Goal: Task Accomplishment & Management: Manage account settings

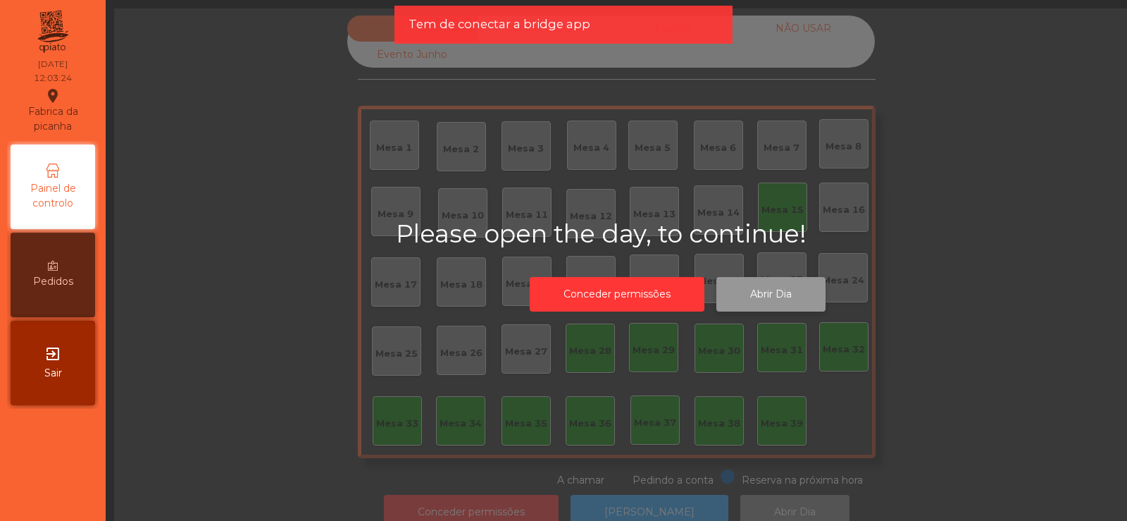
click at [770, 287] on button "Abrir Dia" at bounding box center [771, 294] width 109 height 35
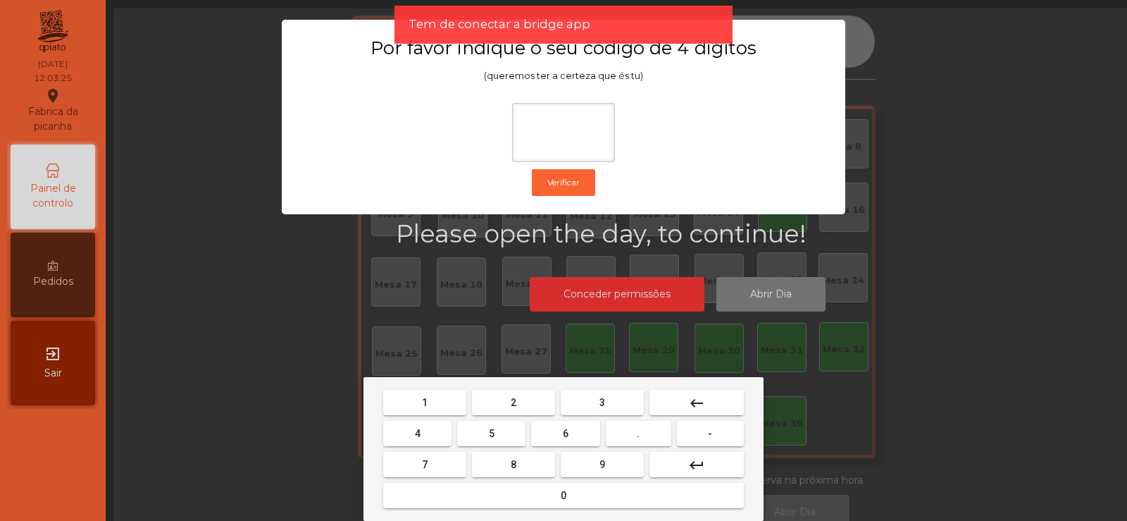
click at [514, 401] on span "2" at bounding box center [514, 402] width 6 height 11
click at [569, 435] on span "6" at bounding box center [566, 433] width 6 height 11
click at [443, 461] on button "7" at bounding box center [424, 464] width 83 height 25
click at [492, 433] on span "5" at bounding box center [492, 433] width 6 height 11
type input "****"
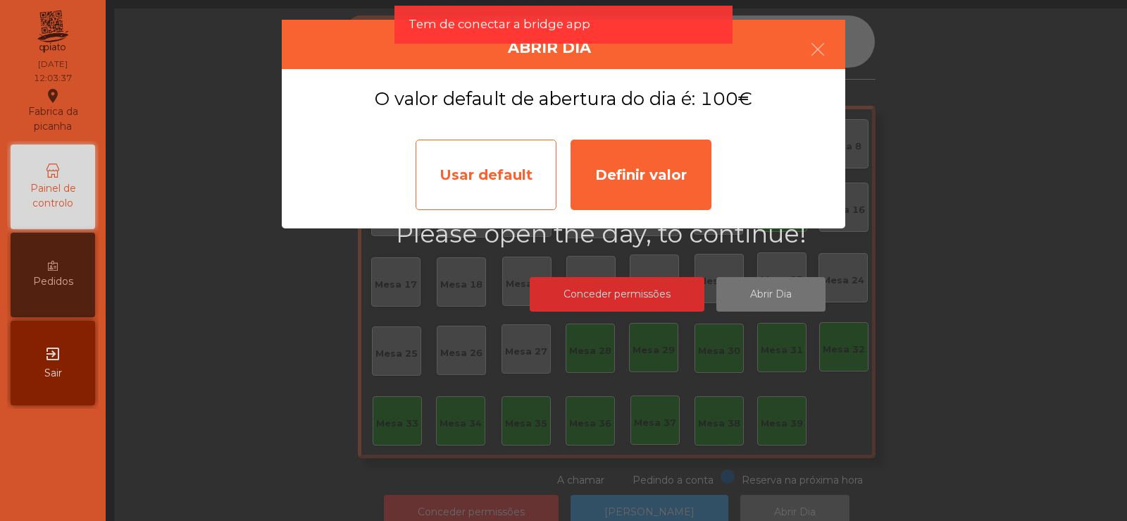
click at [476, 174] on div "Usar default" at bounding box center [486, 175] width 141 height 70
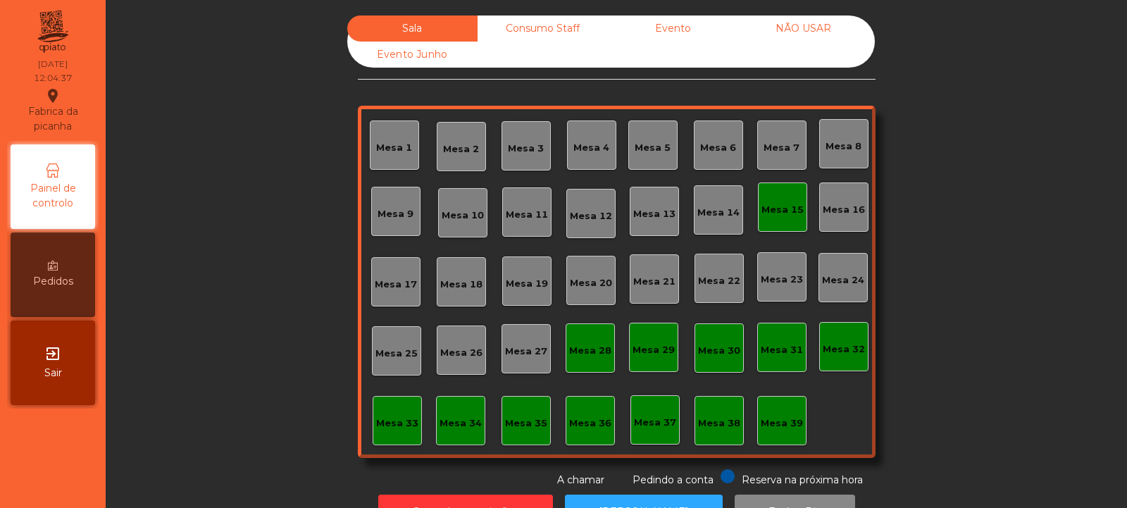
scroll to position [47, 0]
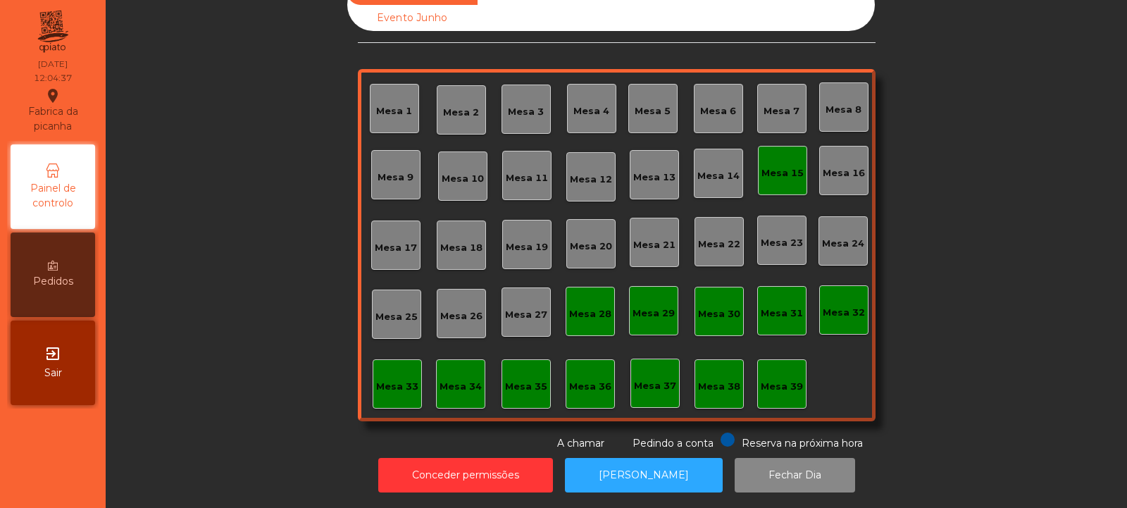
click at [779, 166] on div "Mesa 15" at bounding box center [783, 173] width 42 height 14
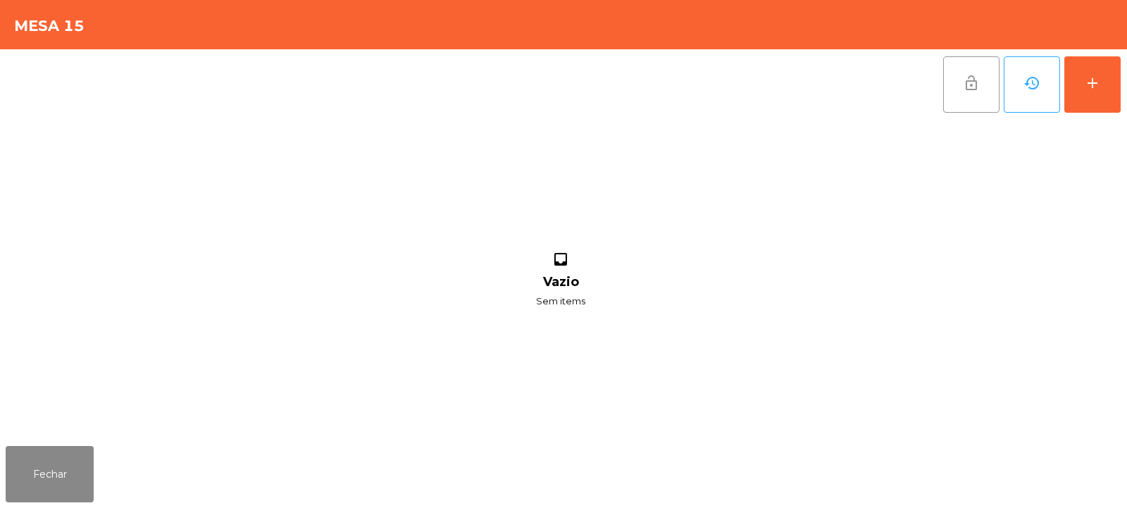
click at [986, 83] on button "lock_open" at bounding box center [972, 84] width 56 height 56
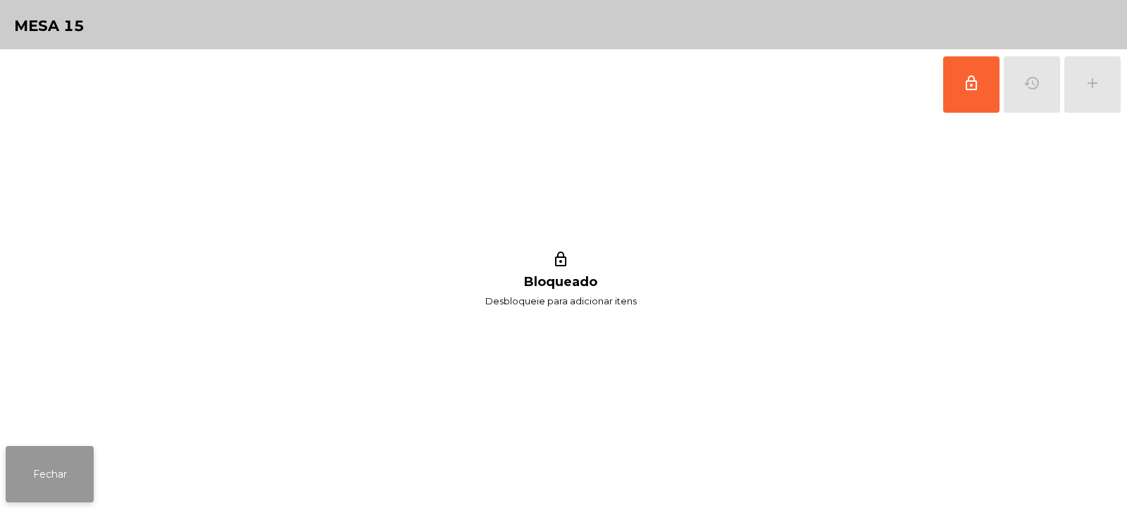
click at [63, 478] on button "Fechar" at bounding box center [50, 474] width 88 height 56
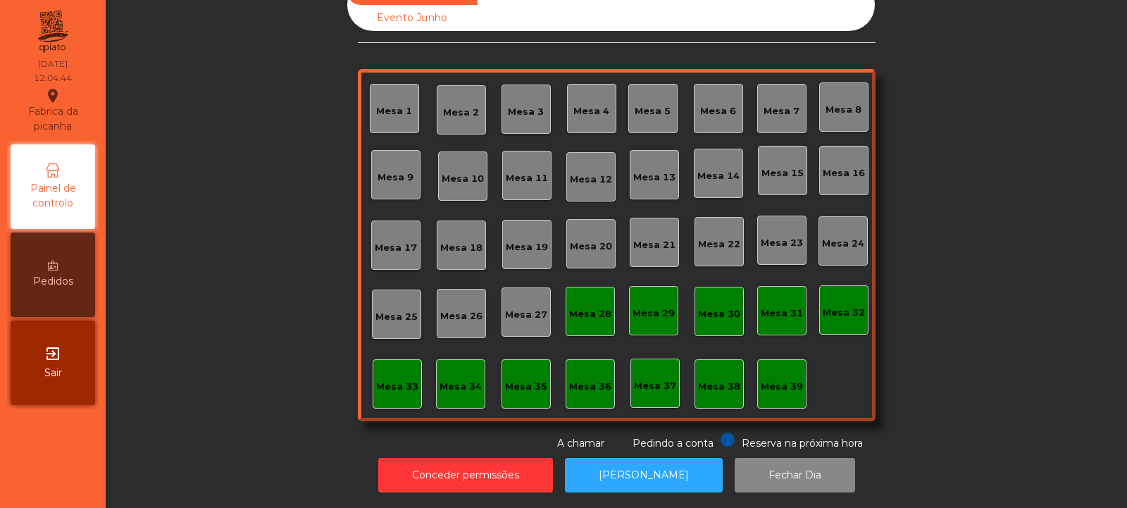
click at [637, 437] on span "Pedindo a conta" at bounding box center [673, 443] width 81 height 13
click at [643, 458] on button "[PERSON_NAME]" at bounding box center [644, 475] width 158 height 35
click at [616, 462] on button "[PERSON_NAME]" at bounding box center [644, 475] width 158 height 35
click at [763, 374] on div "Mesa 39" at bounding box center [782, 384] width 42 height 20
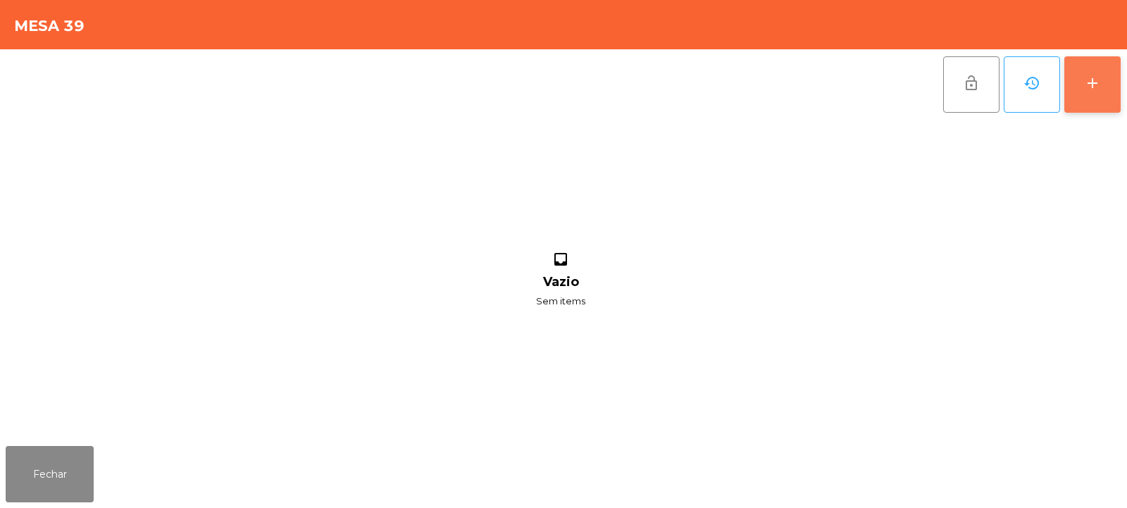
click at [1082, 97] on button "add" at bounding box center [1093, 84] width 56 height 56
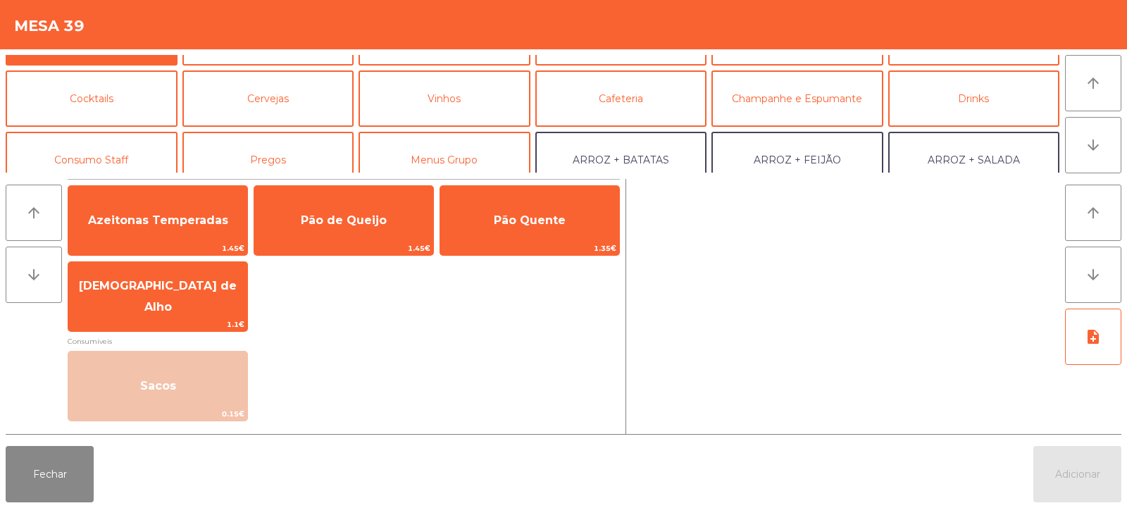
scroll to position [75, 0]
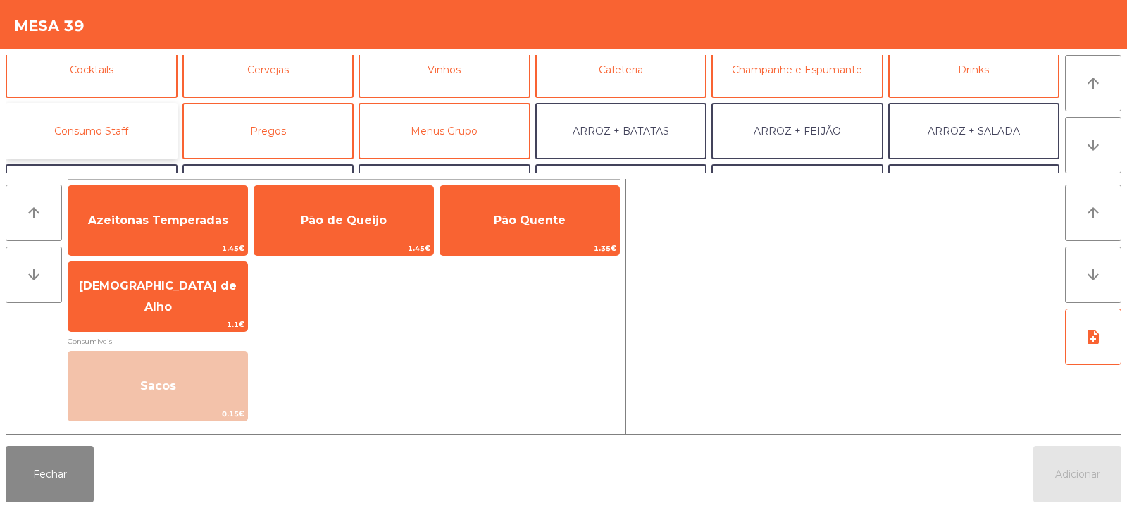
click at [135, 154] on button "Consumo Staff" at bounding box center [92, 131] width 172 height 56
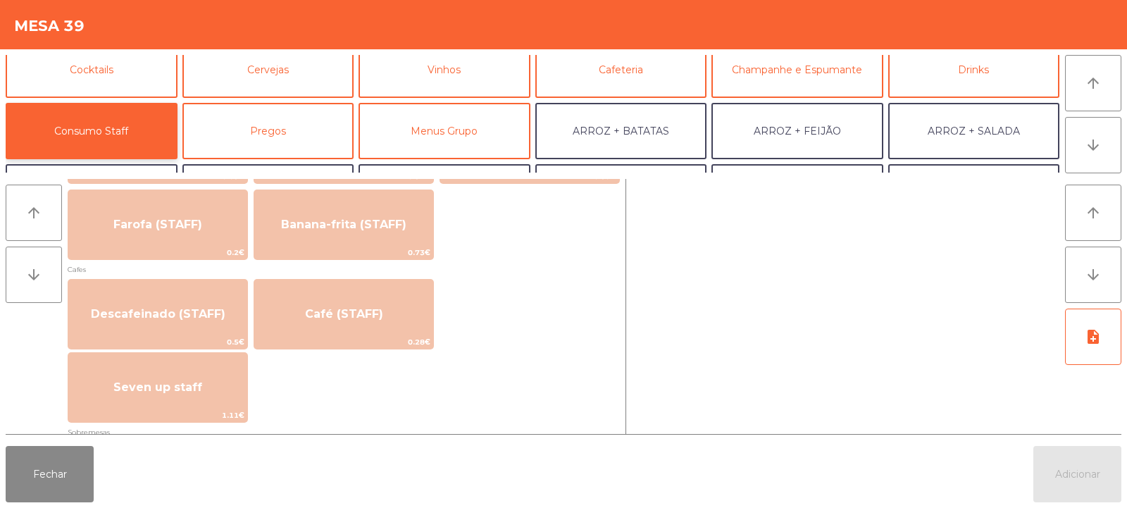
scroll to position [751, 0]
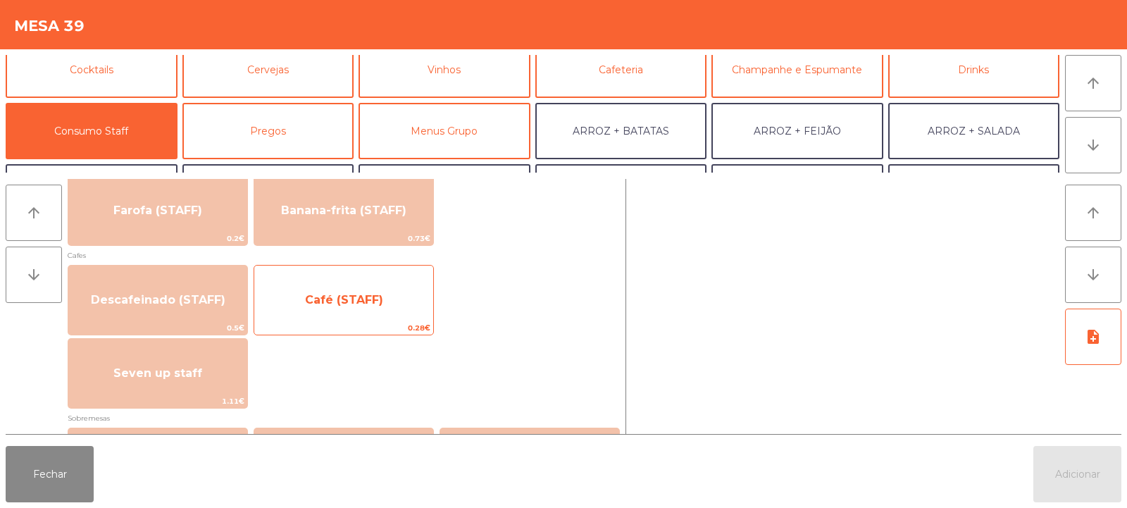
click at [373, 307] on span "Café (STAFF)" at bounding box center [343, 300] width 179 height 38
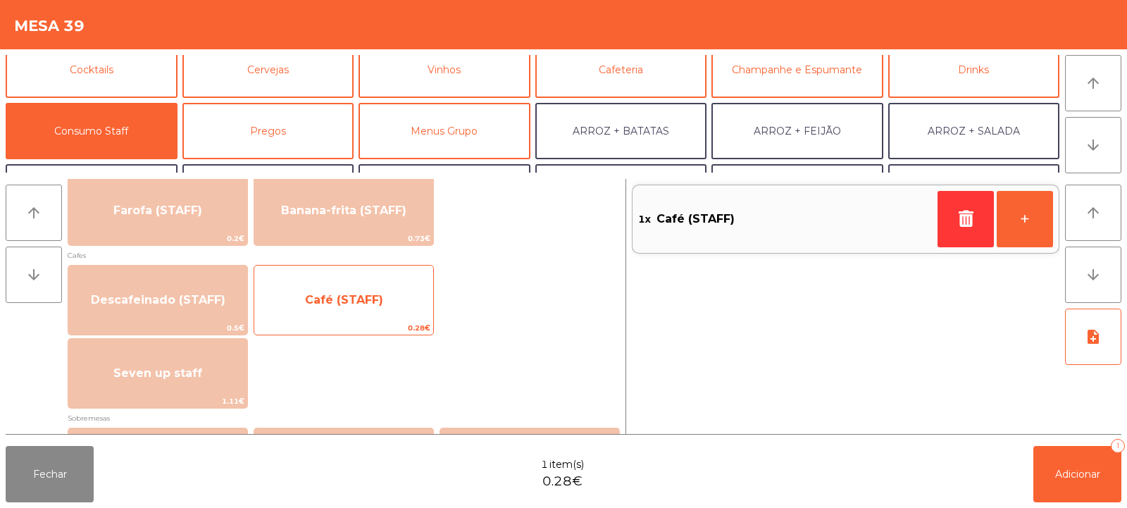
click at [371, 311] on span "Café (STAFF)" at bounding box center [343, 300] width 179 height 38
click at [369, 314] on span "Café (STAFF)" at bounding box center [343, 300] width 179 height 38
click at [362, 316] on span "Café (STAFF)" at bounding box center [343, 300] width 179 height 38
click at [361, 309] on span "Café (STAFF)" at bounding box center [343, 300] width 179 height 38
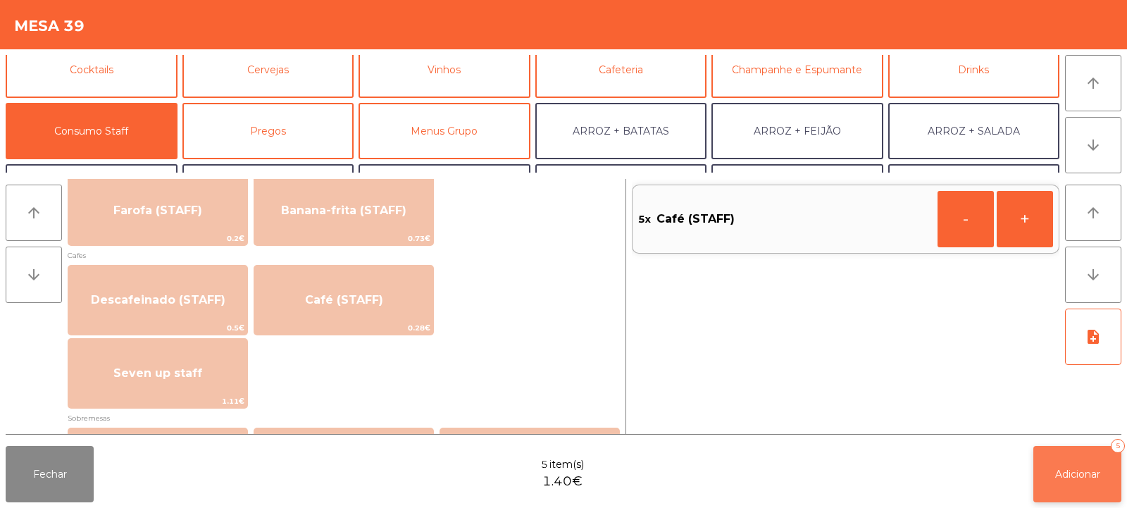
click at [1087, 482] on button "Adicionar 5" at bounding box center [1078, 474] width 88 height 56
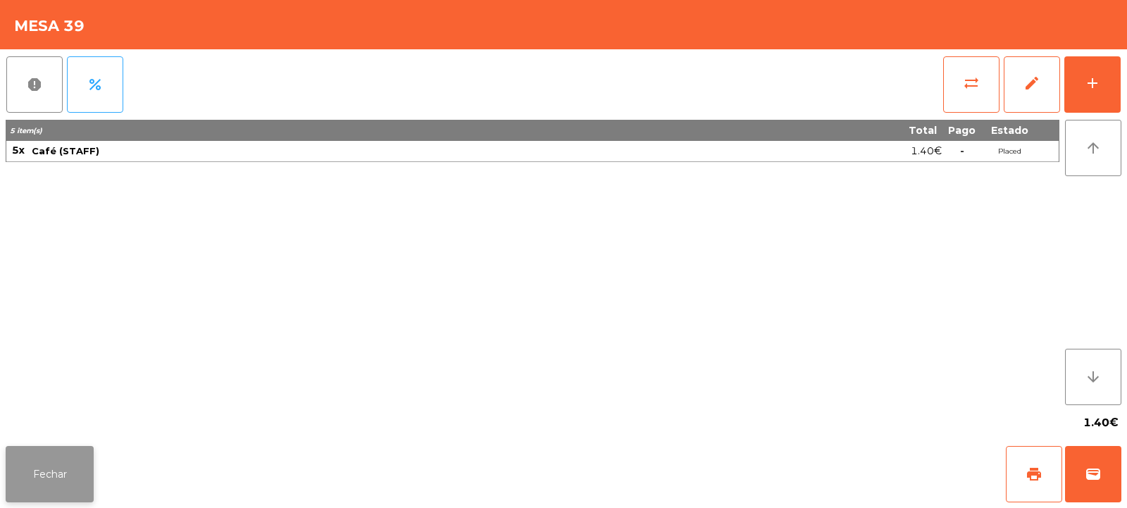
click at [49, 450] on button "Fechar" at bounding box center [50, 474] width 88 height 56
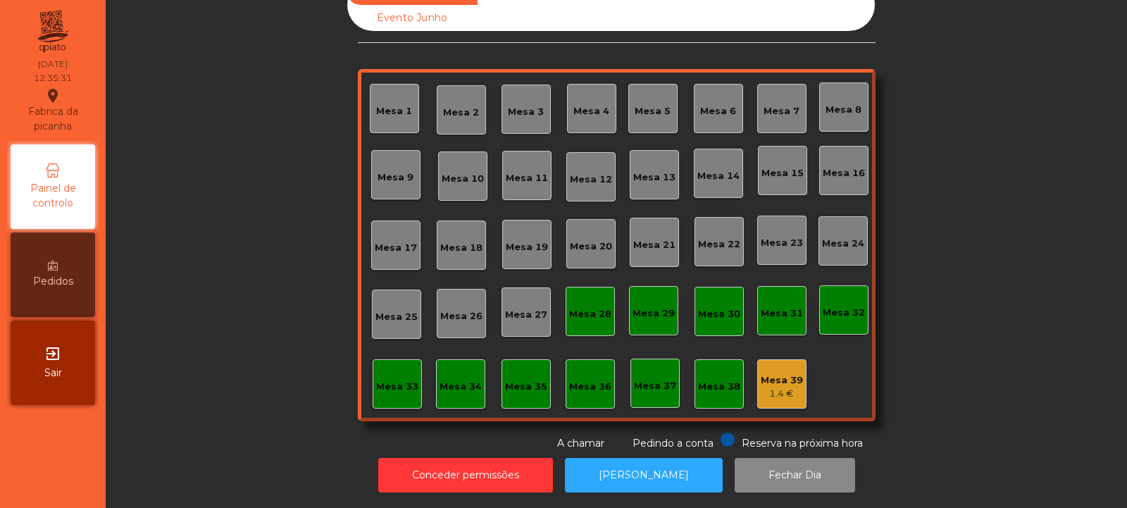
click at [473, 241] on div "Mesa 18" at bounding box center [461, 248] width 42 height 14
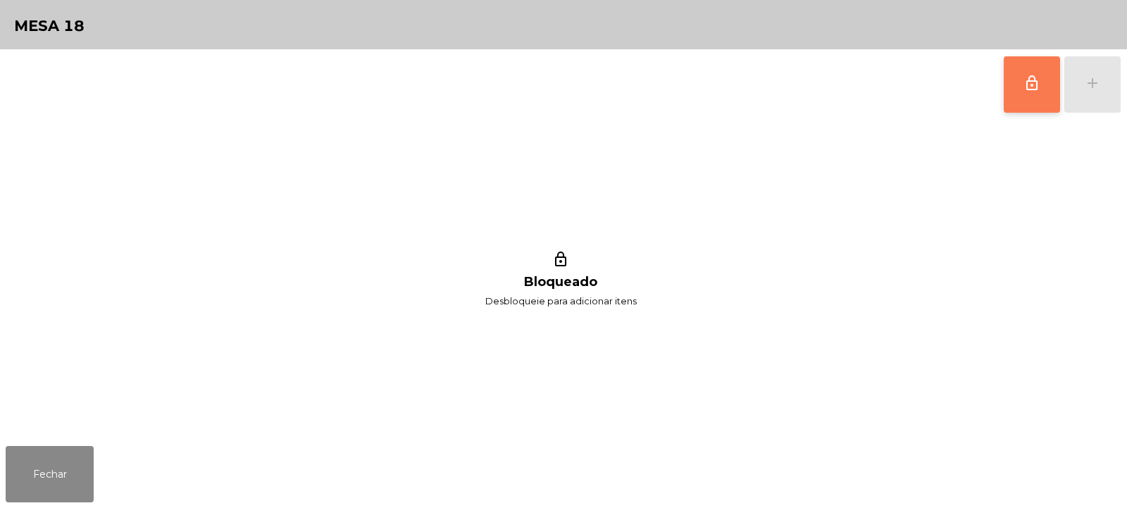
click at [1050, 96] on button "lock_outline" at bounding box center [1032, 84] width 56 height 56
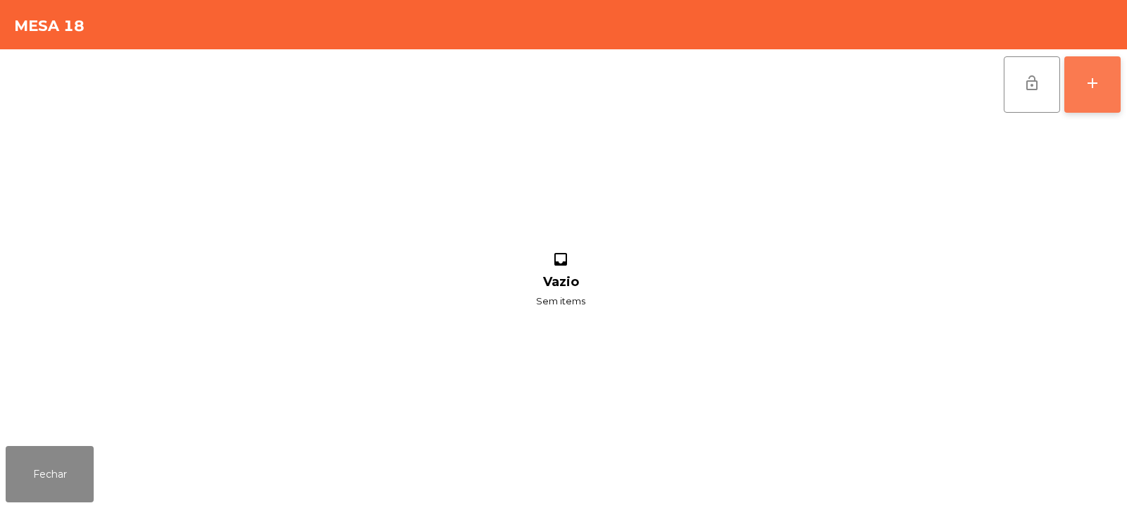
click at [1093, 90] on div "add" at bounding box center [1092, 83] width 17 height 17
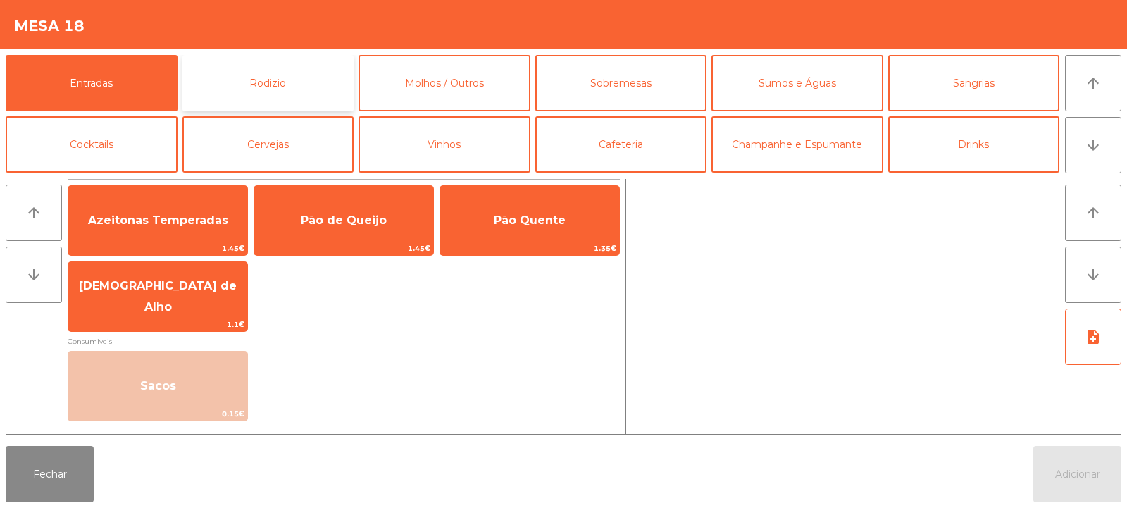
click at [273, 89] on button "Rodizio" at bounding box center [269, 83] width 172 height 56
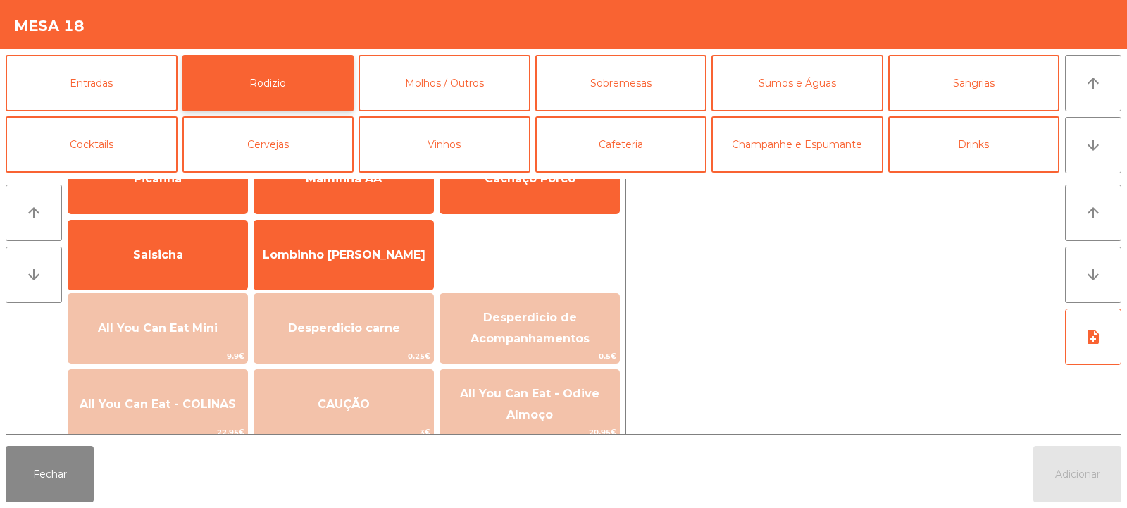
scroll to position [85, 0]
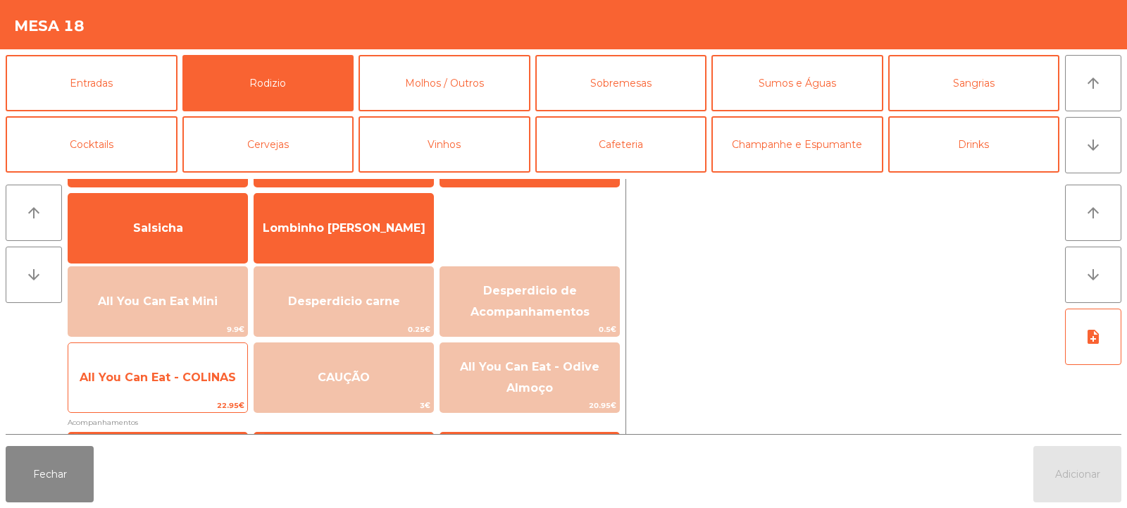
click at [178, 390] on span "All You Can Eat - COLINAS" at bounding box center [157, 378] width 179 height 38
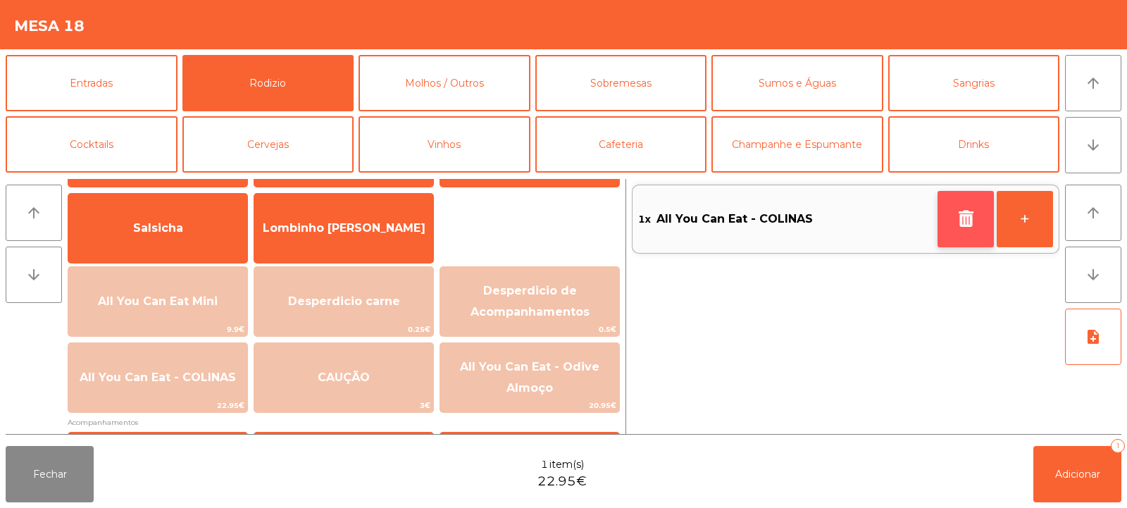
click at [944, 241] on button "button" at bounding box center [966, 219] width 56 height 56
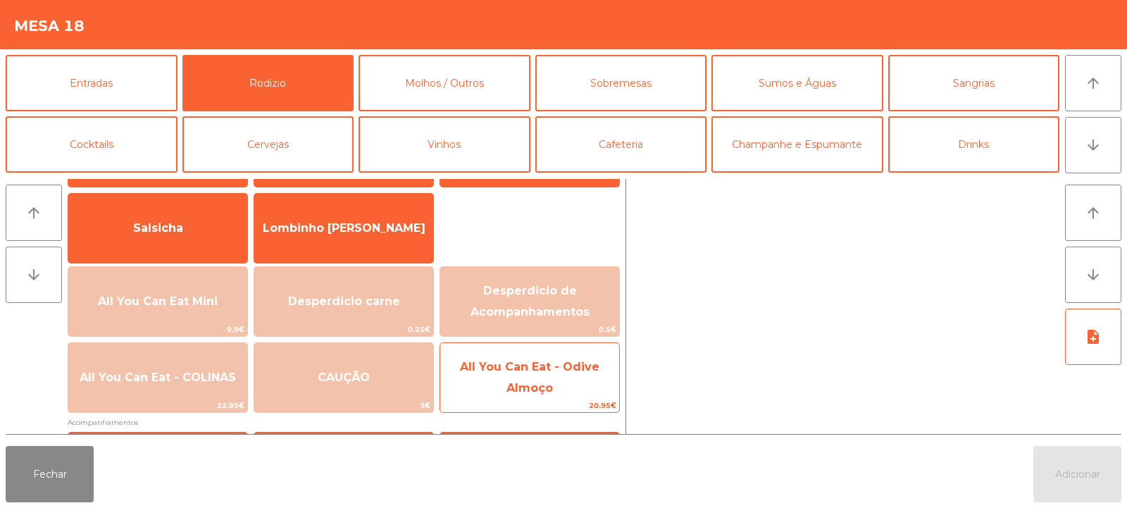
click at [537, 371] on span "All You Can Eat - Odive Almoço" at bounding box center [530, 377] width 140 height 35
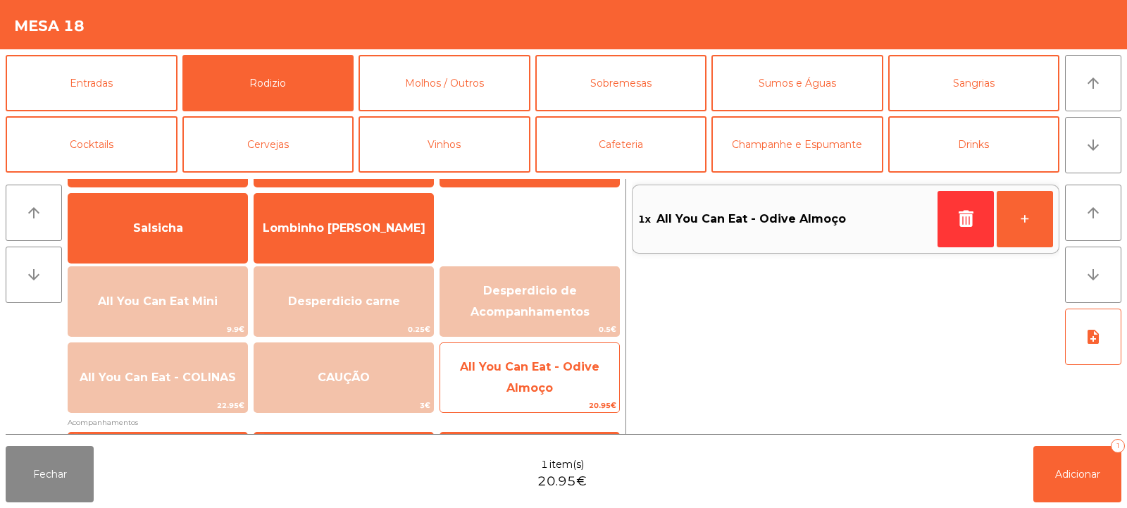
click at [543, 366] on span "All You Can Eat - Odive Almoço" at bounding box center [530, 377] width 140 height 35
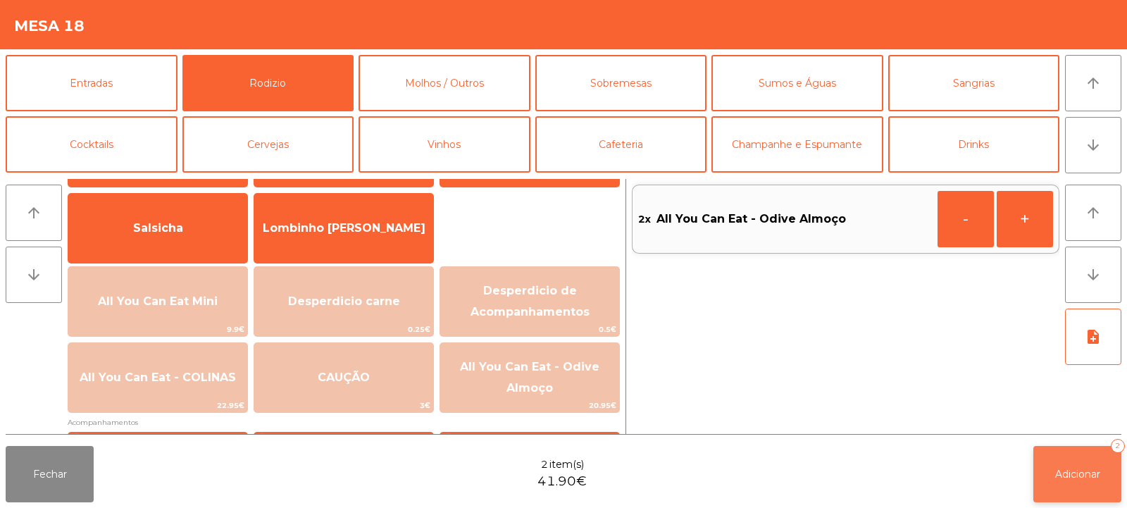
click at [1057, 479] on span "Adicionar" at bounding box center [1078, 474] width 45 height 13
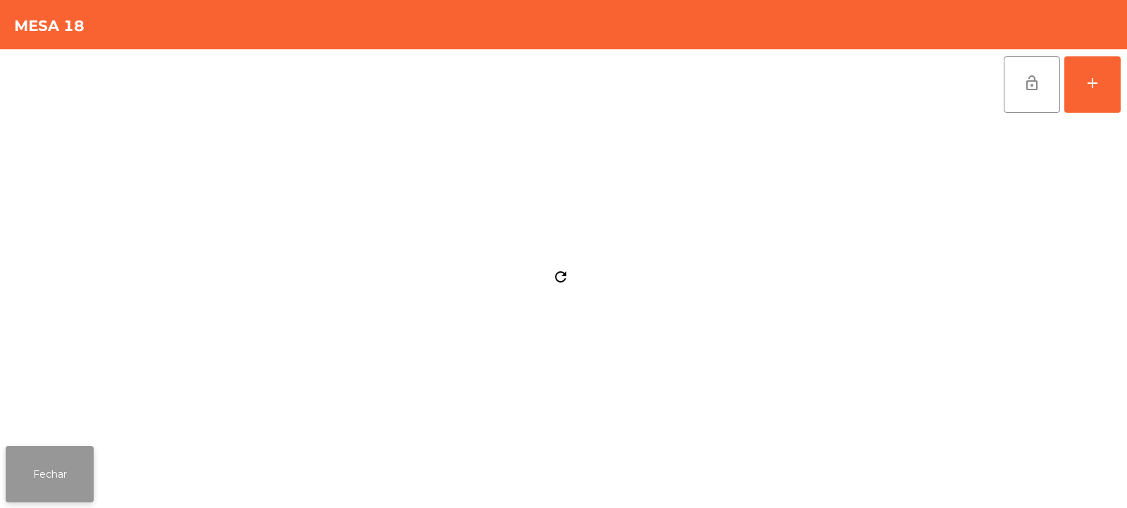
click at [47, 465] on button "Fechar" at bounding box center [50, 474] width 88 height 56
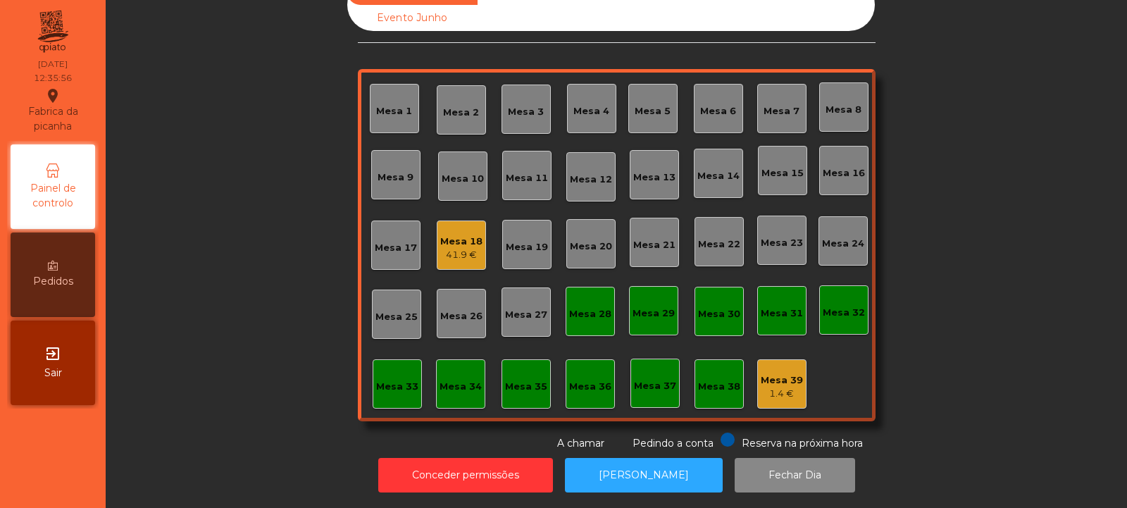
click at [449, 255] on div "Mesa 18 41.9 €" at bounding box center [461, 245] width 49 height 49
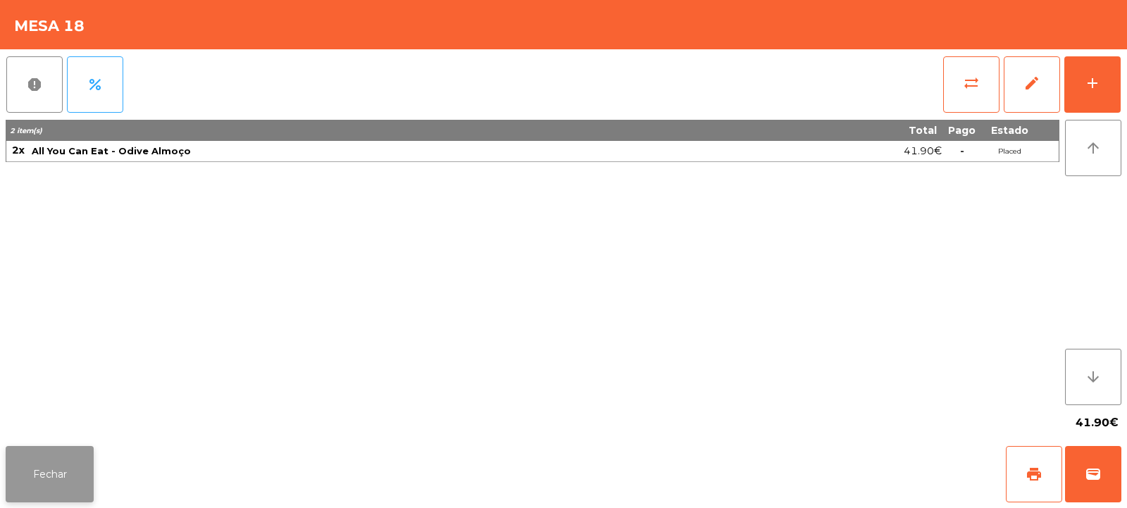
click at [72, 451] on button "Fechar" at bounding box center [50, 474] width 88 height 56
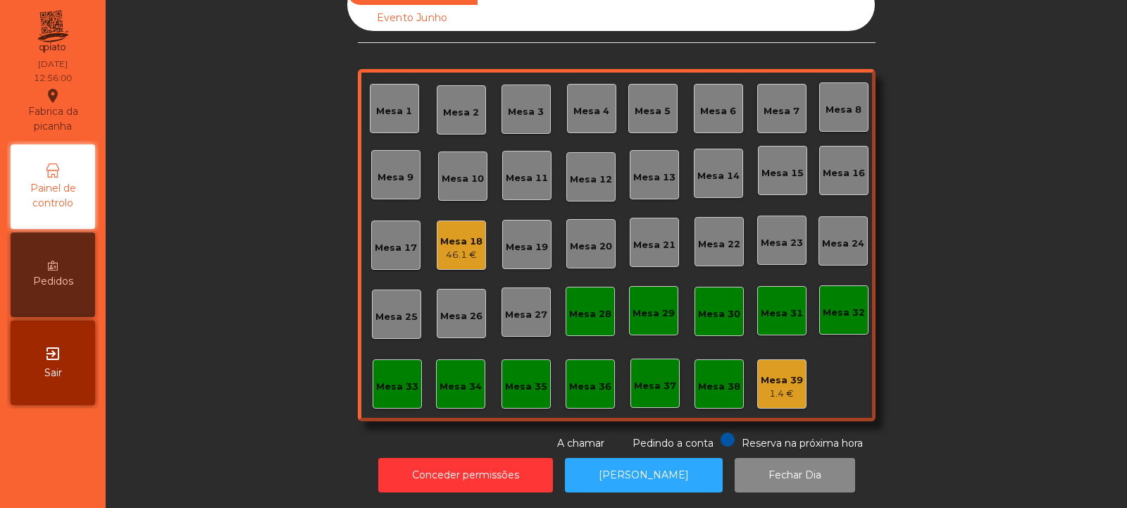
click at [655, 180] on div "Mesa 13" at bounding box center [654, 174] width 49 height 49
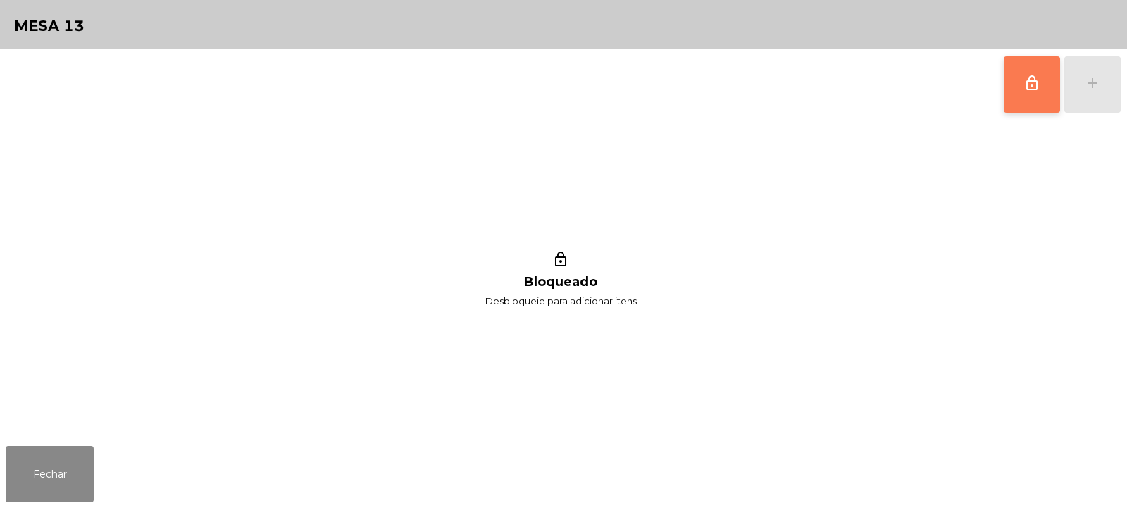
click at [1023, 105] on button "lock_outline" at bounding box center [1032, 84] width 56 height 56
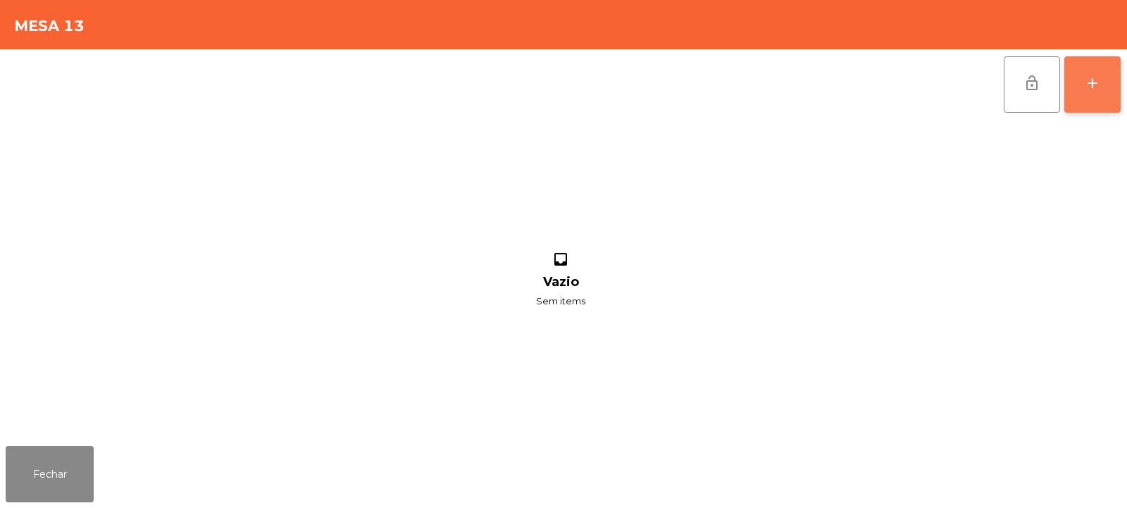
click at [1111, 109] on button "add" at bounding box center [1093, 84] width 56 height 56
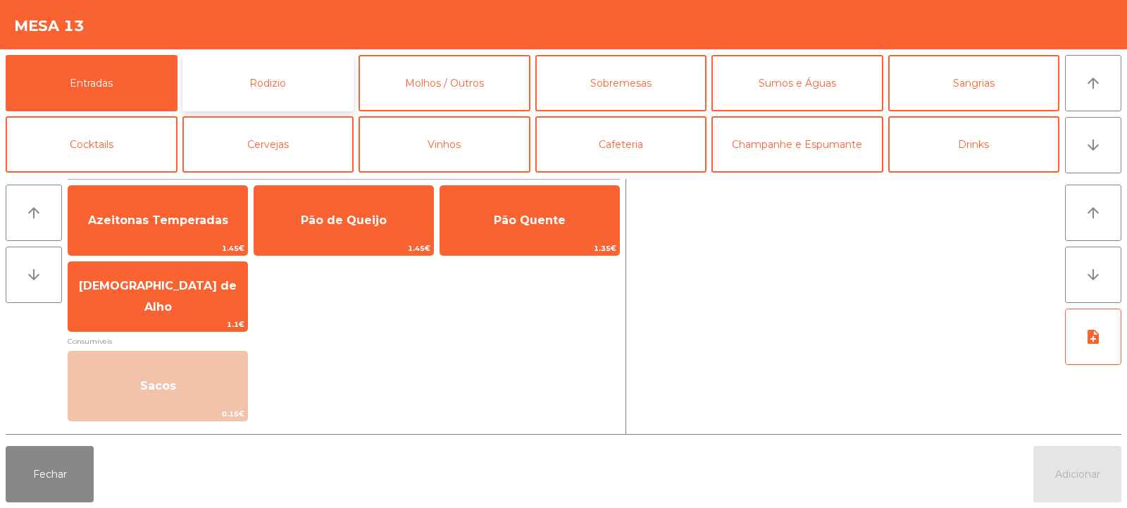
click at [246, 62] on button "Rodizio" at bounding box center [269, 83] width 172 height 56
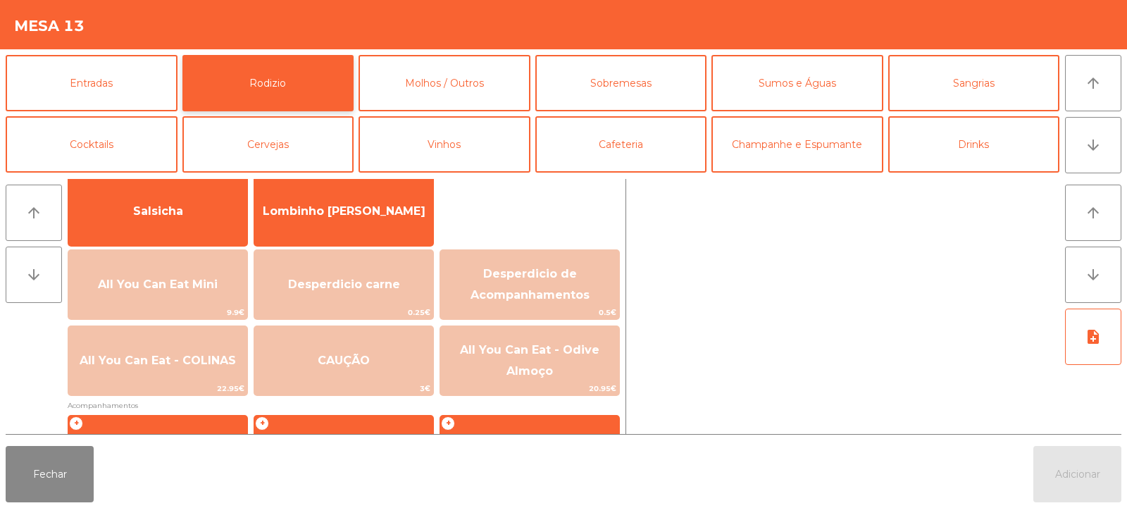
scroll to position [112, 0]
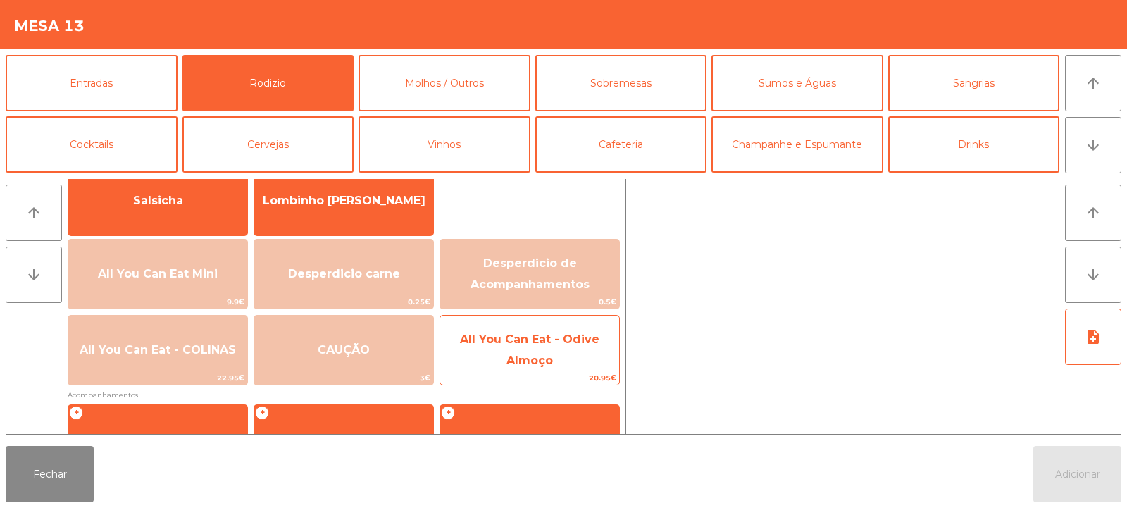
click at [531, 381] on span "20.95€" at bounding box center [529, 377] width 179 height 13
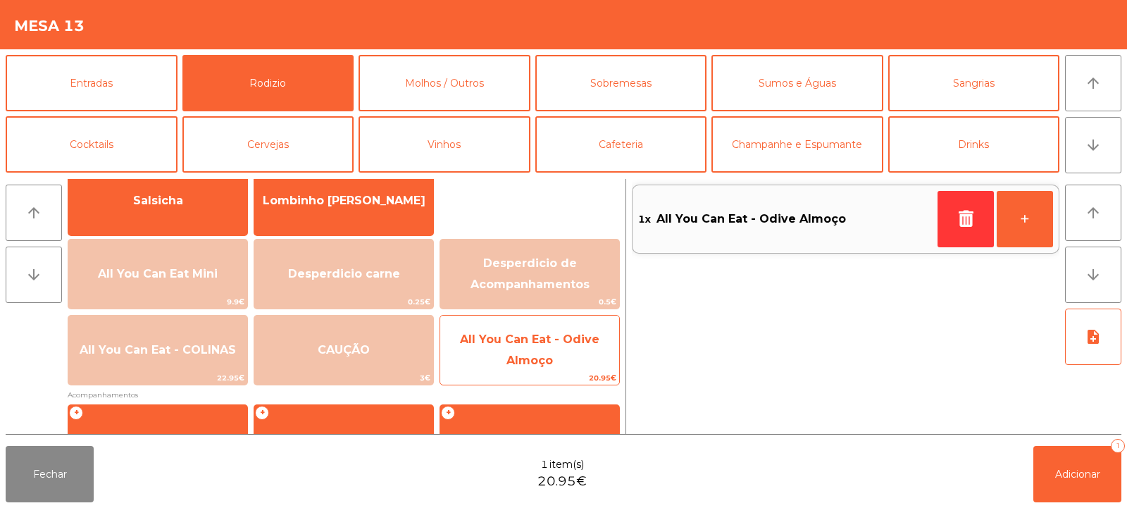
click at [525, 370] on span "All You Can Eat - Odive Almoço" at bounding box center [529, 351] width 179 height 60
click at [543, 364] on span "All You Can Eat - Odive Almoço" at bounding box center [530, 350] width 140 height 35
click at [540, 360] on span "All You Can Eat - Odive Almoço" at bounding box center [530, 350] width 140 height 35
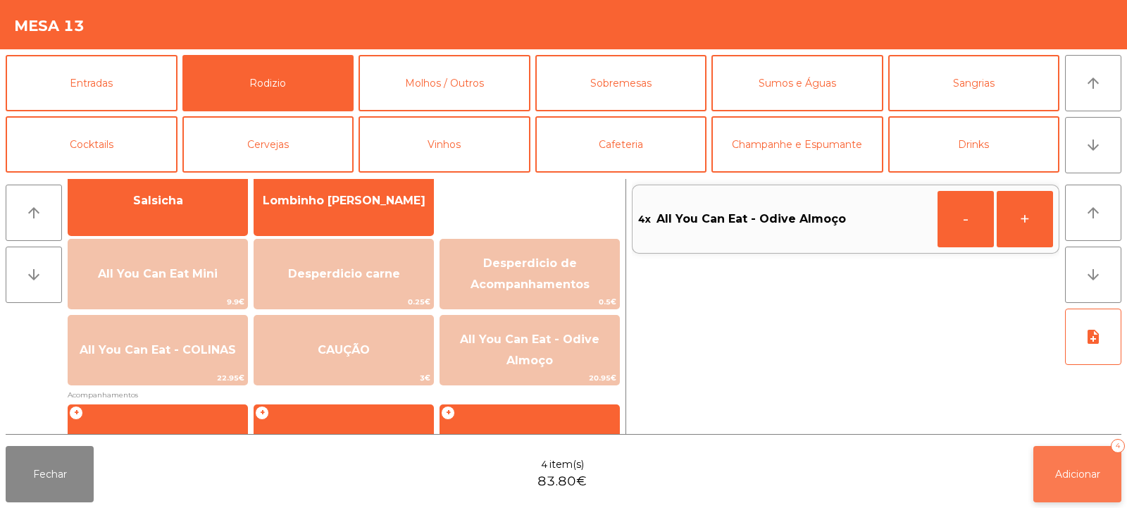
click at [1056, 483] on button "Adicionar 4" at bounding box center [1078, 474] width 88 height 56
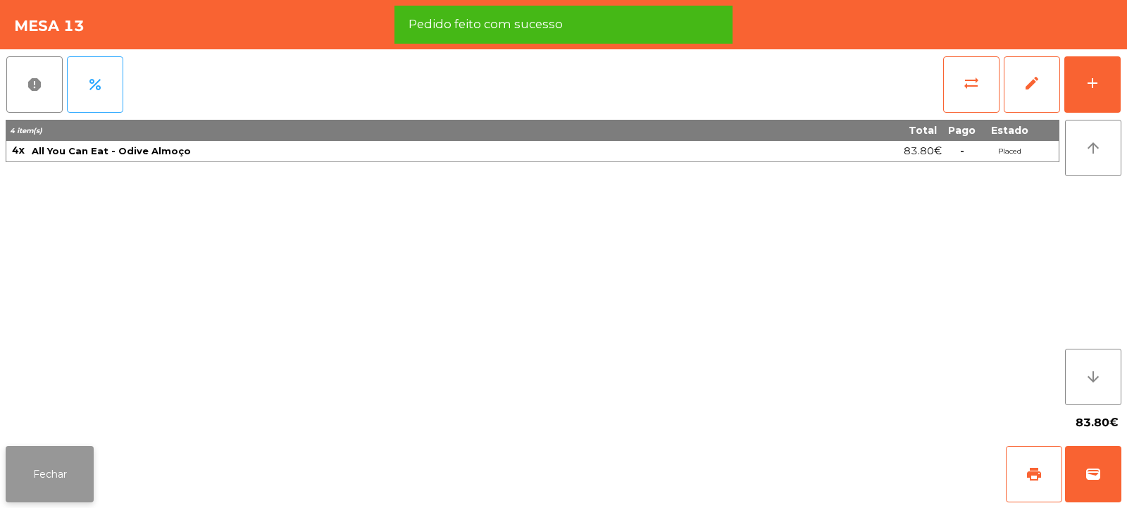
click at [34, 456] on button "Fechar" at bounding box center [50, 474] width 88 height 56
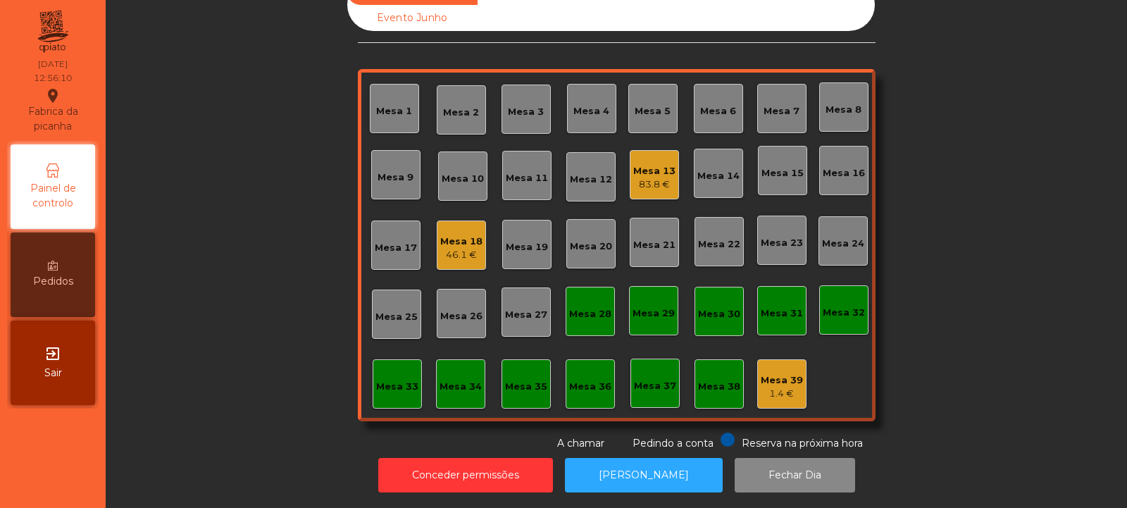
scroll to position [0, 0]
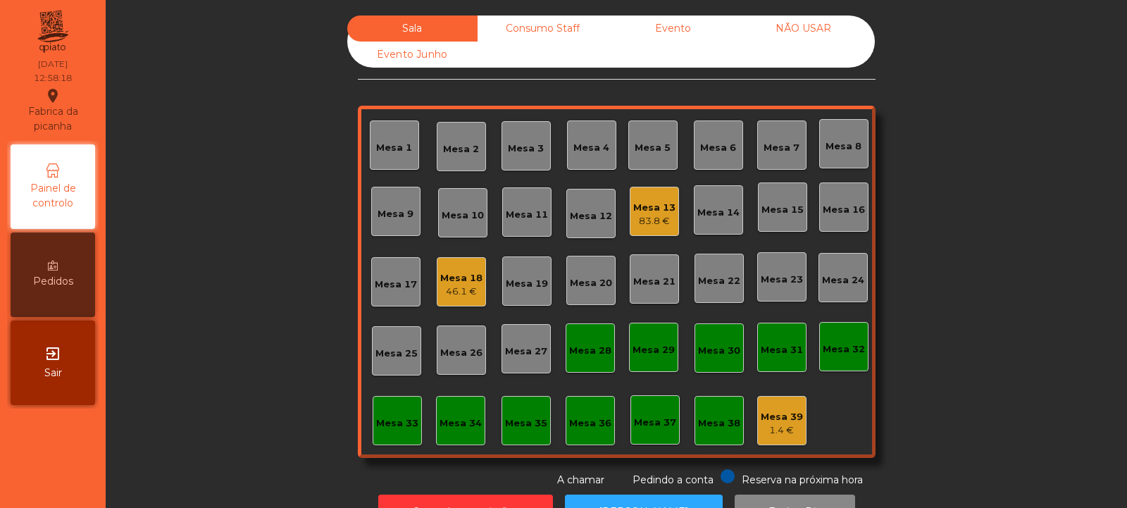
click at [843, 154] on div "Mesa 8" at bounding box center [843, 143] width 49 height 49
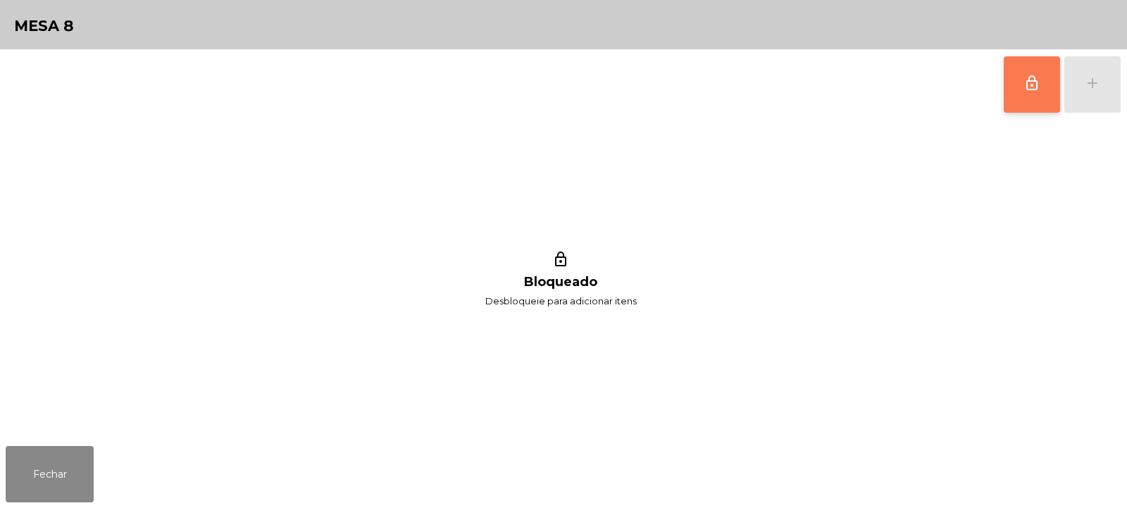
click at [1028, 84] on span "lock_outline" at bounding box center [1032, 83] width 17 height 17
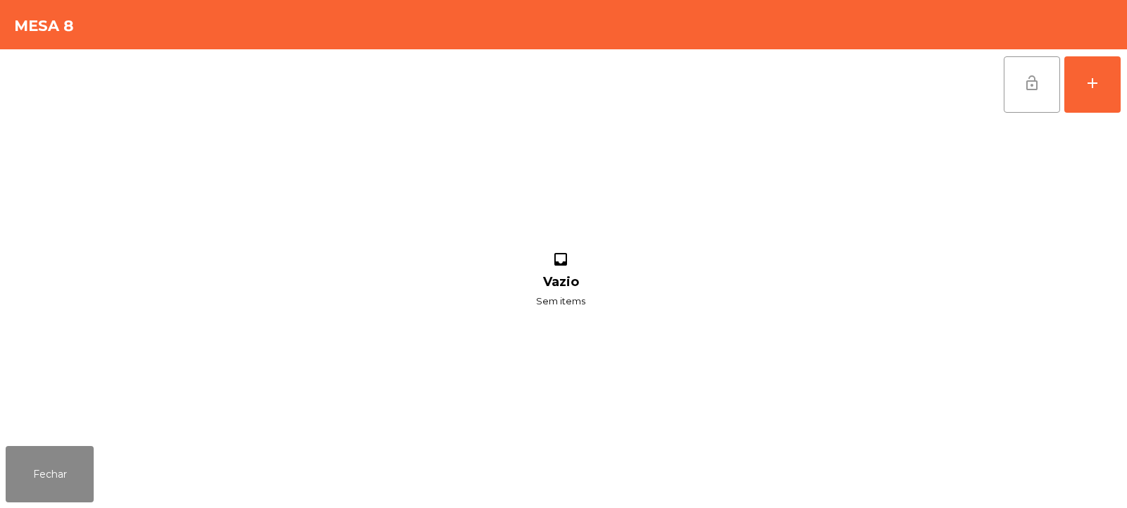
click at [1127, 97] on div "lock_open add inbox Vazio Sem items" at bounding box center [563, 244] width 1127 height 391
click at [1083, 86] on button "add" at bounding box center [1093, 84] width 56 height 56
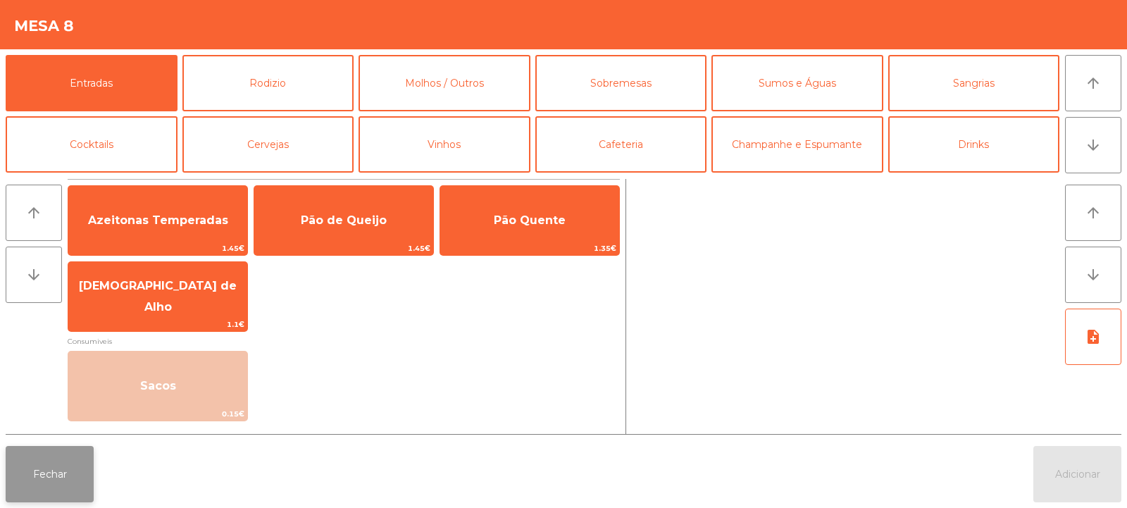
click at [37, 474] on button "Fechar" at bounding box center [50, 474] width 88 height 56
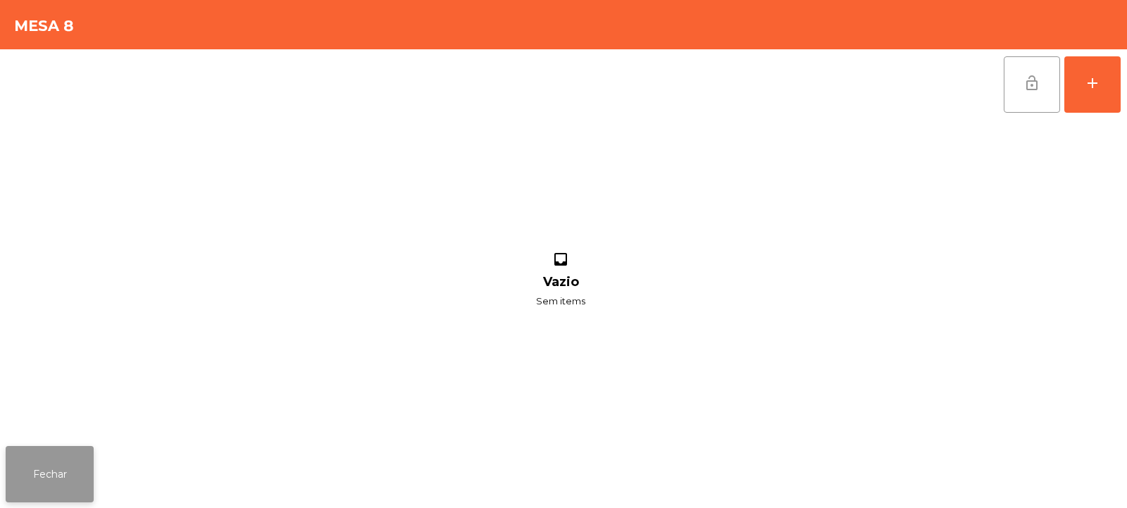
click at [56, 452] on button "Fechar" at bounding box center [50, 474] width 88 height 56
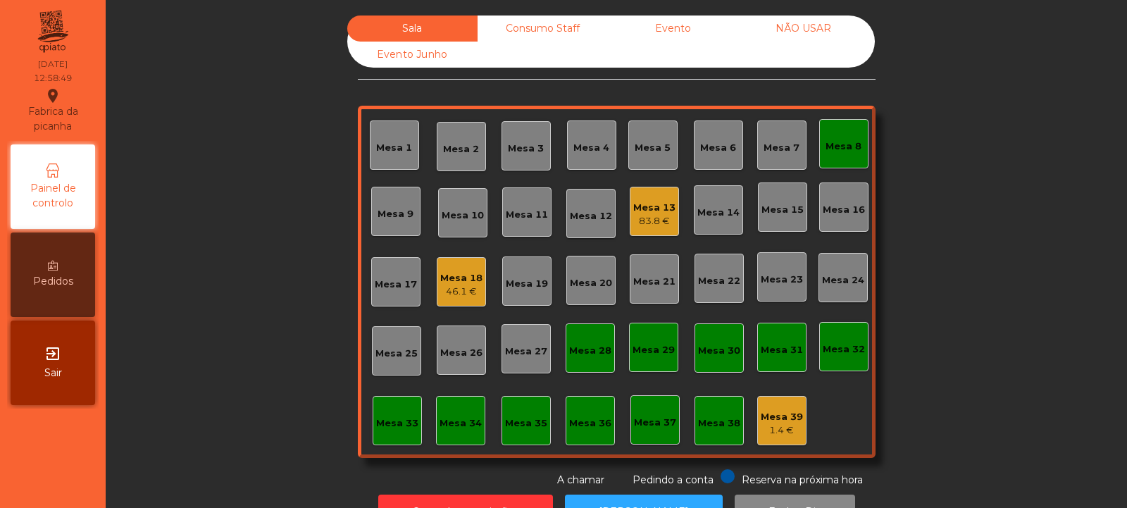
click at [796, 274] on div "Mesa 23" at bounding box center [782, 280] width 42 height 14
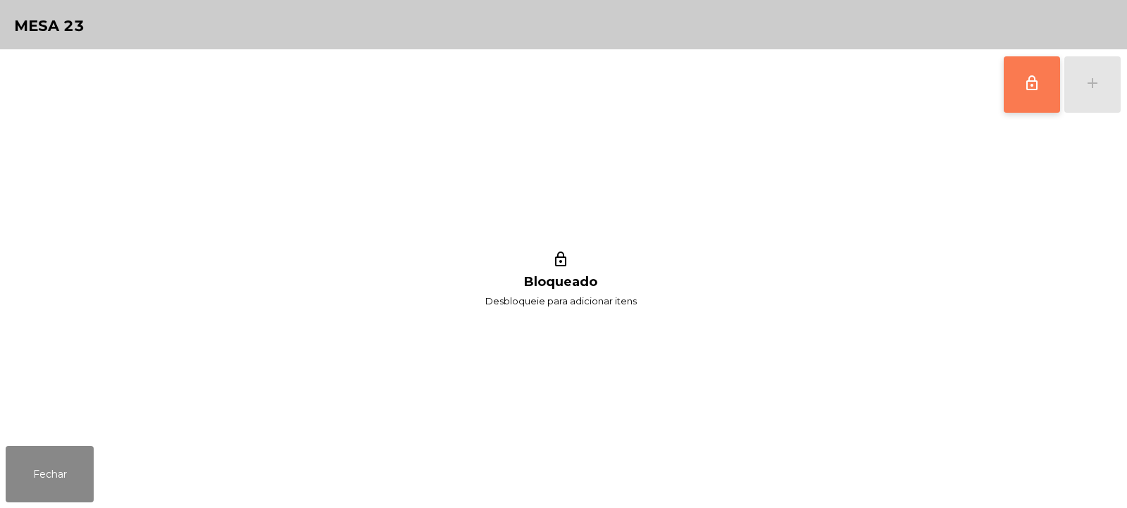
click at [1044, 80] on button "lock_outline" at bounding box center [1032, 84] width 56 height 56
click at [1102, 69] on button "add" at bounding box center [1093, 84] width 56 height 56
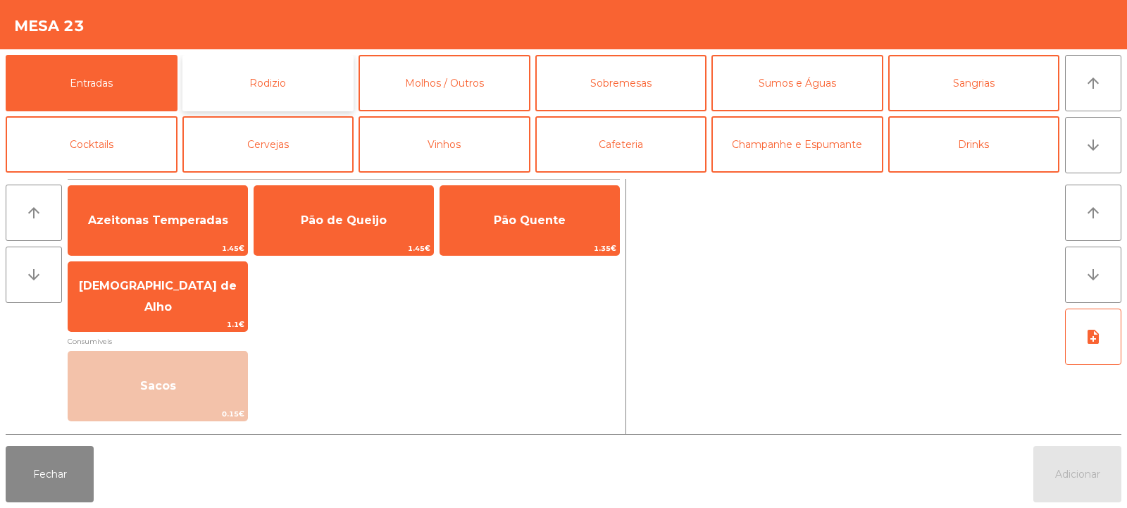
click at [285, 62] on button "Rodizio" at bounding box center [269, 83] width 172 height 56
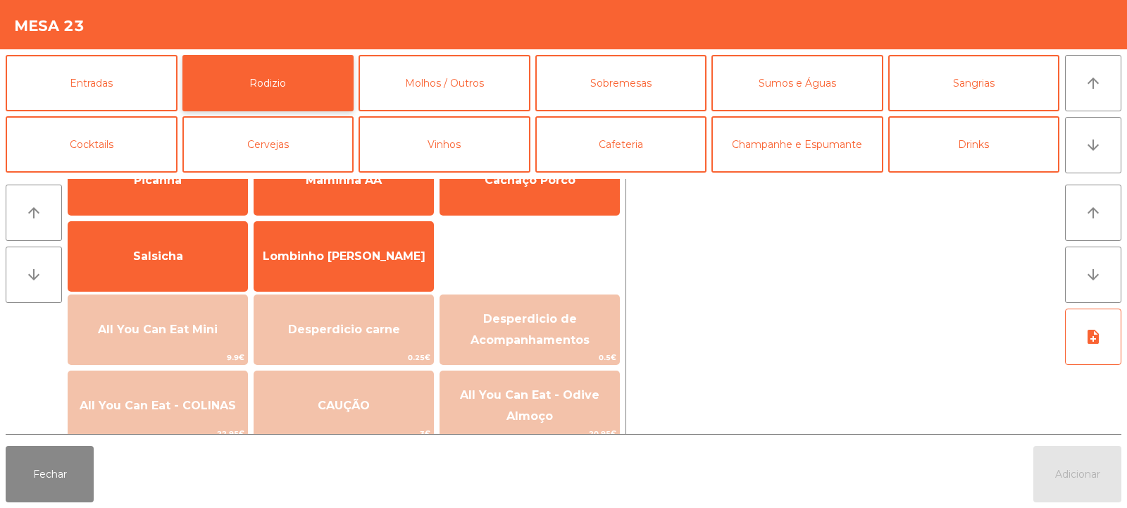
scroll to position [97, 0]
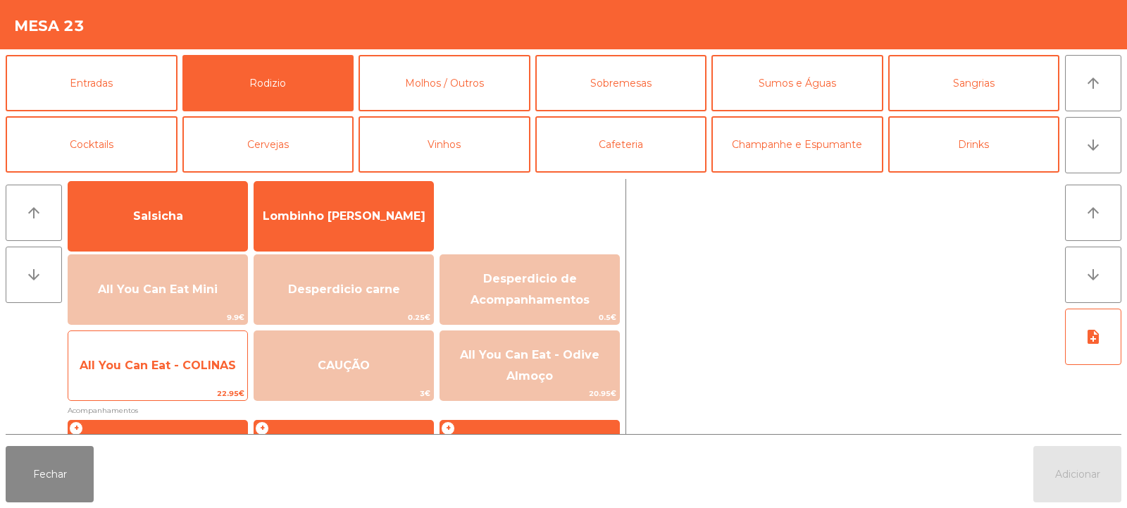
click at [191, 361] on span "All You Can Eat - COLINAS" at bounding box center [158, 365] width 156 height 13
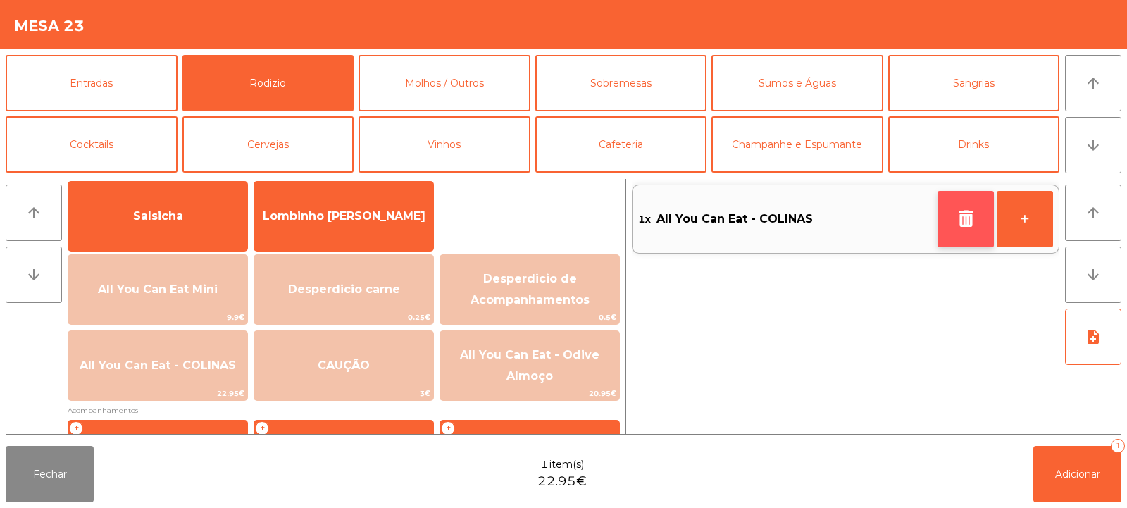
click at [951, 214] on button "button" at bounding box center [966, 219] width 56 height 56
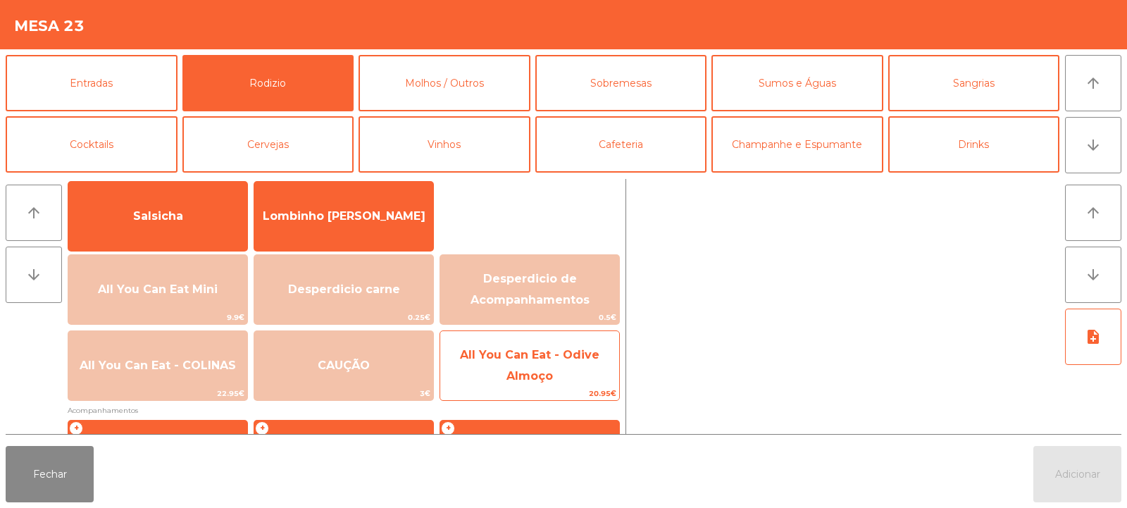
click at [516, 392] on span "20.95€" at bounding box center [529, 393] width 179 height 13
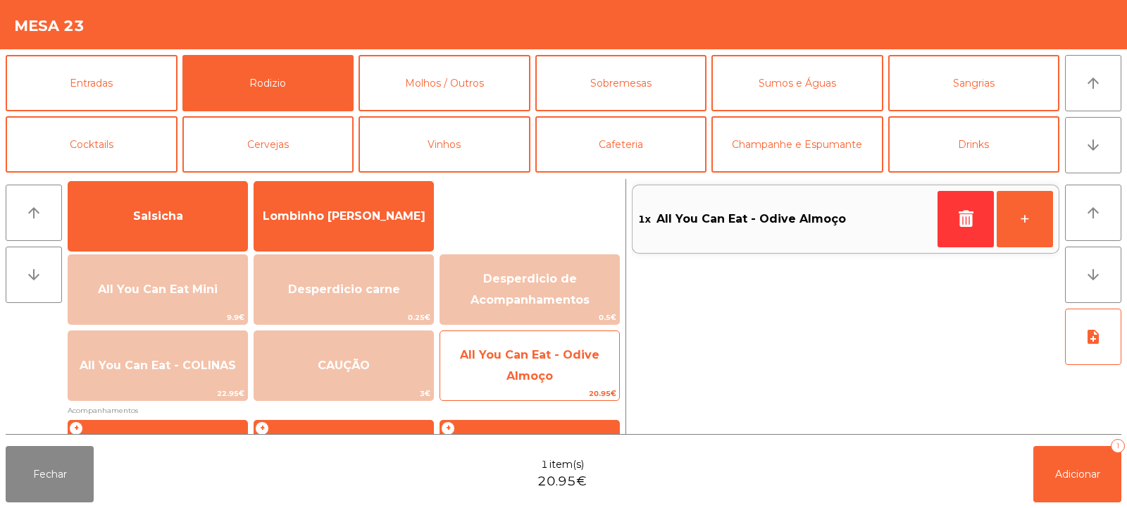
click at [526, 370] on span "All You Can Eat - Odive Almoço" at bounding box center [530, 365] width 140 height 35
click at [530, 370] on span "All You Can Eat - Odive Almoço" at bounding box center [530, 365] width 140 height 35
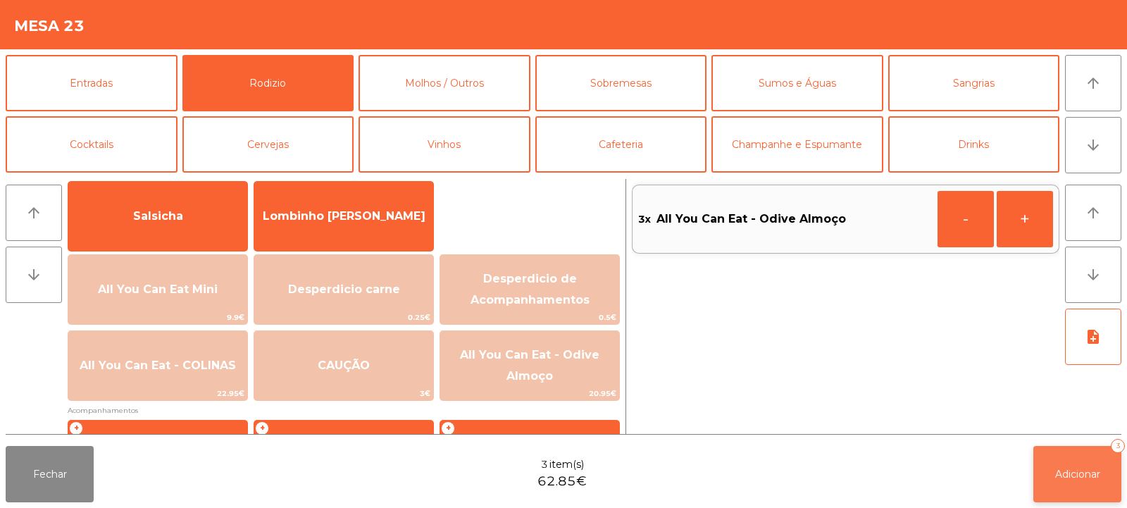
click at [1056, 459] on button "Adicionar 3" at bounding box center [1078, 474] width 88 height 56
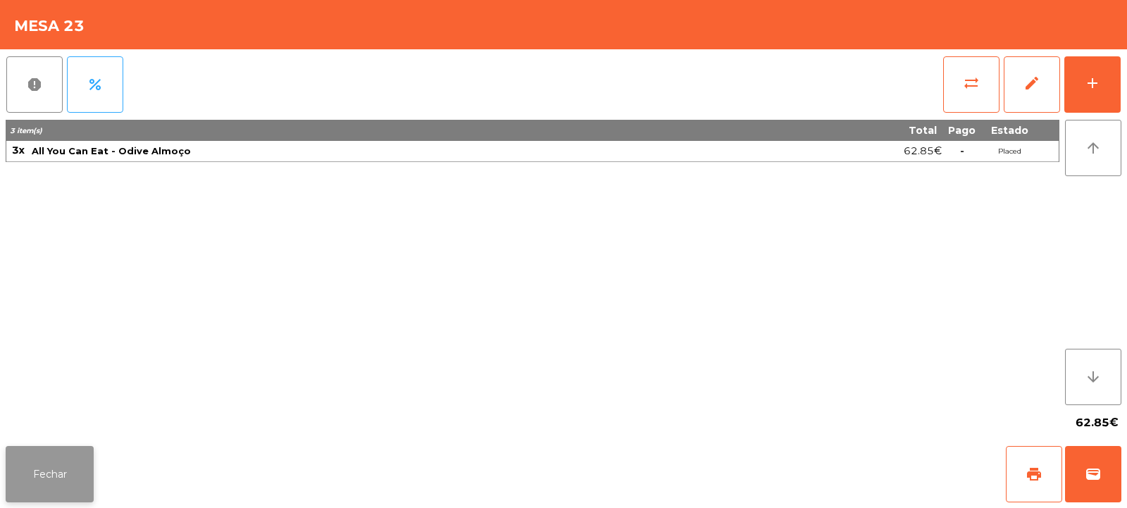
click at [66, 483] on button "Fechar" at bounding box center [50, 474] width 88 height 56
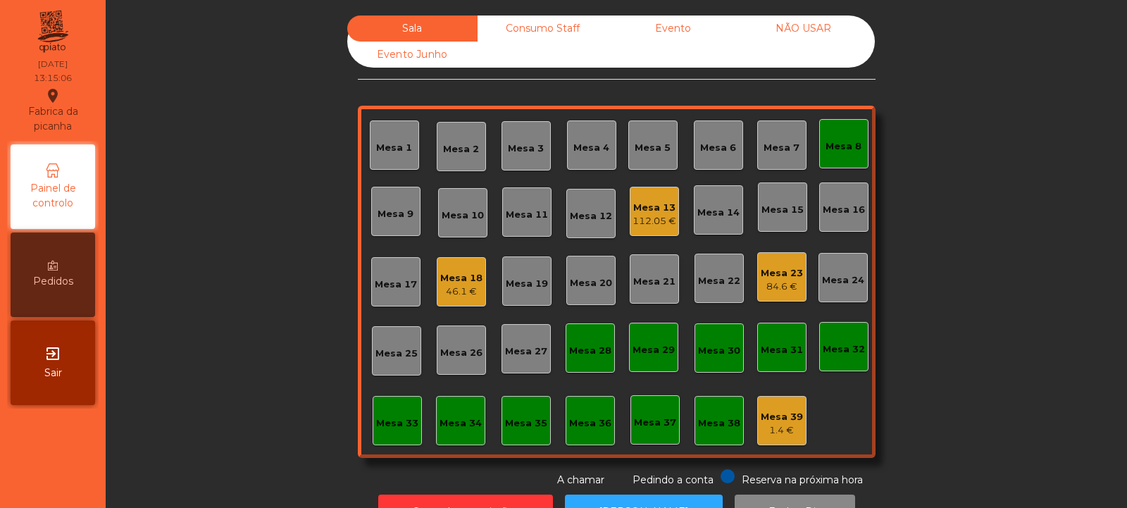
click at [531, 291] on div "Mesa 19" at bounding box center [526, 280] width 49 height 49
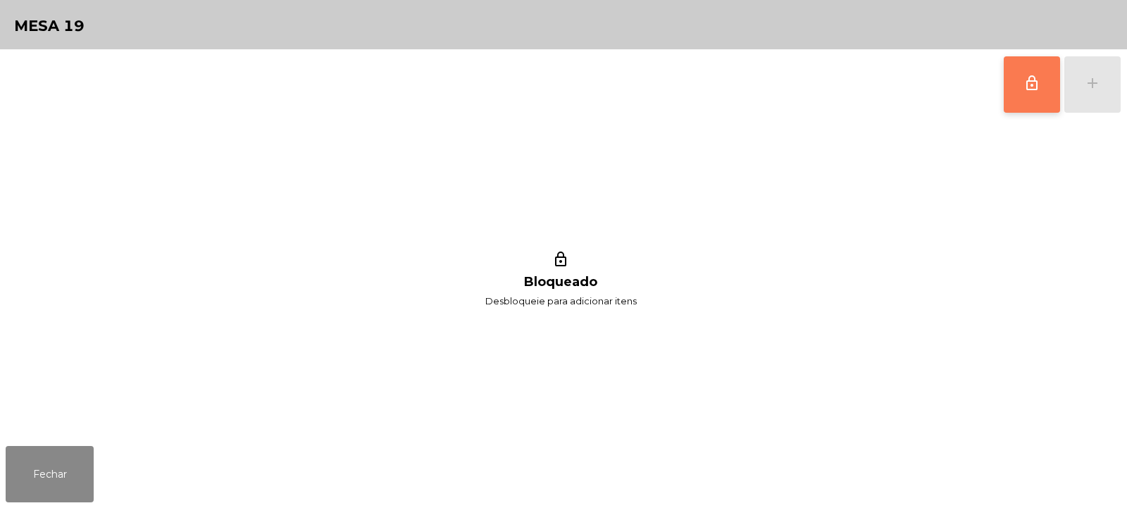
click at [1035, 93] on button "lock_outline" at bounding box center [1032, 84] width 56 height 56
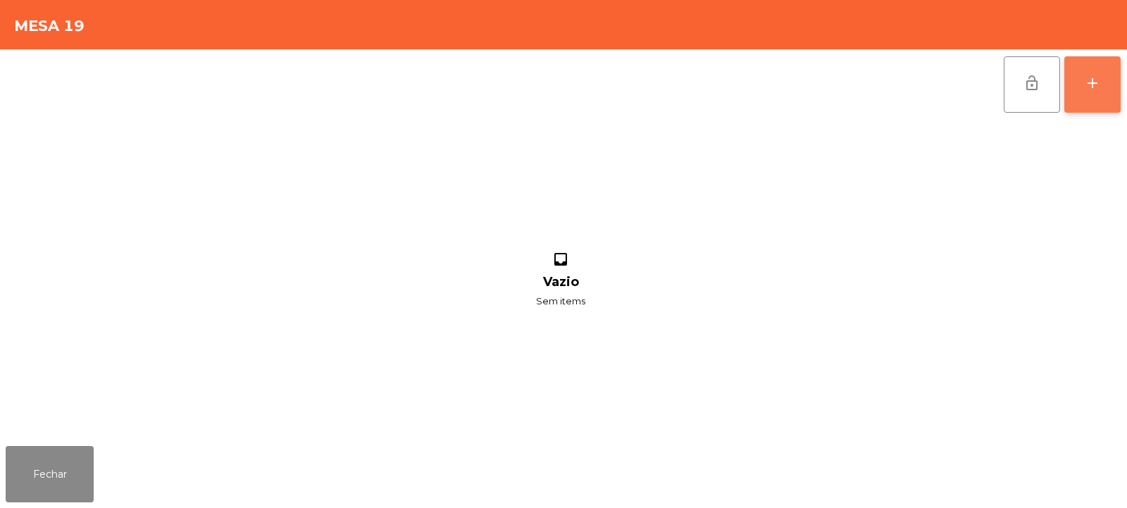
click at [1098, 90] on div "add" at bounding box center [1092, 83] width 17 height 17
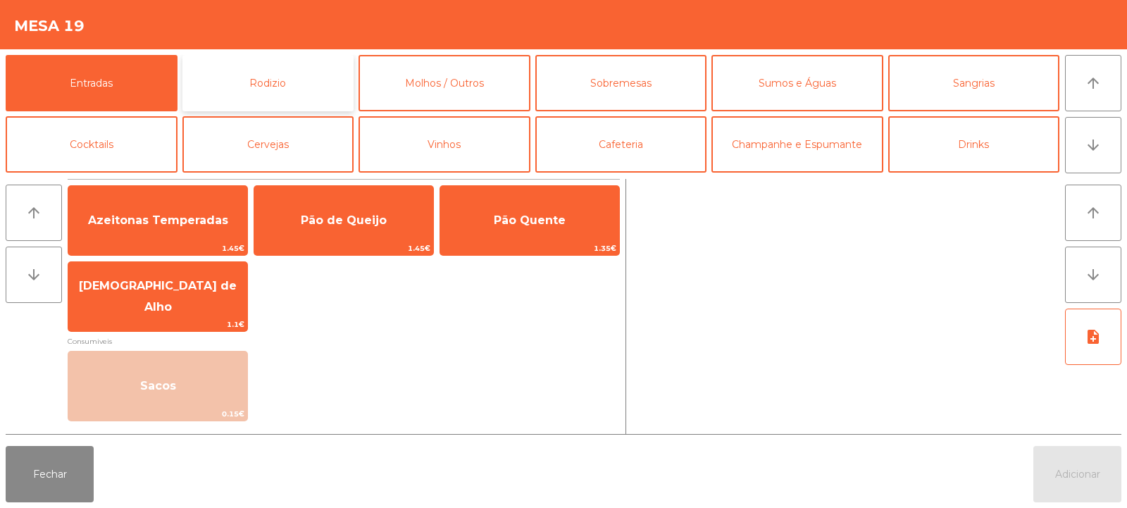
click at [271, 87] on button "Rodizio" at bounding box center [269, 83] width 172 height 56
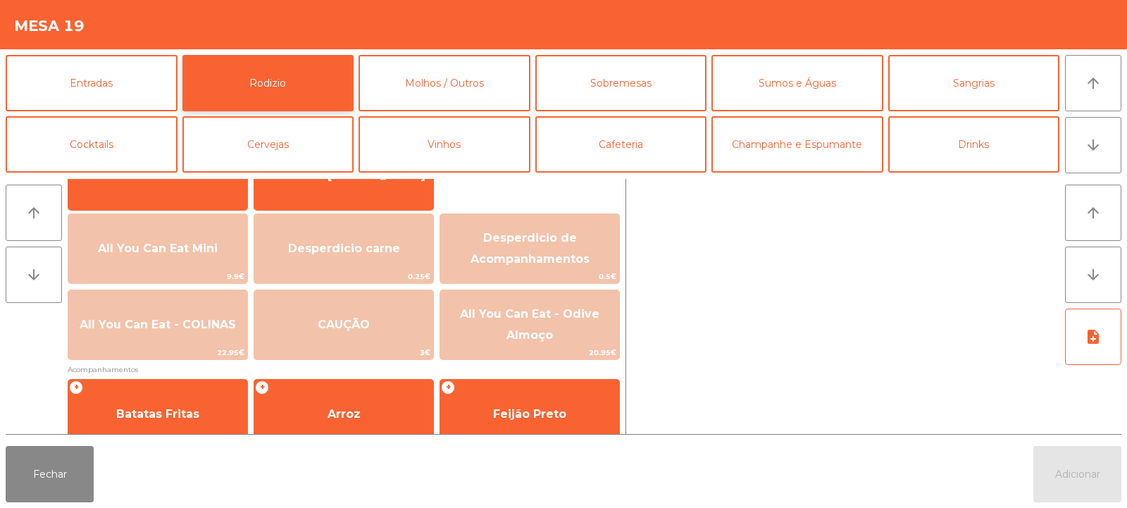
scroll to position [107, 0]
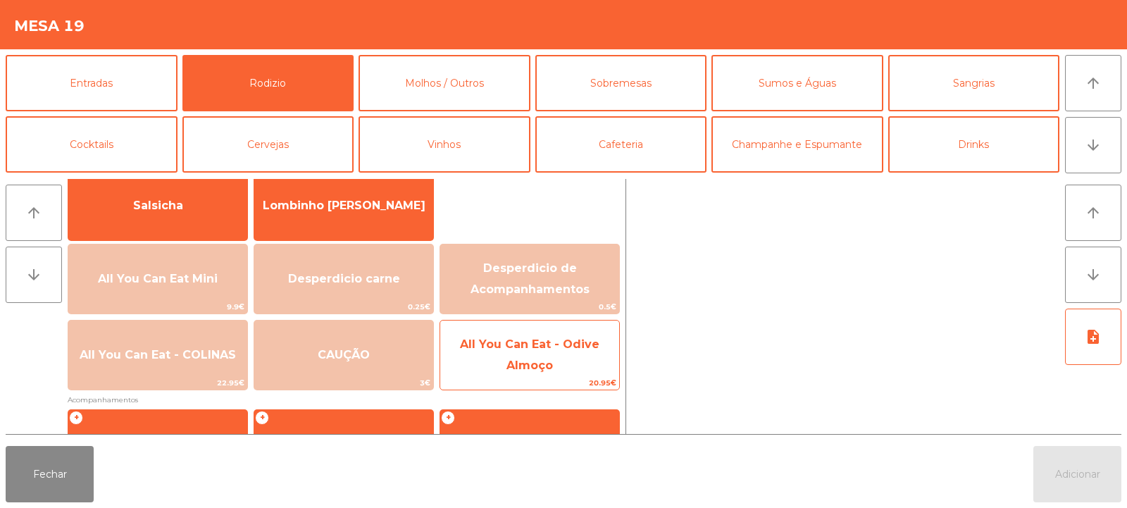
click at [545, 371] on span "All You Can Eat - Odive Almoço" at bounding box center [530, 355] width 140 height 35
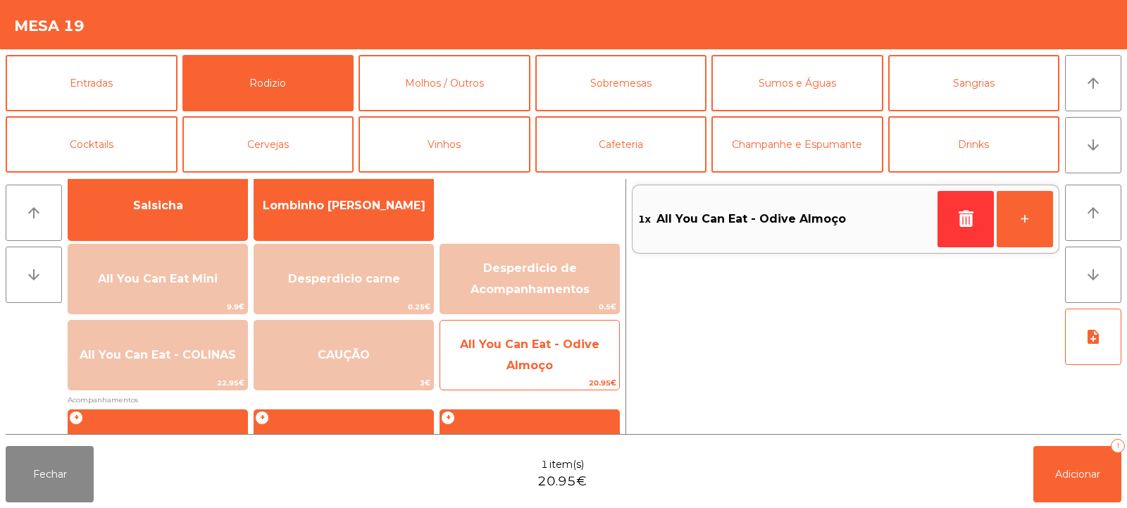
click at [552, 376] on span "All You Can Eat - Odive Almoço" at bounding box center [529, 356] width 179 height 60
click at [554, 375] on span "All You Can Eat - Odive Almoço" at bounding box center [529, 356] width 179 height 60
click at [555, 371] on span "All You Can Eat - Odive Almoço" at bounding box center [529, 356] width 179 height 60
click at [548, 359] on span "All You Can Eat - Odive Almoço" at bounding box center [530, 355] width 140 height 35
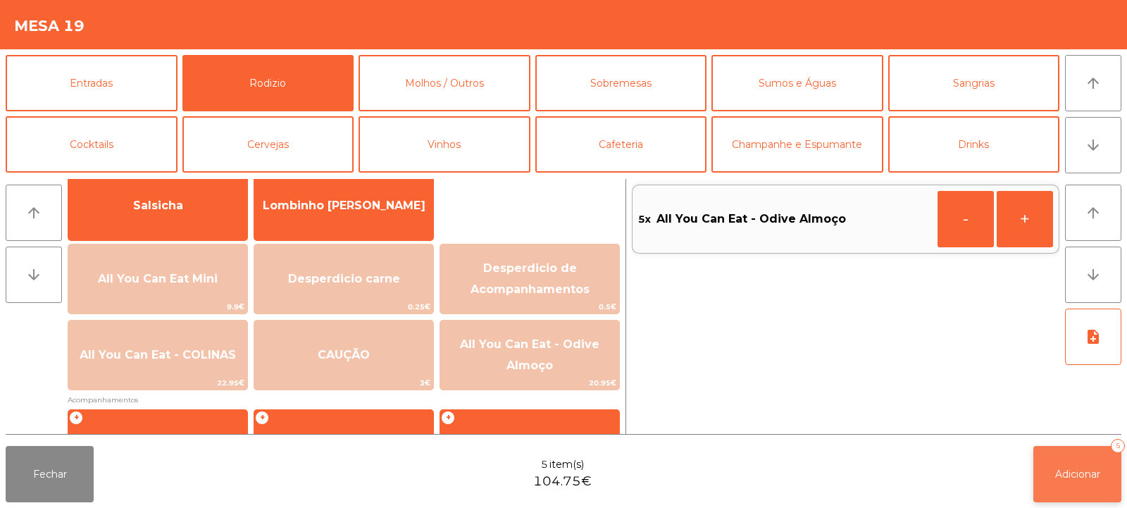
click at [1072, 483] on button "Adicionar 5" at bounding box center [1078, 474] width 88 height 56
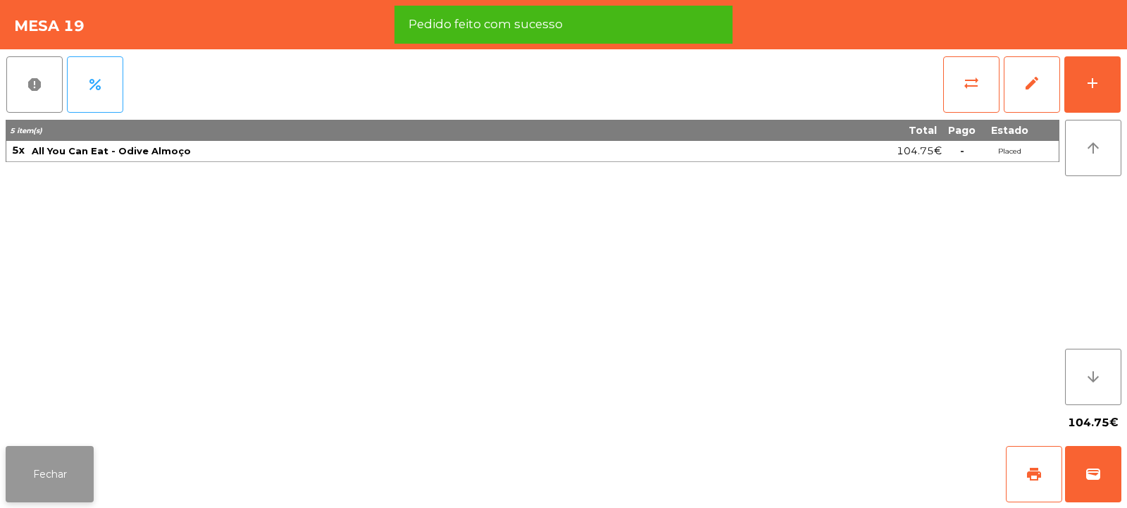
click at [79, 477] on button "Fechar" at bounding box center [50, 474] width 88 height 56
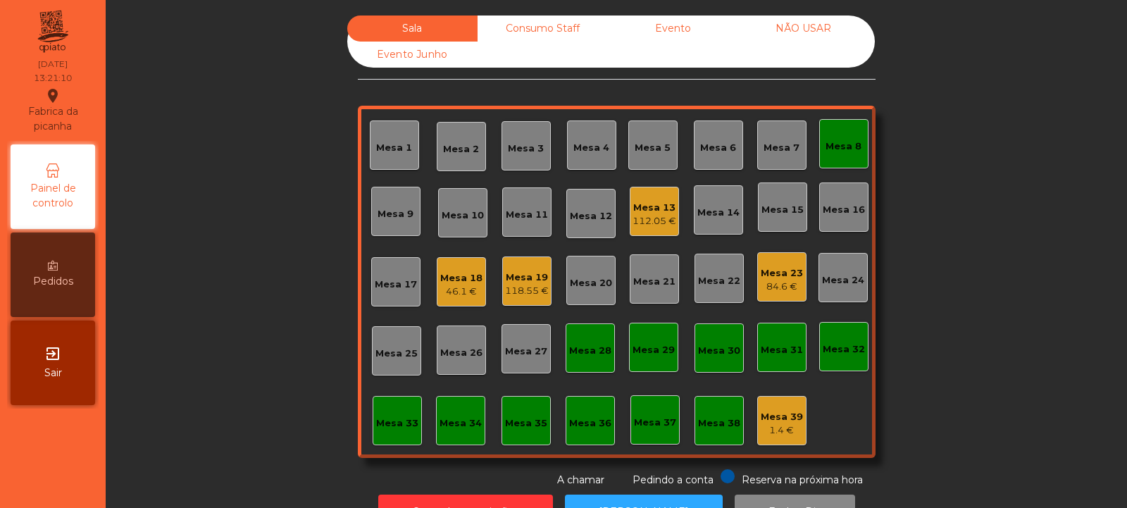
scroll to position [47, 0]
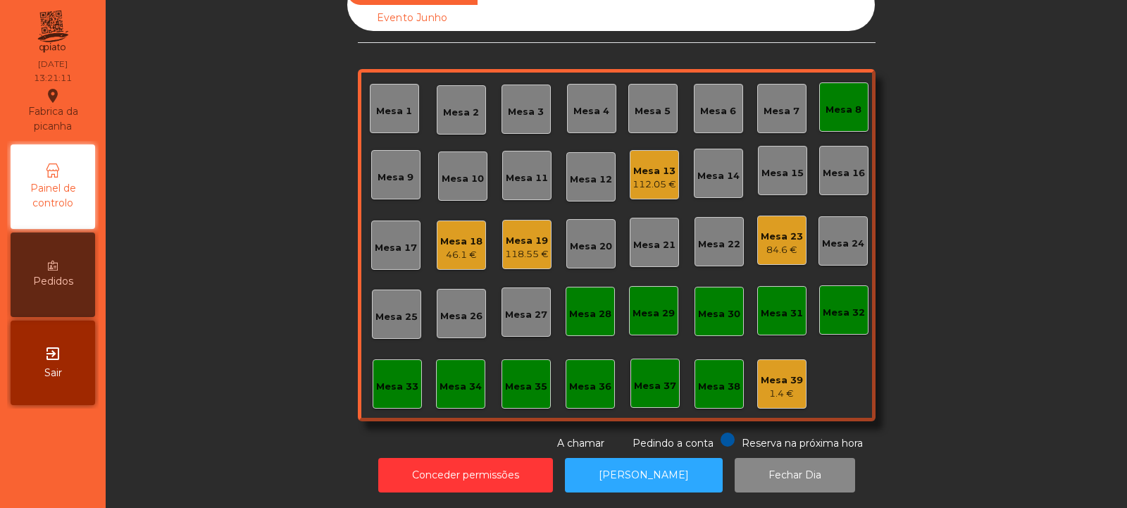
click at [508, 228] on div "Mesa 19 118.55 €" at bounding box center [527, 244] width 44 height 33
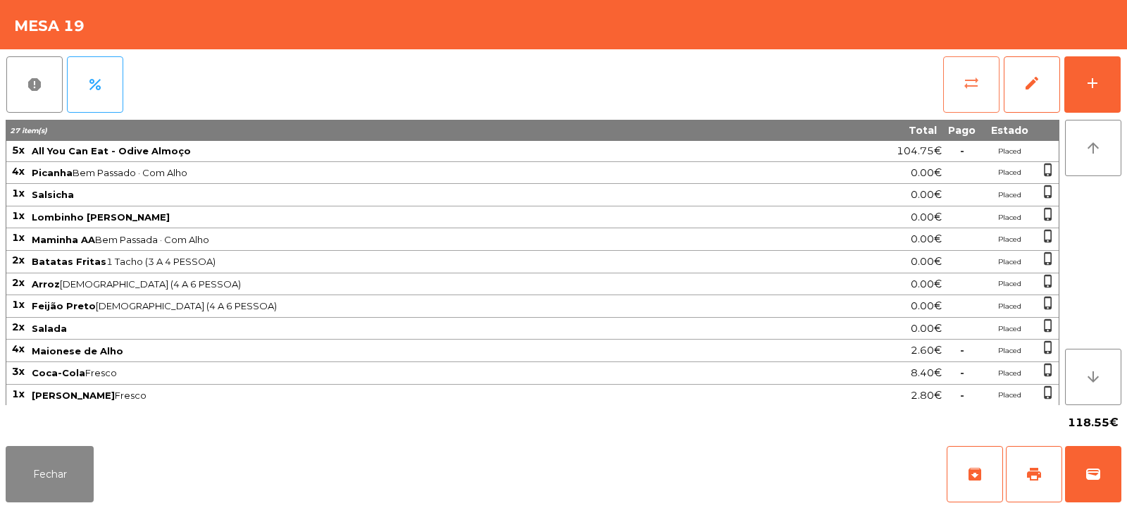
click at [966, 69] on button "sync_alt" at bounding box center [972, 84] width 56 height 56
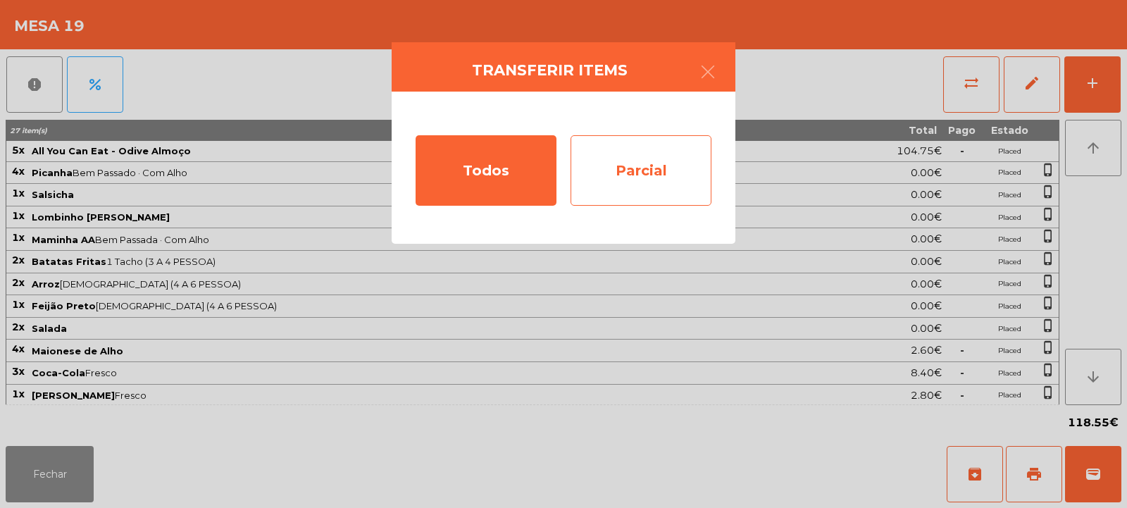
click at [671, 167] on div "Parcial" at bounding box center [641, 170] width 141 height 70
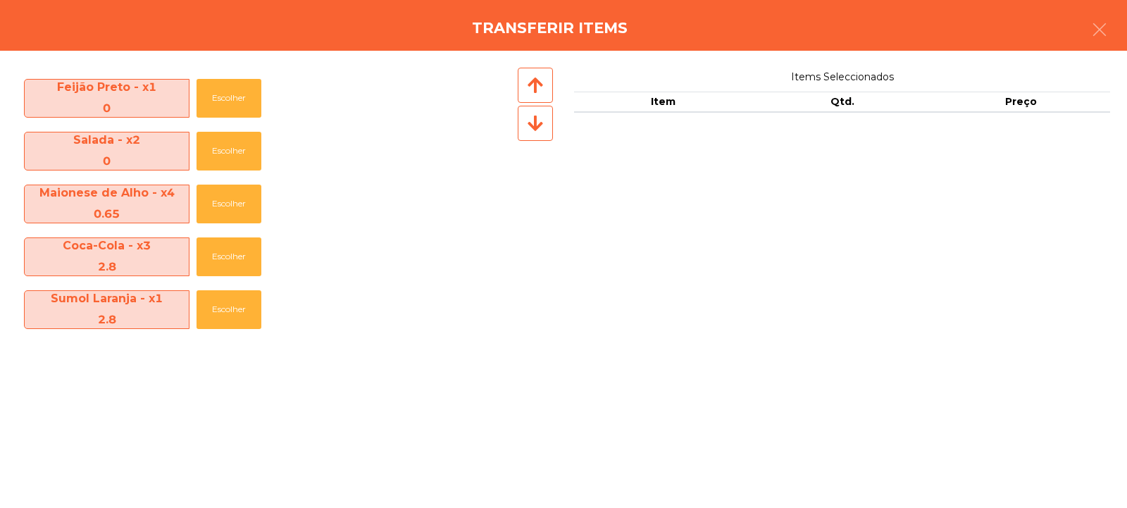
scroll to position [366, 0]
click at [218, 259] on button "Escolher" at bounding box center [229, 256] width 65 height 39
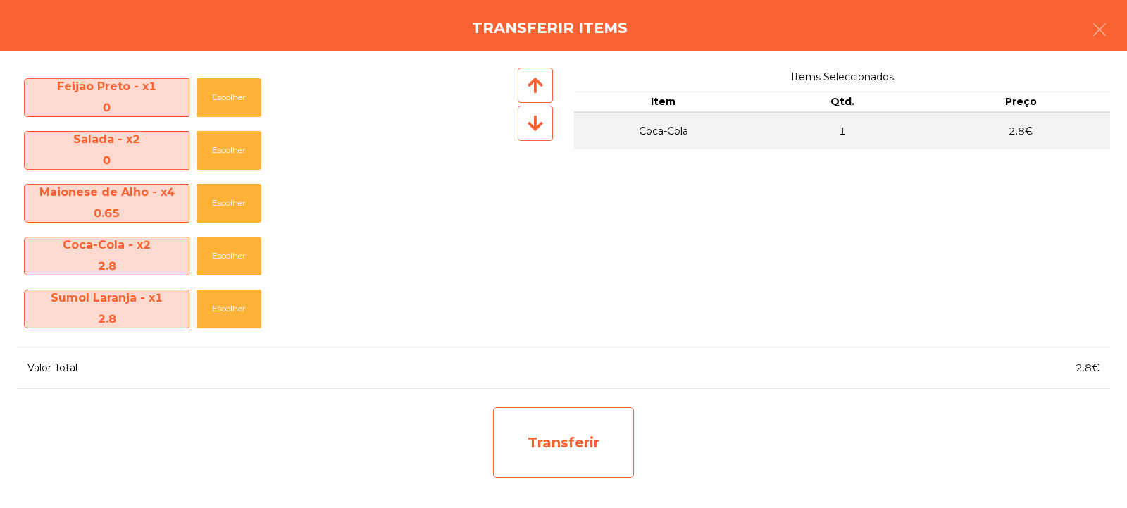
click at [572, 438] on div "Transferir" at bounding box center [563, 442] width 141 height 70
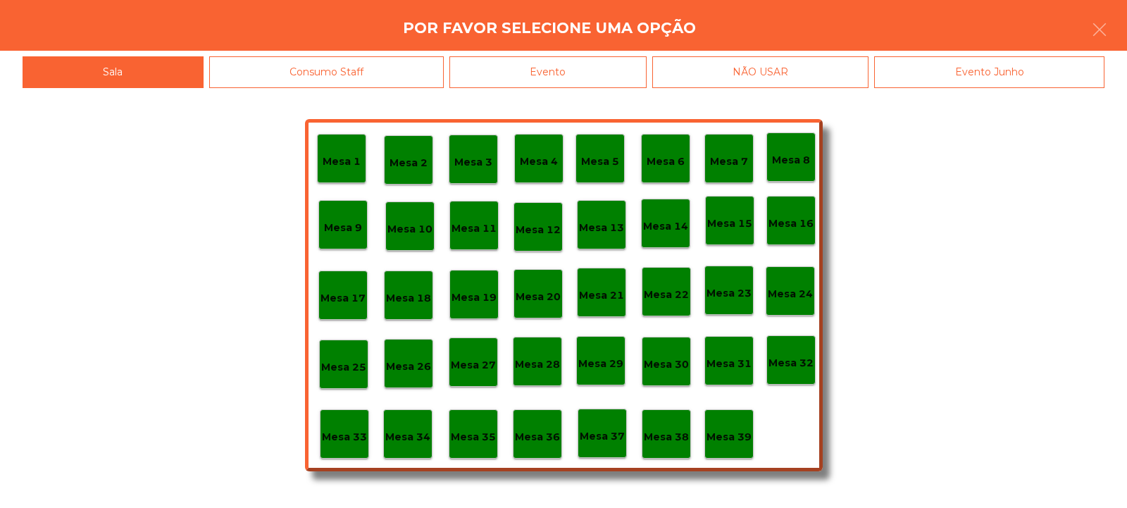
click at [588, 425] on div "Mesa 37" at bounding box center [602, 434] width 45 height 22
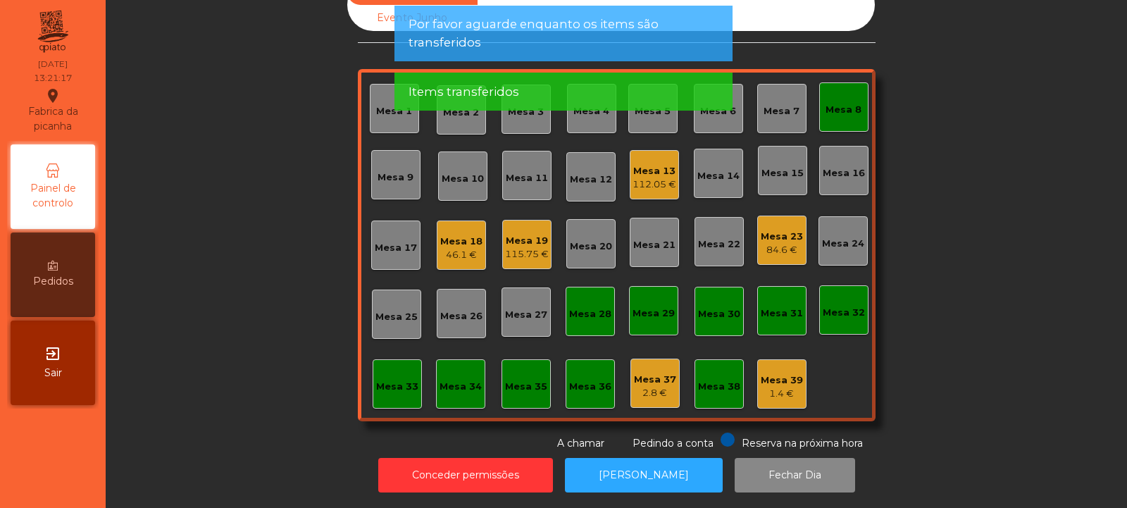
click at [525, 247] on div "115.75 €" at bounding box center [527, 254] width 44 height 14
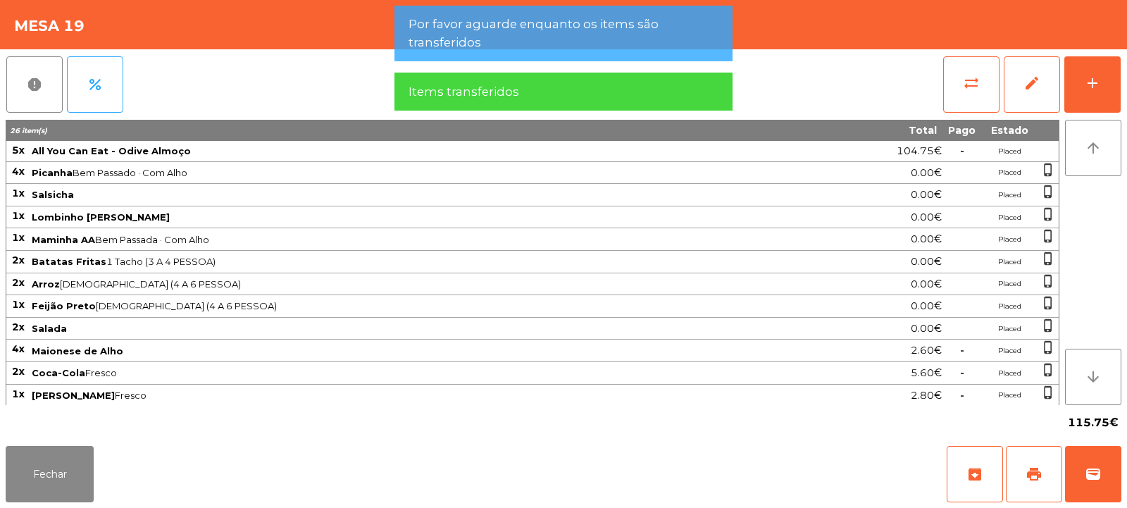
click at [1121, 57] on div "sync_alt edit add" at bounding box center [1032, 84] width 179 height 70
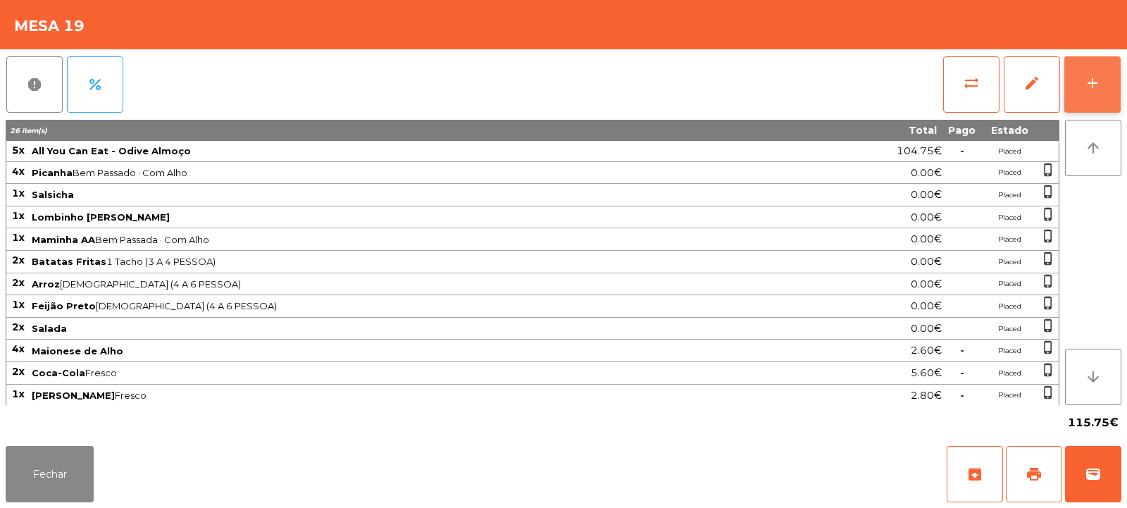
click at [1077, 100] on button "add" at bounding box center [1093, 84] width 56 height 56
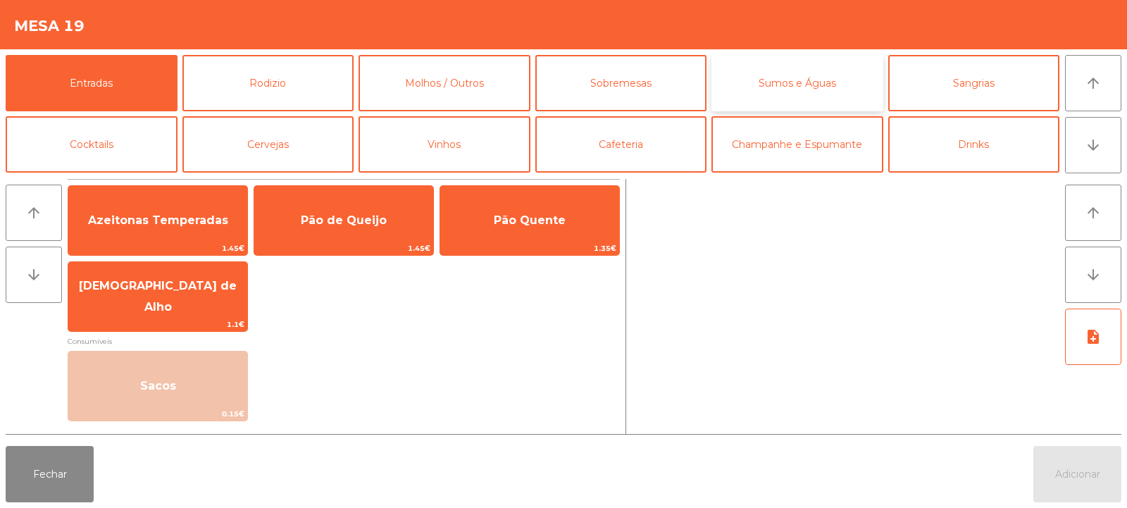
click at [767, 86] on button "Sumos e Águas" at bounding box center [798, 83] width 172 height 56
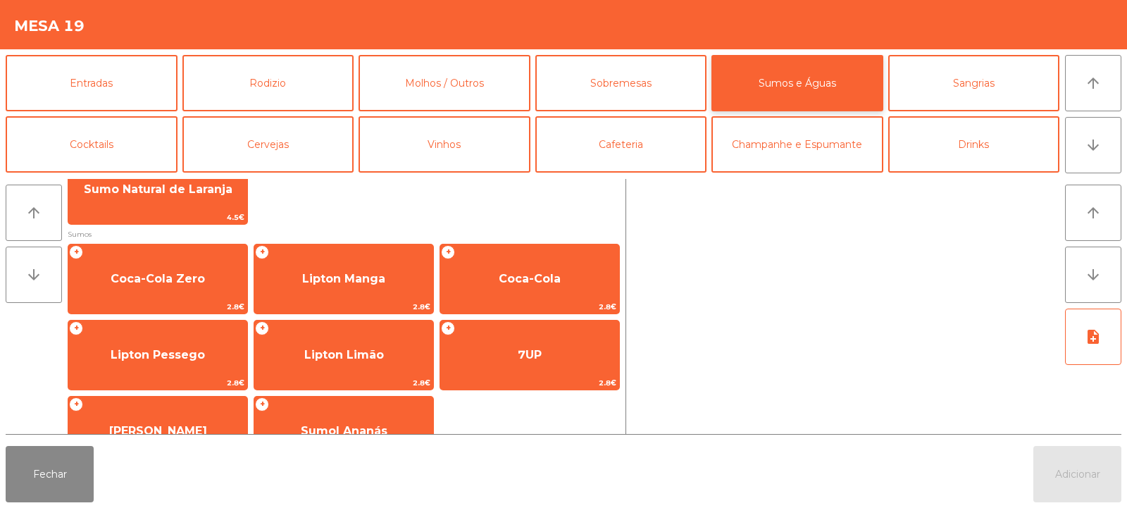
scroll to position [186, 0]
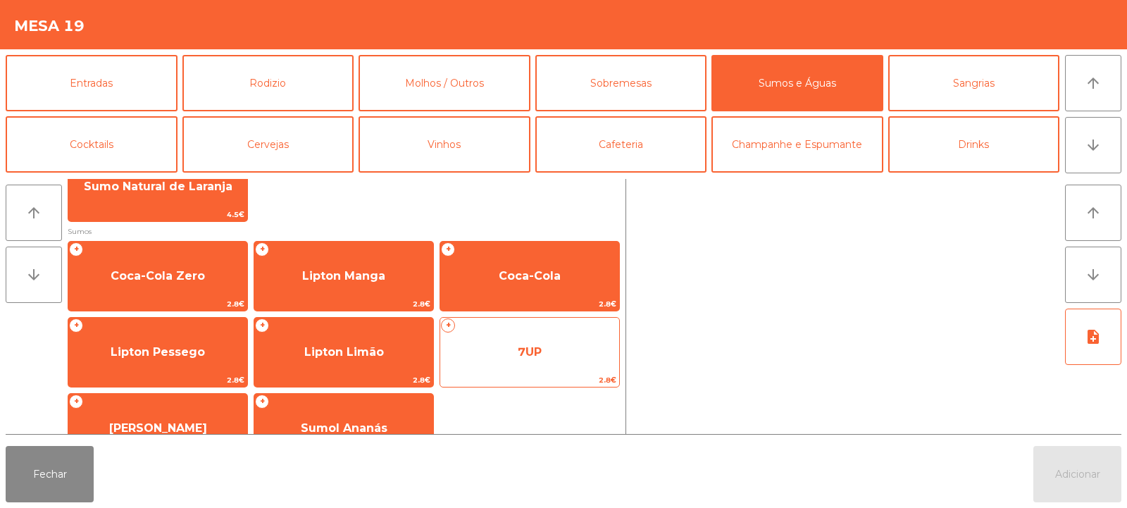
click at [514, 370] on span "7UP" at bounding box center [529, 352] width 179 height 38
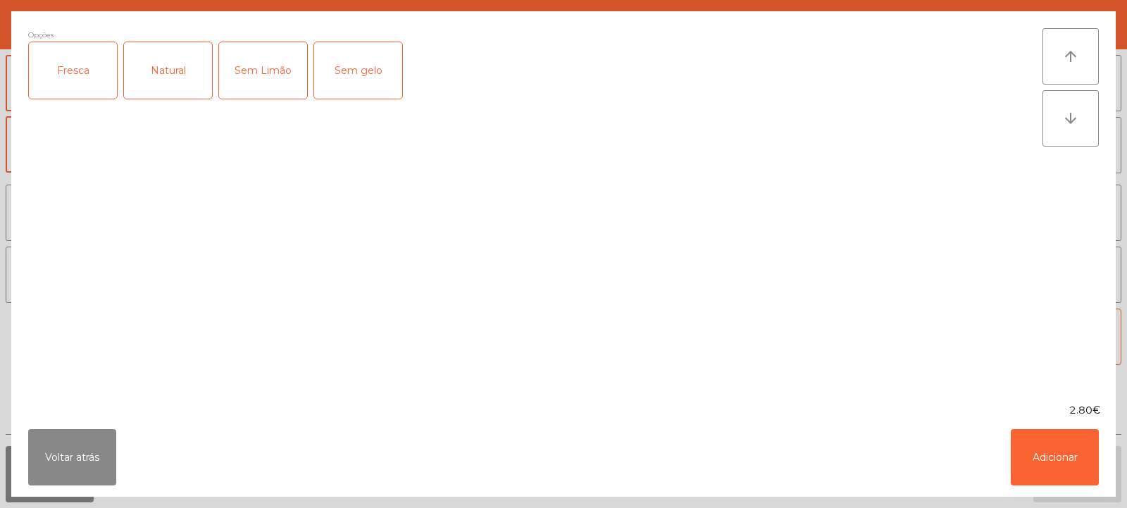
click at [1112, 470] on div "Voltar atrás Adicionar" at bounding box center [563, 457] width 1105 height 79
click at [1051, 444] on button "Adicionar" at bounding box center [1055, 457] width 88 height 56
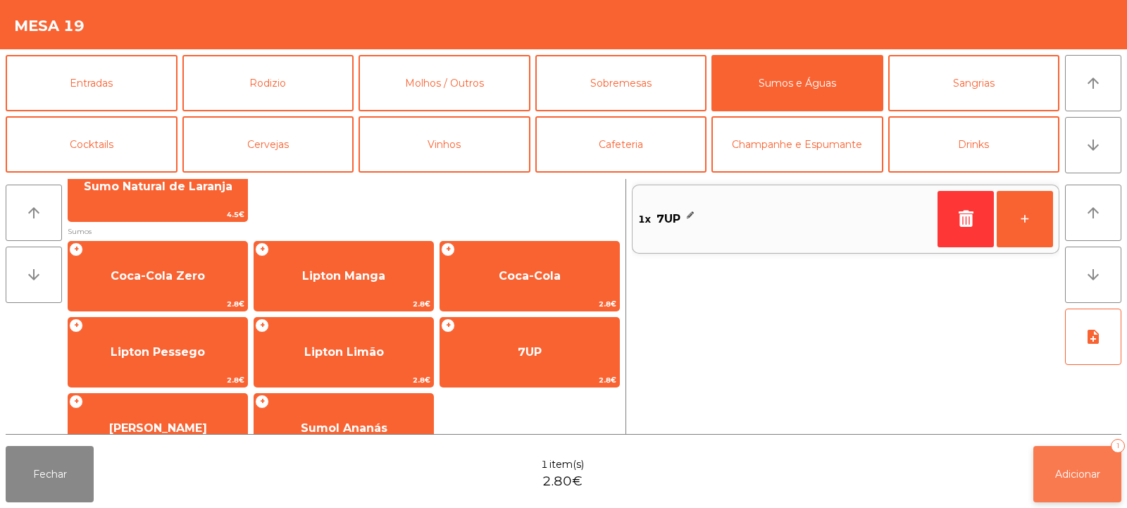
click at [1076, 469] on span "Adicionar" at bounding box center [1078, 474] width 45 height 13
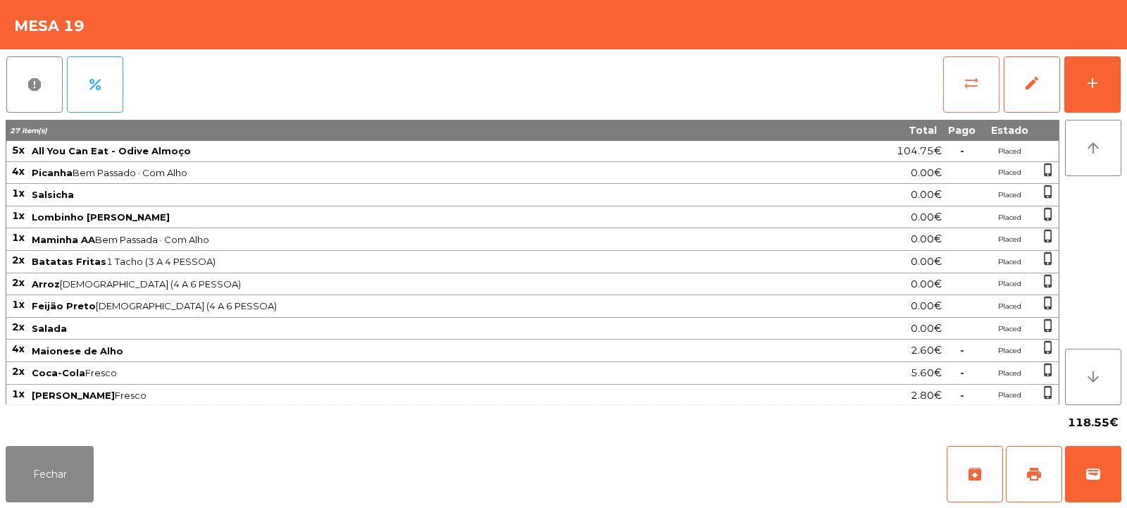
click at [983, 87] on button "sync_alt" at bounding box center [972, 84] width 56 height 56
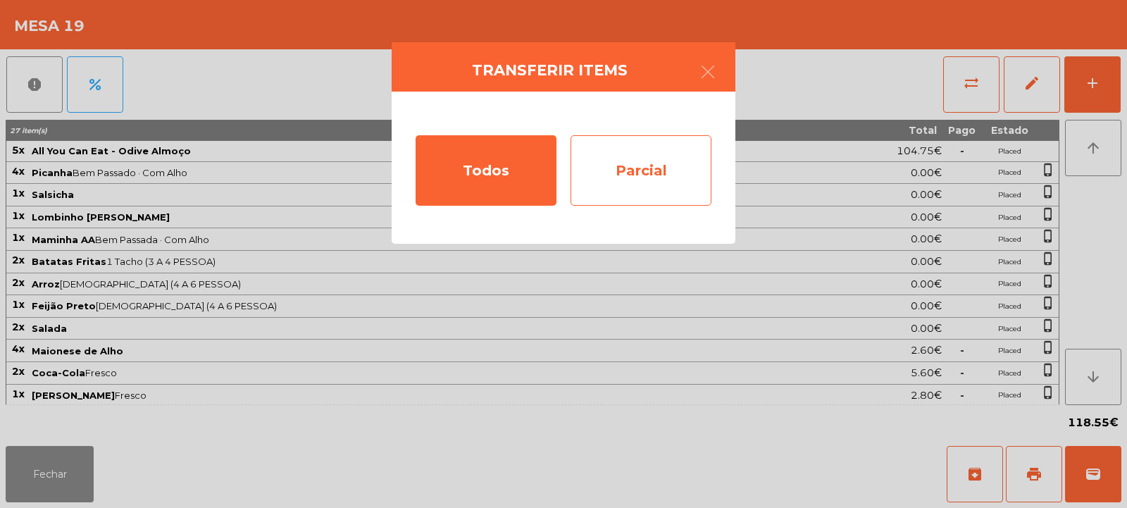
click at [608, 149] on div "Parcial" at bounding box center [641, 170] width 141 height 70
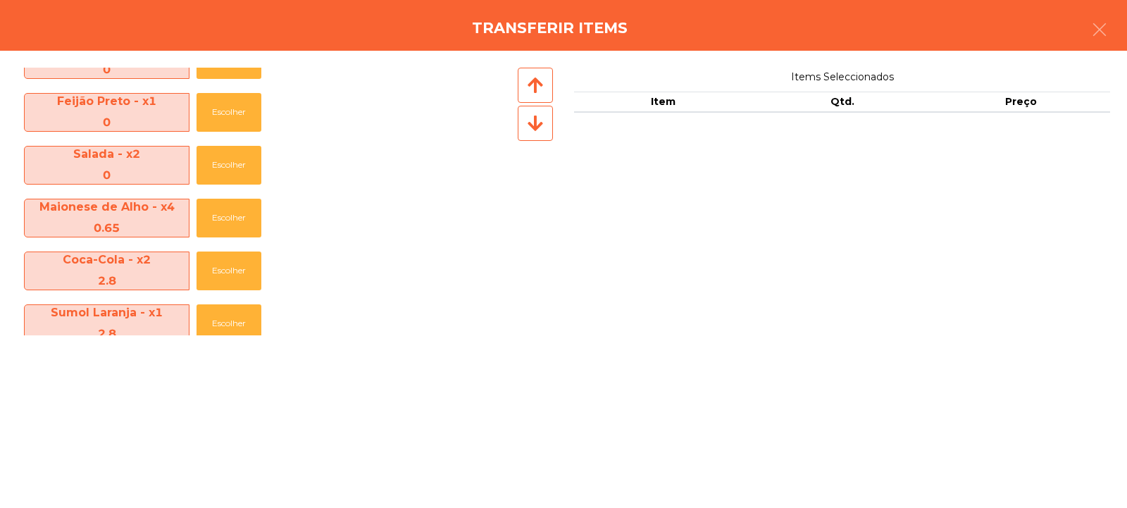
scroll to position [375, 0]
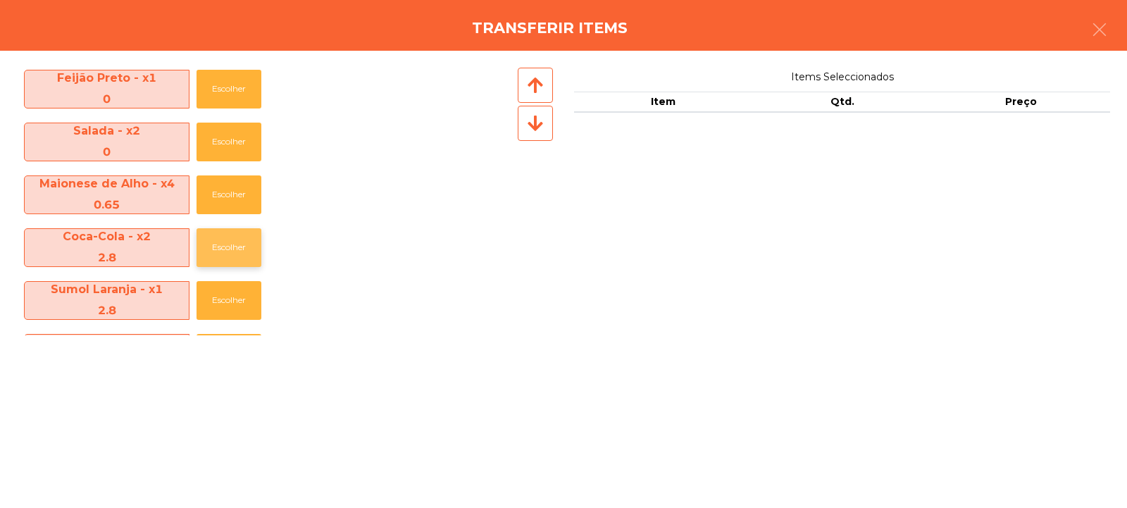
click at [234, 254] on button "Escolher" at bounding box center [229, 247] width 65 height 39
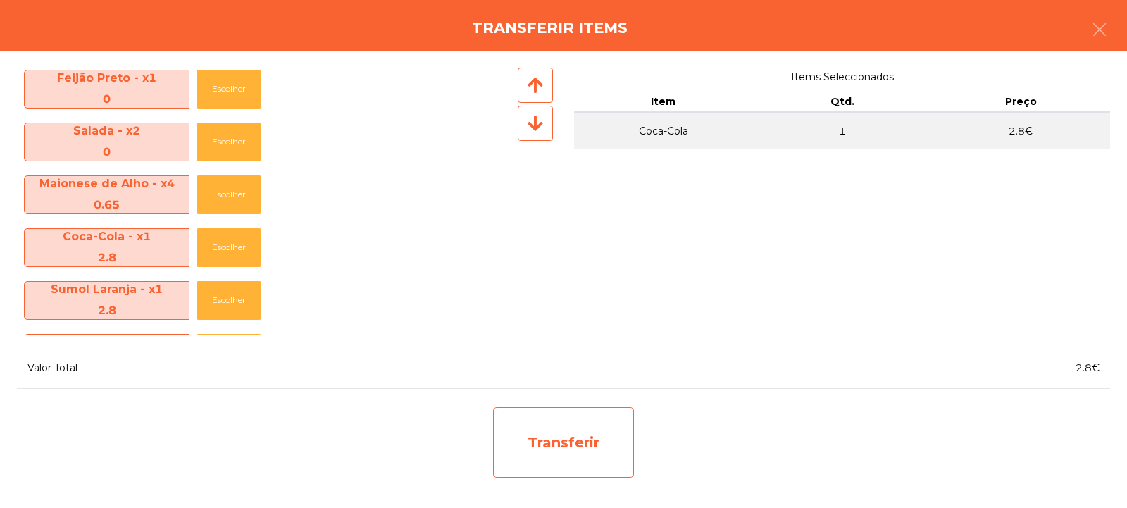
click at [631, 444] on div "Transferir" at bounding box center [563, 442] width 141 height 70
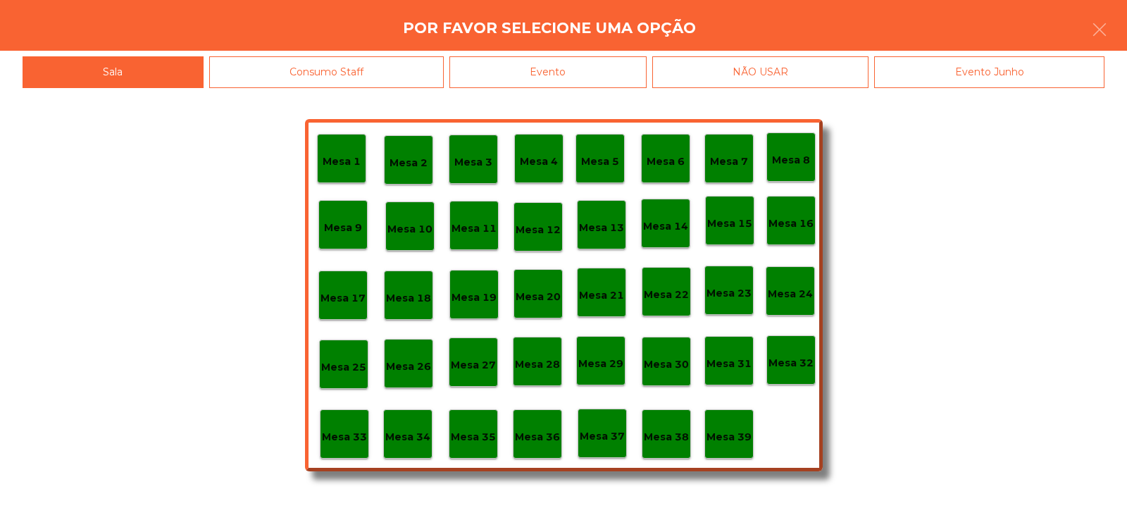
click at [600, 423] on div "Mesa 37" at bounding box center [602, 434] width 45 height 22
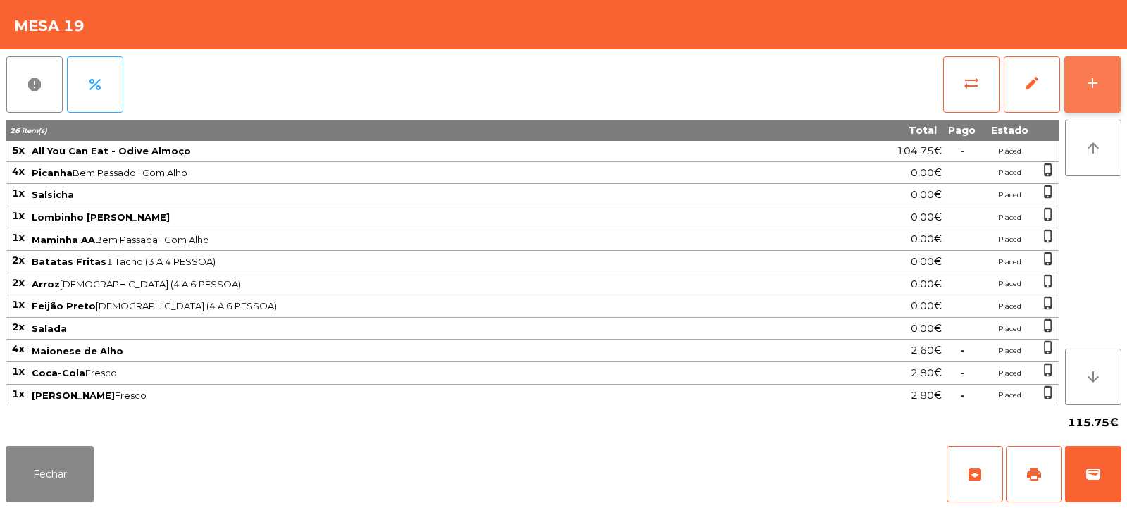
click at [1092, 70] on button "add" at bounding box center [1093, 84] width 56 height 56
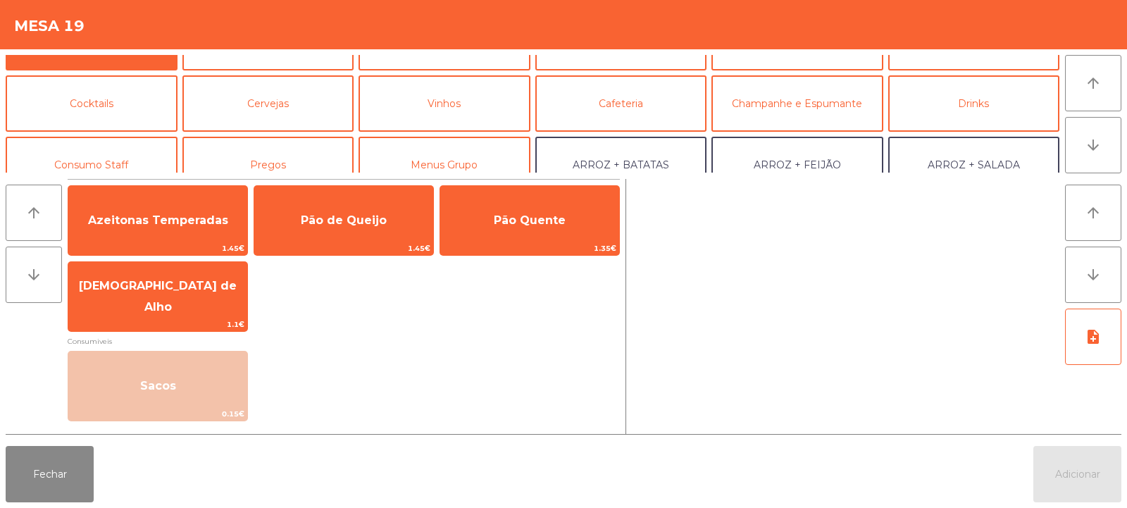
scroll to position [0, 0]
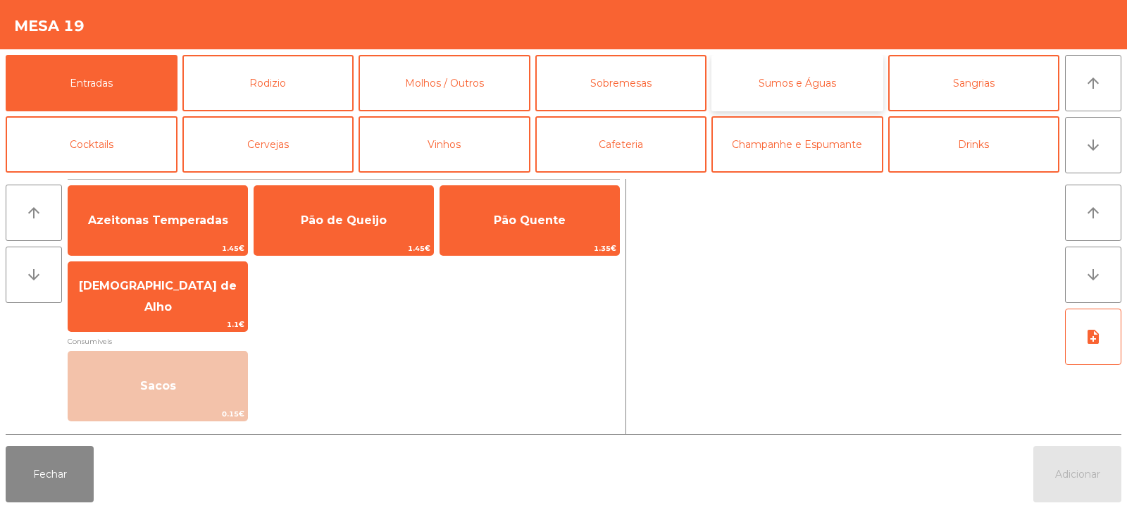
click at [827, 88] on button "Sumos e Águas" at bounding box center [798, 83] width 172 height 56
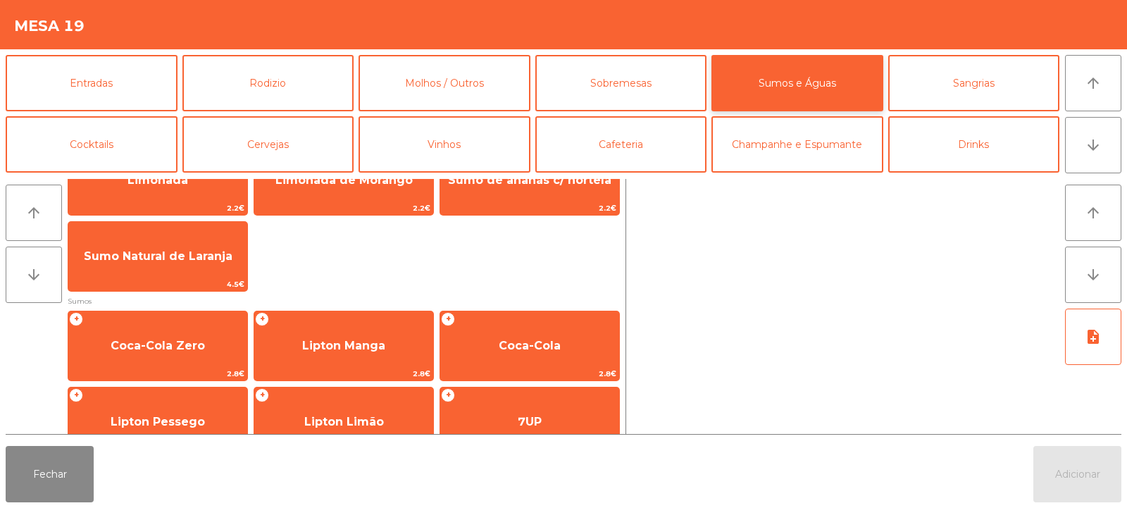
scroll to position [106, 0]
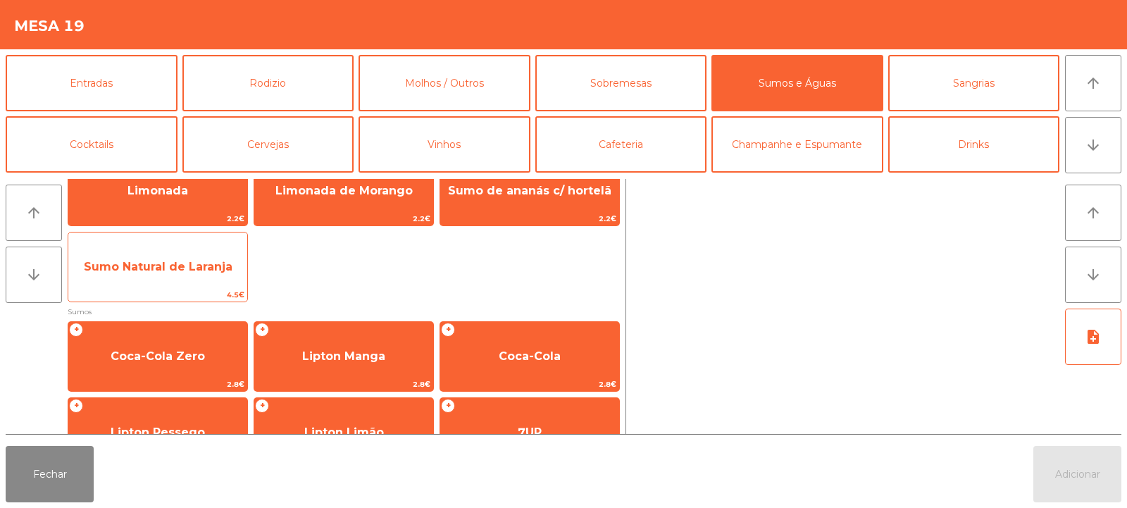
click at [186, 268] on span "Sumo Natural de Laranja" at bounding box center [158, 266] width 149 height 13
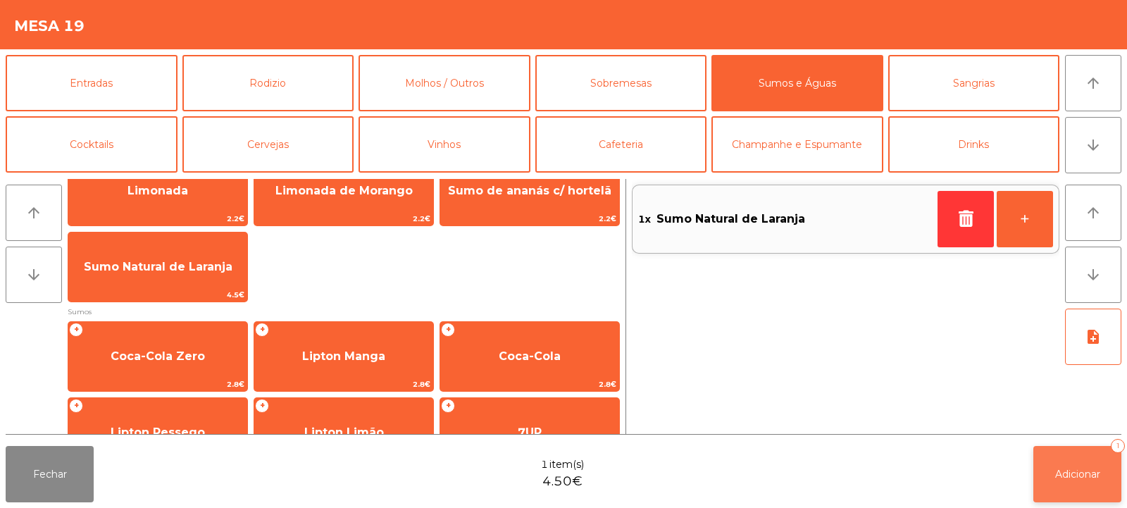
click at [1088, 481] on button "Adicionar 1" at bounding box center [1078, 474] width 88 height 56
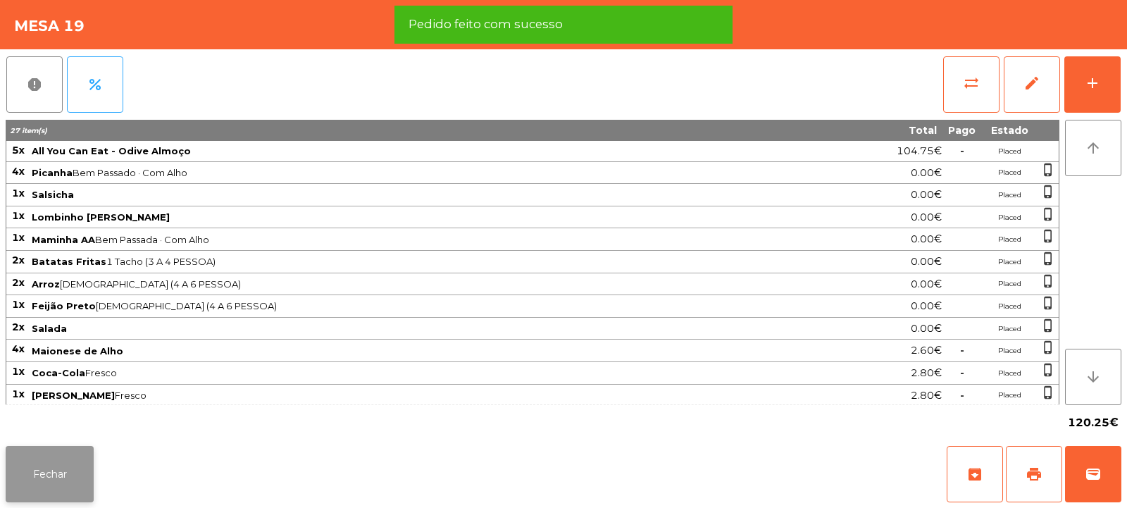
click at [67, 490] on button "Fechar" at bounding box center [50, 474] width 88 height 56
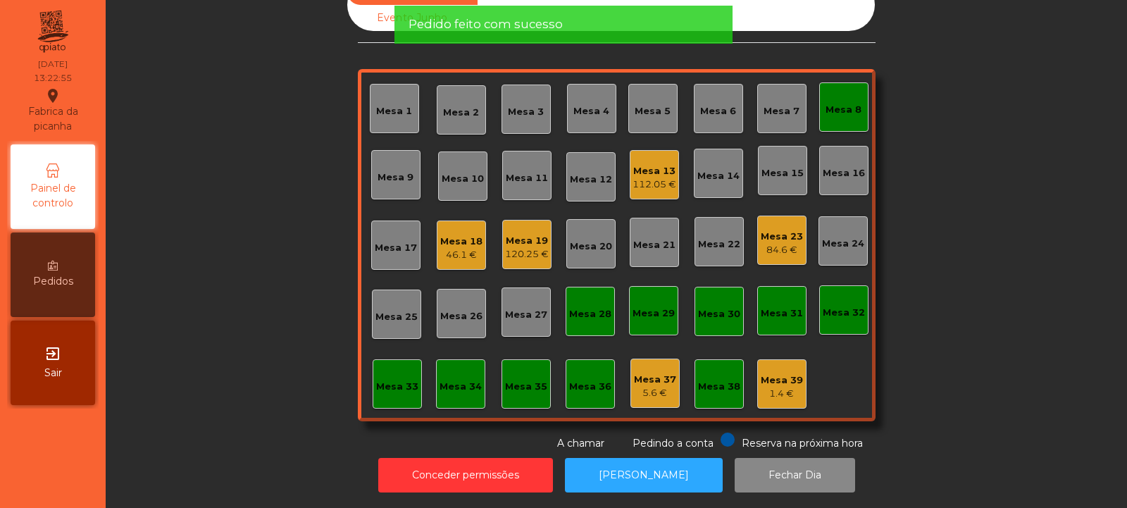
click at [468, 235] on div "Mesa 18" at bounding box center [461, 242] width 42 height 14
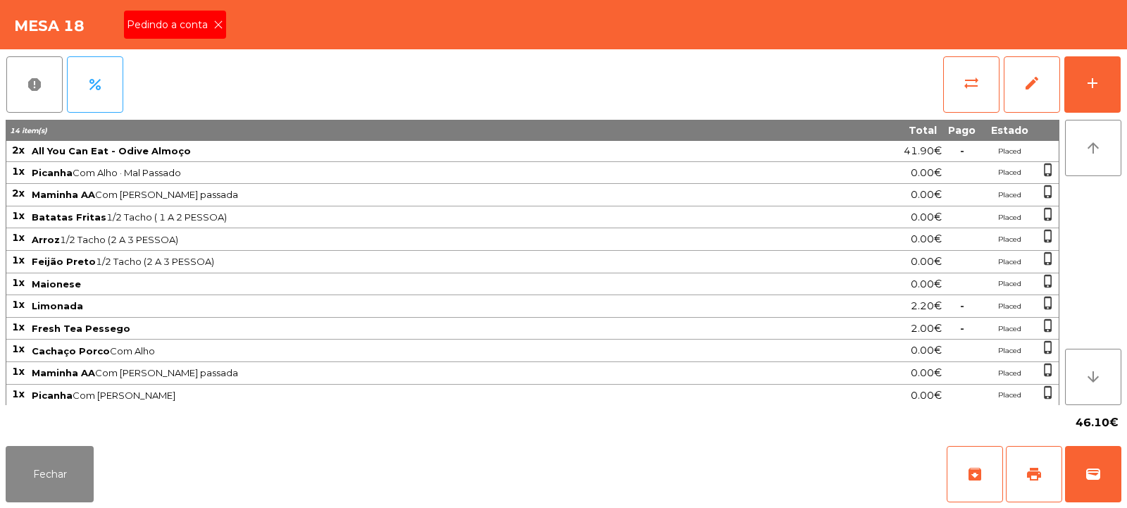
click at [206, 19] on span "Pedindo a conta" at bounding box center [170, 25] width 87 height 15
click at [1018, 466] on button "print" at bounding box center [1034, 474] width 56 height 56
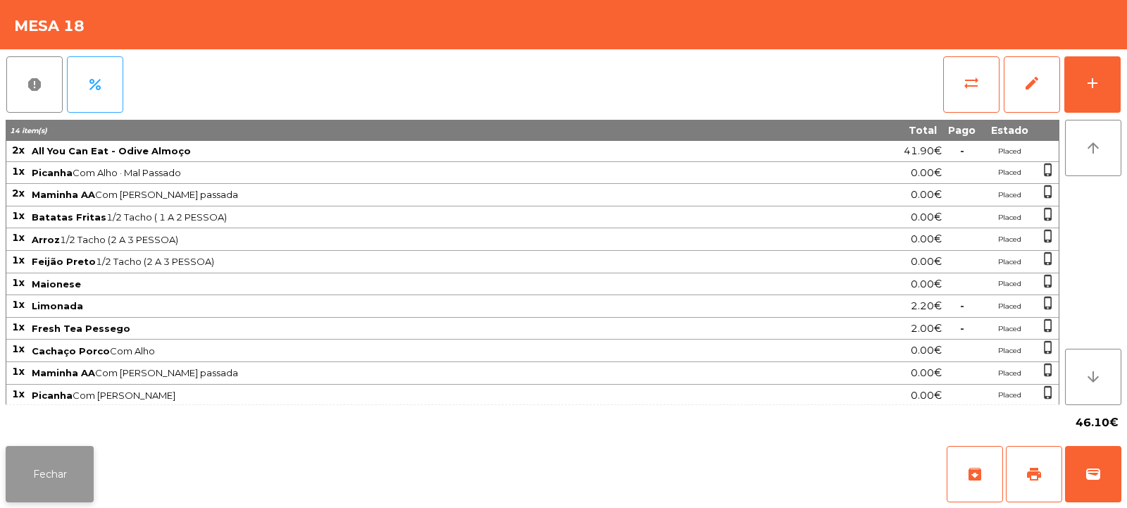
click at [56, 471] on button "Fechar" at bounding box center [50, 474] width 88 height 56
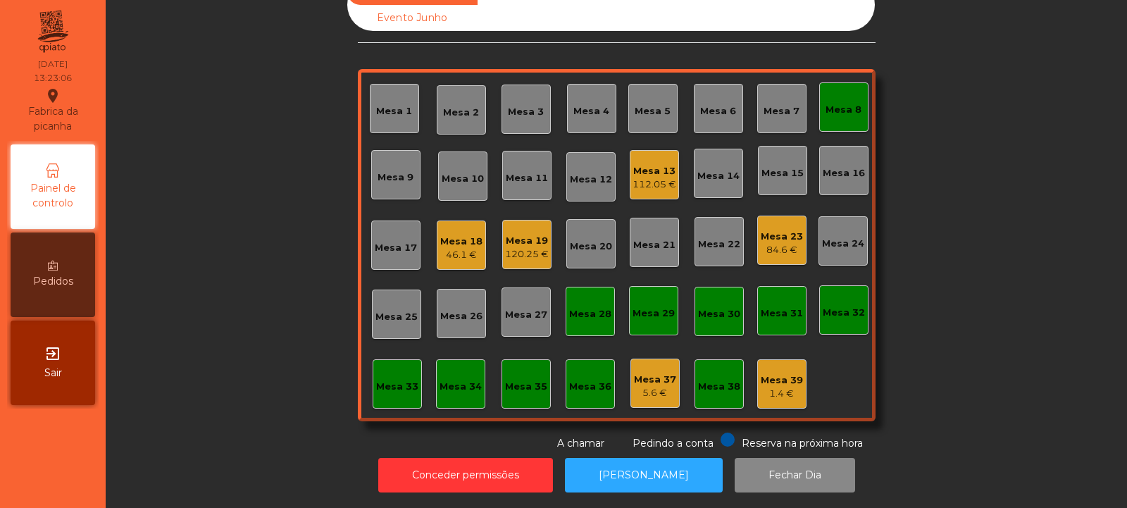
click at [513, 247] on div "120.25 €" at bounding box center [527, 254] width 44 height 14
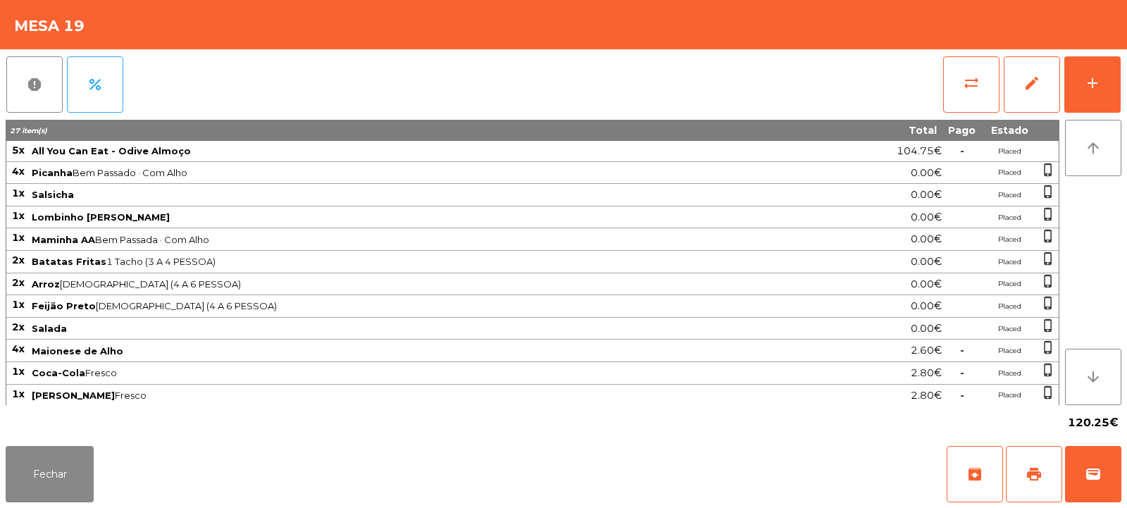
scroll to position [43, 0]
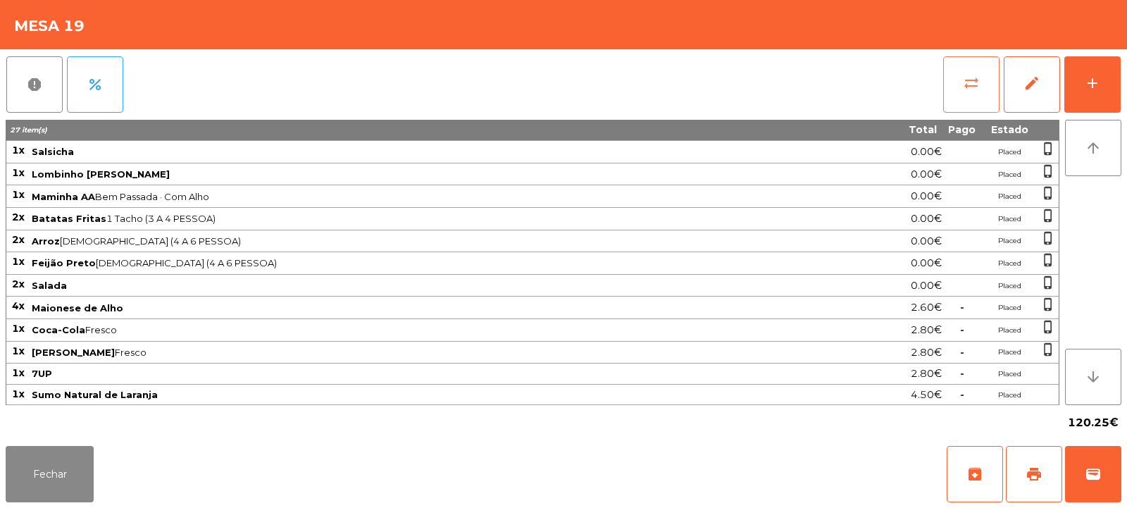
click at [955, 82] on button "sync_alt" at bounding box center [972, 84] width 56 height 56
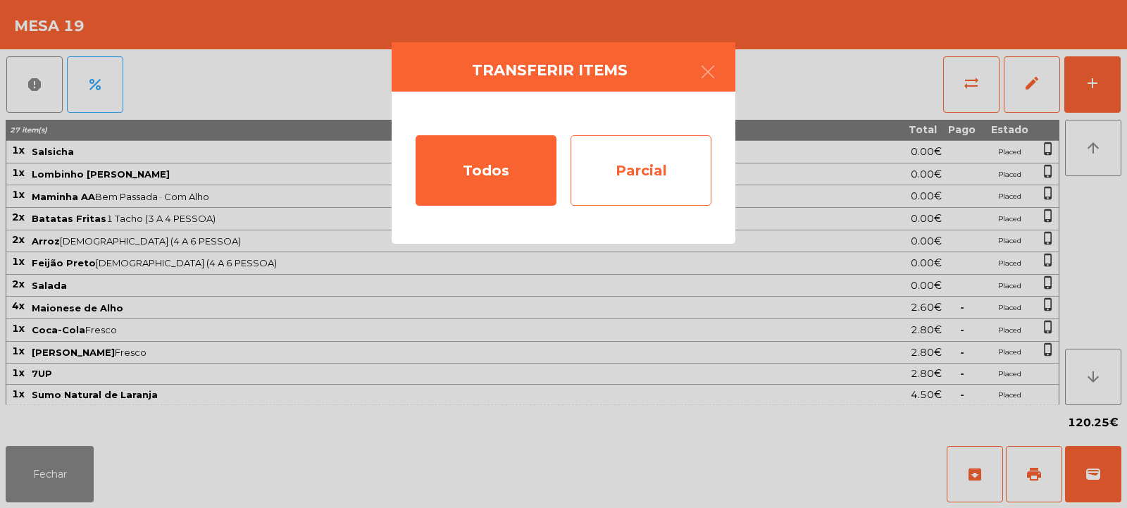
click at [662, 171] on div "Parcial" at bounding box center [641, 170] width 141 height 70
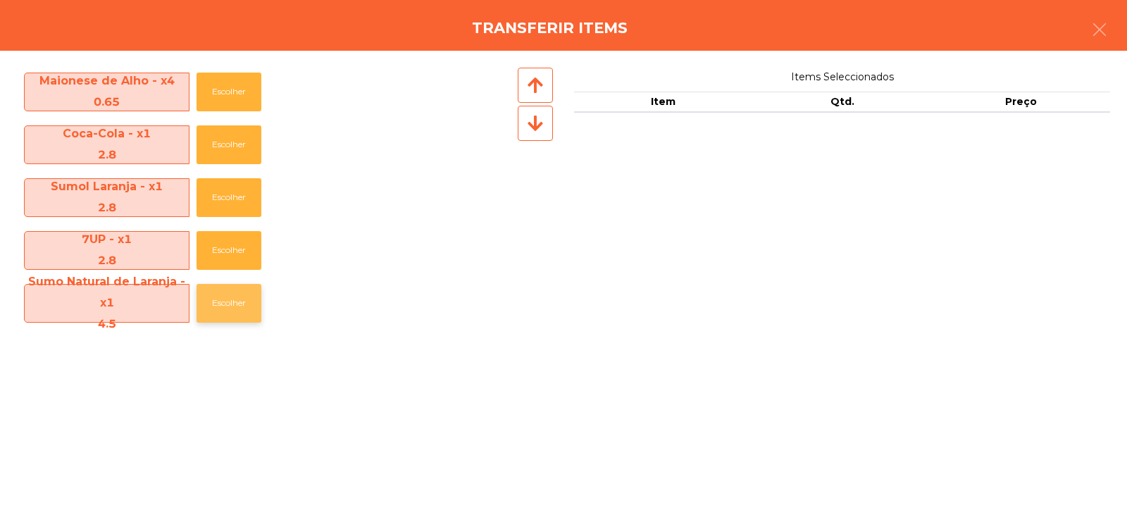
click at [229, 306] on button "Escolher" at bounding box center [229, 303] width 65 height 39
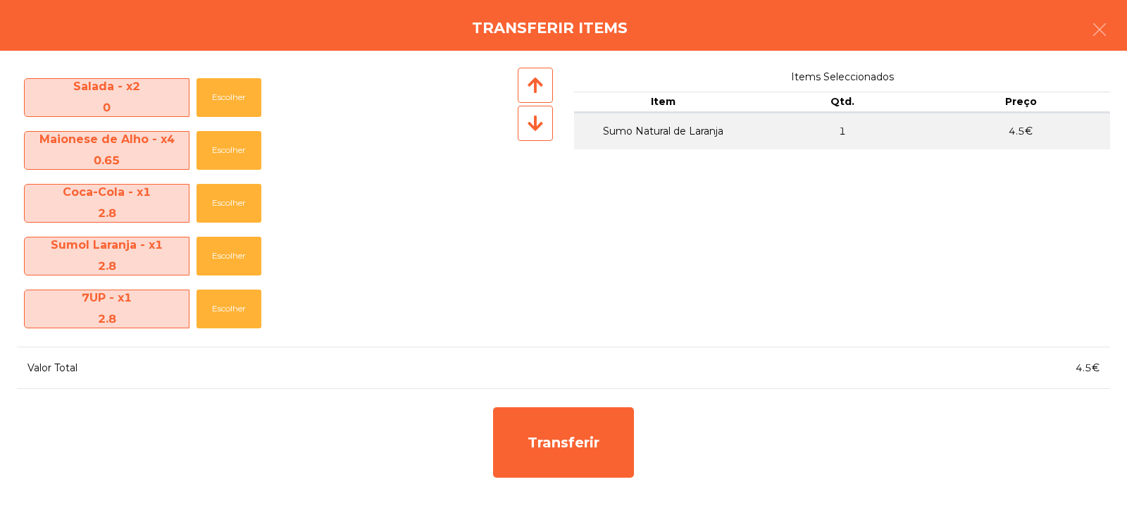
scroll to position [419, 0]
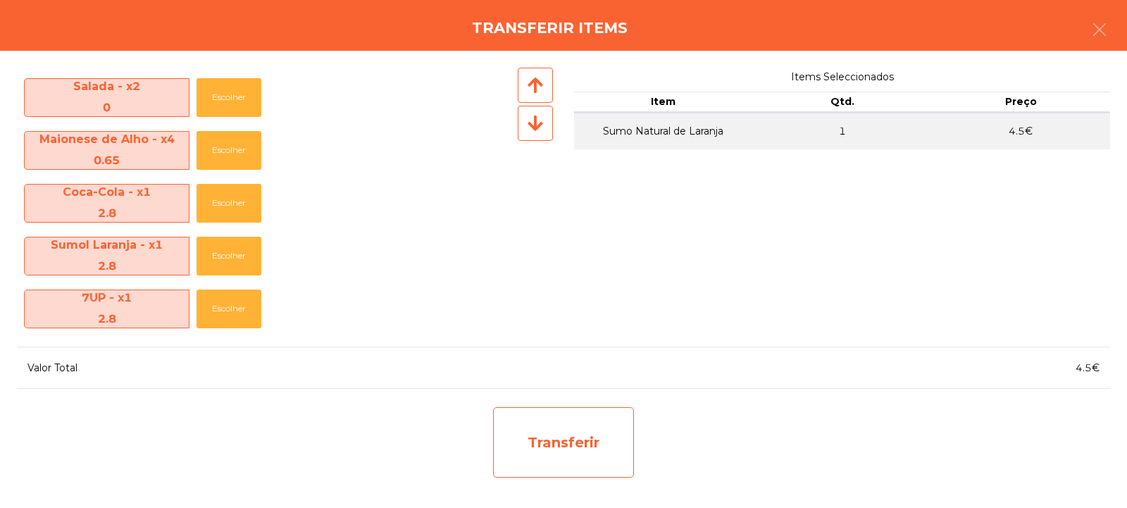
click at [514, 430] on div "Transferir" at bounding box center [563, 442] width 141 height 70
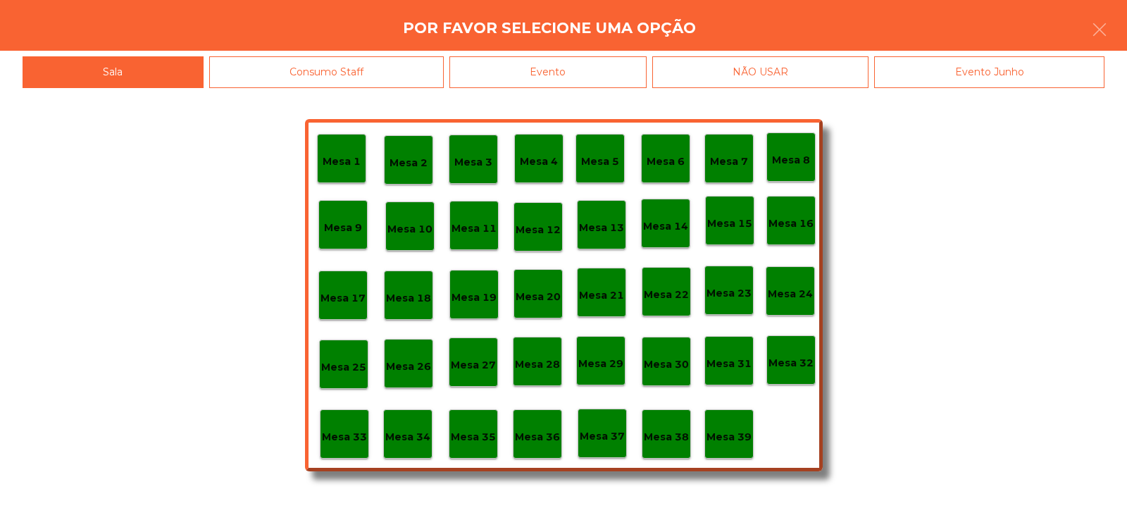
click at [592, 435] on p "Mesa 37" at bounding box center [602, 436] width 45 height 16
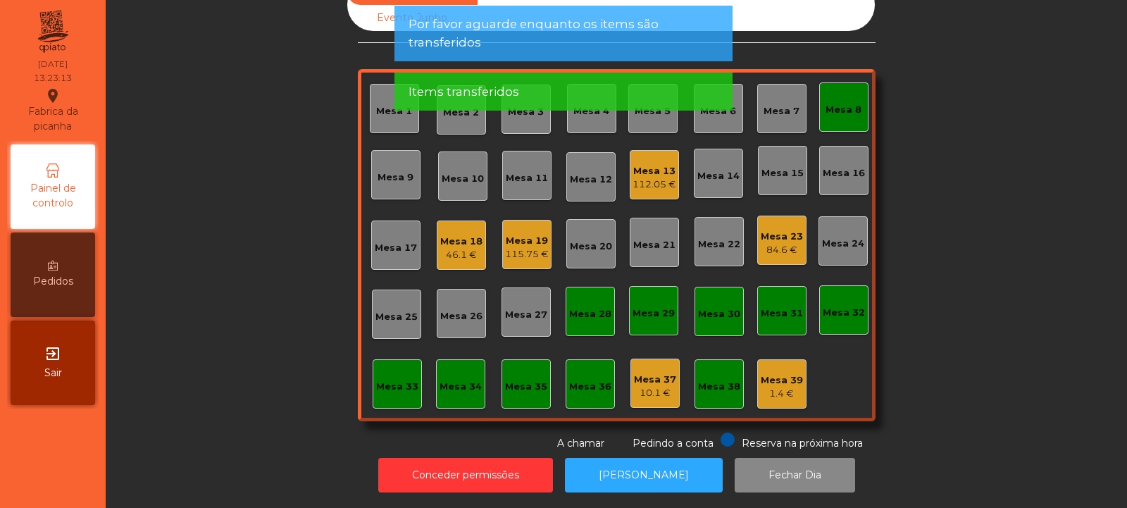
click at [534, 234] on div "Mesa 19" at bounding box center [527, 241] width 44 height 14
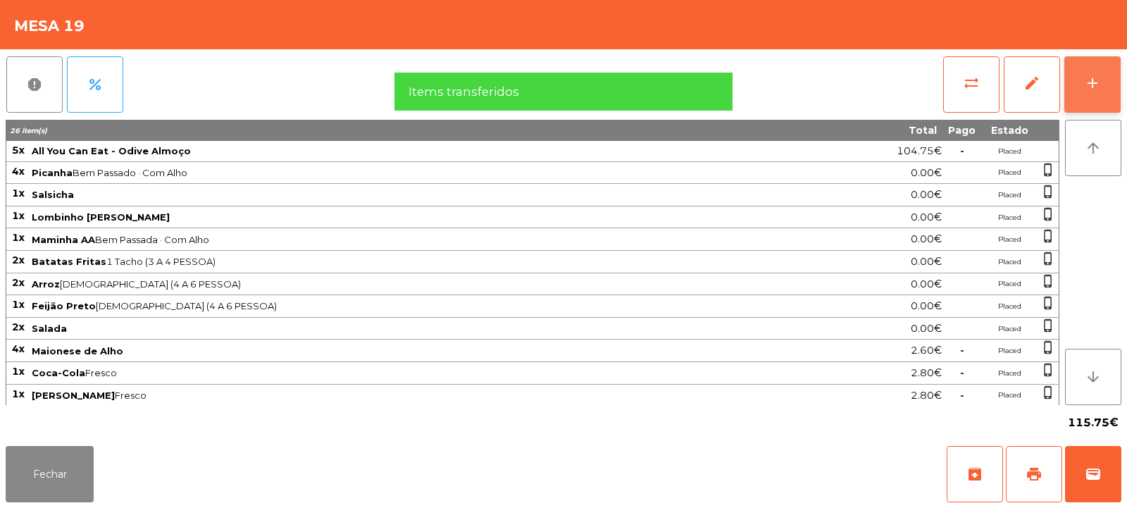
click at [1071, 80] on button "add" at bounding box center [1093, 84] width 56 height 56
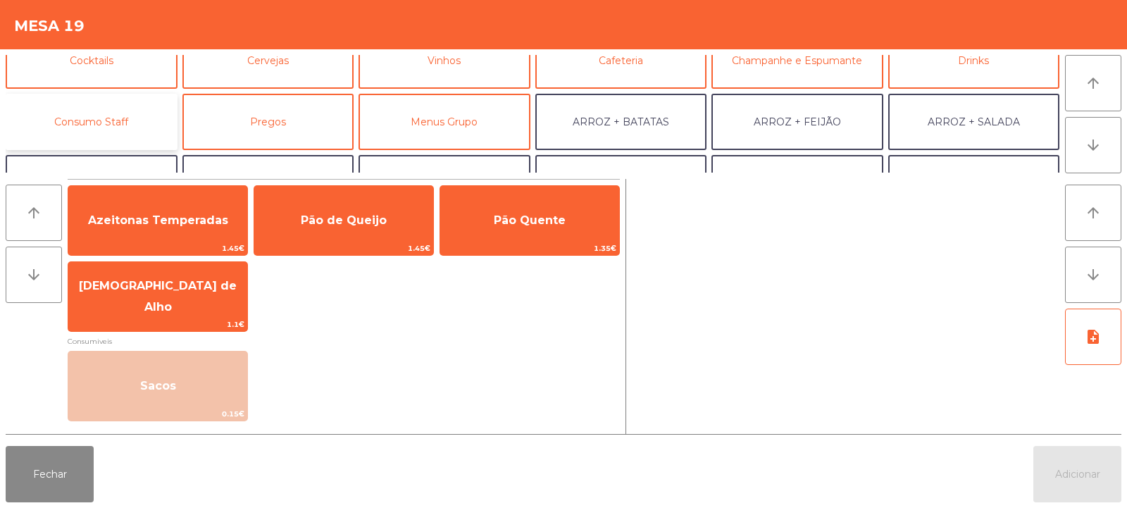
click at [118, 129] on button "Consumo Staff" at bounding box center [92, 122] width 172 height 56
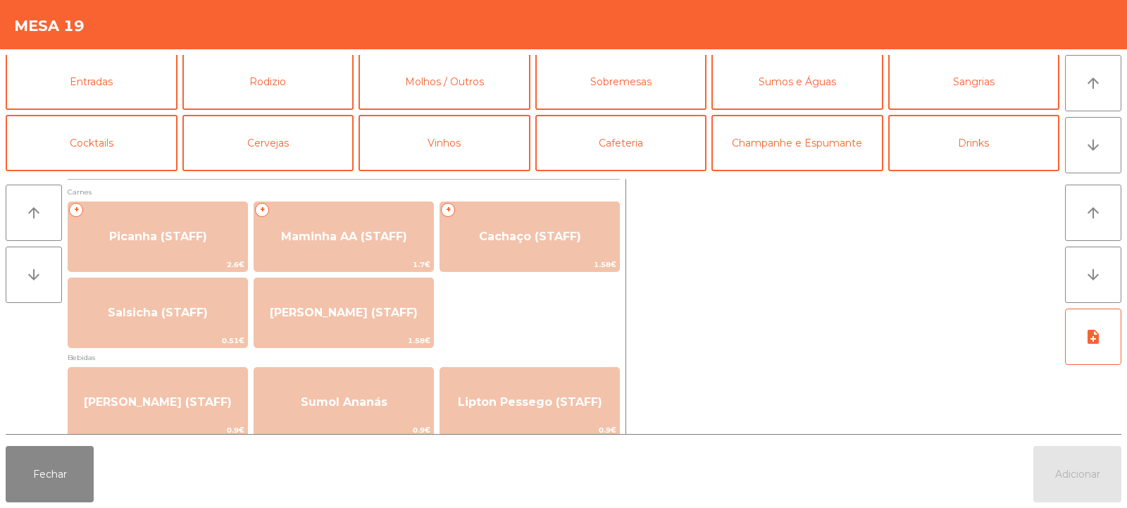
scroll to position [0, 0]
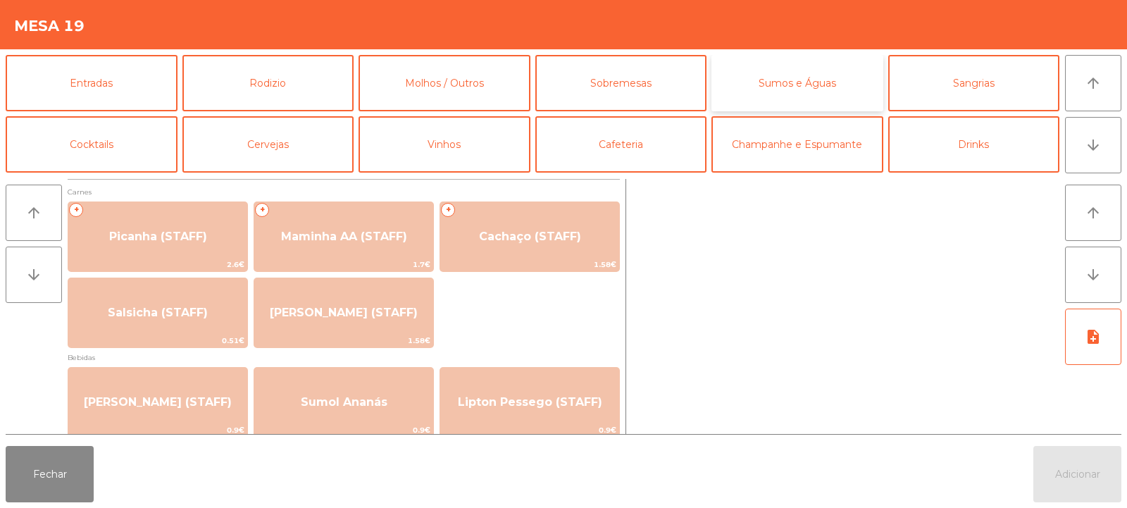
click at [788, 92] on button "Sumos e Águas" at bounding box center [798, 83] width 172 height 56
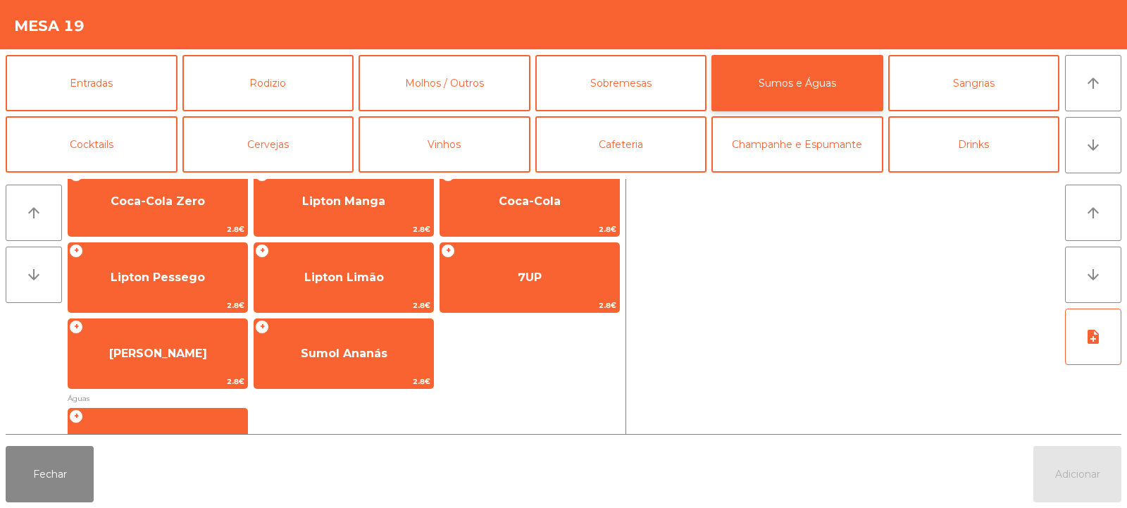
scroll to position [264, 0]
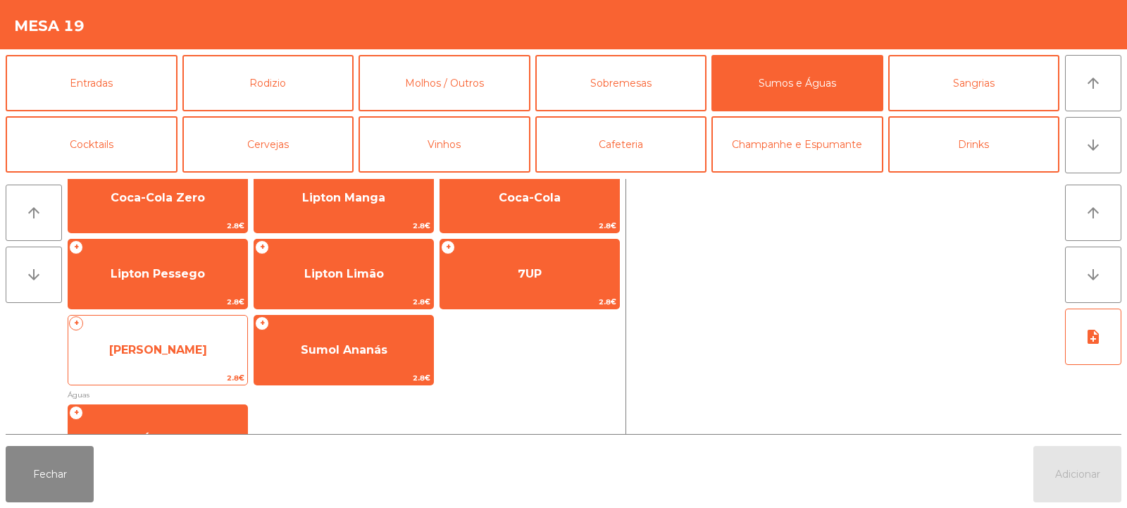
click at [179, 355] on span "Sumol Laranja" at bounding box center [158, 349] width 98 height 13
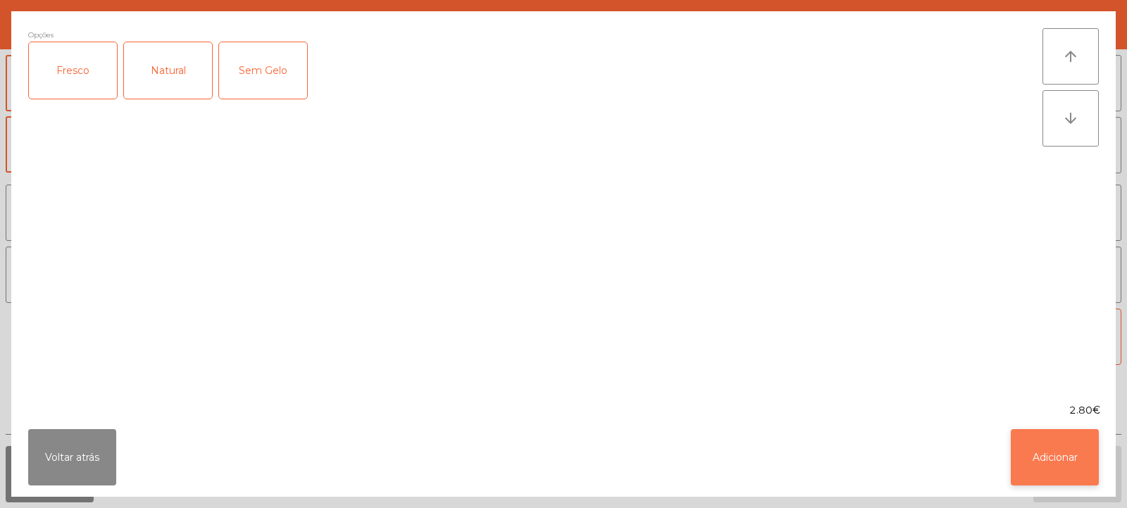
click at [1052, 446] on button "Adicionar" at bounding box center [1055, 457] width 88 height 56
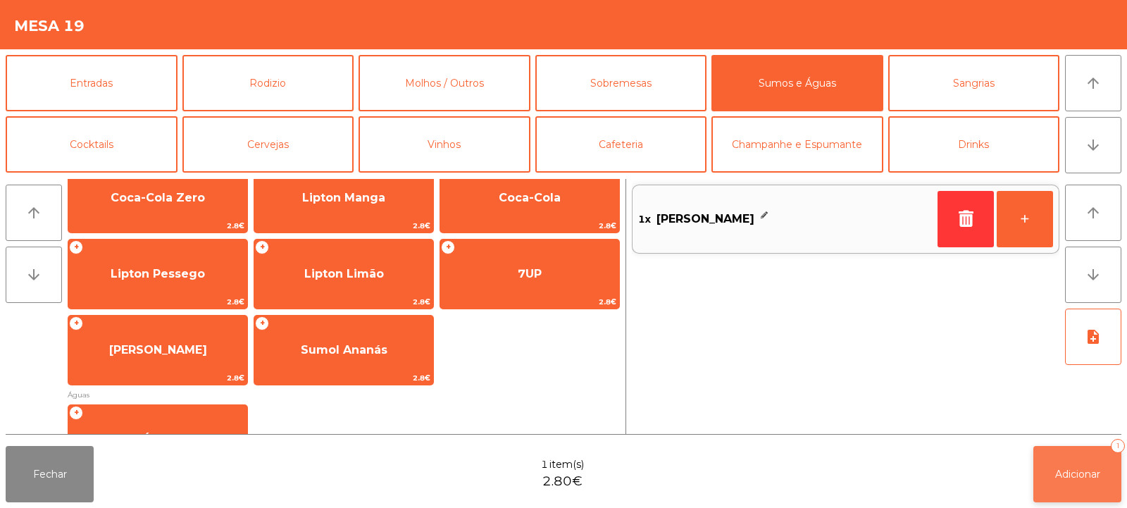
click at [1053, 502] on button "Adicionar 1" at bounding box center [1078, 474] width 88 height 56
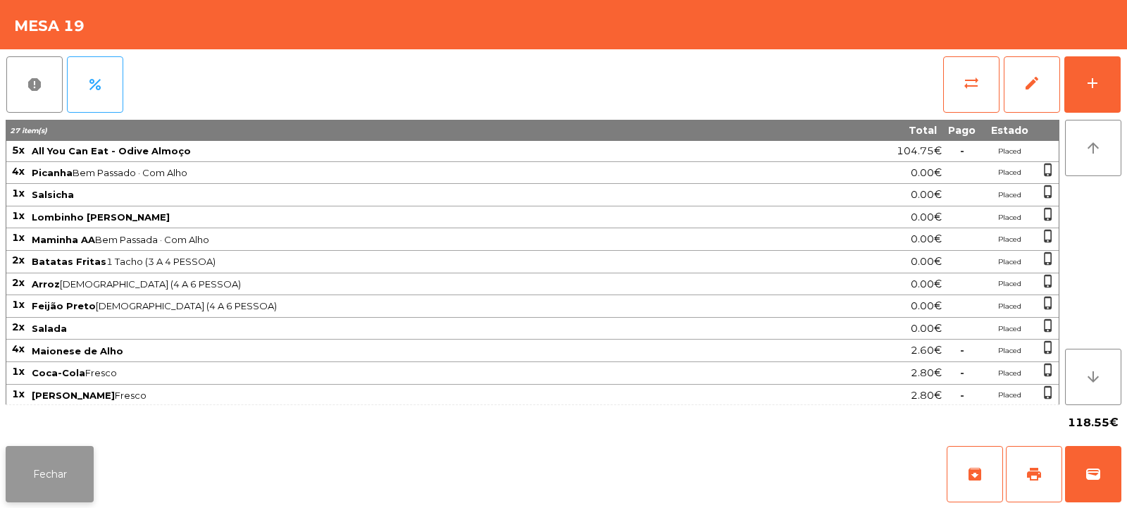
click at [56, 456] on button "Fechar" at bounding box center [50, 474] width 88 height 56
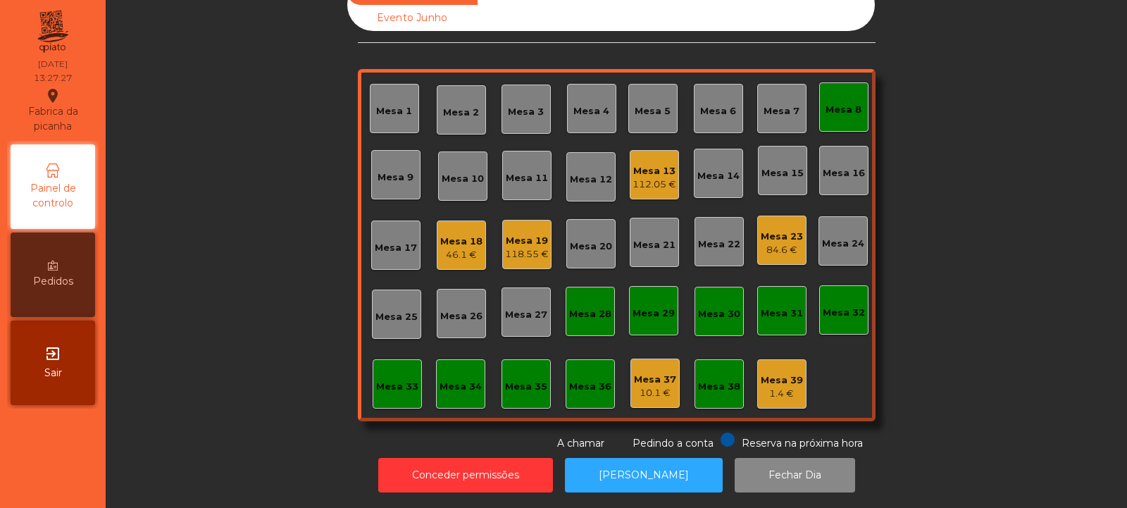
click at [451, 248] on div "46.1 €" at bounding box center [461, 255] width 42 height 14
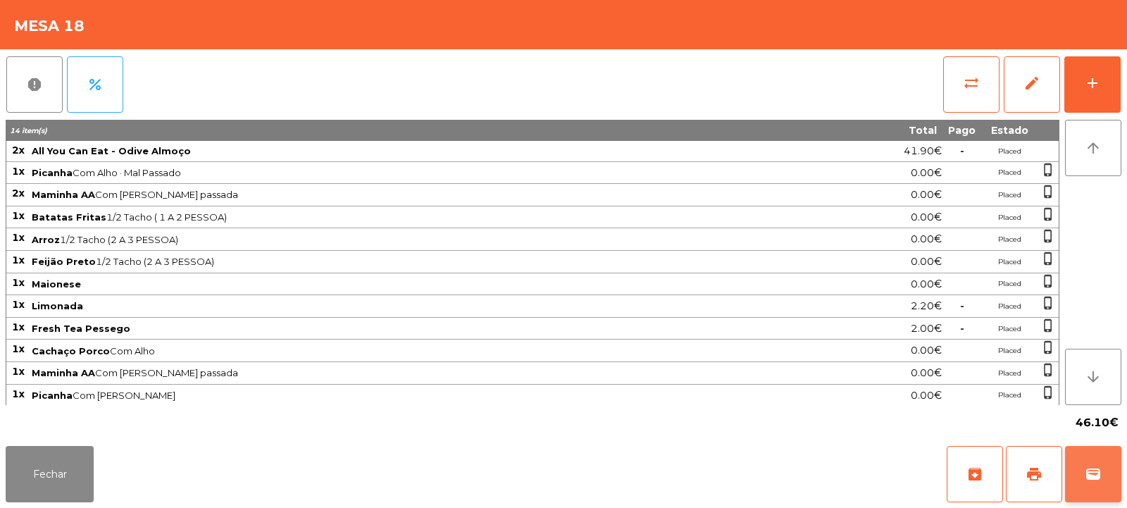
click at [1102, 474] on button "wallet" at bounding box center [1093, 474] width 56 height 56
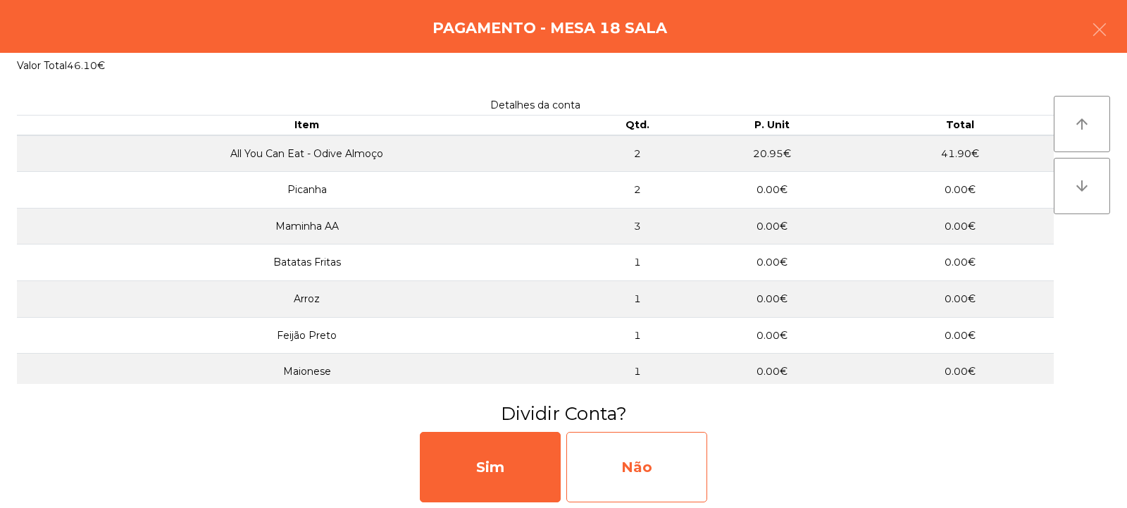
click at [602, 460] on div "Não" at bounding box center [637, 467] width 141 height 70
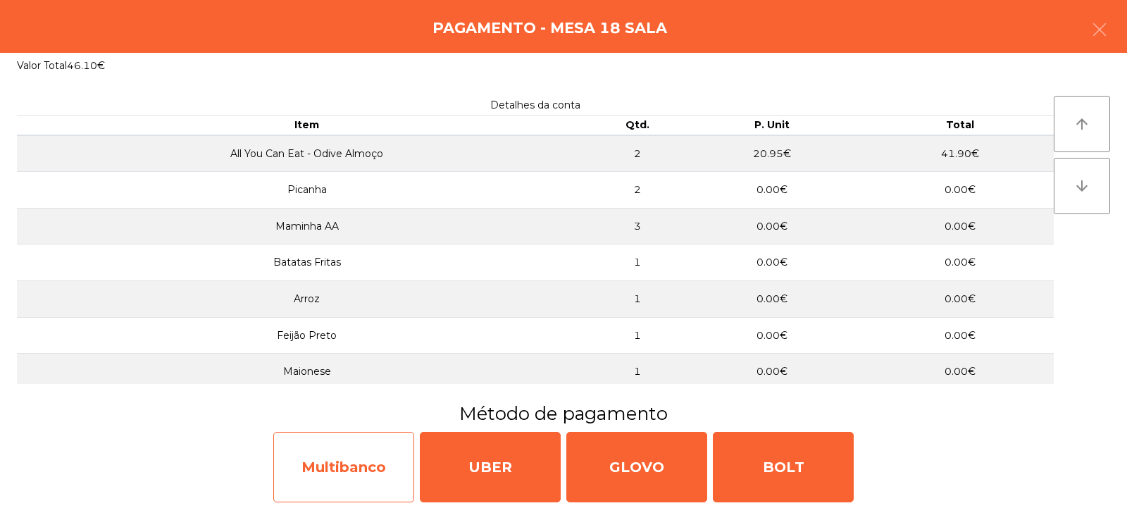
click at [317, 449] on div "Multibanco" at bounding box center [343, 467] width 141 height 70
select select "**"
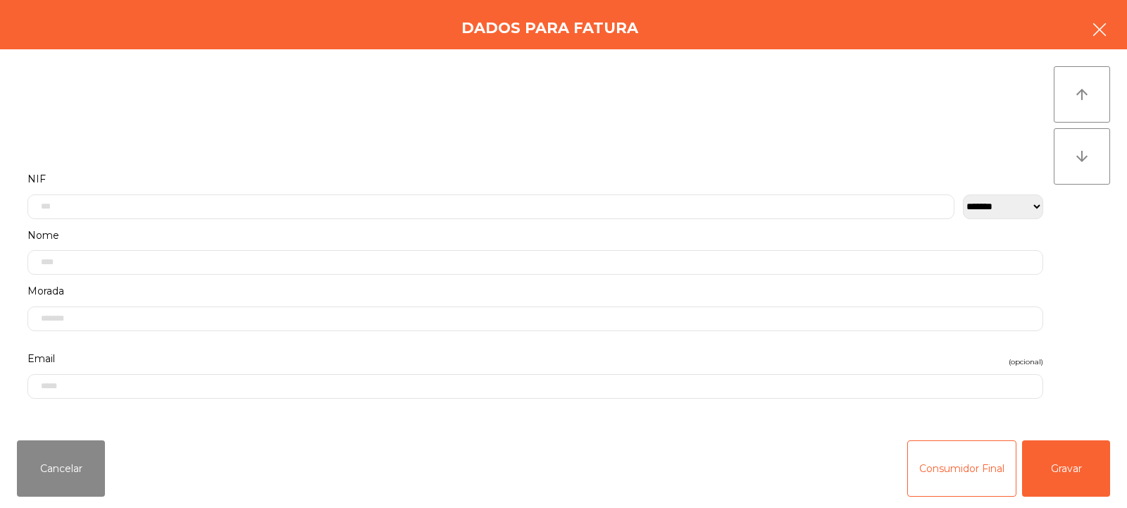
click at [1108, 43] on button "button" at bounding box center [1099, 31] width 39 height 42
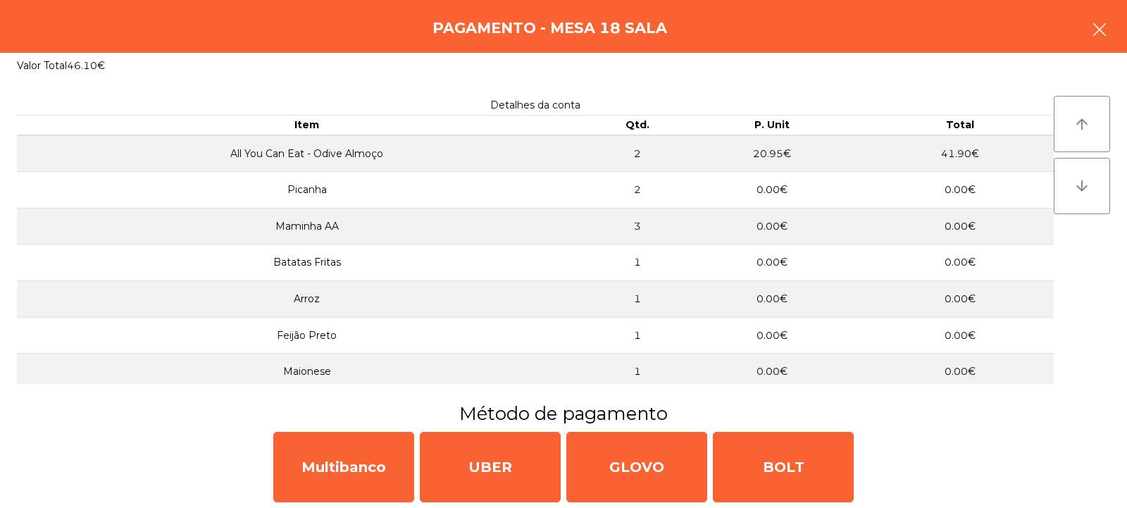
click at [1108, 29] on button "button" at bounding box center [1099, 31] width 39 height 42
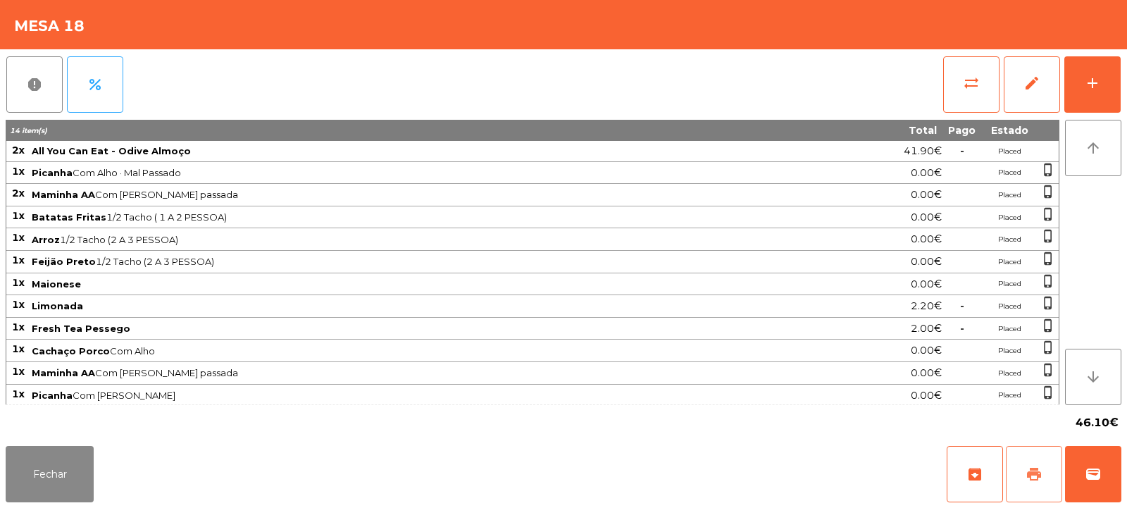
click at [1023, 478] on button "print" at bounding box center [1034, 474] width 56 height 56
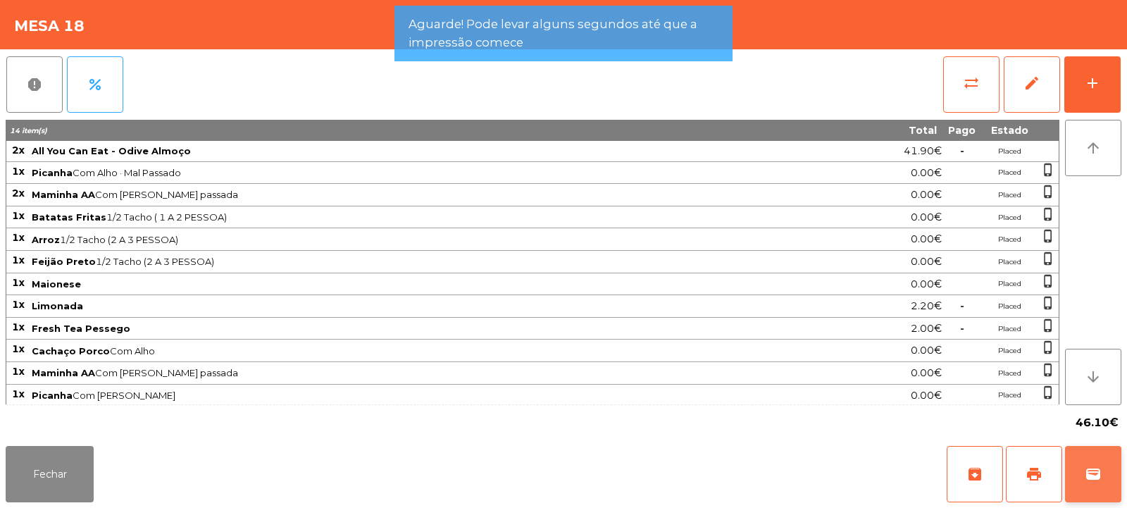
click at [1103, 474] on button "wallet" at bounding box center [1093, 474] width 56 height 56
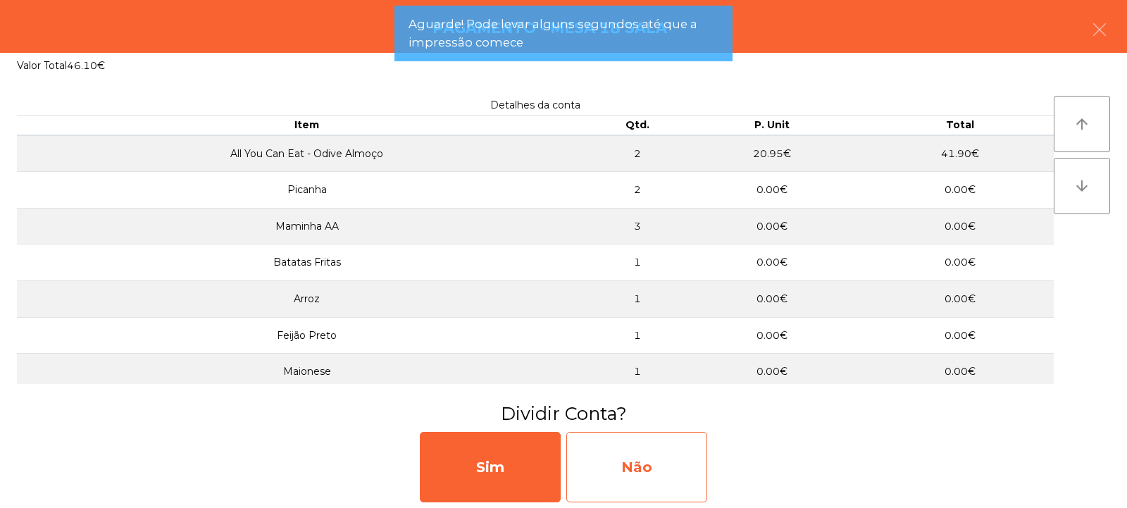
click at [655, 470] on div "Não" at bounding box center [637, 467] width 141 height 70
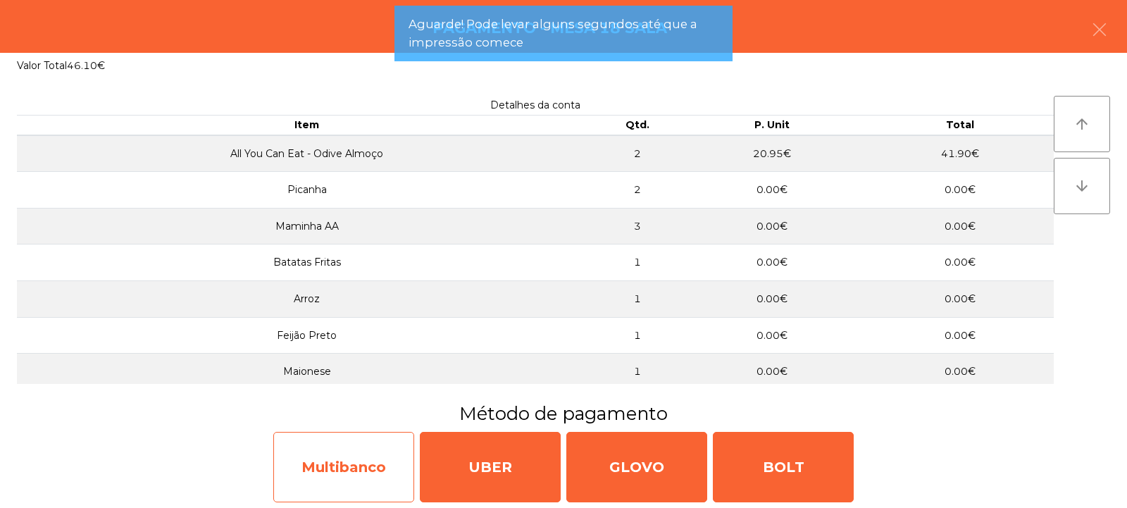
click at [338, 462] on div "Multibanco" at bounding box center [343, 467] width 141 height 70
select select "**"
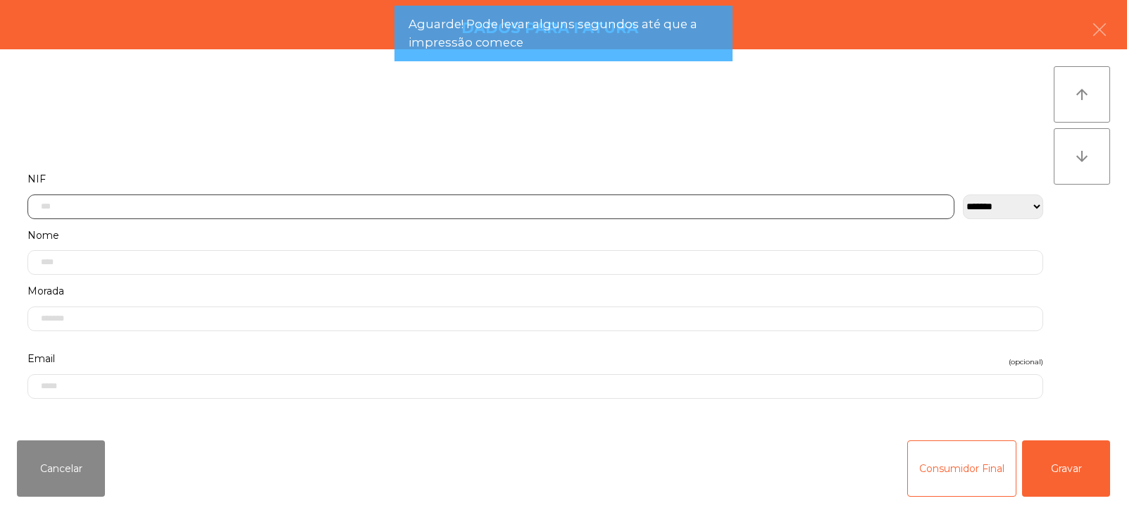
click at [352, 202] on input "text" at bounding box center [490, 206] width 927 height 25
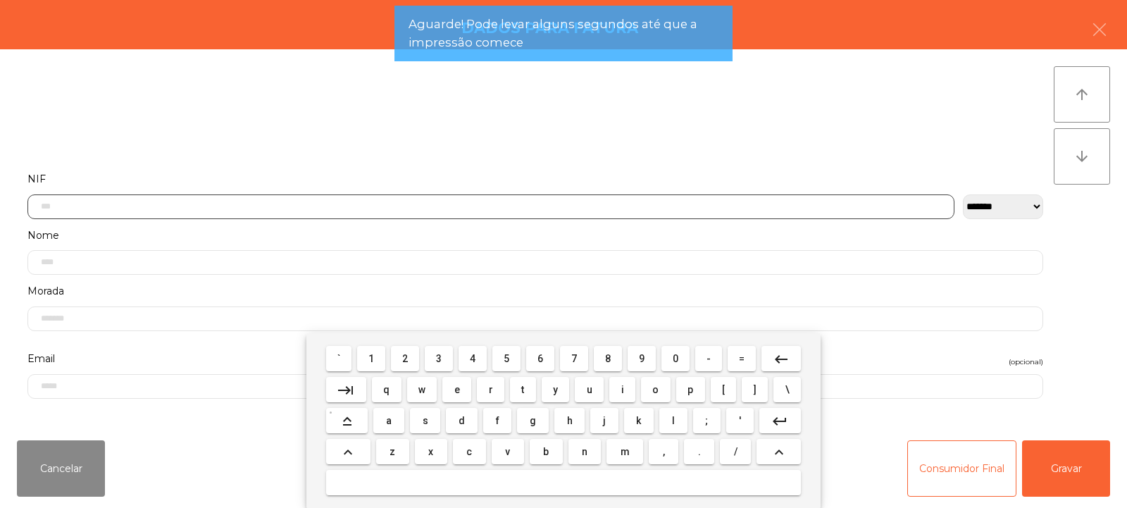
scroll to position [103, 0]
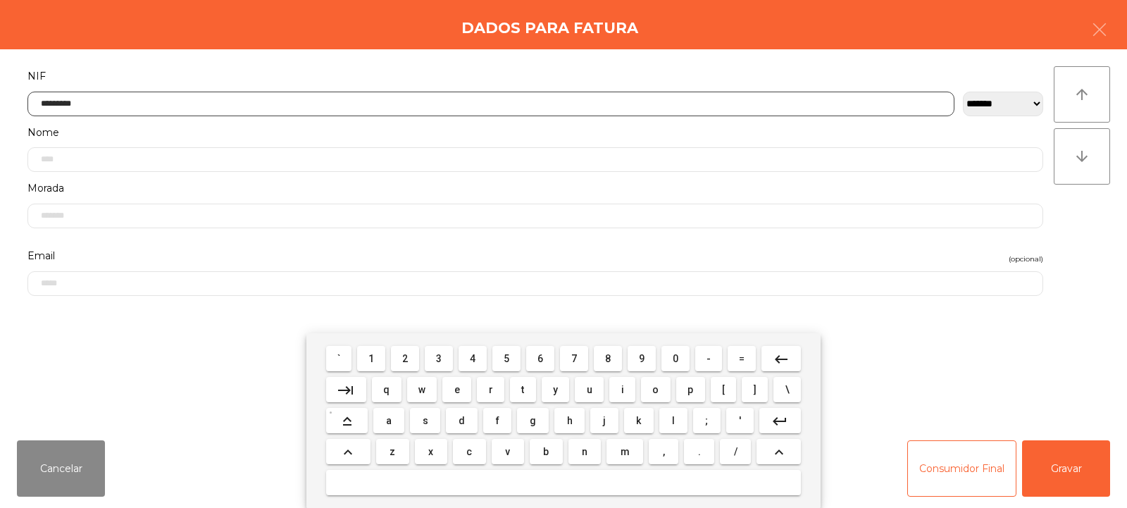
type input "*********"
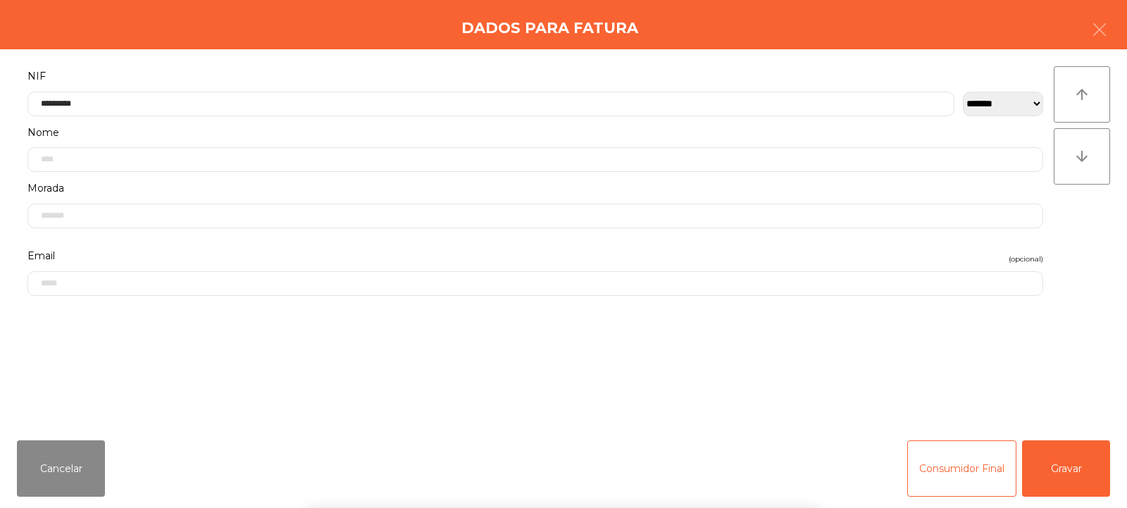
click at [1097, 481] on div "` 1 2 3 4 5 6 7 8 9 0 - = keyboard_backspace keyboard_tab q w e r t y u i o p […" at bounding box center [563, 420] width 1127 height 175
click at [1095, 459] on button "Gravar" at bounding box center [1066, 468] width 88 height 56
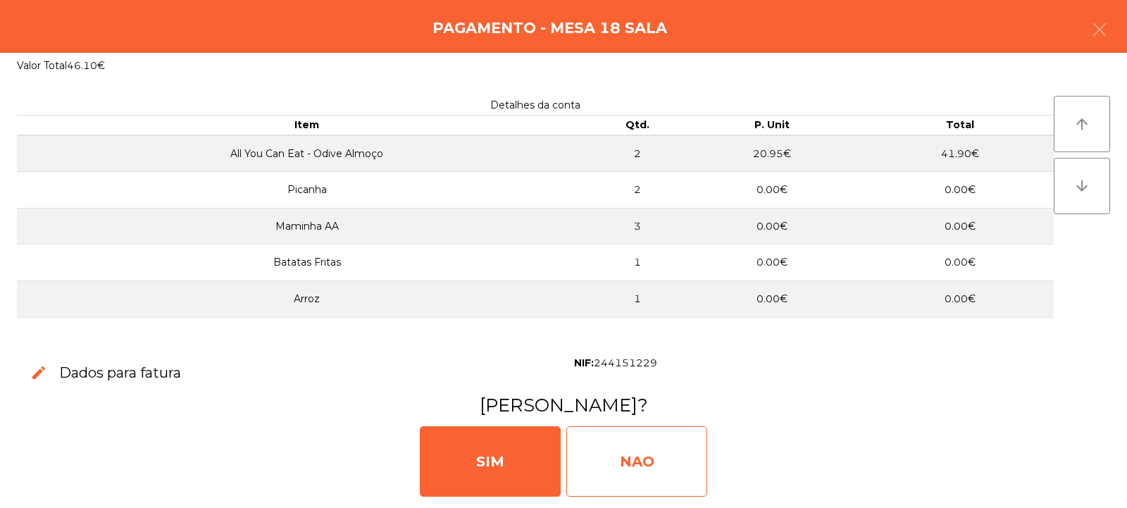
click at [679, 476] on div "NAO" at bounding box center [637, 461] width 141 height 70
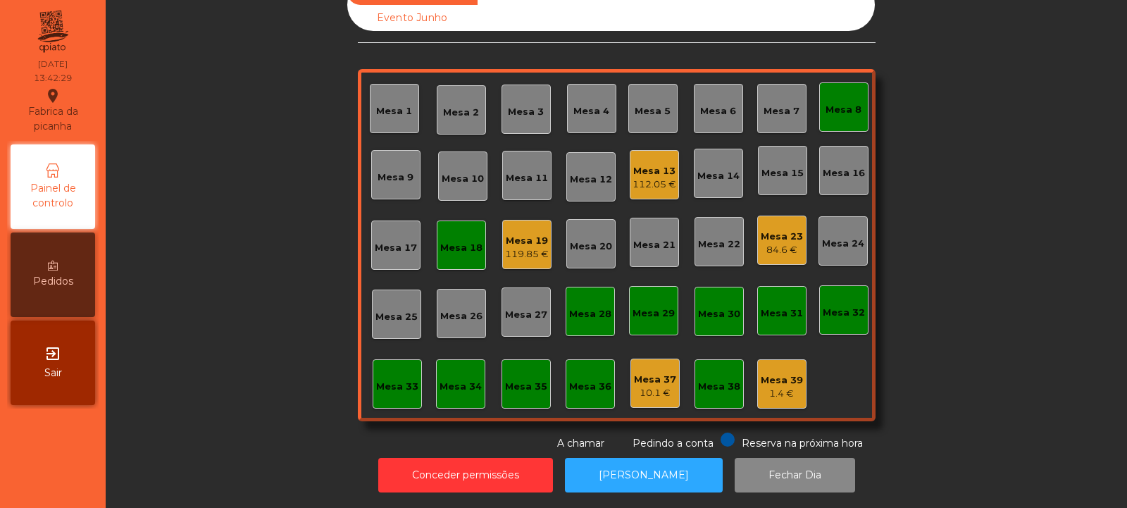
click at [724, 104] on div "Mesa 6" at bounding box center [718, 111] width 36 height 14
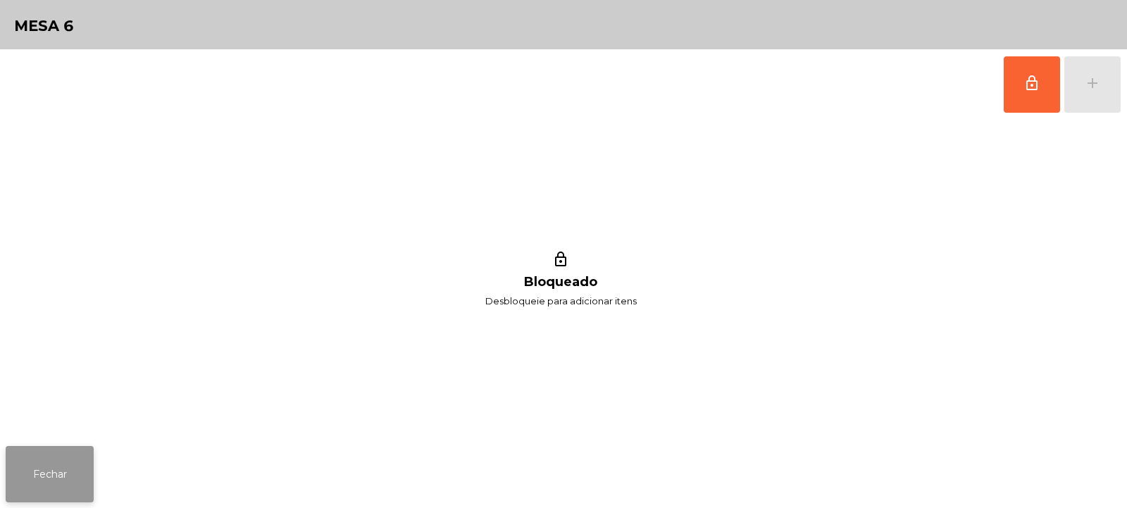
click at [57, 475] on button "Fechar" at bounding box center [50, 474] width 88 height 56
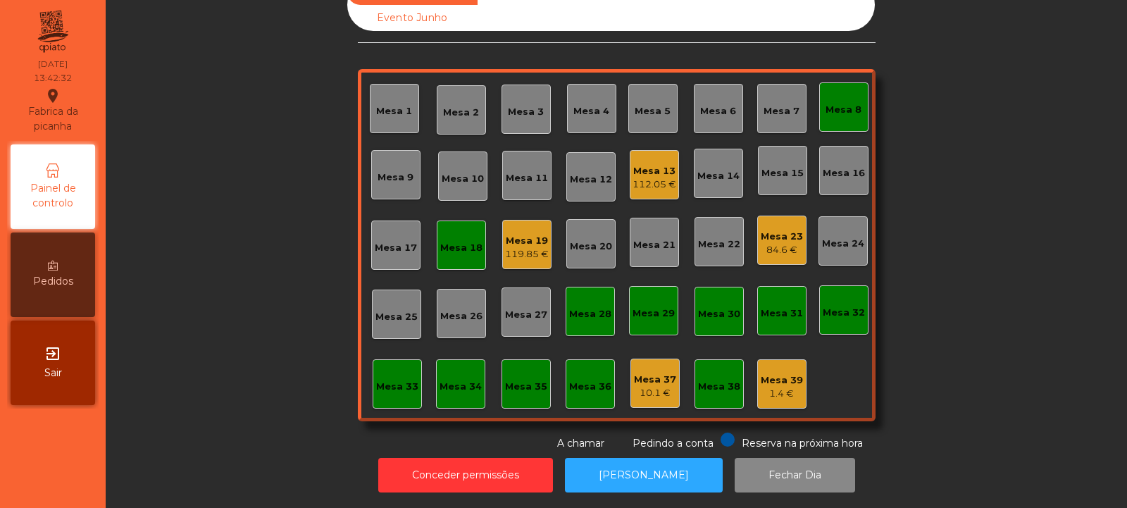
click at [655, 104] on div "Mesa 5" at bounding box center [653, 111] width 36 height 14
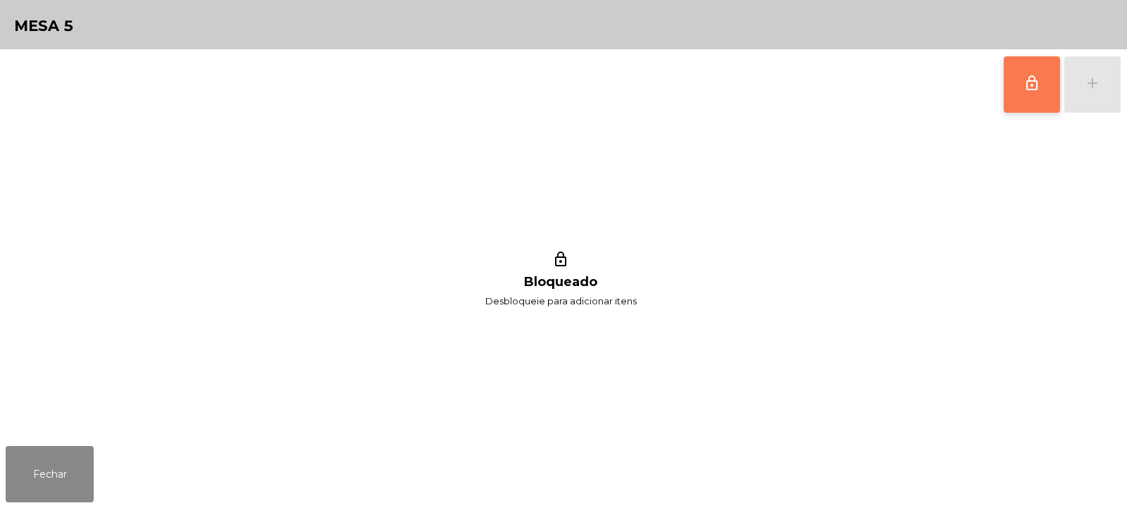
click at [1017, 82] on button "lock_outline" at bounding box center [1032, 84] width 56 height 56
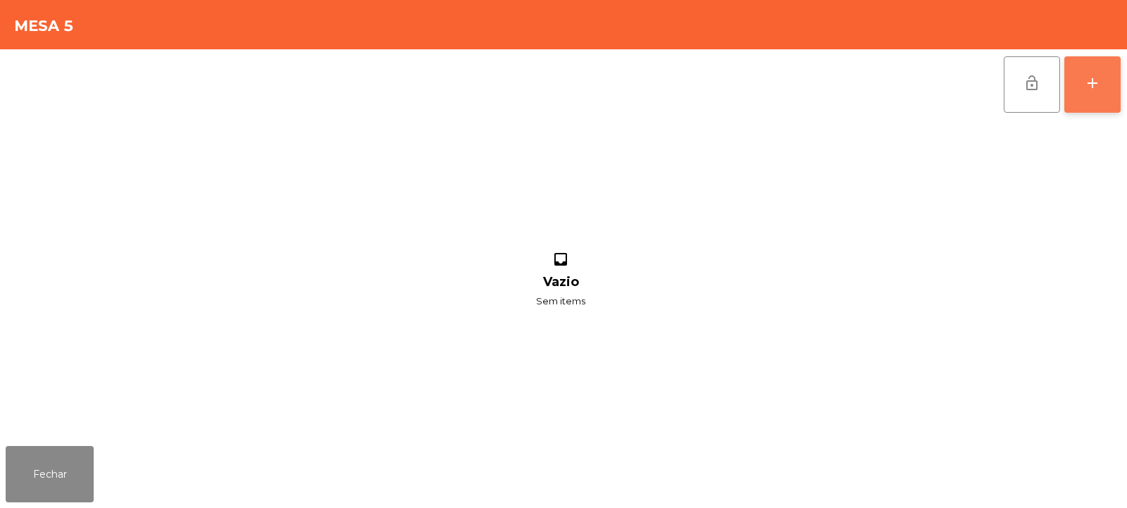
click at [1093, 82] on div "add" at bounding box center [1092, 83] width 17 height 17
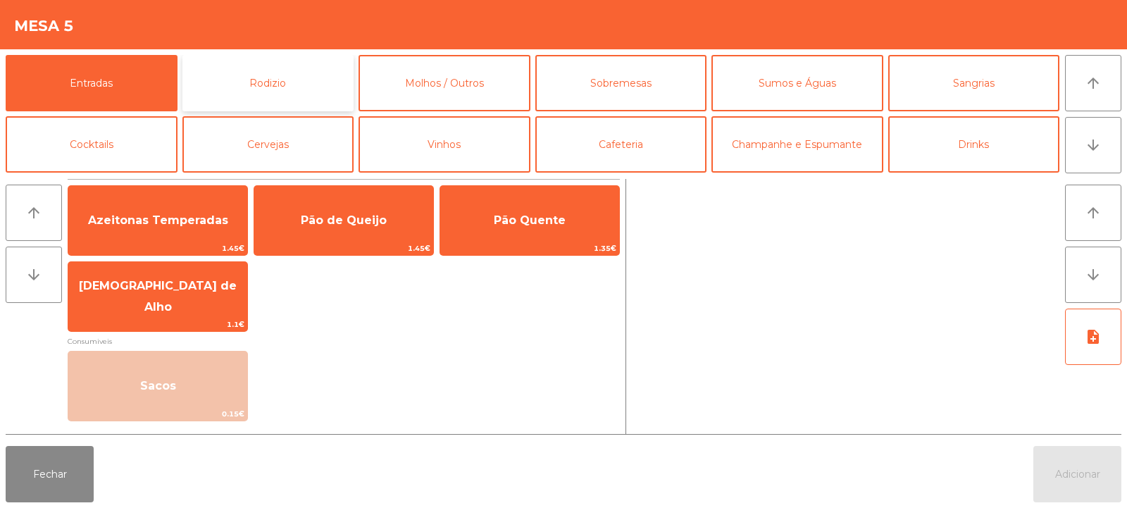
click at [295, 100] on button "Rodizio" at bounding box center [269, 83] width 172 height 56
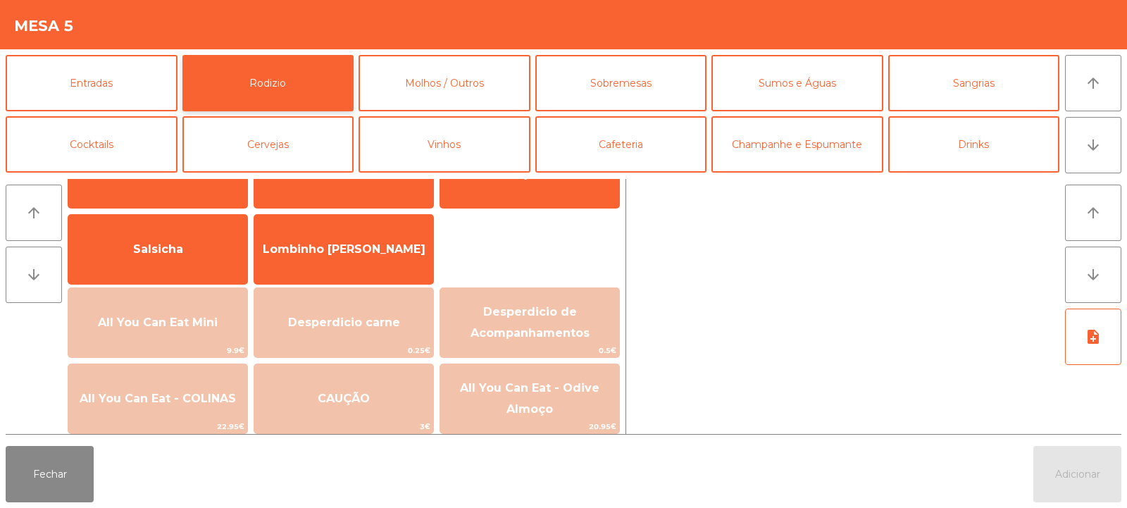
scroll to position [90, 0]
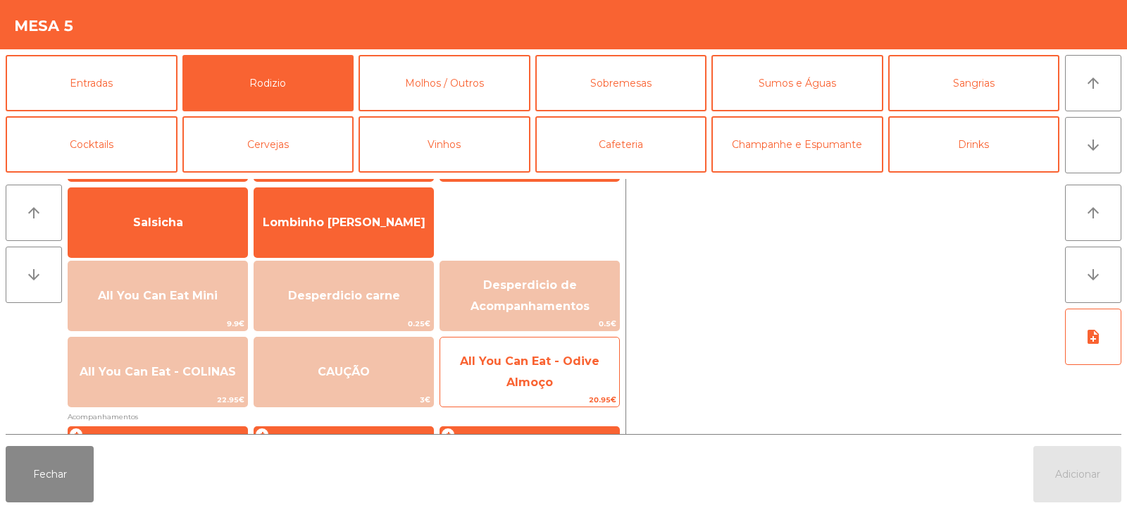
click at [538, 382] on span "All You Can Eat - Odive Almoço" at bounding box center [530, 371] width 140 height 35
click at [531, 373] on span "All You Can Eat - Odive Almoço" at bounding box center [529, 372] width 179 height 60
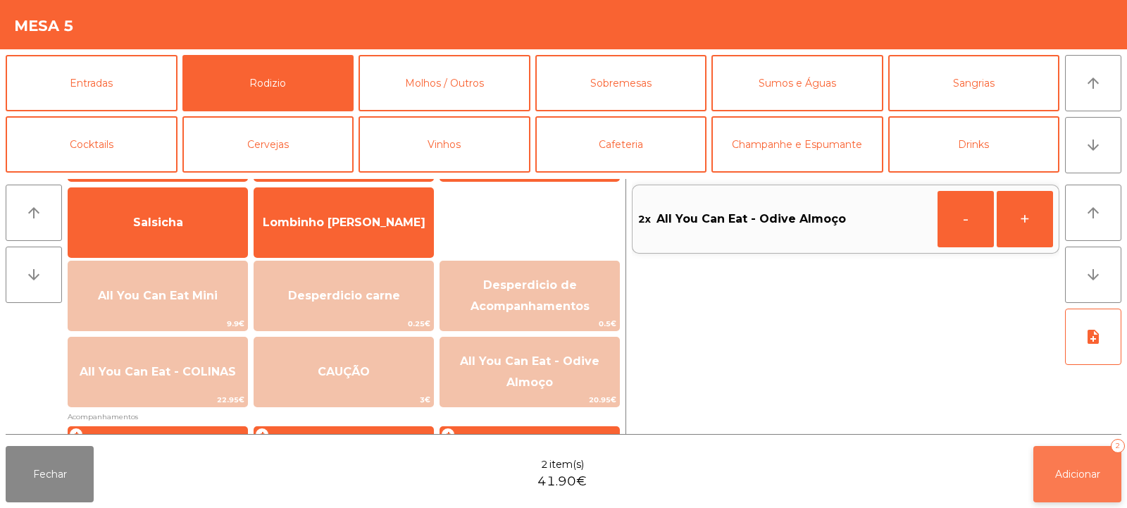
click at [1077, 480] on span "Adicionar" at bounding box center [1078, 474] width 45 height 13
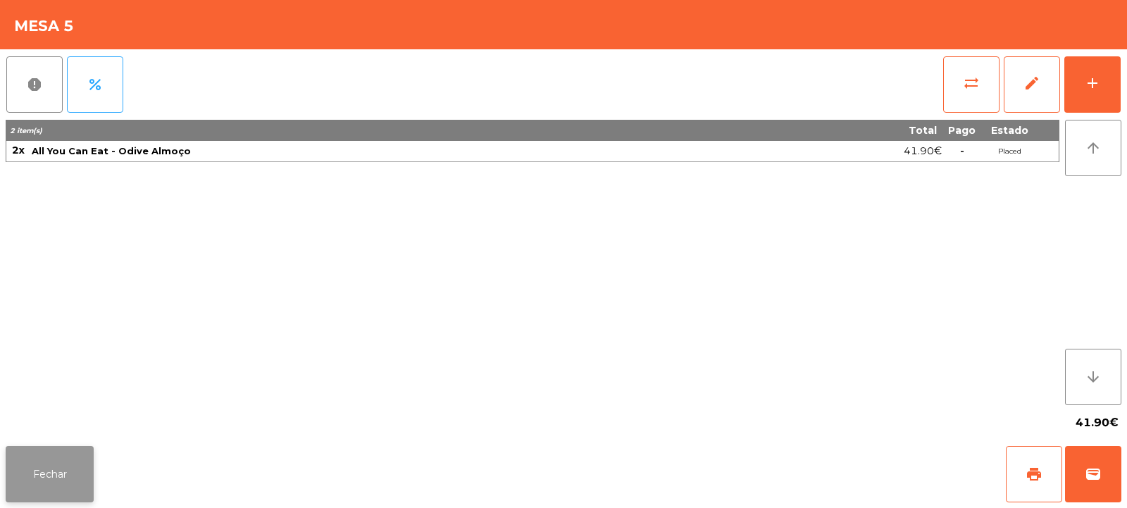
click at [47, 456] on button "Fechar" at bounding box center [50, 474] width 88 height 56
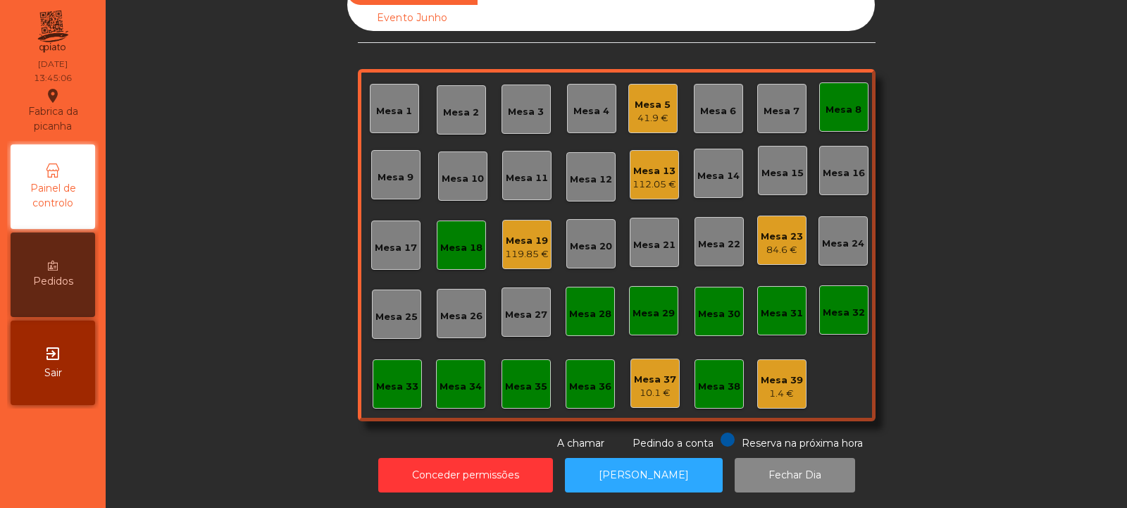
click at [392, 171] on div "Mesa 9" at bounding box center [396, 178] width 36 height 14
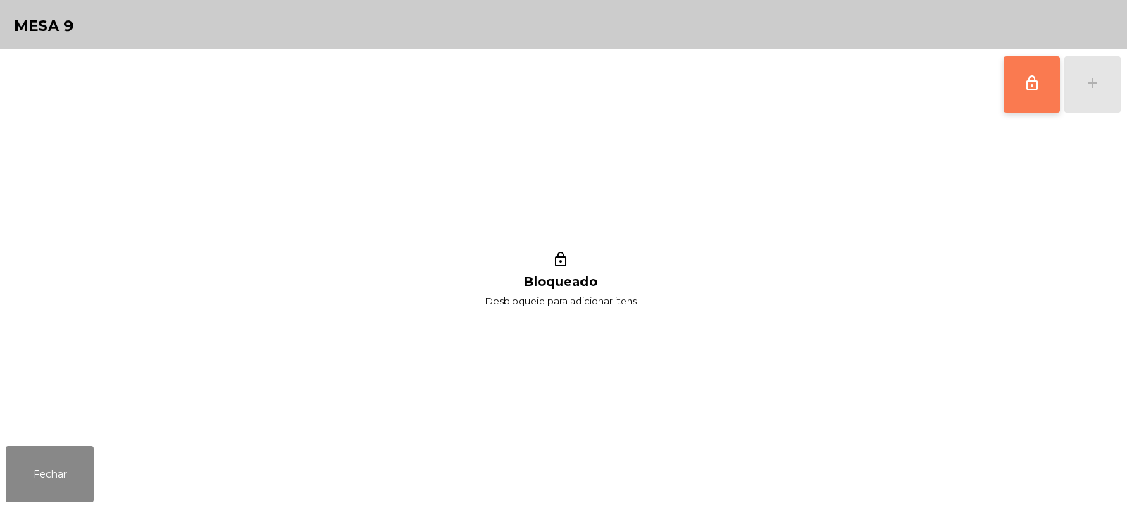
click at [1022, 89] on button "lock_outline" at bounding box center [1032, 84] width 56 height 56
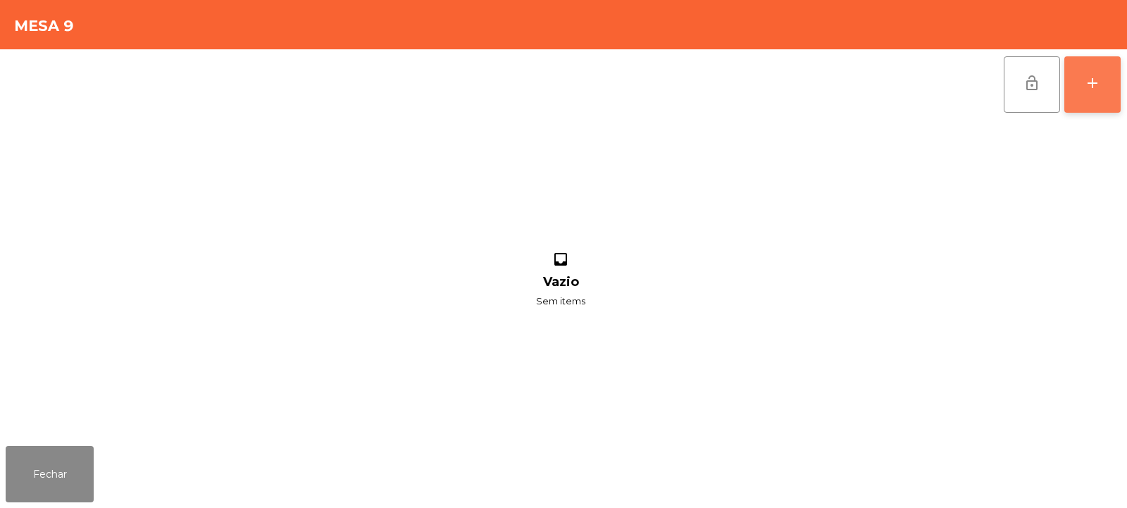
click at [1095, 85] on div "add" at bounding box center [1092, 83] width 17 height 17
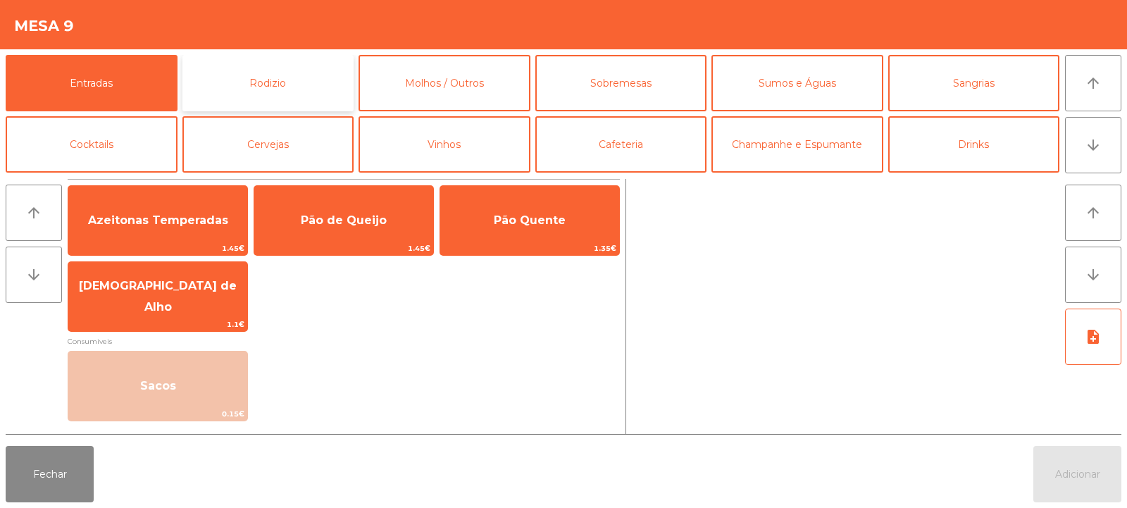
click at [295, 79] on button "Rodizio" at bounding box center [269, 83] width 172 height 56
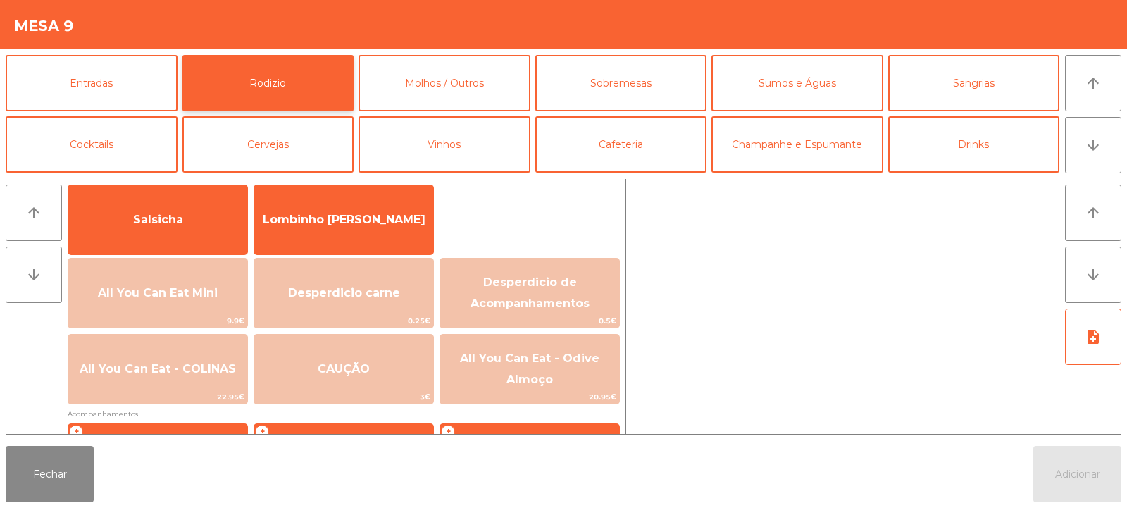
scroll to position [96, 0]
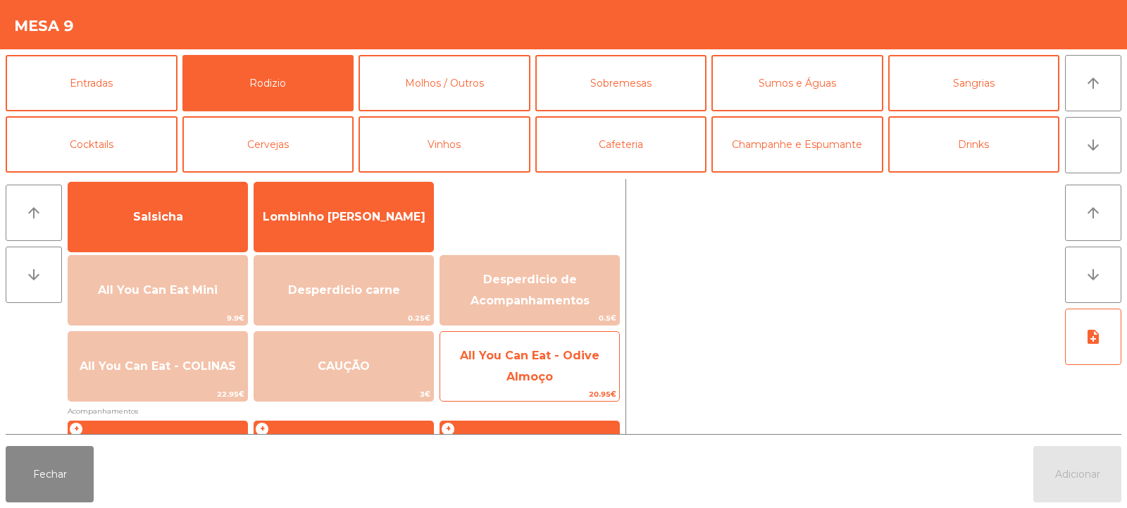
click at [536, 389] on span "20.95€" at bounding box center [529, 394] width 179 height 13
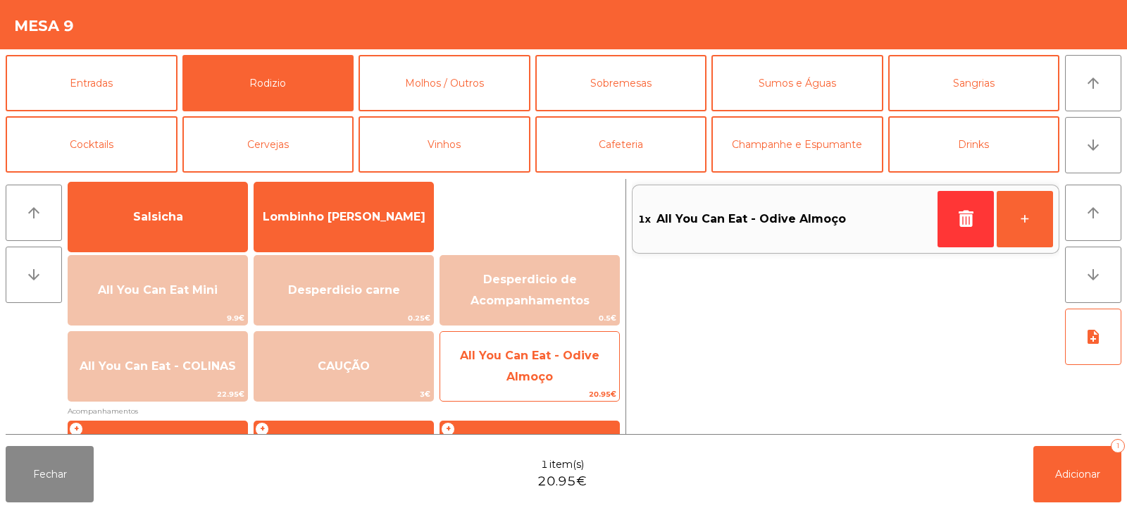
click at [536, 388] on span "20.95€" at bounding box center [529, 394] width 179 height 13
click at [544, 373] on span "All You Can Eat - Odive Almoço" at bounding box center [530, 366] width 140 height 35
click at [541, 372] on span "All You Can Eat - Odive Almoço" at bounding box center [530, 366] width 140 height 35
click at [534, 372] on span "All You Can Eat - Odive Almoço" at bounding box center [530, 366] width 140 height 35
click at [540, 371] on span "All You Can Eat - Odive Almoço" at bounding box center [530, 366] width 140 height 35
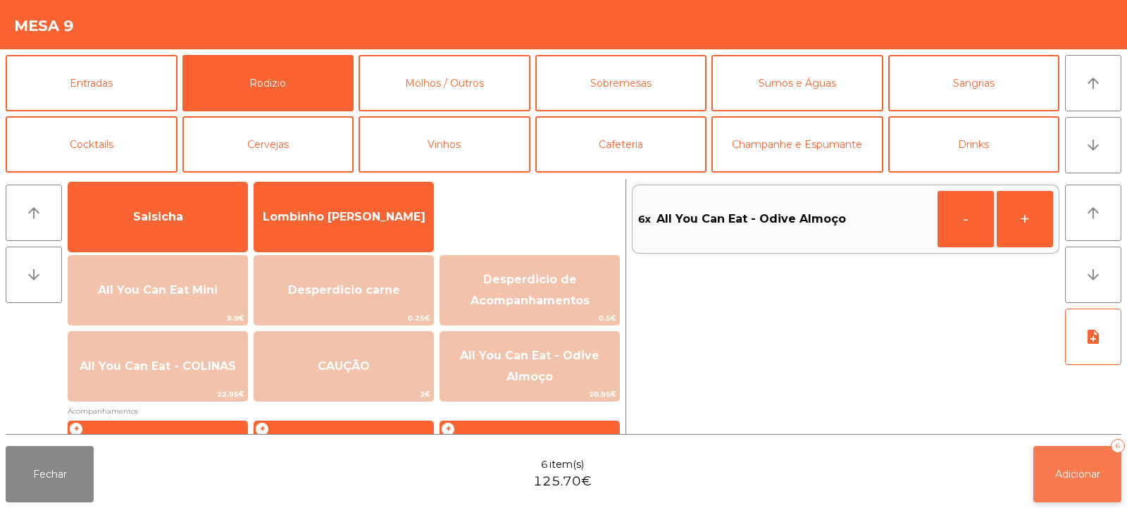
click at [1058, 466] on button "Adicionar 6" at bounding box center [1078, 474] width 88 height 56
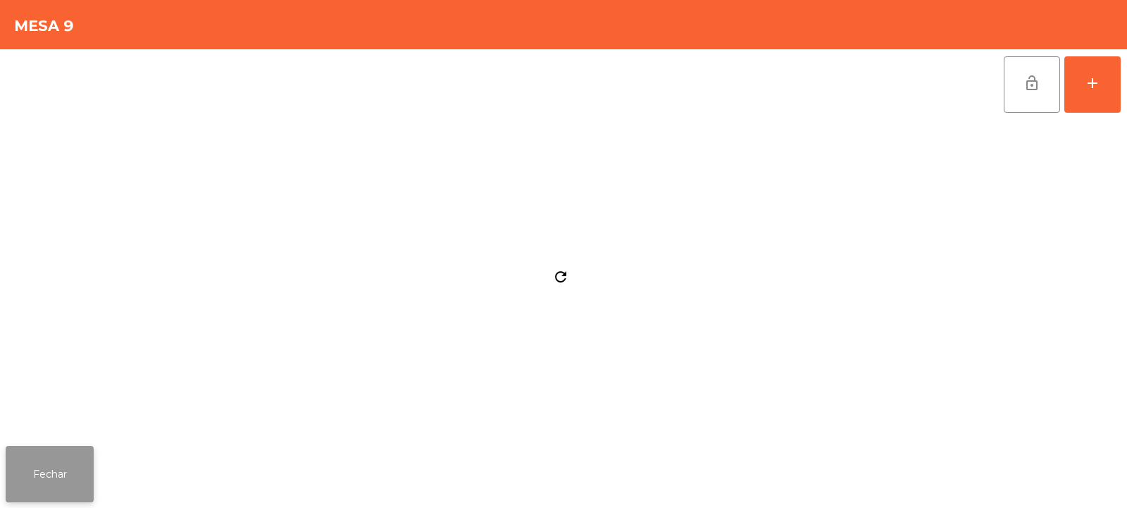
click at [65, 461] on button "Fechar" at bounding box center [50, 474] width 88 height 56
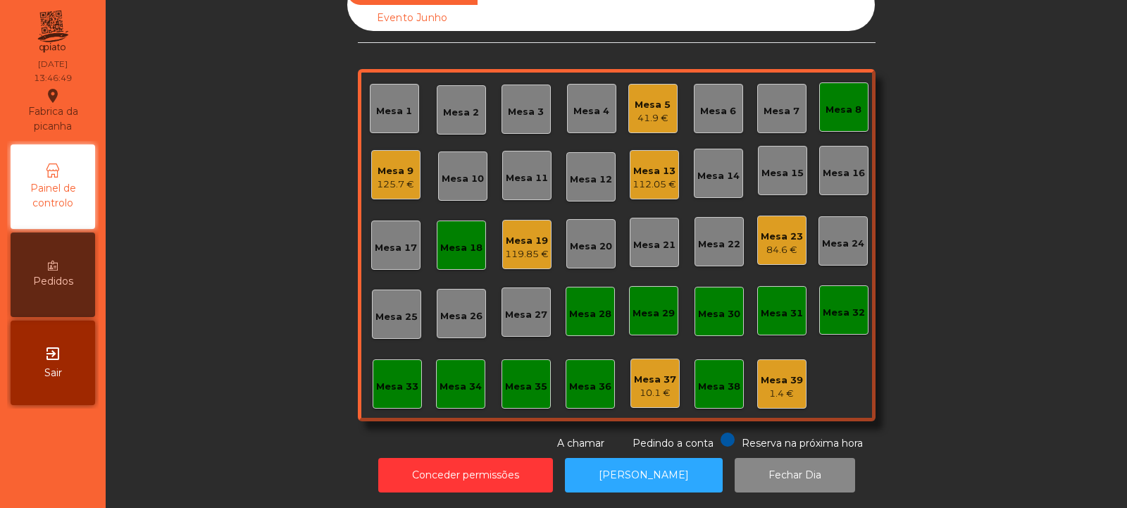
click at [525, 105] on div "Mesa 3" at bounding box center [526, 112] width 36 height 14
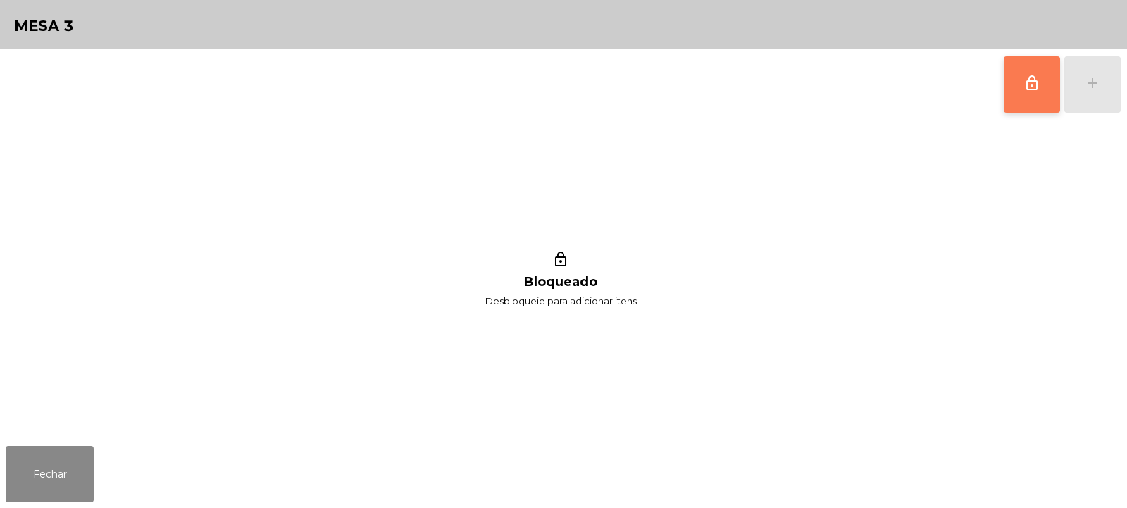
click at [1032, 85] on span "lock_outline" at bounding box center [1032, 83] width 17 height 17
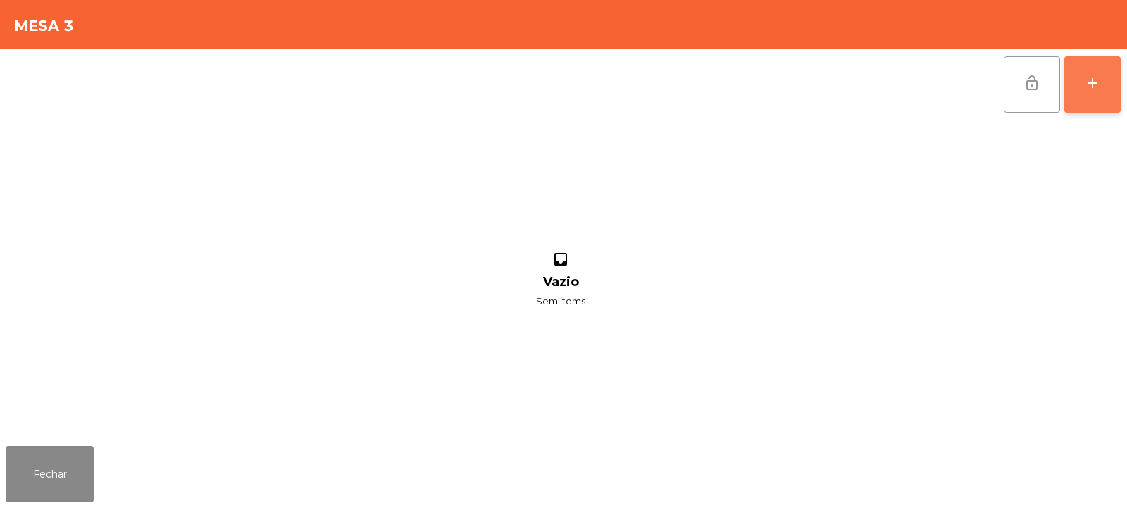
click at [1084, 93] on button "add" at bounding box center [1093, 84] width 56 height 56
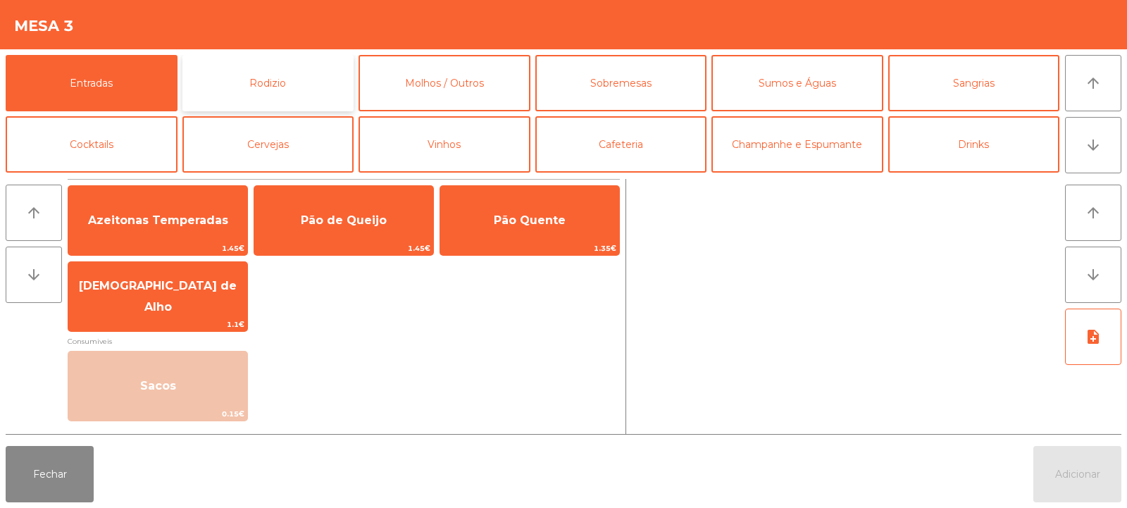
click at [280, 95] on button "Rodizio" at bounding box center [269, 83] width 172 height 56
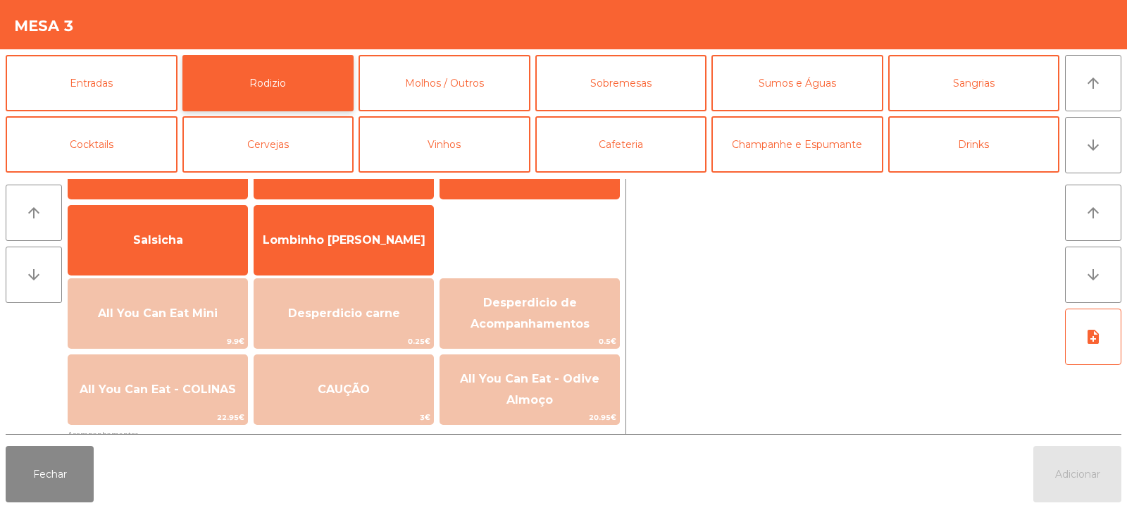
scroll to position [80, 0]
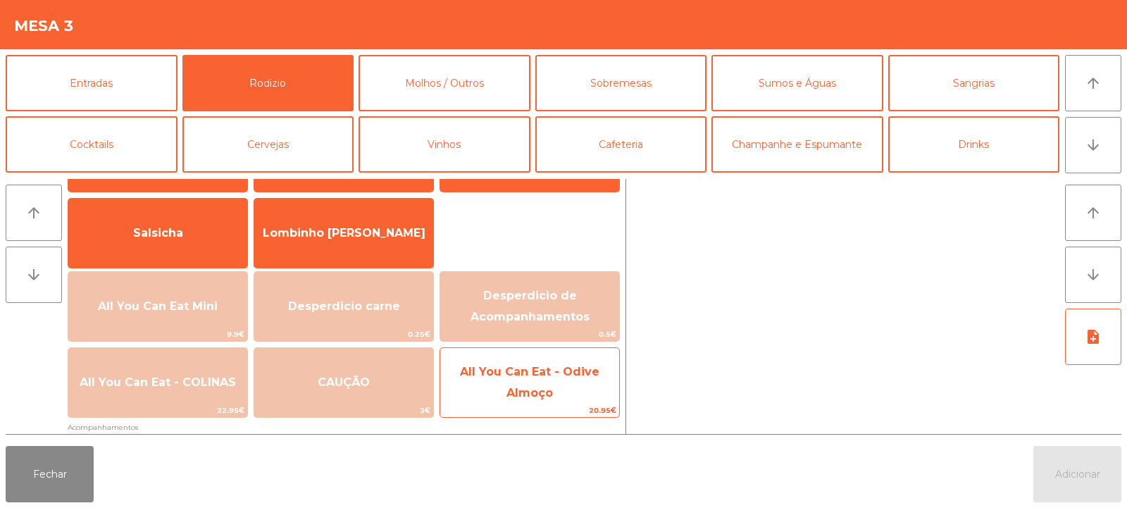
click at [509, 395] on span "All You Can Eat - Odive Almoço" at bounding box center [530, 382] width 140 height 35
click at [527, 393] on span "All You Can Eat - Odive Almoço" at bounding box center [530, 382] width 140 height 35
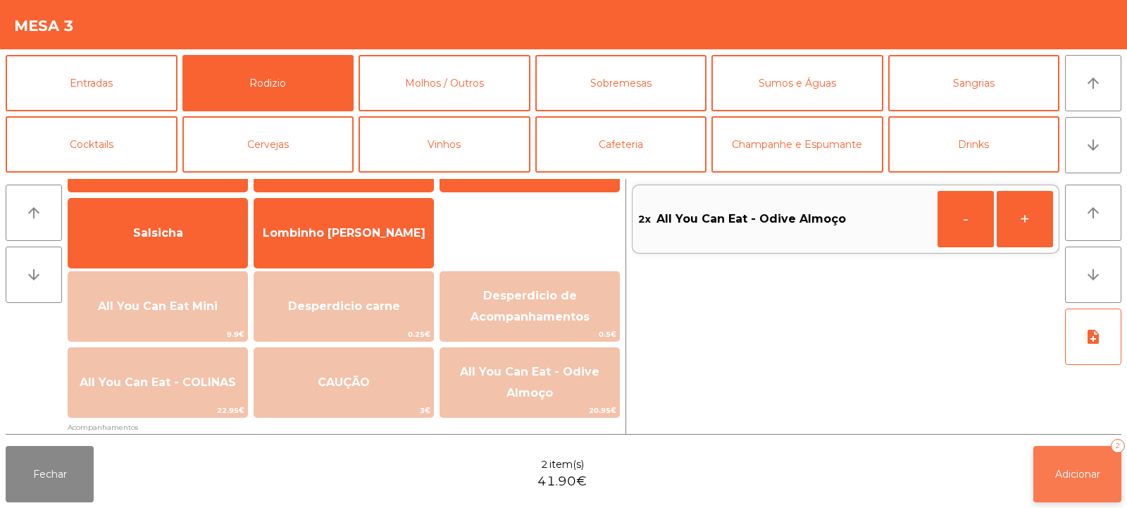
click at [1049, 469] on button "Adicionar 2" at bounding box center [1078, 474] width 88 height 56
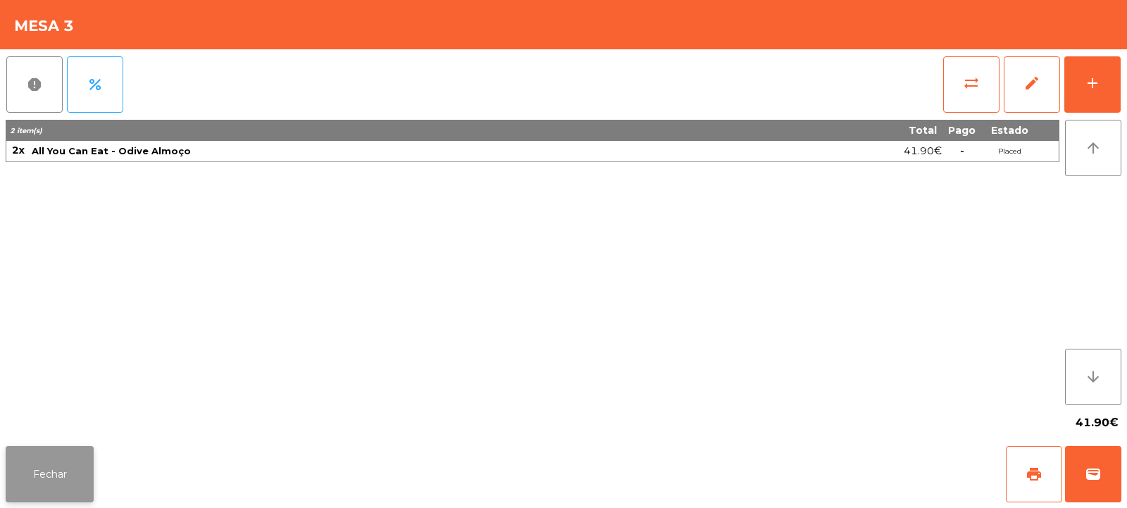
click at [42, 483] on button "Fechar" at bounding box center [50, 474] width 88 height 56
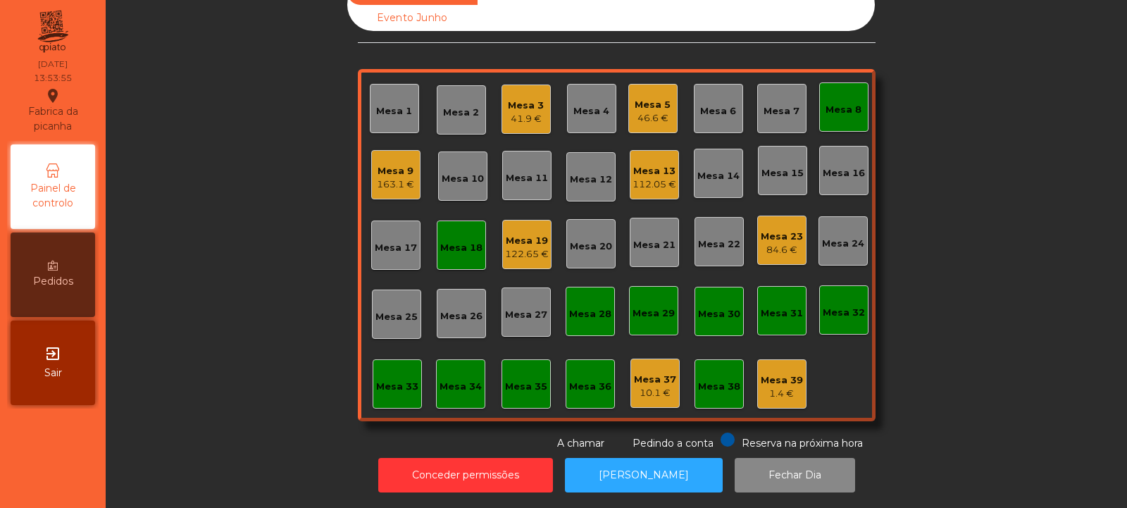
click at [788, 107] on div "Mesa 7" at bounding box center [782, 111] width 36 height 14
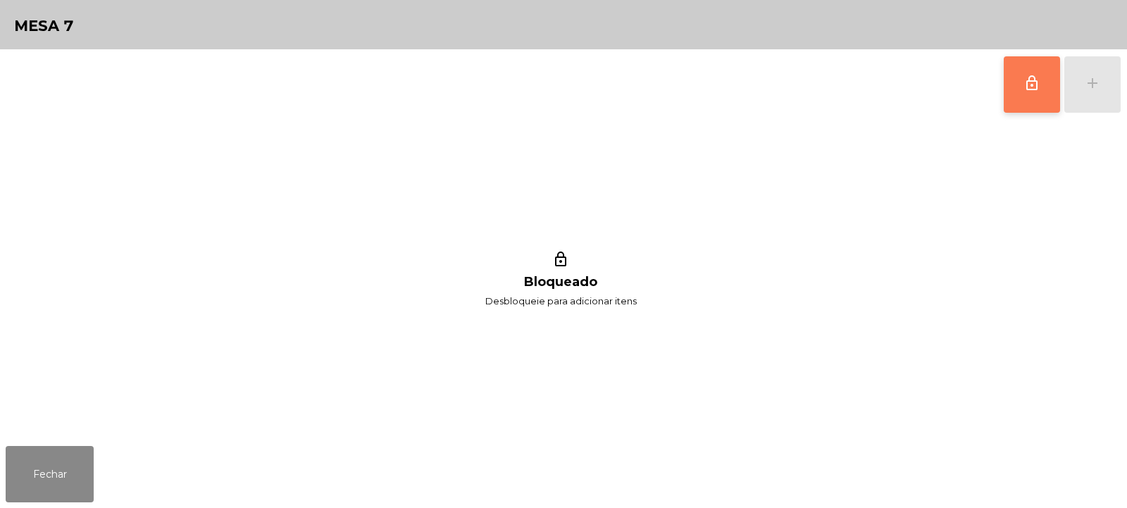
click at [1022, 77] on button "lock_outline" at bounding box center [1032, 84] width 56 height 56
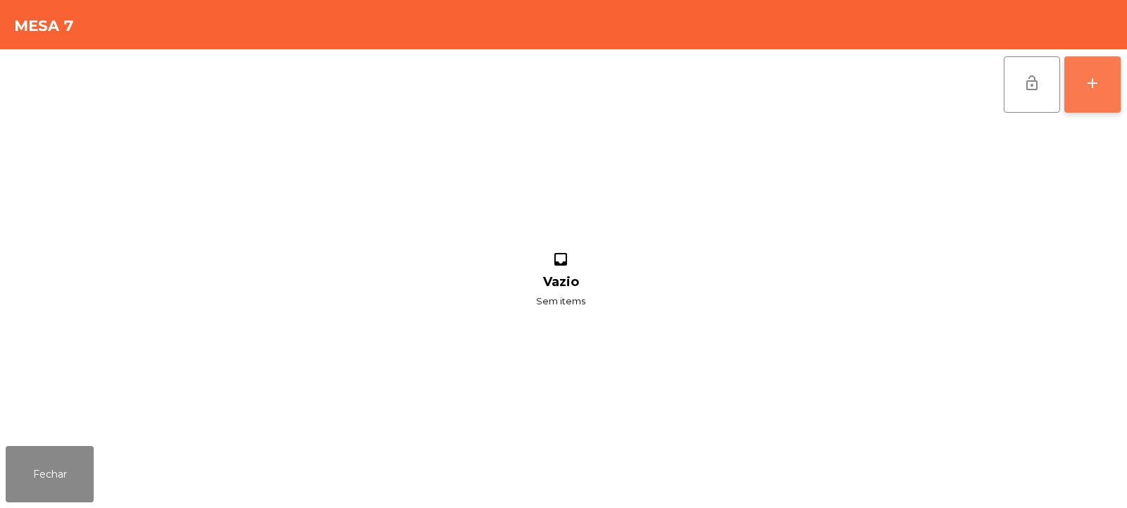
click at [1096, 85] on div "add" at bounding box center [1092, 83] width 17 height 17
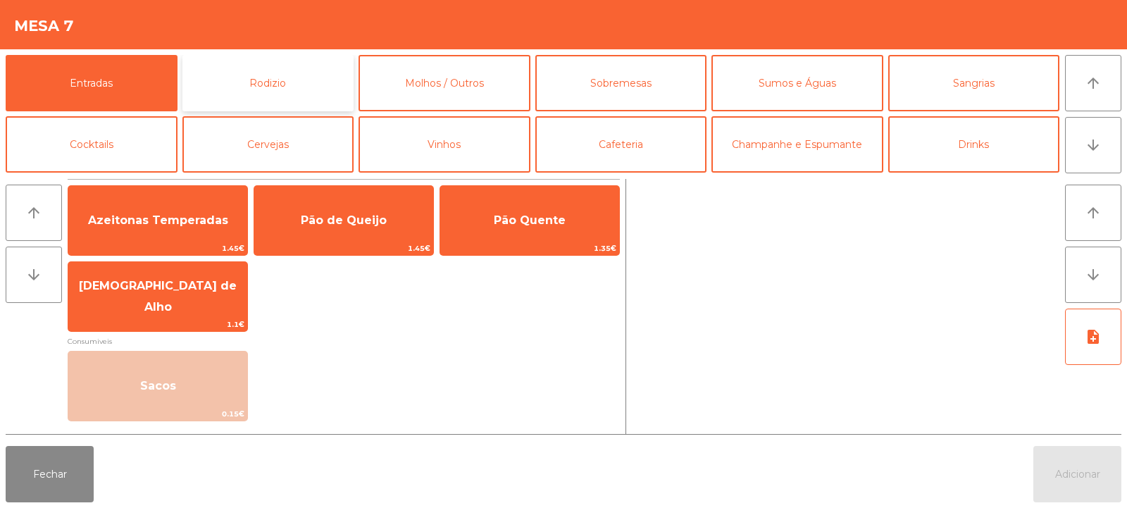
click at [244, 89] on button "Rodizio" at bounding box center [269, 83] width 172 height 56
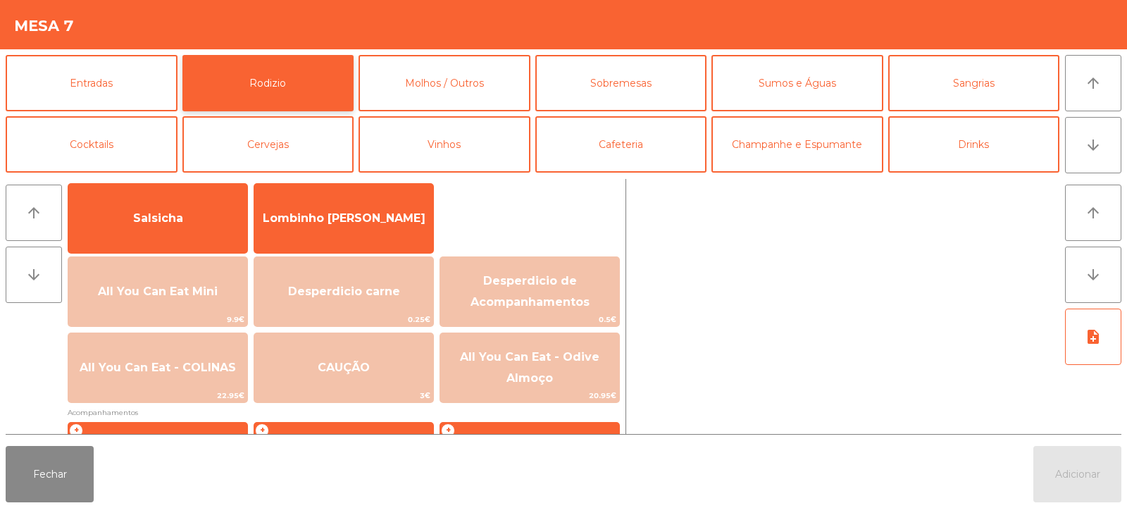
scroll to position [109, 0]
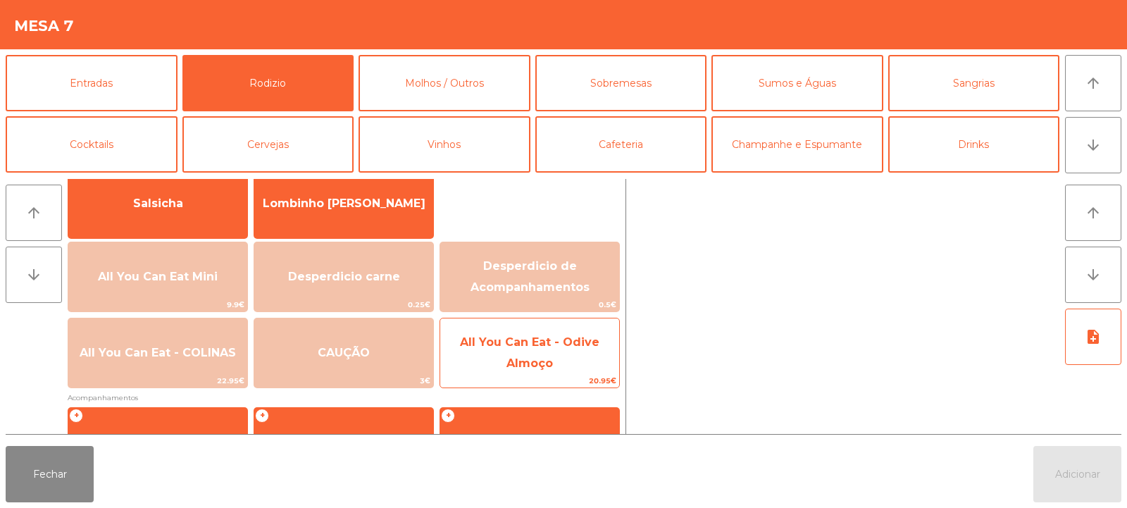
click at [548, 357] on span "All You Can Eat - Odive Almoço" at bounding box center [530, 352] width 140 height 35
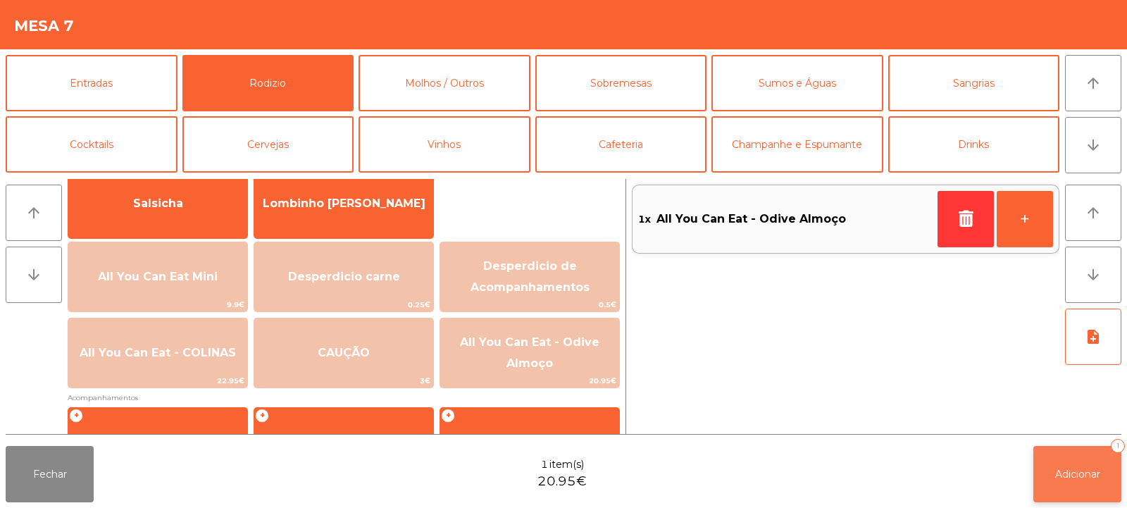
click at [1060, 488] on button "Adicionar 1" at bounding box center [1078, 474] width 88 height 56
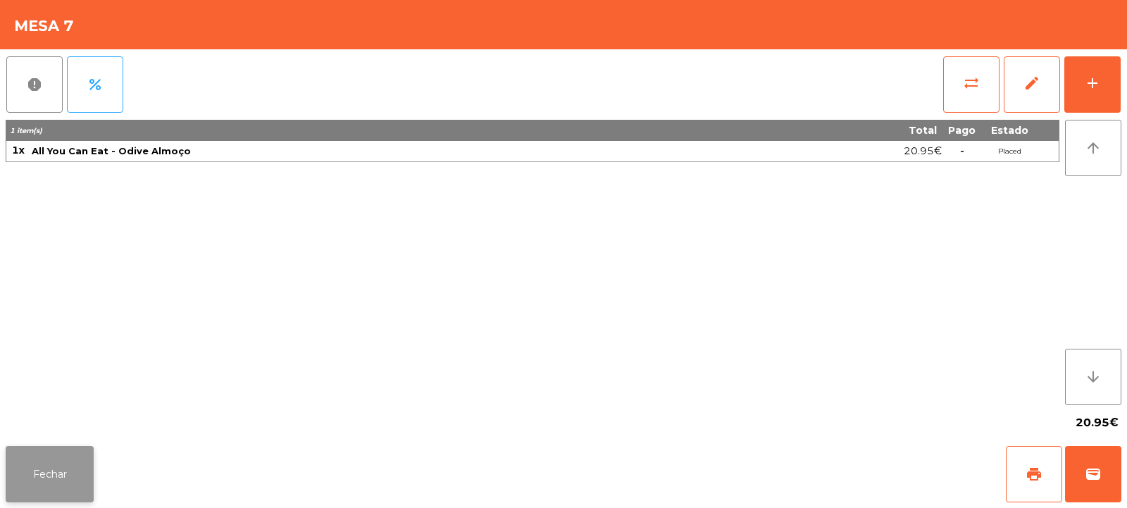
click at [83, 486] on button "Fechar" at bounding box center [50, 474] width 88 height 56
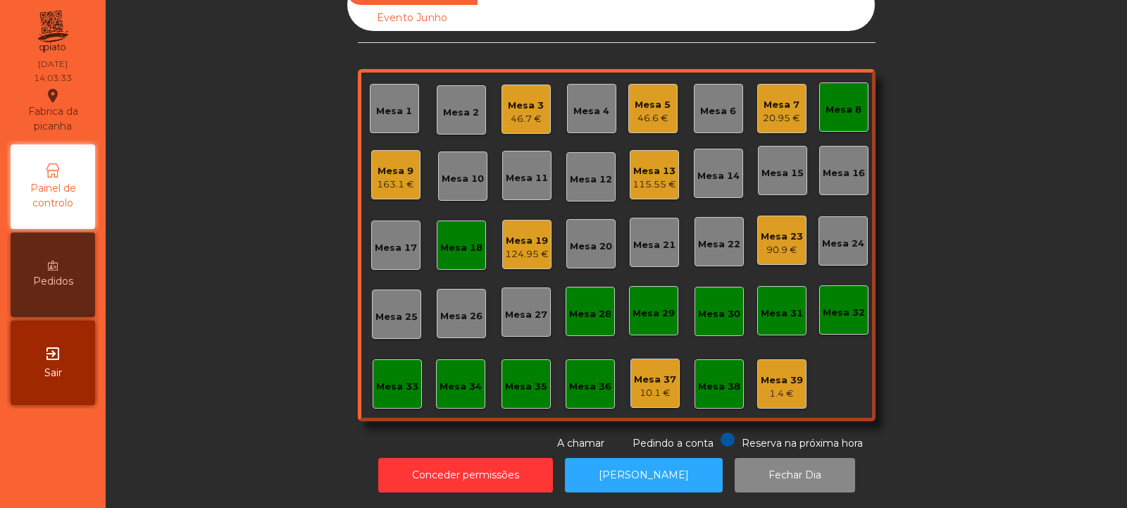
click at [574, 104] on div "Mesa 4" at bounding box center [592, 111] width 36 height 14
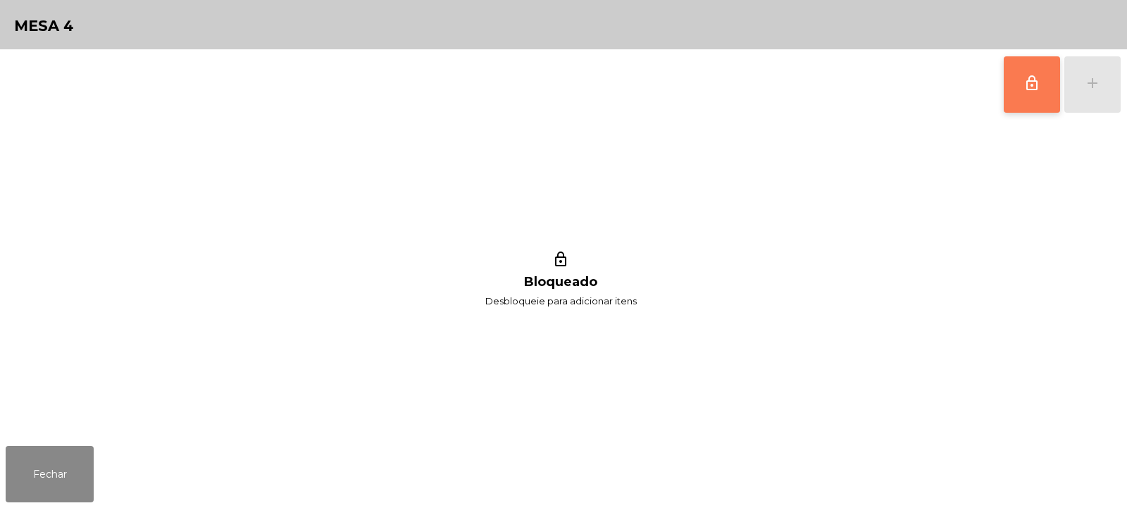
click at [1034, 89] on span "lock_outline" at bounding box center [1032, 83] width 17 height 17
click at [1093, 89] on div "add" at bounding box center [1092, 83] width 17 height 17
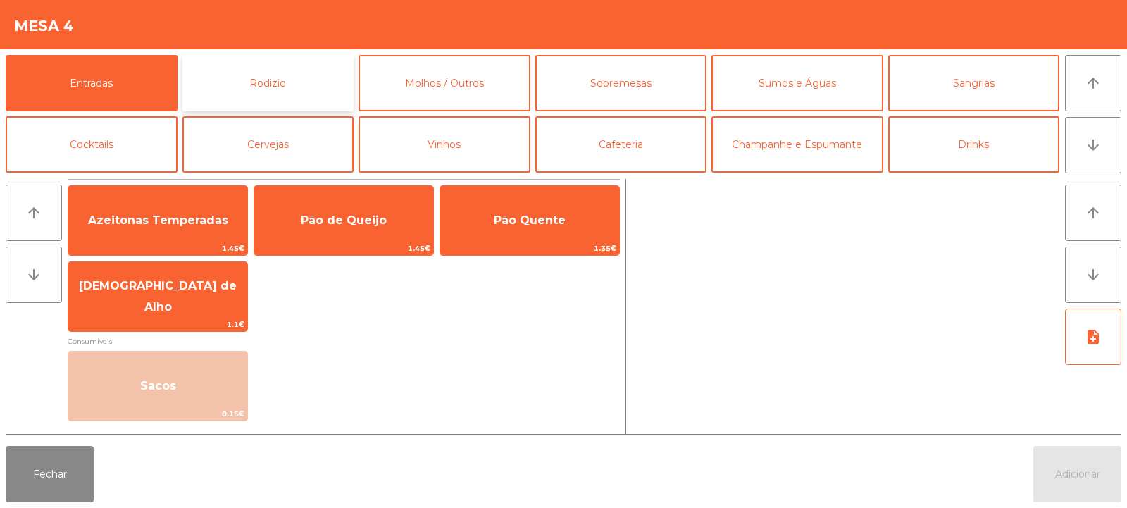
click at [266, 86] on button "Rodizio" at bounding box center [269, 83] width 172 height 56
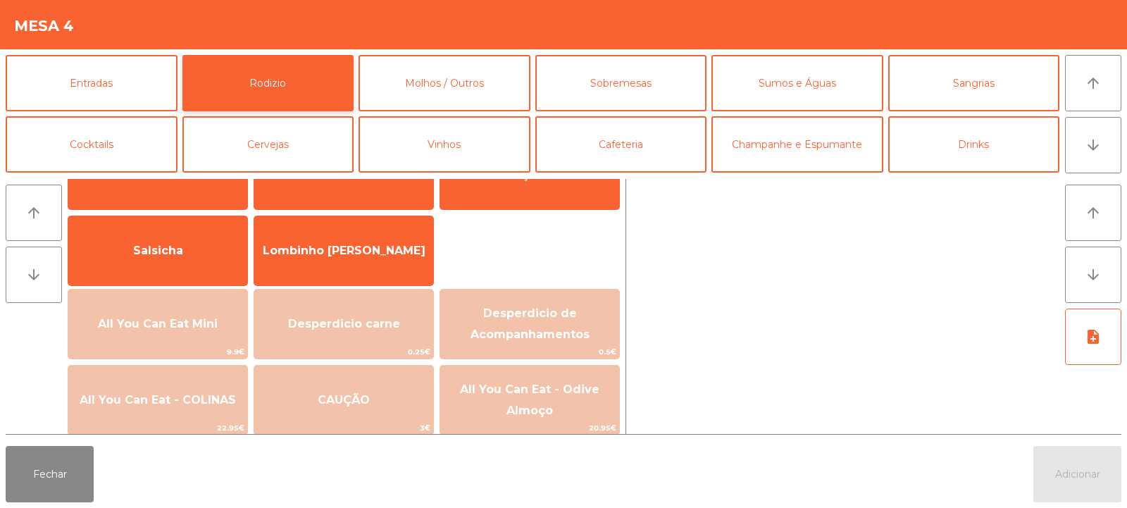
scroll to position [92, 0]
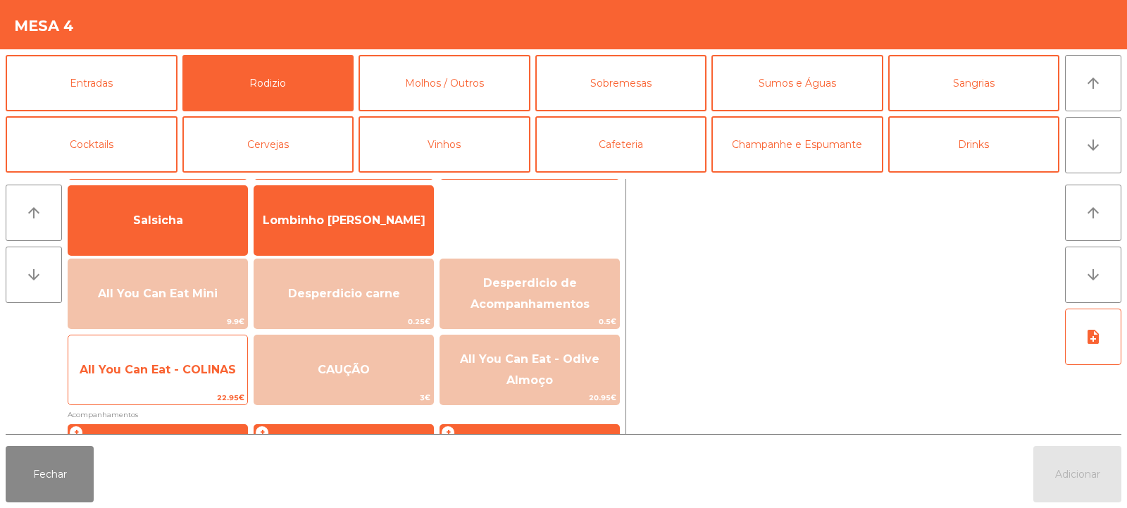
click at [188, 388] on span "All You Can Eat - COLINAS" at bounding box center [157, 370] width 179 height 38
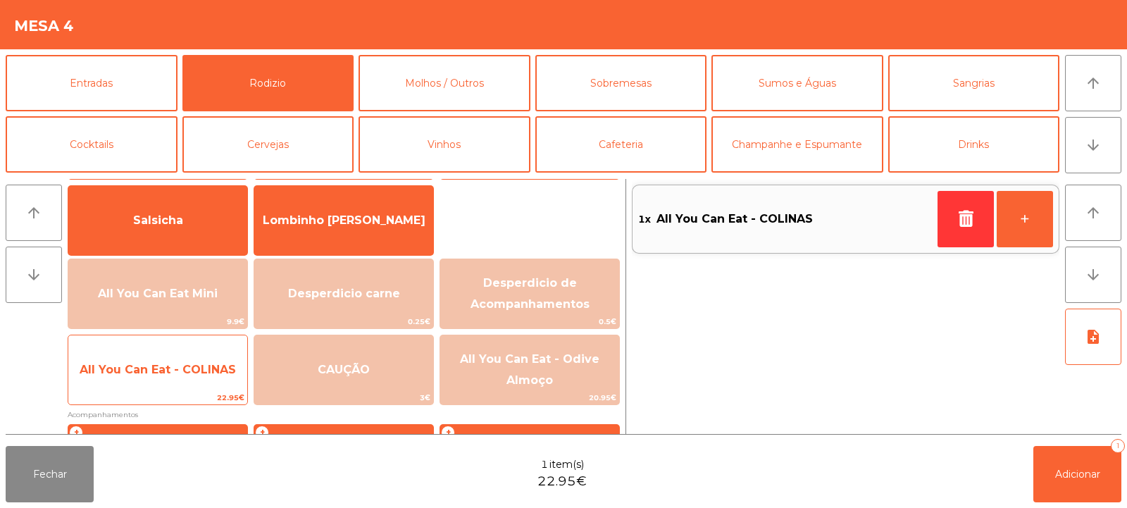
click at [183, 389] on span "All You Can Eat - COLINAS" at bounding box center [157, 370] width 179 height 38
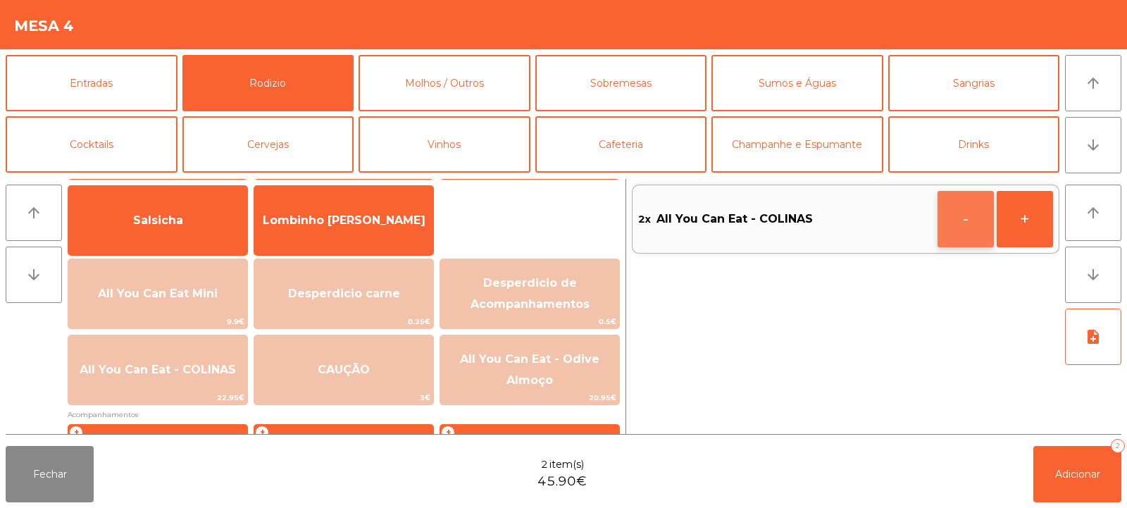
click at [953, 219] on button "-" at bounding box center [966, 219] width 56 height 56
click at [946, 218] on button "button" at bounding box center [966, 219] width 56 height 56
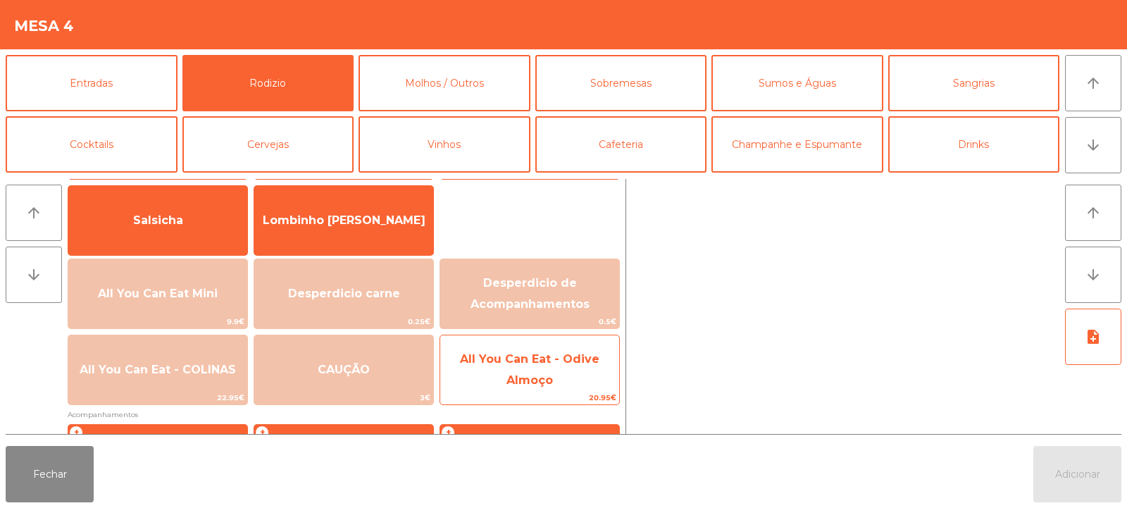
click at [543, 370] on span "All You Can Eat - Odive Almoço" at bounding box center [529, 370] width 179 height 60
click at [524, 383] on span "All You Can Eat - Odive Almoço" at bounding box center [530, 369] width 140 height 35
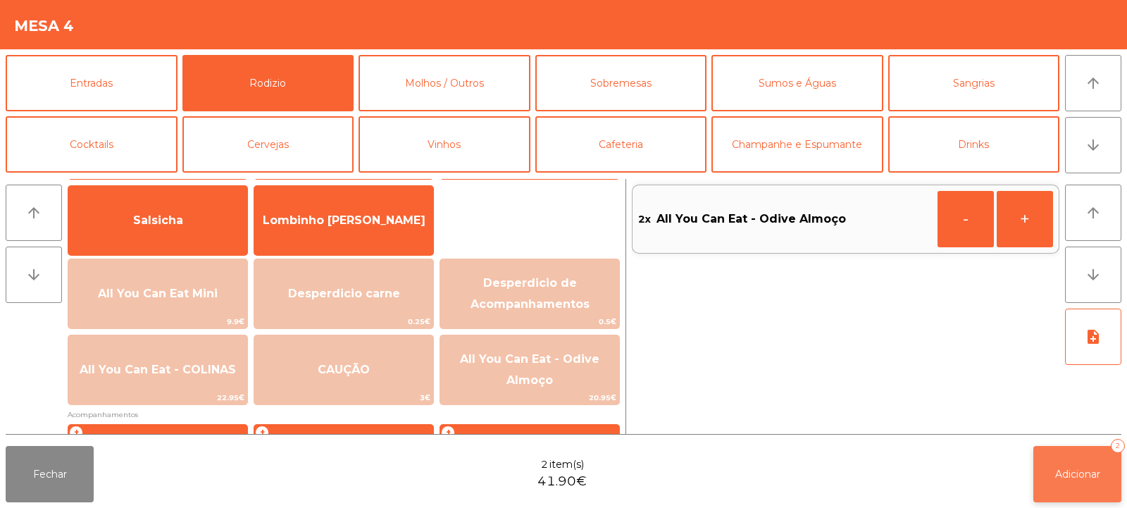
click at [1073, 462] on button "Adicionar 2" at bounding box center [1078, 474] width 88 height 56
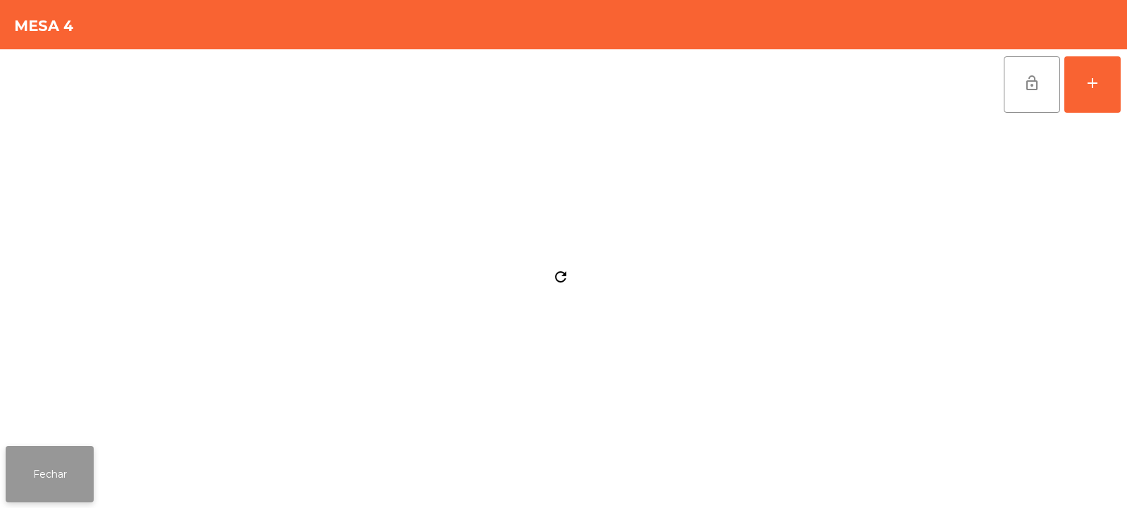
click at [69, 469] on button "Fechar" at bounding box center [50, 474] width 88 height 56
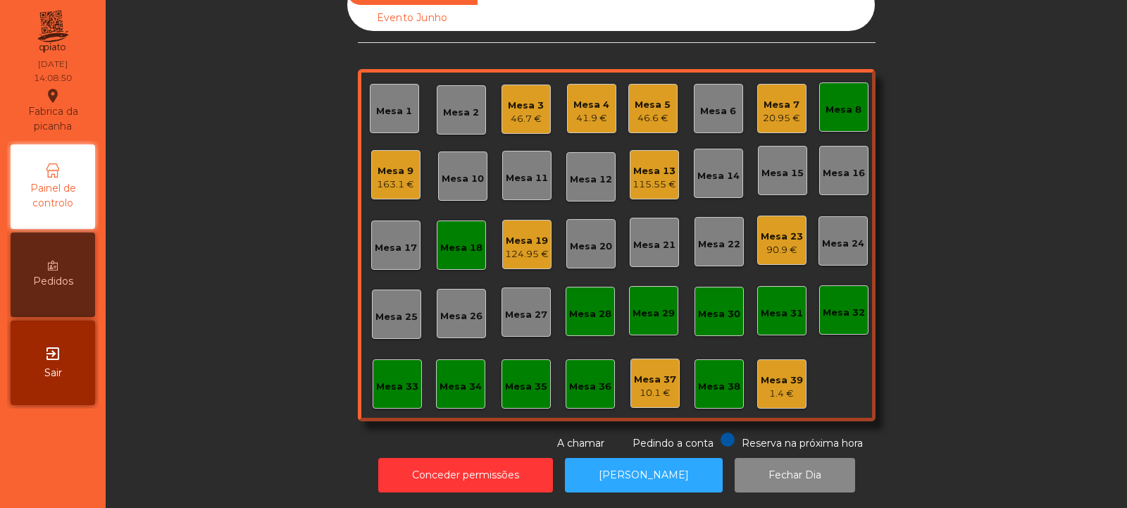
click at [505, 252] on div "Mesa 19 124.95 €" at bounding box center [526, 244] width 49 height 49
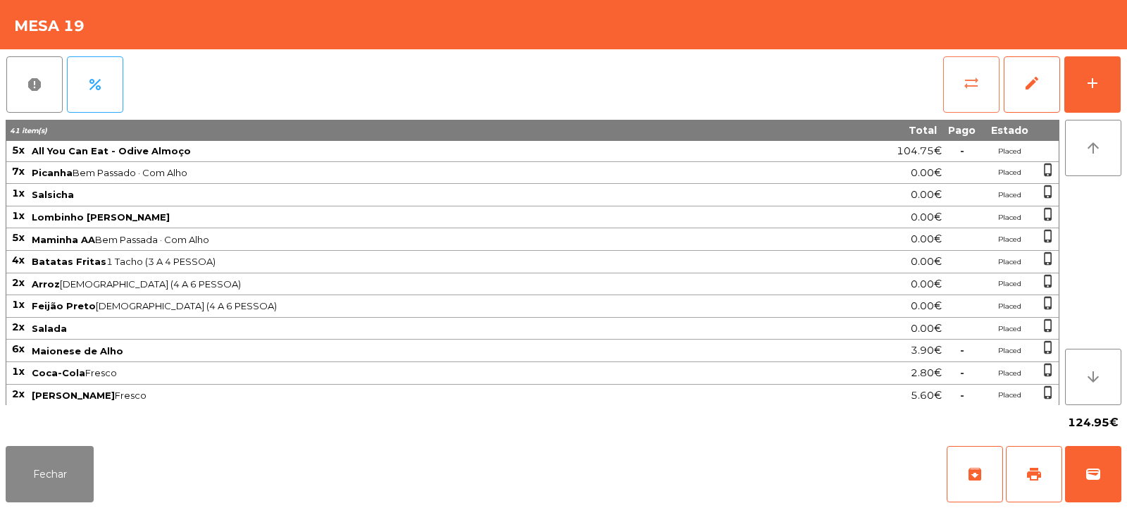
click at [953, 106] on button "sync_alt" at bounding box center [972, 84] width 56 height 56
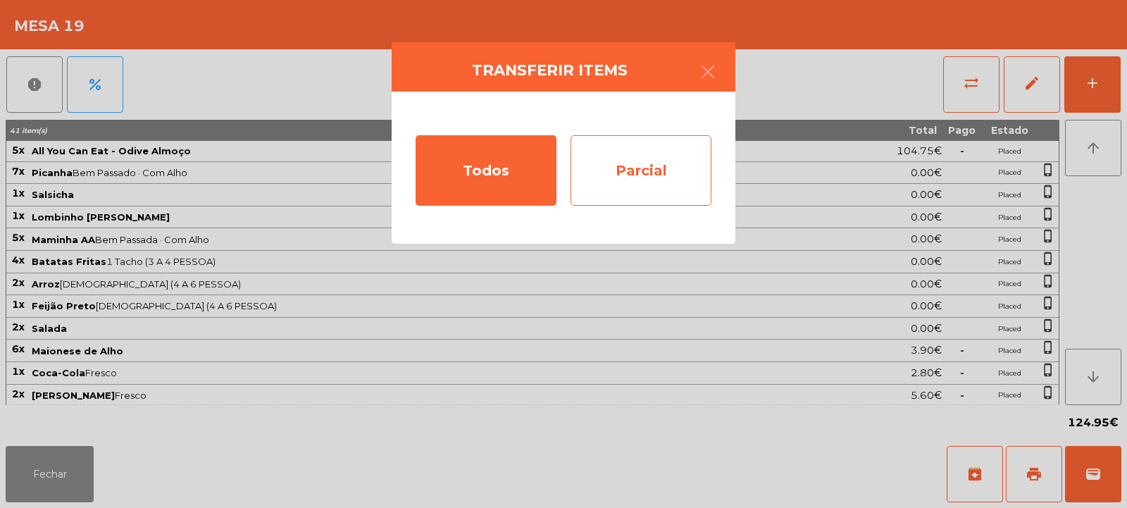
click at [662, 179] on div "Parcial" at bounding box center [641, 170] width 141 height 70
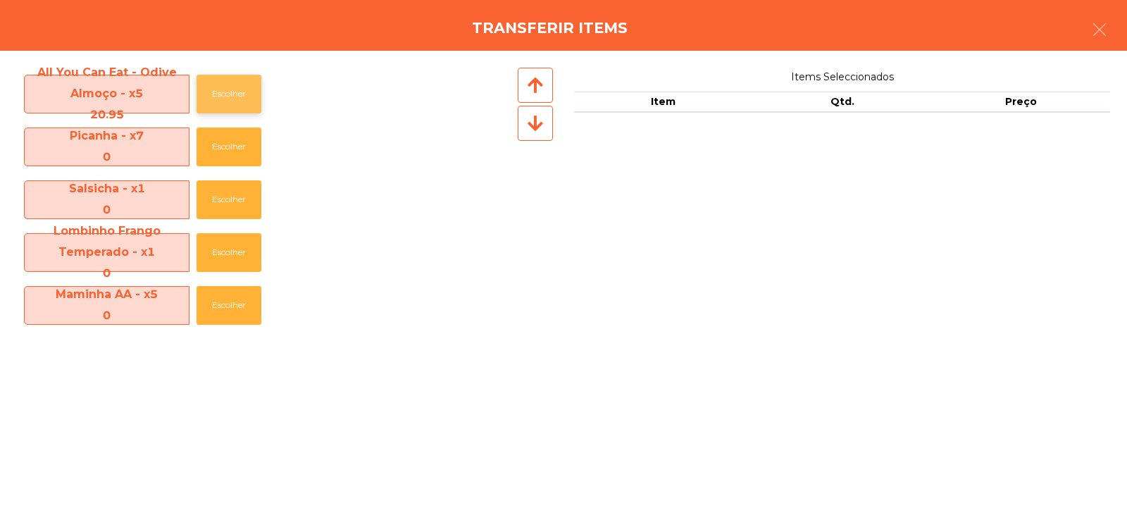
click at [220, 92] on button "Escolher" at bounding box center [229, 94] width 65 height 39
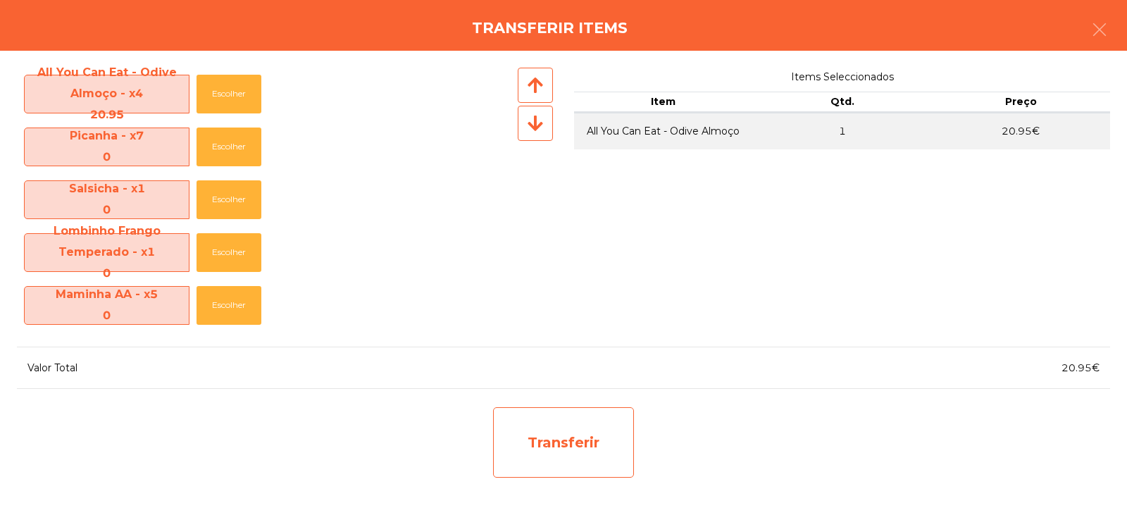
click at [555, 453] on div "Transferir" at bounding box center [563, 442] width 141 height 70
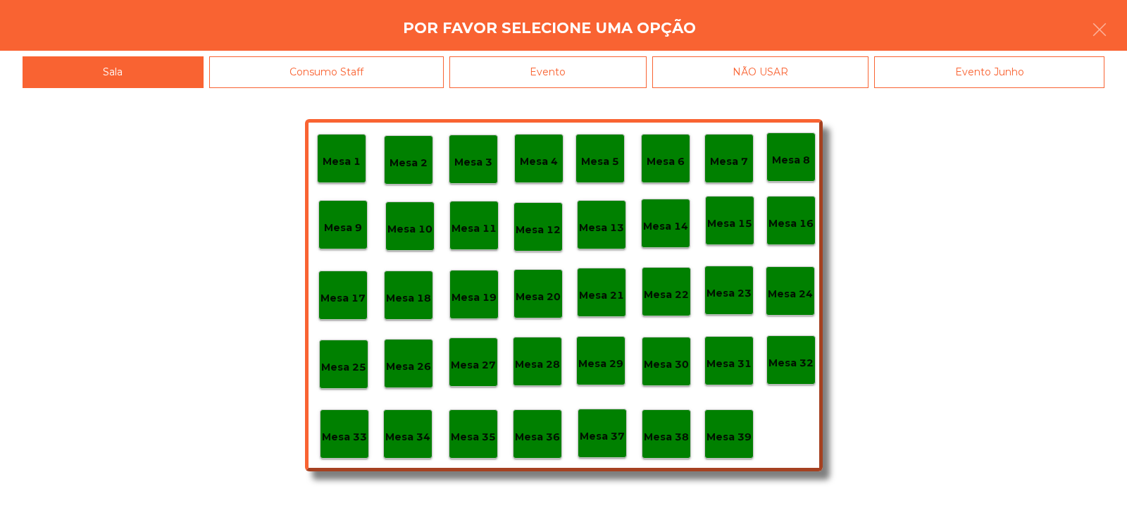
click at [608, 438] on p "Mesa 37" at bounding box center [602, 436] width 45 height 16
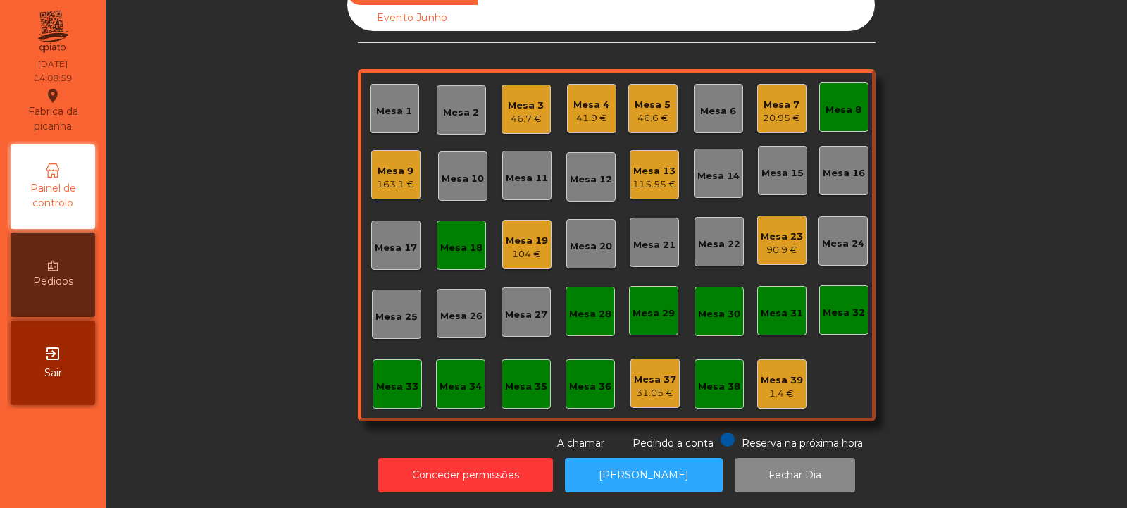
click at [512, 247] on div "104 €" at bounding box center [527, 254] width 42 height 14
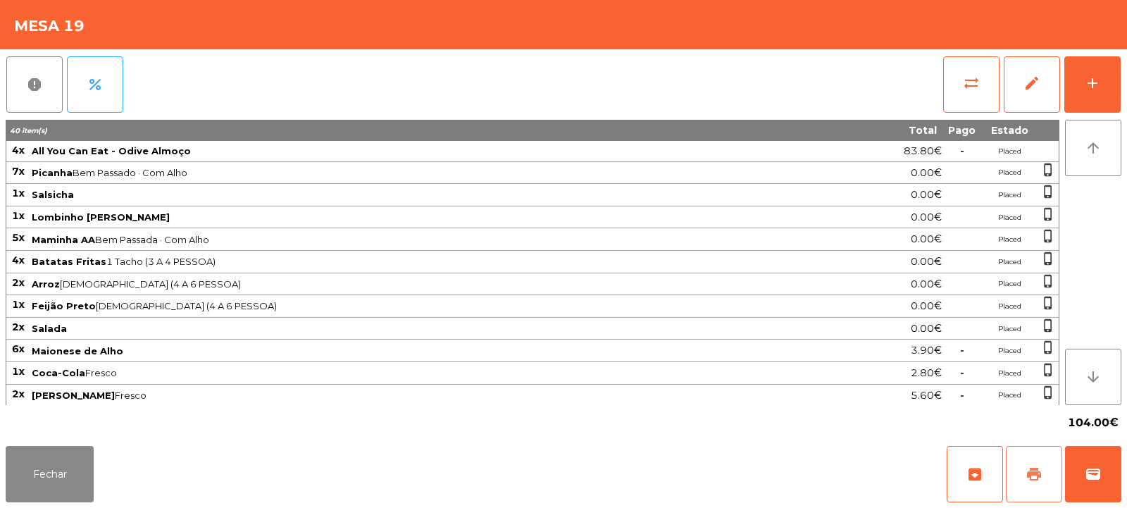
click at [1022, 481] on button "print" at bounding box center [1034, 474] width 56 height 56
click at [42, 476] on button "Fechar" at bounding box center [50, 474] width 88 height 56
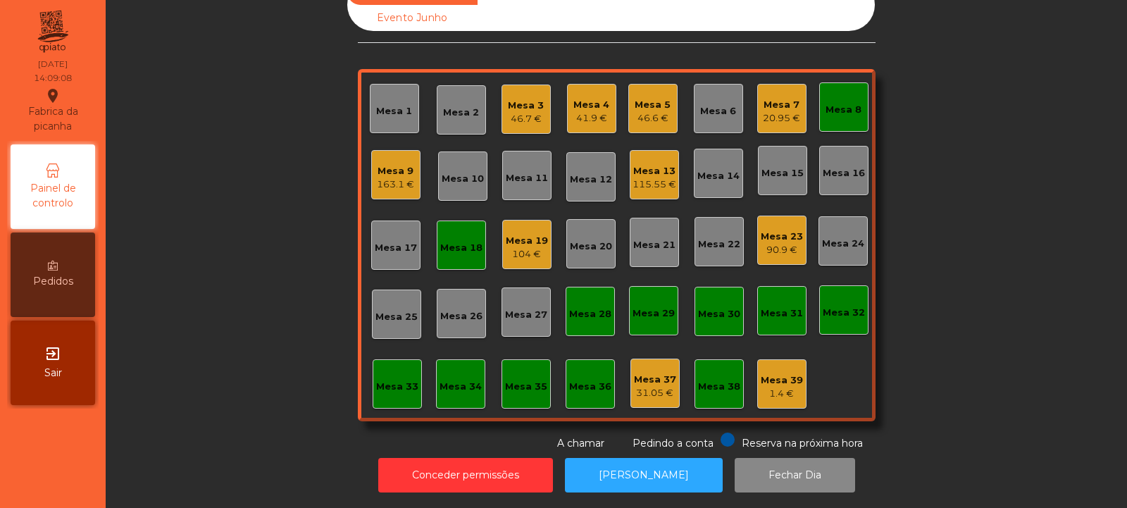
click at [786, 243] on div "90.9 €" at bounding box center [782, 250] width 42 height 14
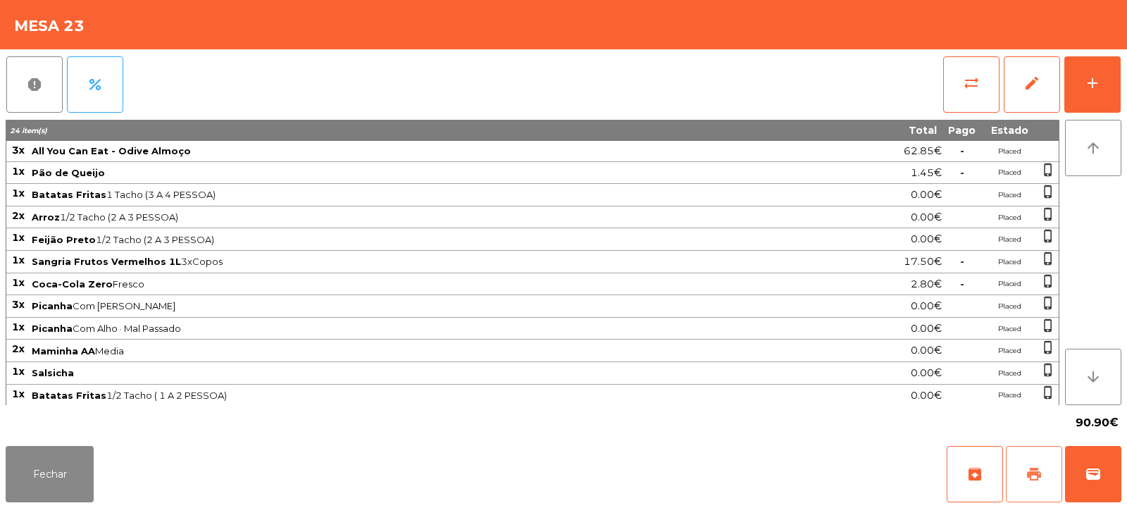
click at [1033, 470] on span "print" at bounding box center [1034, 474] width 17 height 17
click at [1044, 481] on button "print" at bounding box center [1034, 474] width 56 height 56
click at [1096, 481] on span "wallet" at bounding box center [1093, 474] width 17 height 17
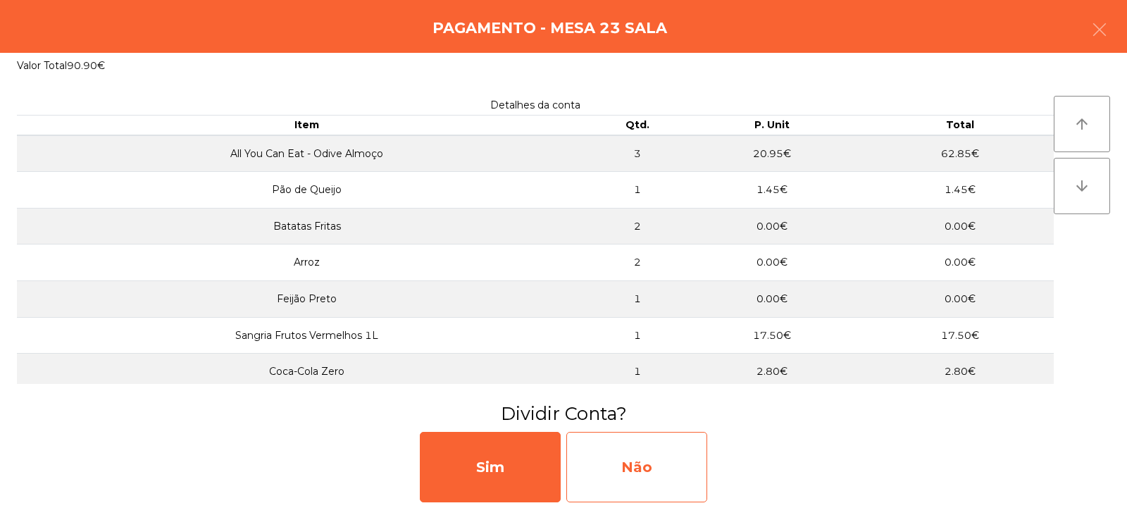
click at [660, 449] on div "Não" at bounding box center [637, 467] width 141 height 70
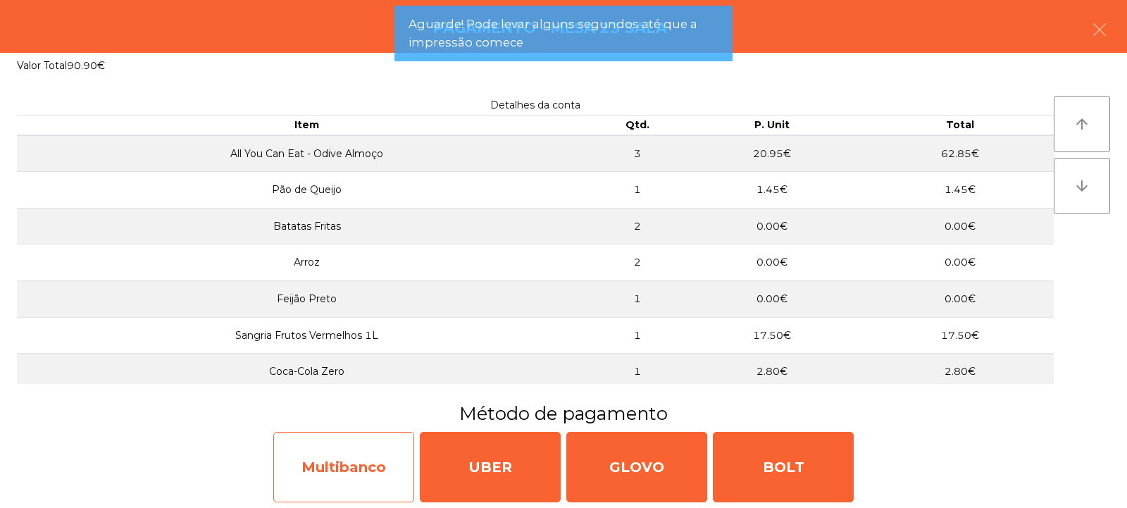
click at [340, 457] on div "Multibanco" at bounding box center [343, 467] width 141 height 70
select select "**"
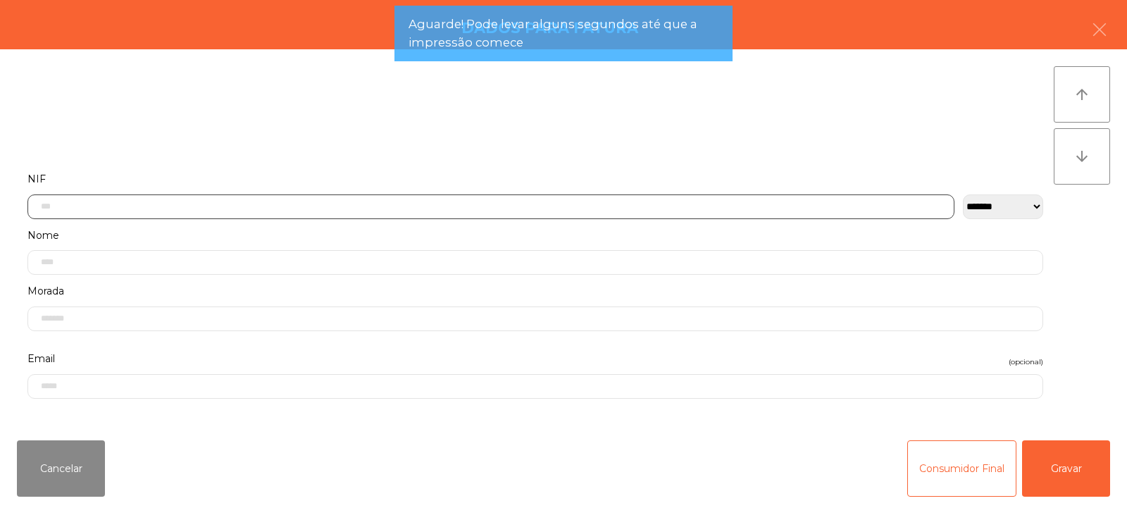
click at [356, 204] on input "text" at bounding box center [490, 206] width 927 height 25
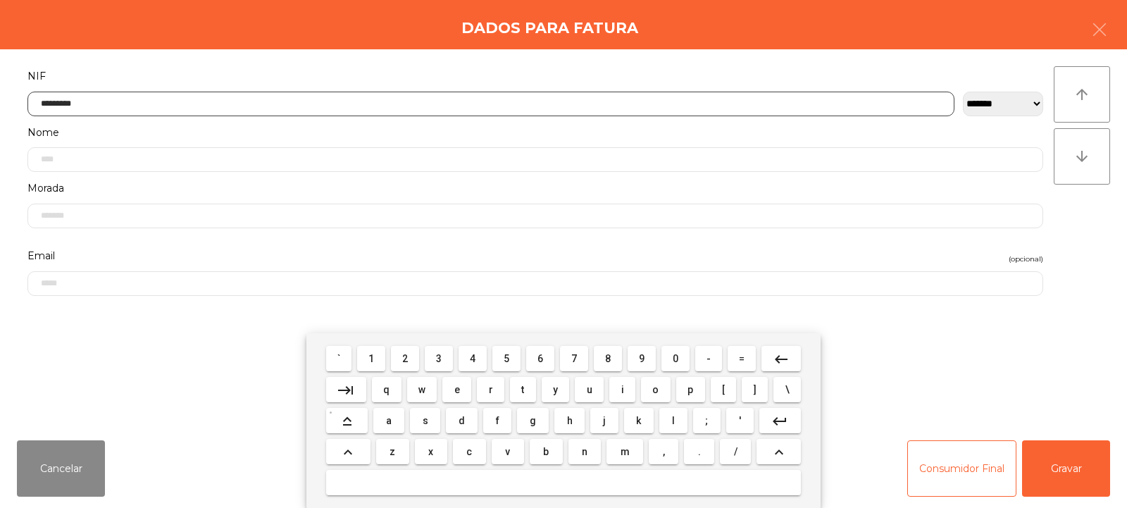
type input "*********"
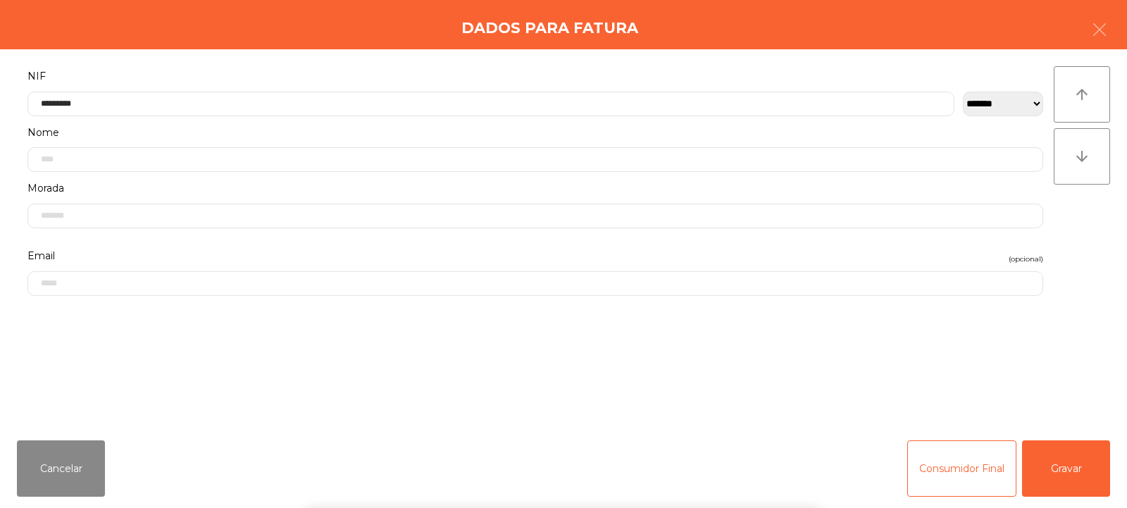
click at [1068, 466] on div "` 1 2 3 4 5 6 7 8 9 0 - = keyboard_backspace keyboard_tab q w e r t y u i o p […" at bounding box center [563, 420] width 1127 height 175
click at [1070, 464] on button "Gravar" at bounding box center [1066, 468] width 88 height 56
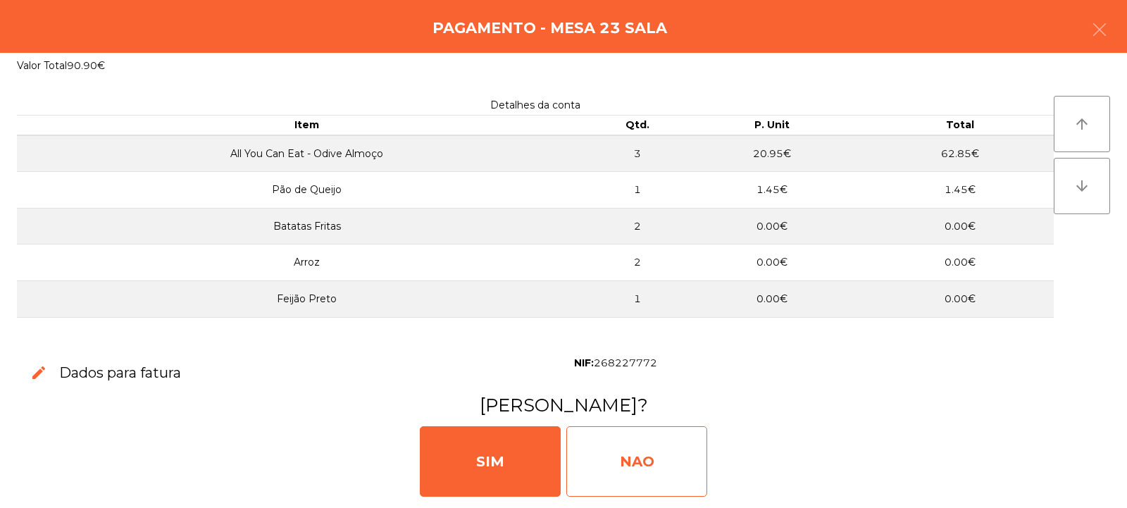
click at [641, 469] on div "NAO" at bounding box center [637, 461] width 141 height 70
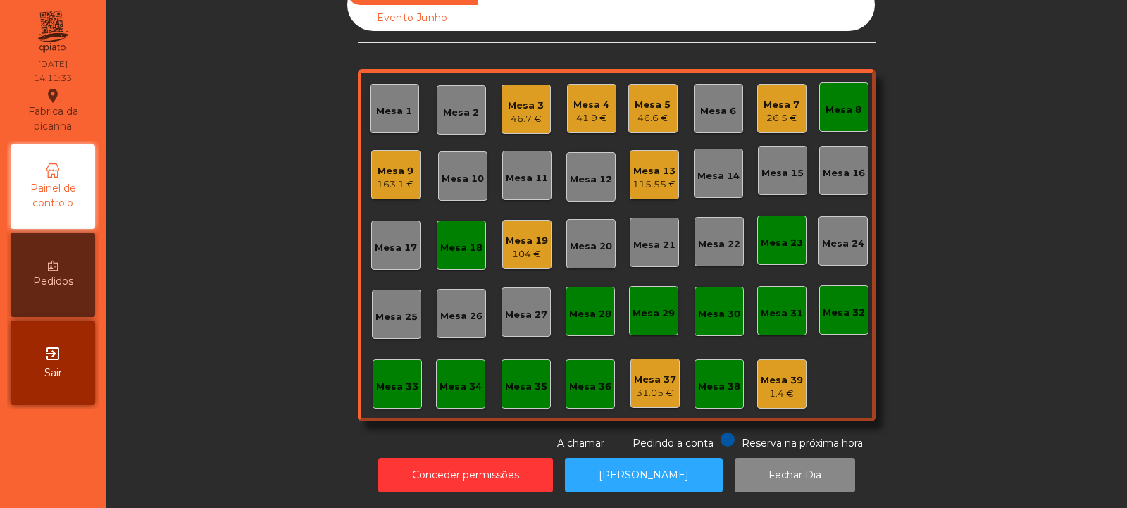
click at [509, 247] on div "104 €" at bounding box center [527, 254] width 42 height 14
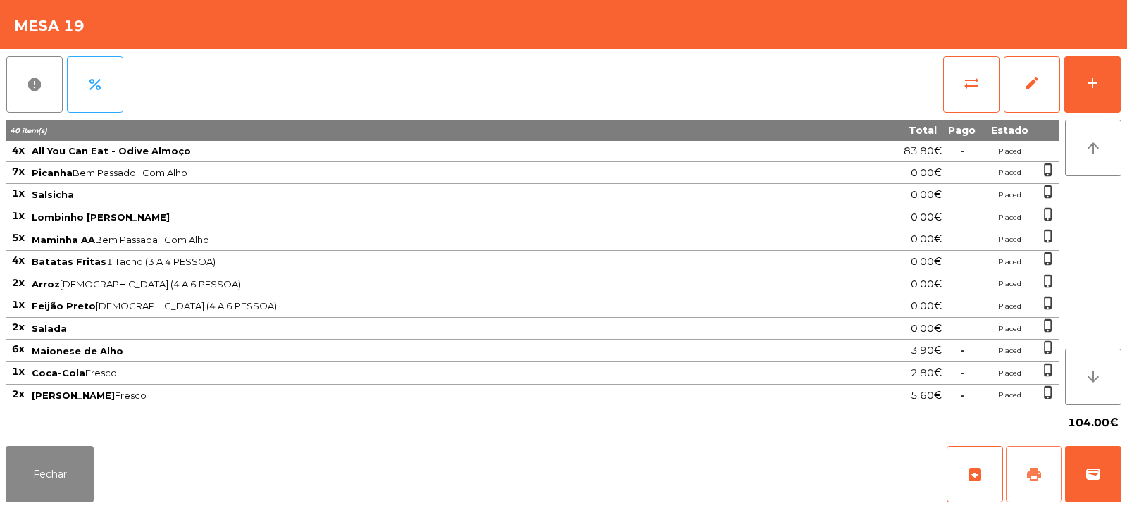
click at [1025, 459] on button "print" at bounding box center [1034, 474] width 56 height 56
click at [1082, 464] on button "wallet" at bounding box center [1093, 474] width 56 height 56
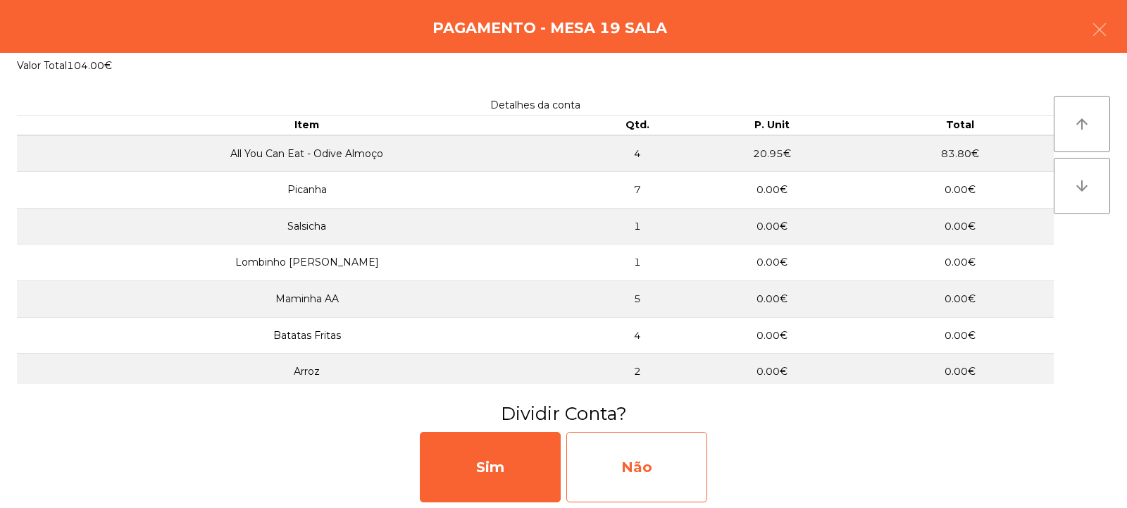
click at [626, 442] on div "Não" at bounding box center [637, 467] width 141 height 70
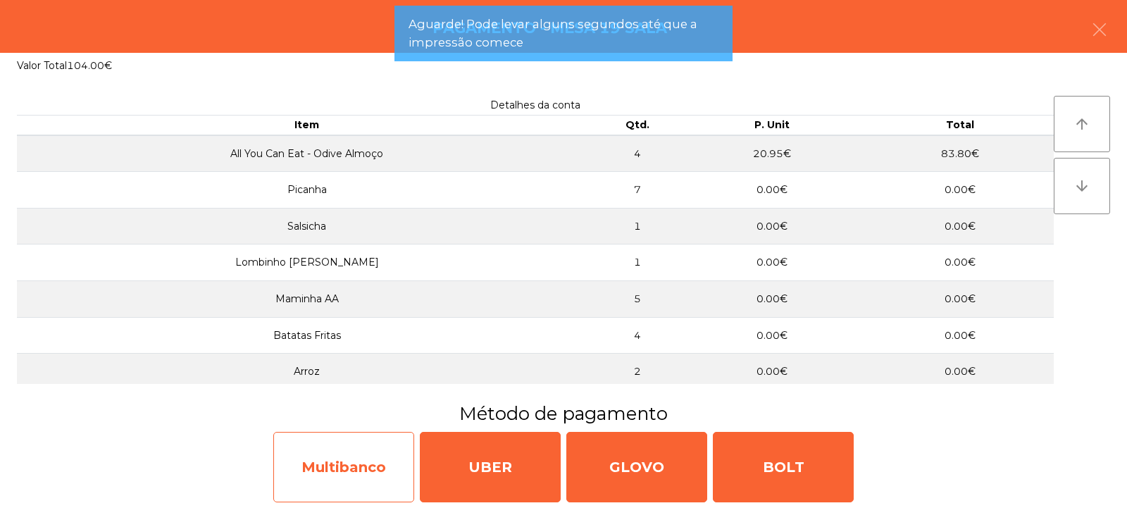
click at [333, 454] on div "Multibanco" at bounding box center [343, 467] width 141 height 70
select select "**"
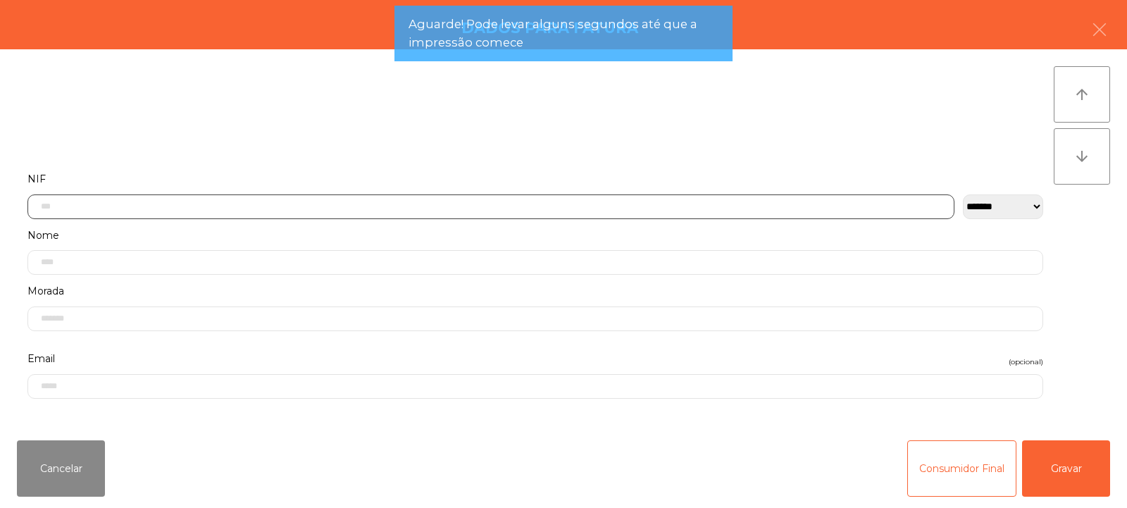
click at [271, 202] on input "text" at bounding box center [490, 206] width 927 height 25
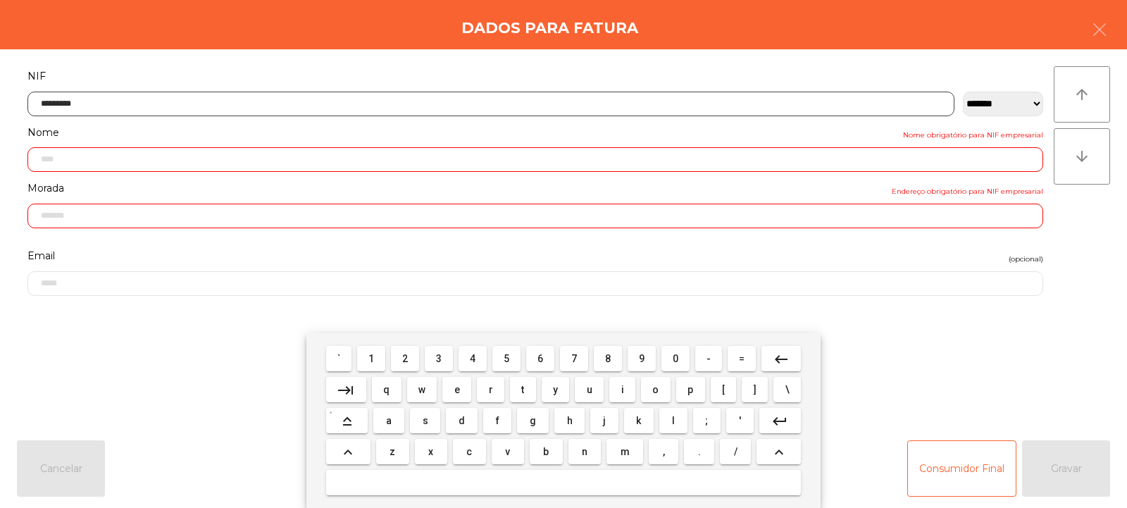
type input "*********"
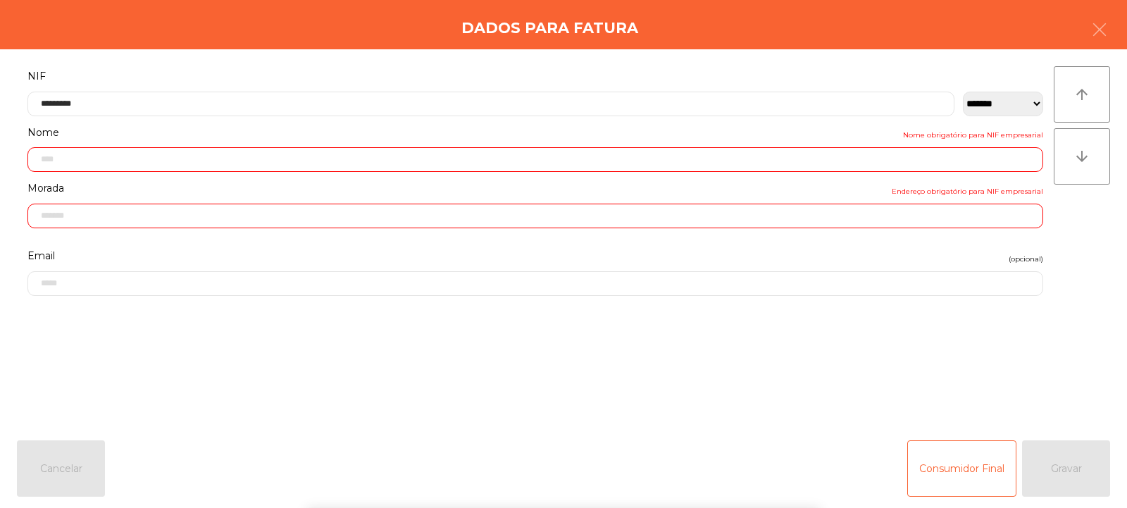
click at [1051, 478] on div "` 1 2 3 4 5 6 7 8 9 0 - = keyboard_backspace keyboard_tab q w e r t y u i o p […" at bounding box center [563, 420] width 1127 height 175
type input "**********"
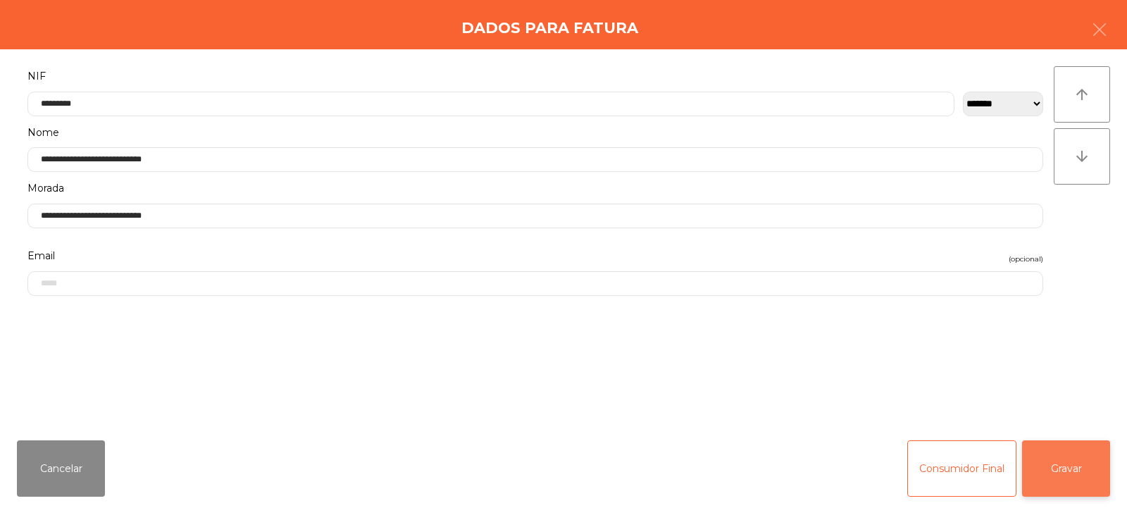
click at [1075, 468] on button "Gravar" at bounding box center [1066, 468] width 88 height 56
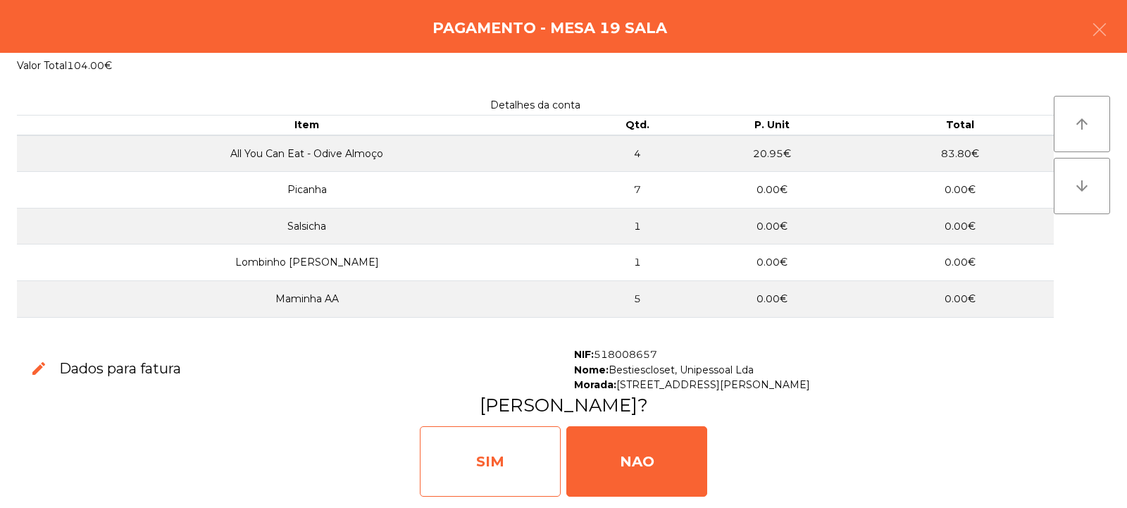
click at [496, 461] on div "SIM" at bounding box center [490, 461] width 141 height 70
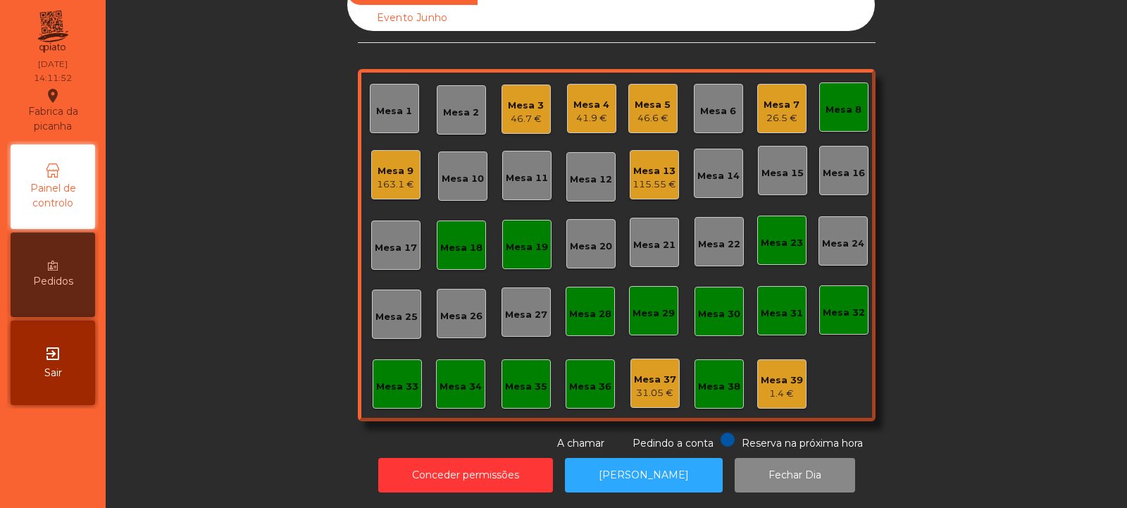
click at [603, 111] on div "41.9 €" at bounding box center [592, 118] width 36 height 14
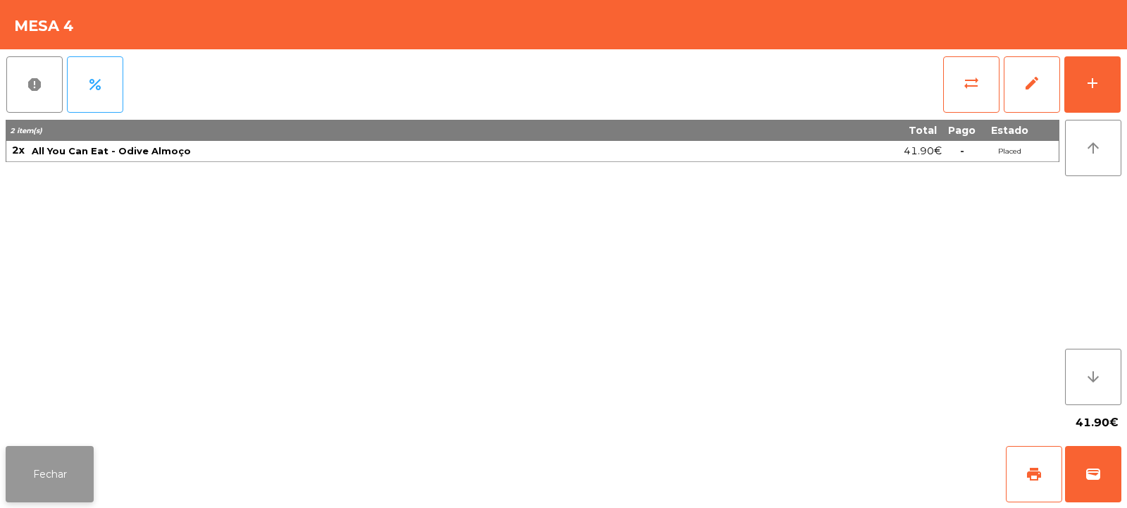
click at [58, 451] on button "Fechar" at bounding box center [50, 474] width 88 height 56
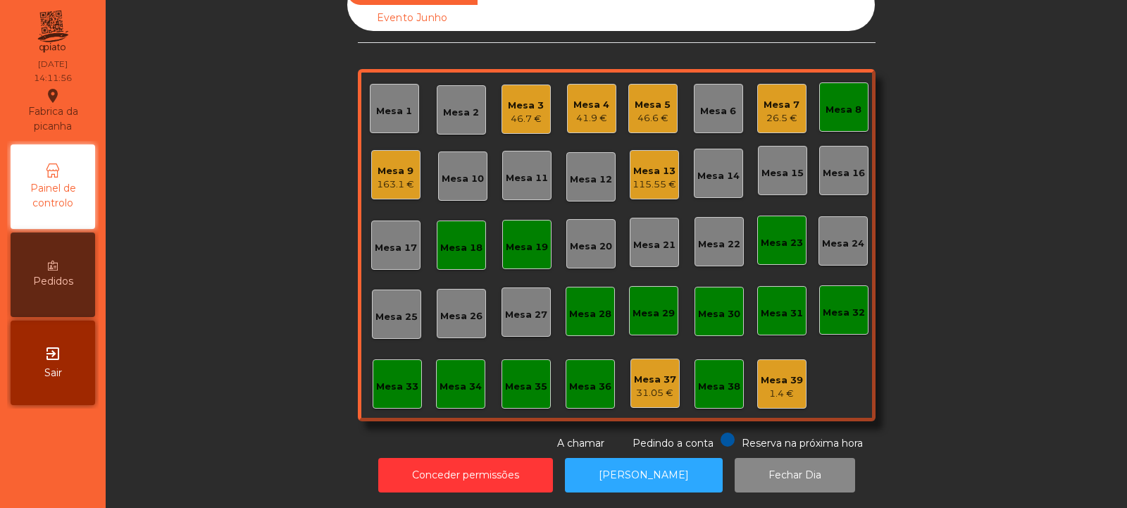
click at [596, 111] on div "41.9 €" at bounding box center [592, 118] width 36 height 14
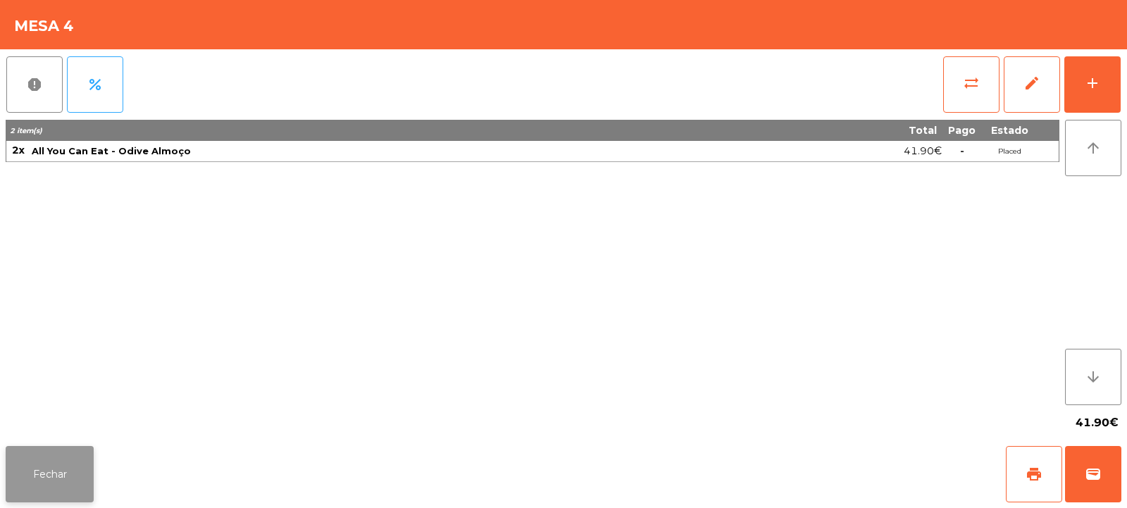
click at [43, 471] on button "Fechar" at bounding box center [50, 474] width 88 height 56
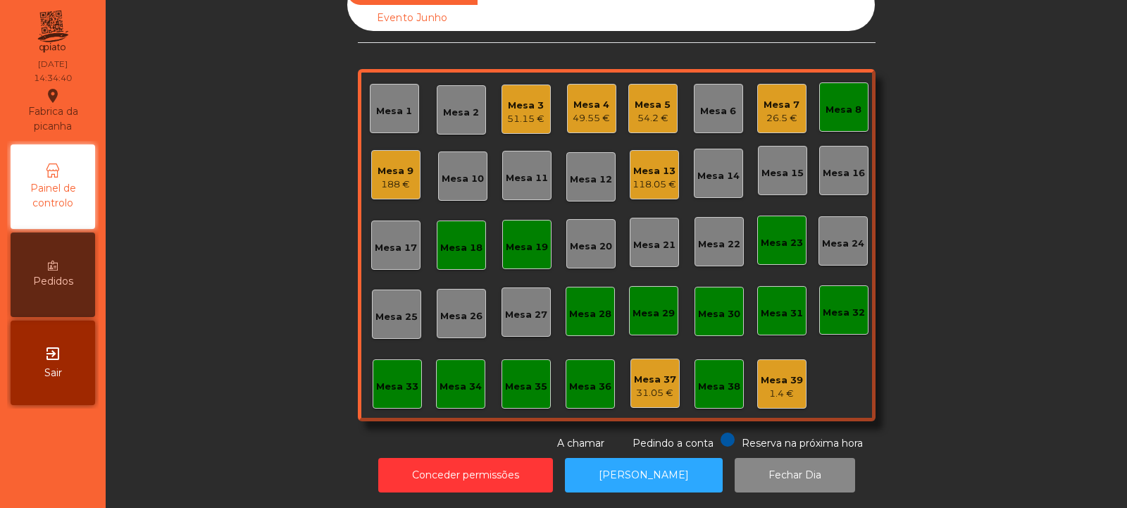
click at [511, 93] on div "Mesa 3 51.15 €" at bounding box center [525, 109] width 37 height 33
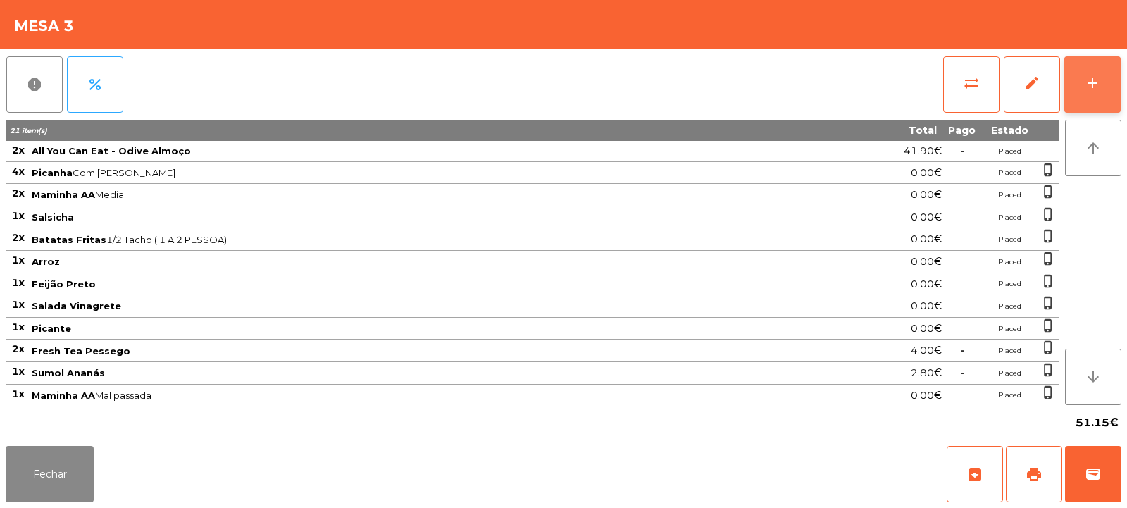
click at [1095, 84] on div "add" at bounding box center [1092, 83] width 17 height 17
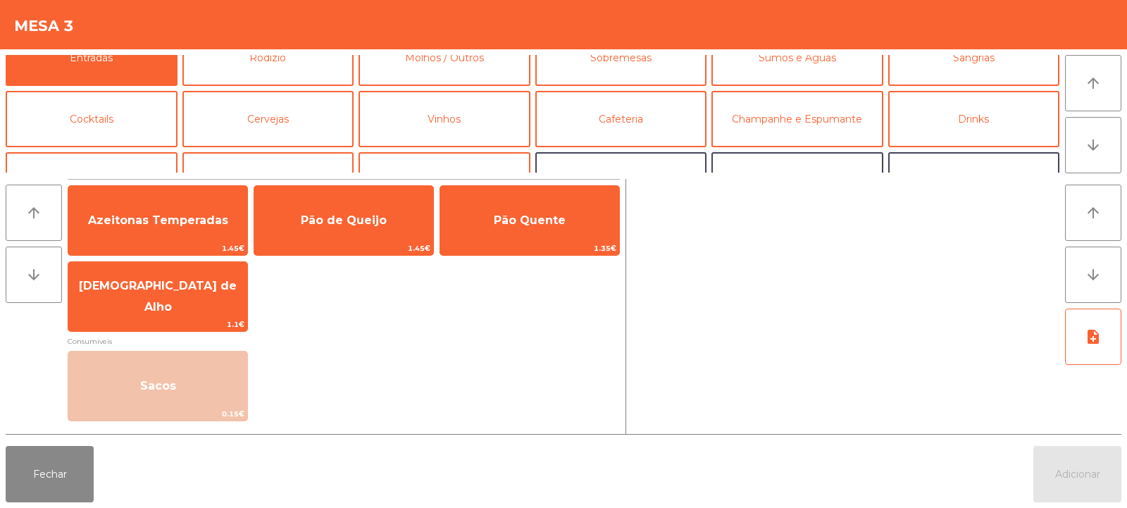
scroll to position [32, 0]
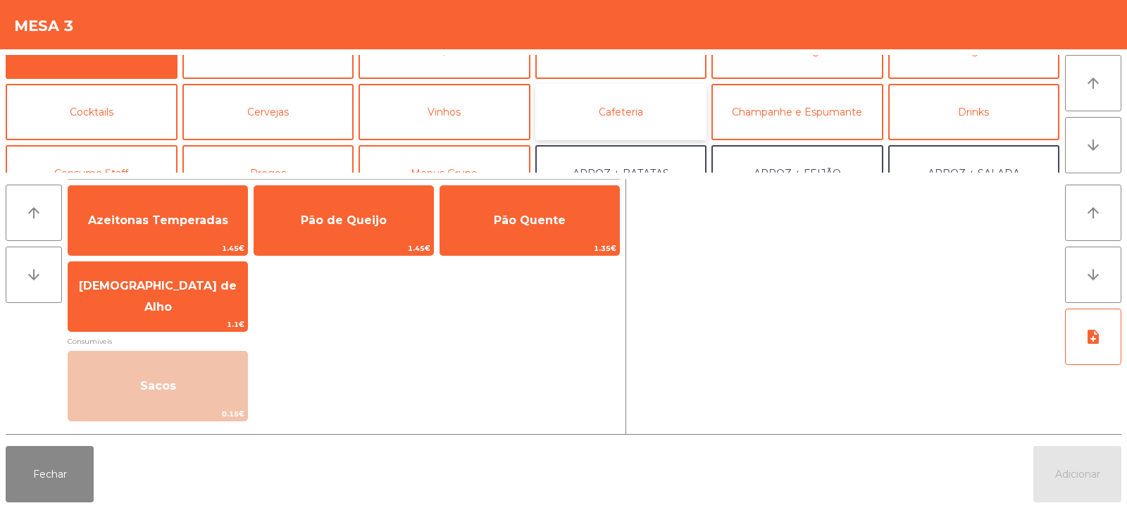
click at [636, 116] on button "Cafeteria" at bounding box center [622, 112] width 172 height 56
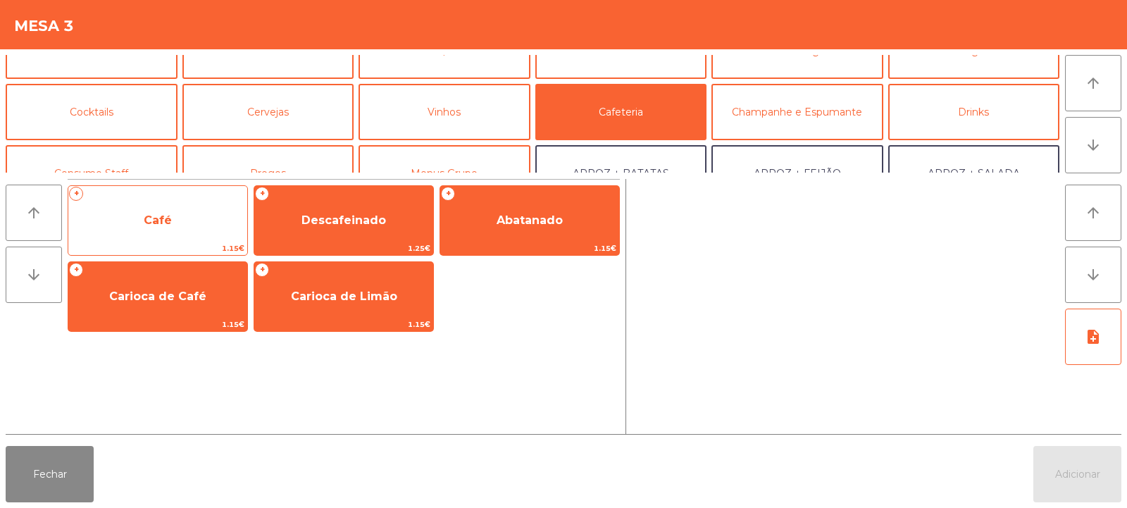
click at [186, 232] on span "Café" at bounding box center [157, 221] width 179 height 38
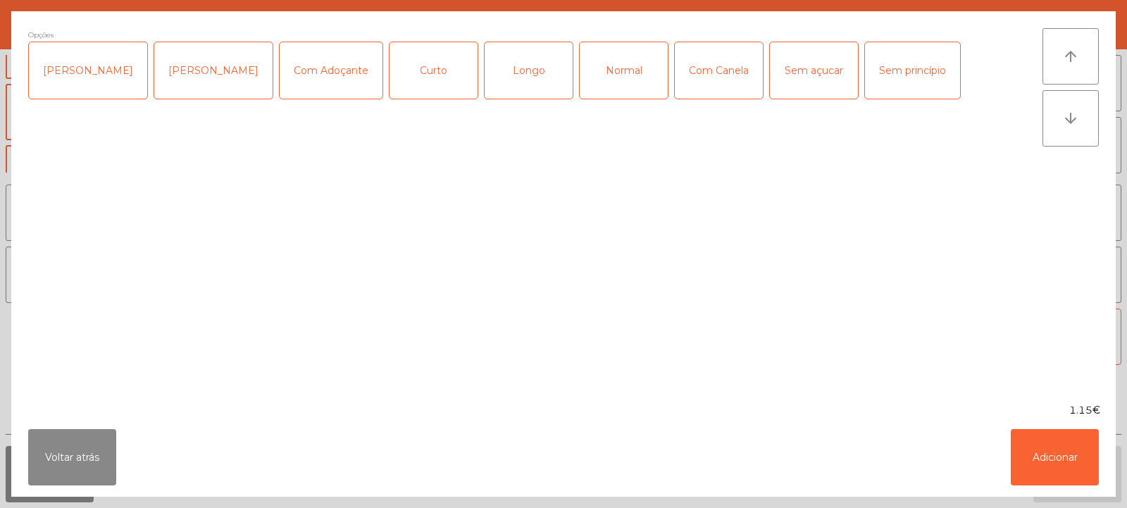
click at [494, 82] on div "Longo" at bounding box center [529, 70] width 88 height 56
click at [1053, 458] on button "Adicionar" at bounding box center [1055, 457] width 88 height 56
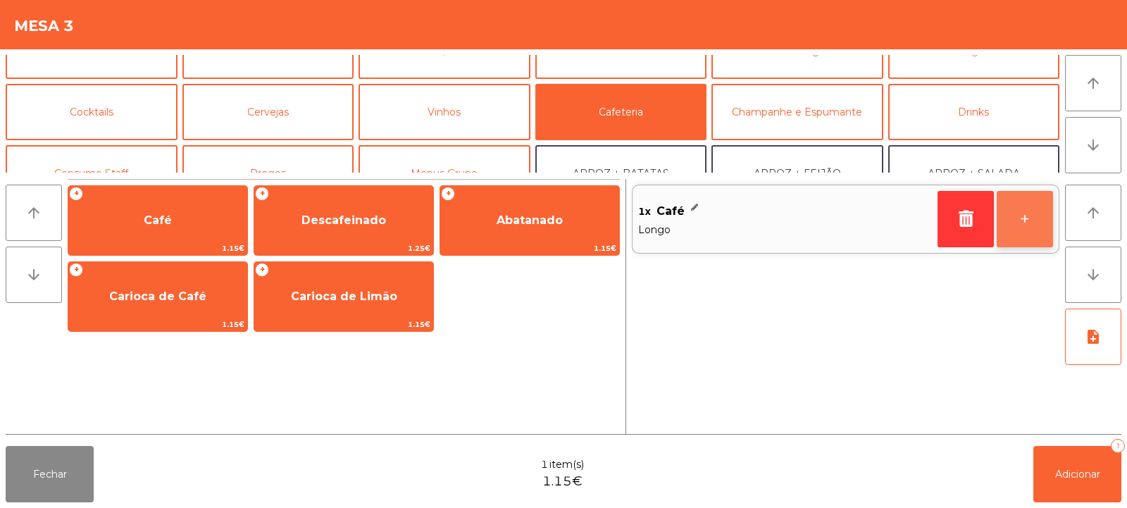
click at [1029, 234] on button "+" at bounding box center [1025, 219] width 56 height 56
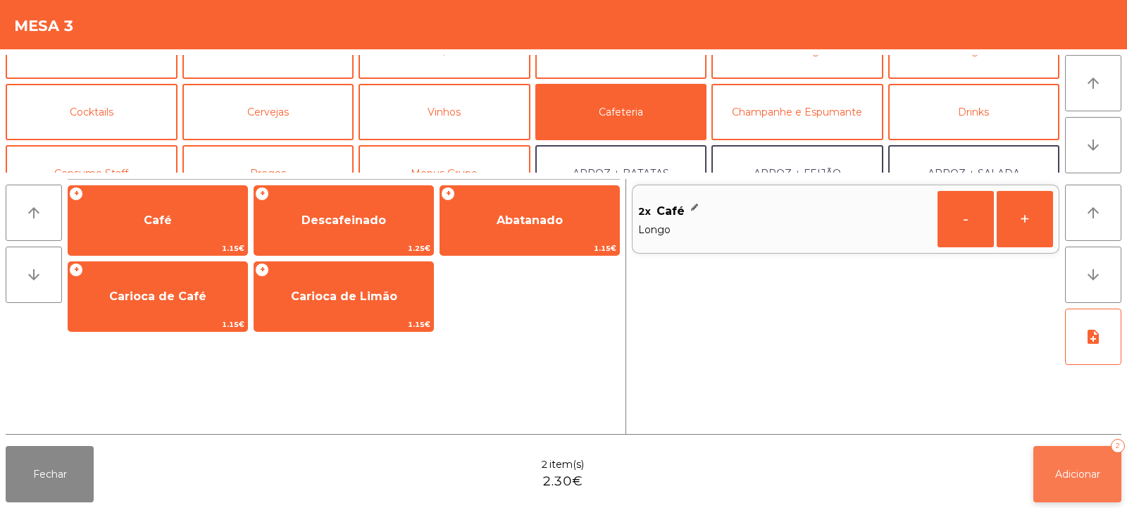
click at [1071, 483] on button "Adicionar 2" at bounding box center [1078, 474] width 88 height 56
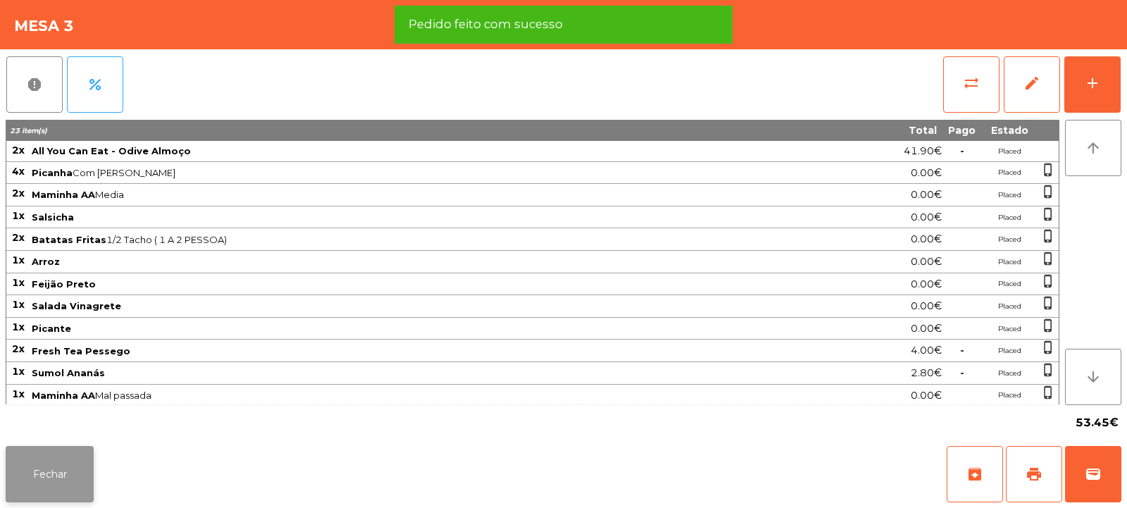
click at [73, 485] on button "Fechar" at bounding box center [50, 474] width 88 height 56
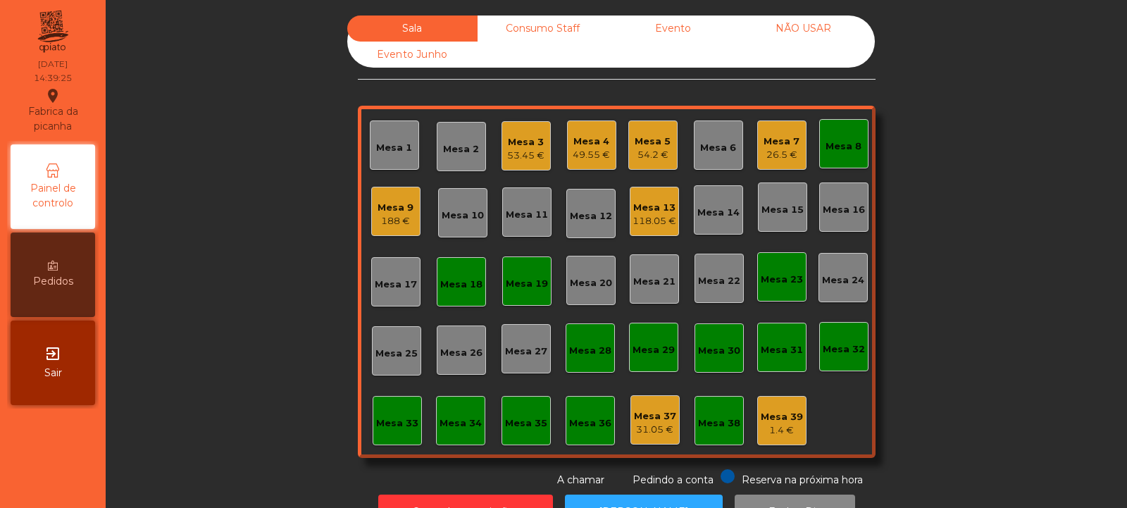
scroll to position [47, 0]
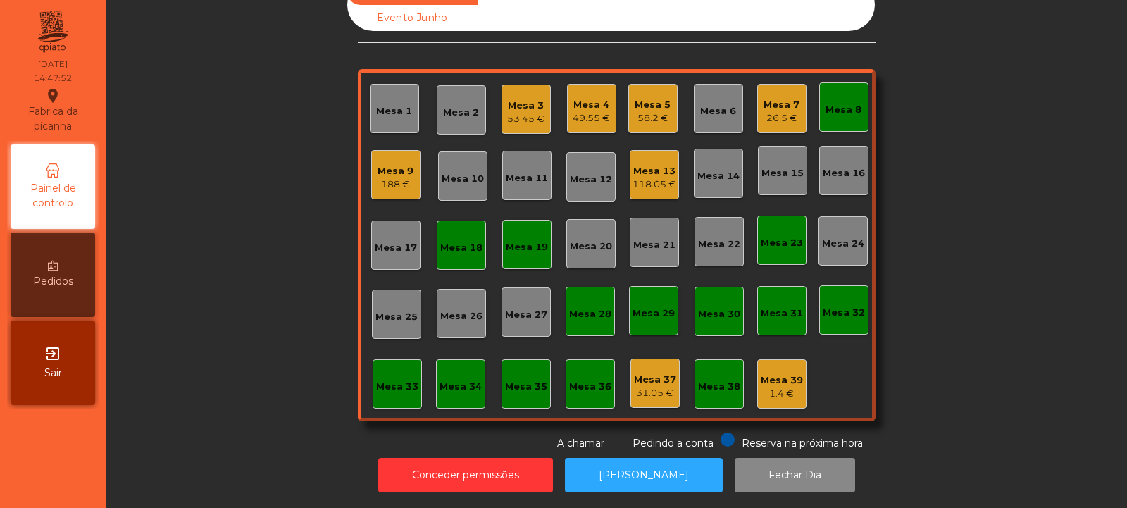
click at [772, 116] on div "Mesa 7 26.5 €" at bounding box center [781, 108] width 49 height 49
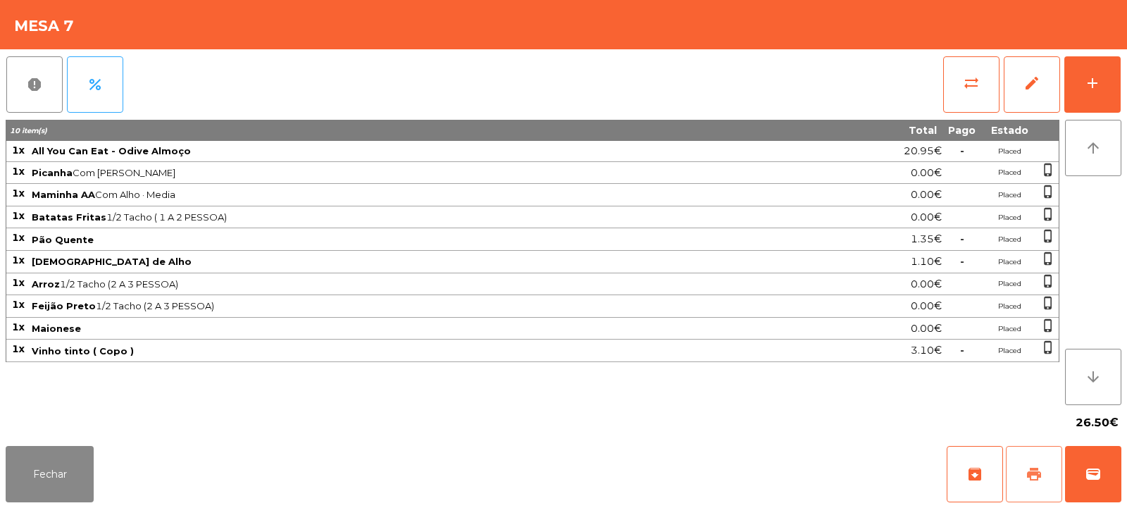
click at [1034, 478] on span "print" at bounding box center [1034, 474] width 17 height 17
click at [1094, 84] on div "add" at bounding box center [1092, 83] width 17 height 17
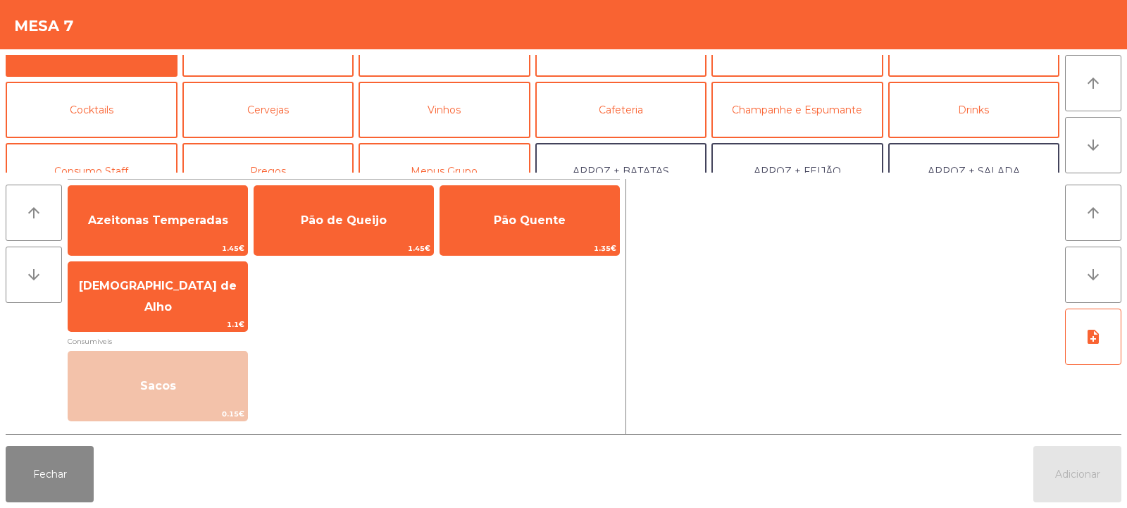
scroll to position [59, 0]
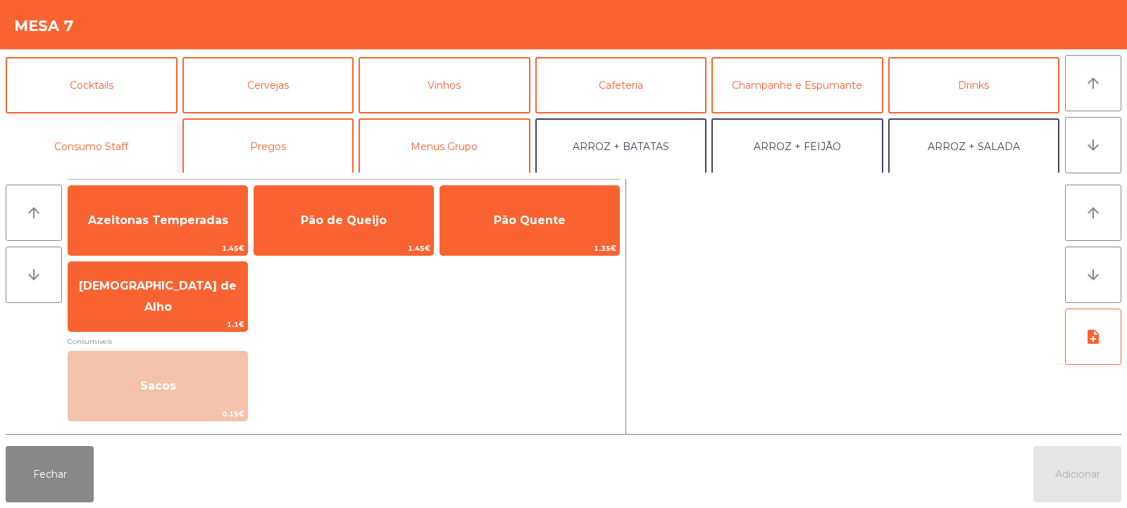
click at [137, 144] on button "Consumo Staff" at bounding box center [92, 146] width 172 height 56
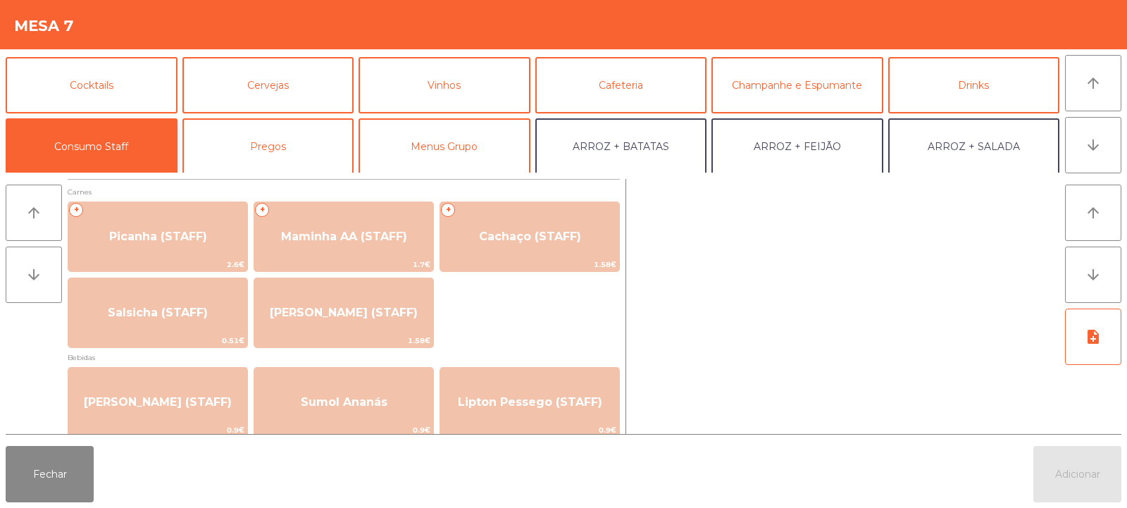
scroll to position [0, 0]
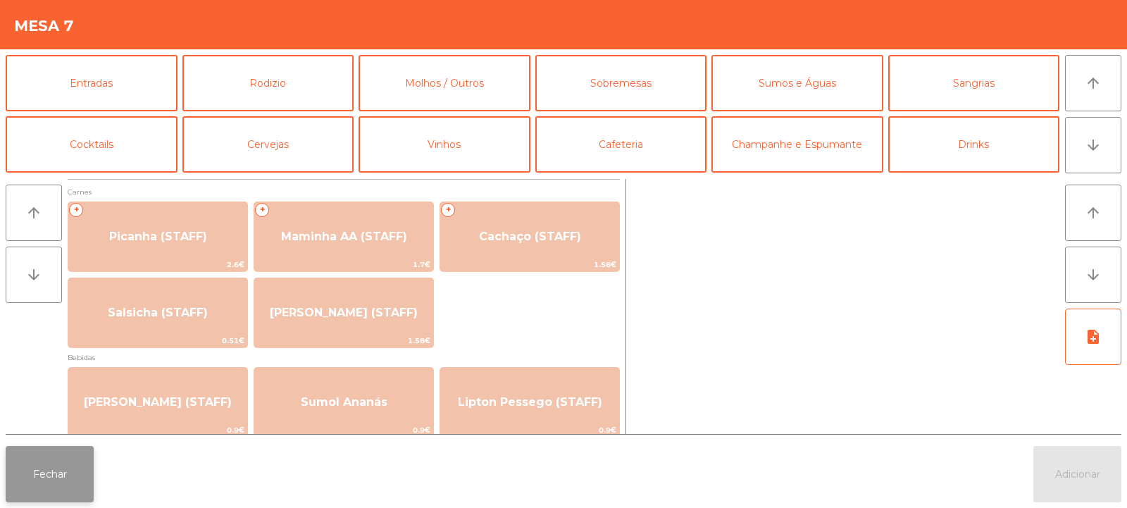
click at [58, 494] on button "Fechar" at bounding box center [50, 474] width 88 height 56
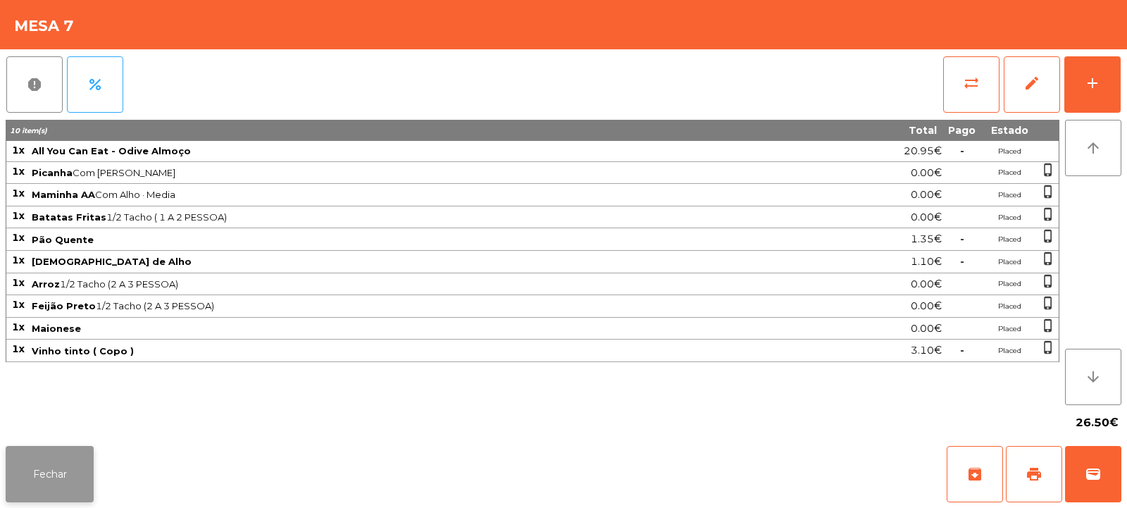
click at [78, 476] on button "Fechar" at bounding box center [50, 474] width 88 height 56
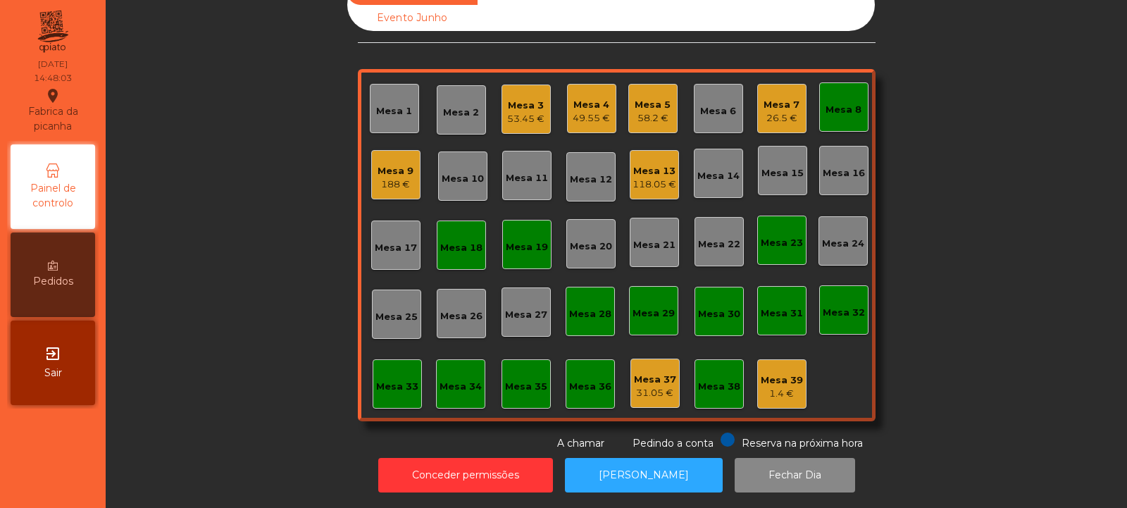
click at [775, 387] on div "1.4 €" at bounding box center [782, 394] width 42 height 14
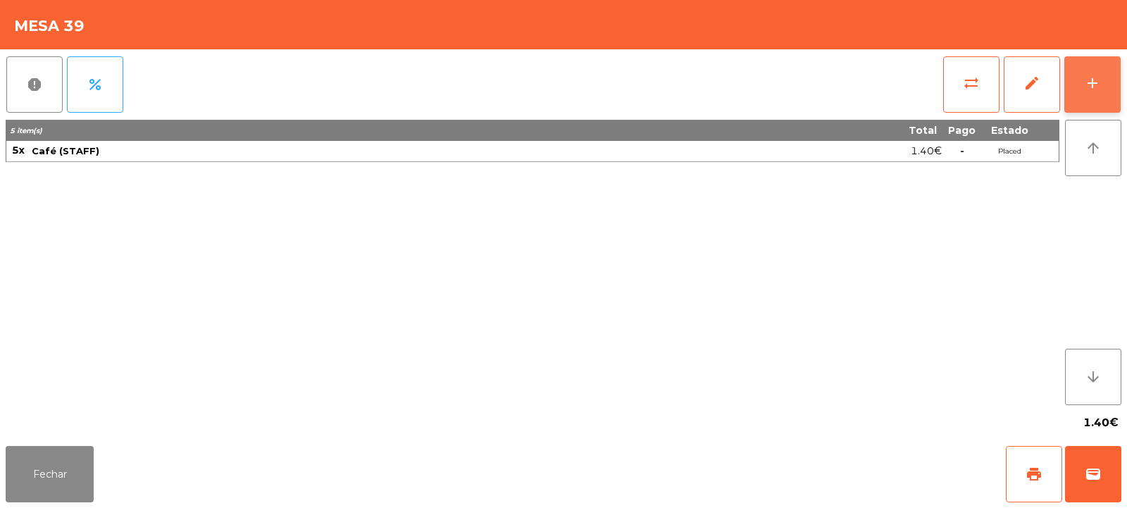
click at [1091, 81] on div "add" at bounding box center [1092, 83] width 17 height 17
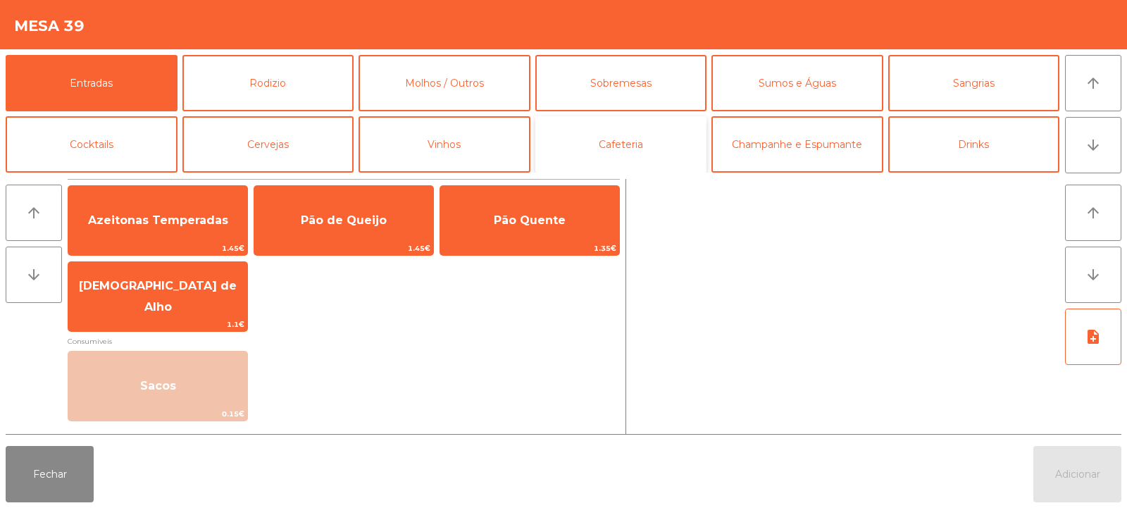
click at [625, 151] on button "Cafeteria" at bounding box center [622, 144] width 172 height 56
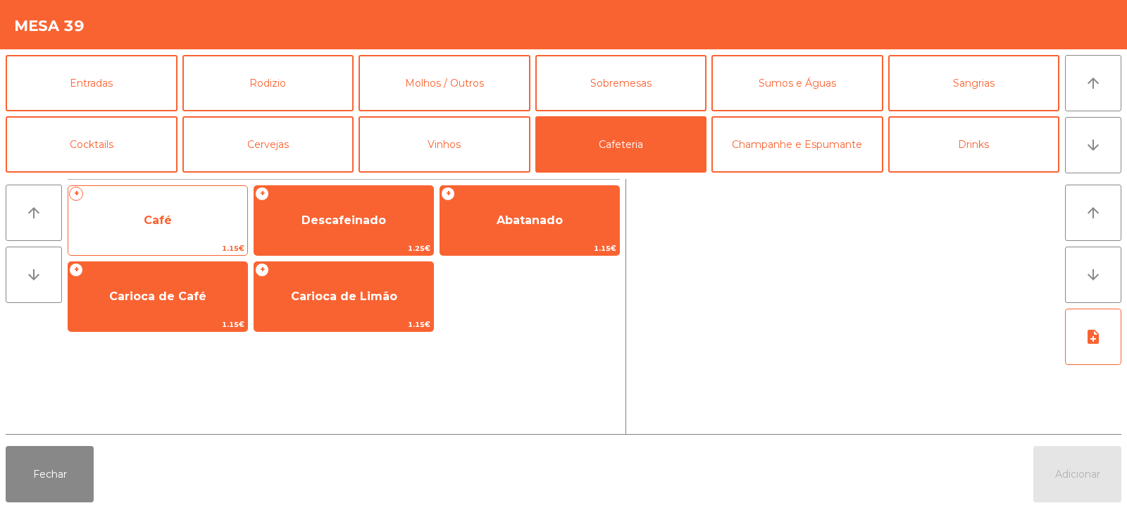
click at [177, 231] on span "Café" at bounding box center [157, 221] width 179 height 38
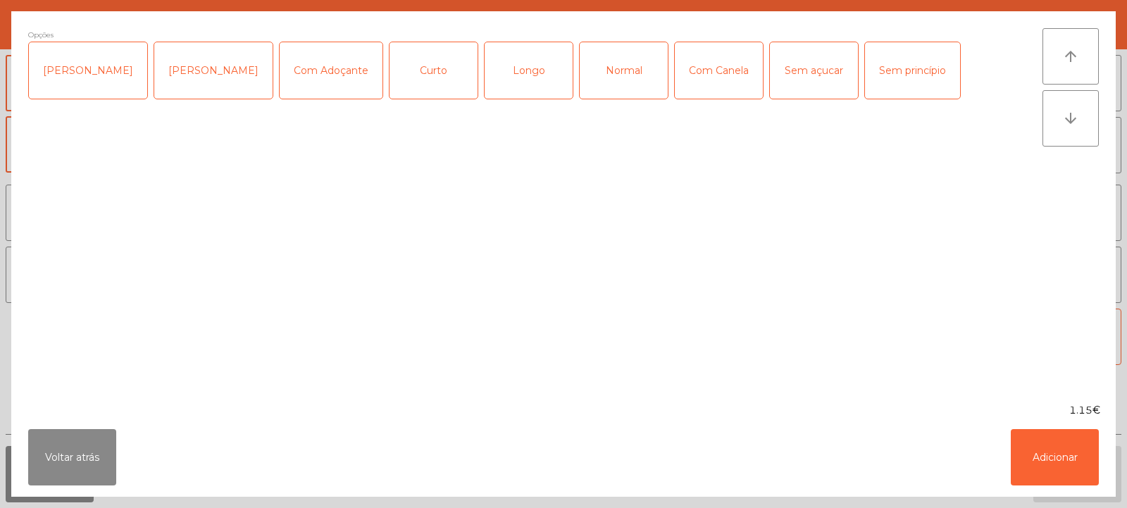
click at [519, 84] on div "Longo" at bounding box center [529, 70] width 88 height 56
click at [497, 81] on div "Longo" at bounding box center [529, 70] width 88 height 56
click at [607, 90] on div "Normal" at bounding box center [624, 70] width 88 height 56
click at [1079, 472] on button "Adicionar" at bounding box center [1055, 457] width 88 height 56
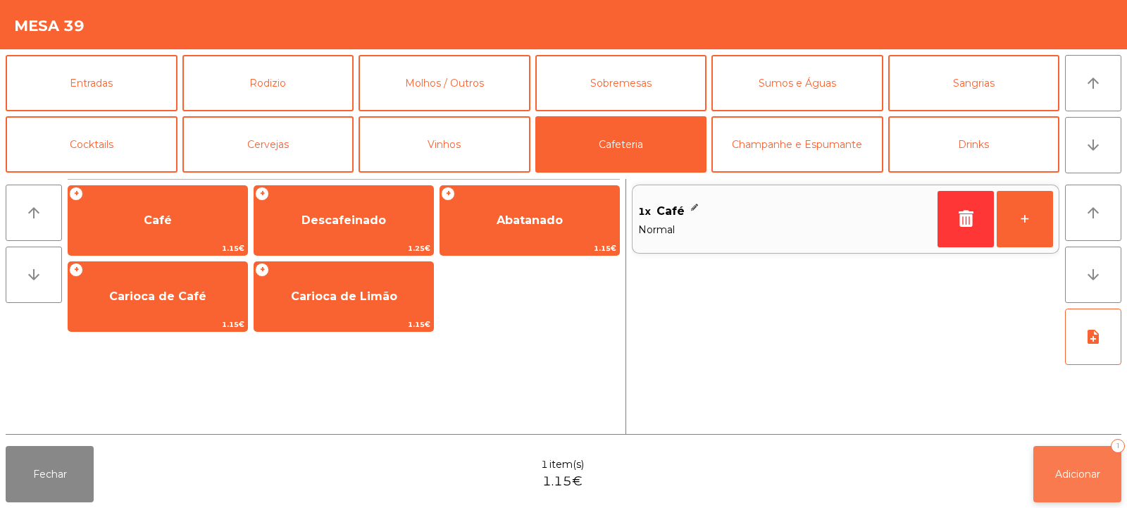
click at [1113, 450] on div "1" at bounding box center [1118, 446] width 14 height 14
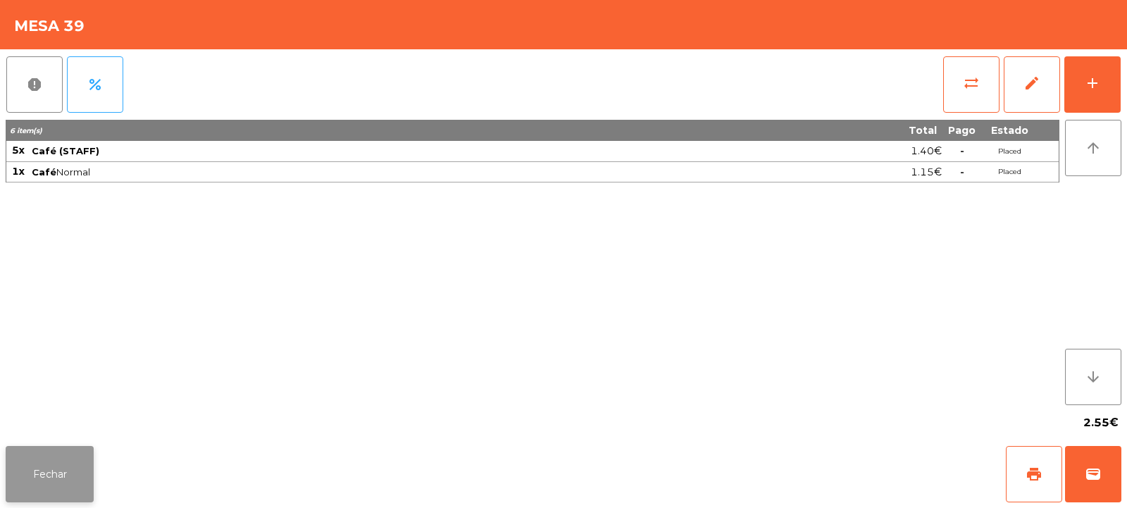
click at [61, 456] on button "Fechar" at bounding box center [50, 474] width 88 height 56
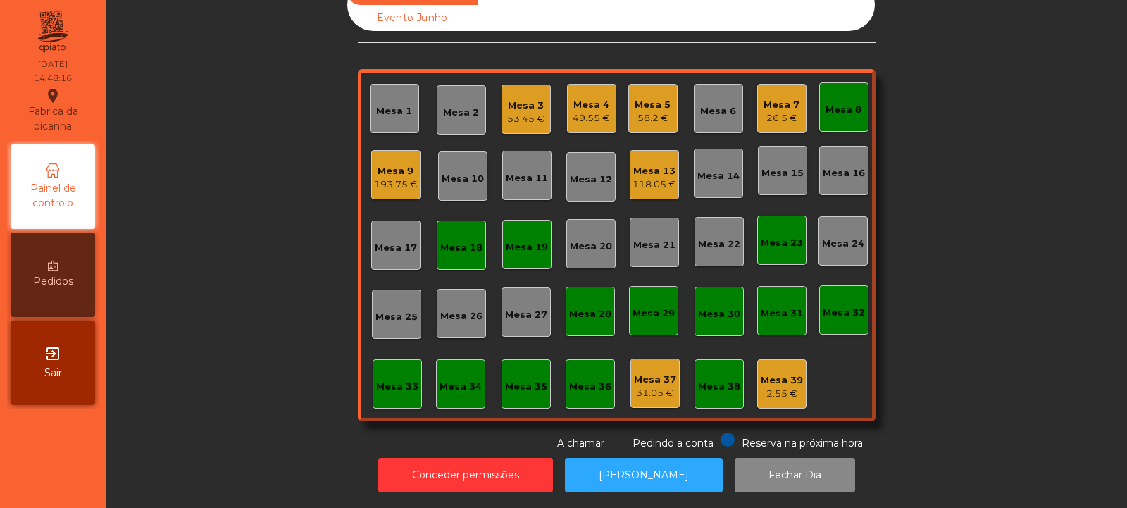
click at [796, 114] on div "Mesa 7 26.5 €" at bounding box center [781, 108] width 49 height 49
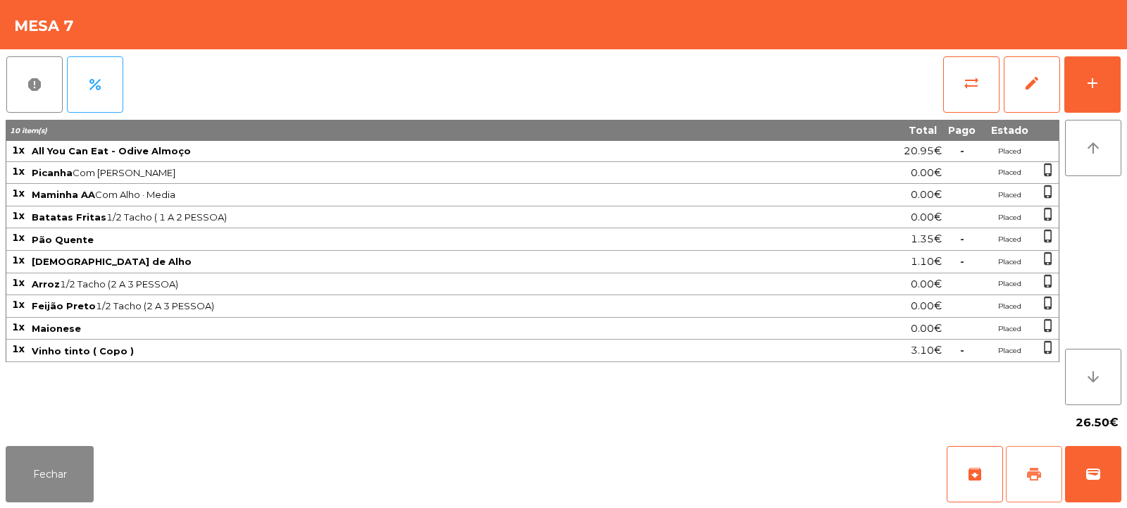
click at [1044, 480] on button "print" at bounding box center [1034, 474] width 56 height 56
click at [50, 470] on button "Fechar" at bounding box center [50, 474] width 88 height 56
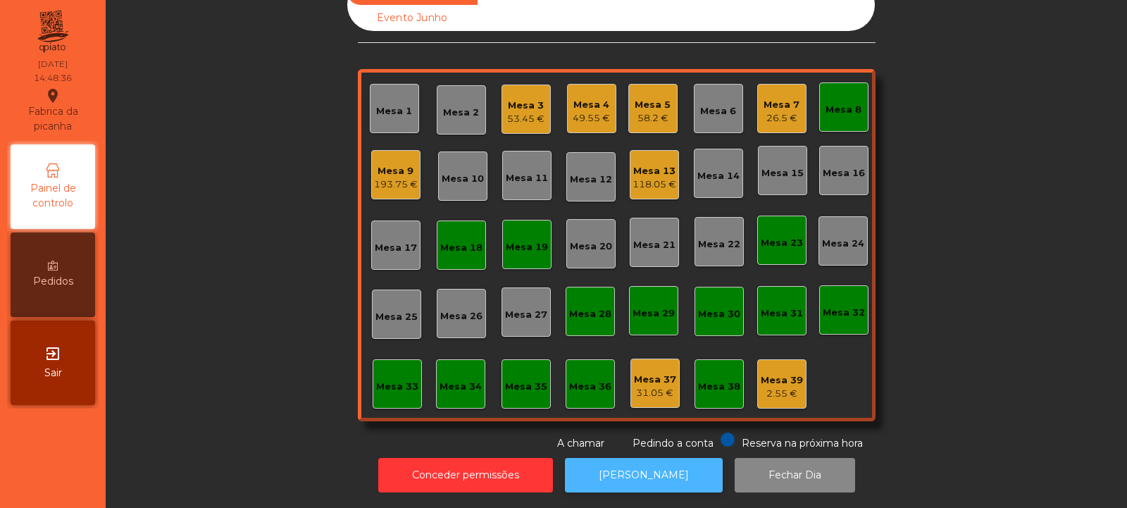
click at [642, 480] on button "[PERSON_NAME]" at bounding box center [644, 475] width 158 height 35
click at [774, 111] on div "26.5 €" at bounding box center [782, 118] width 36 height 14
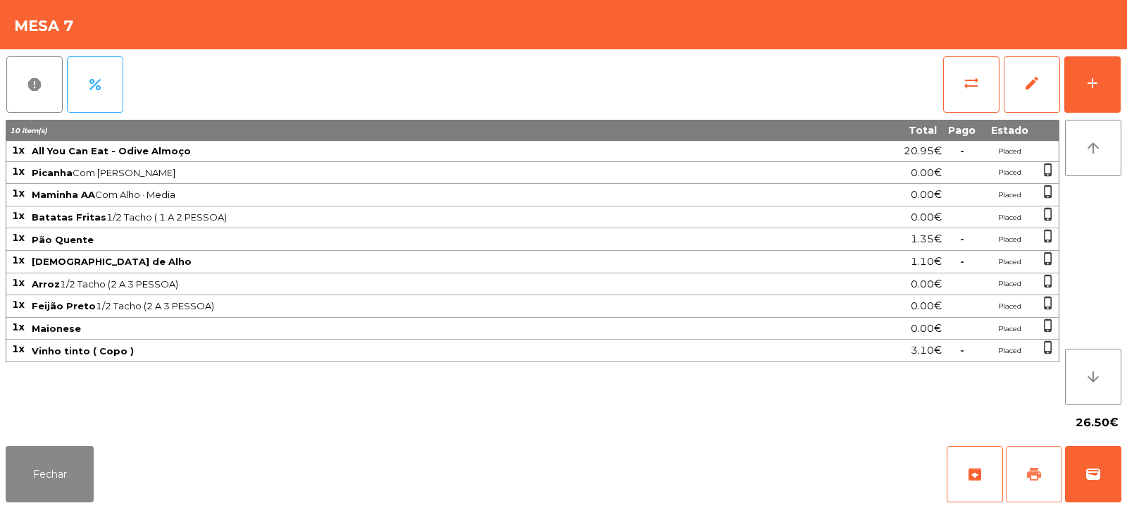
click at [1028, 474] on span "print" at bounding box center [1034, 474] width 17 height 17
click at [1087, 466] on span "wallet" at bounding box center [1093, 474] width 17 height 17
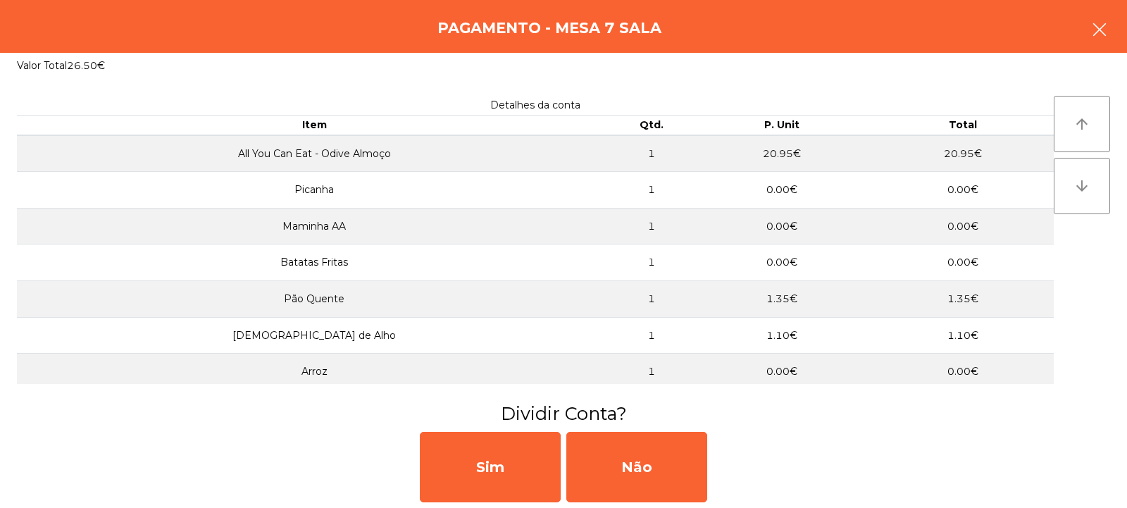
click at [1104, 32] on icon "button" at bounding box center [1099, 29] width 17 height 17
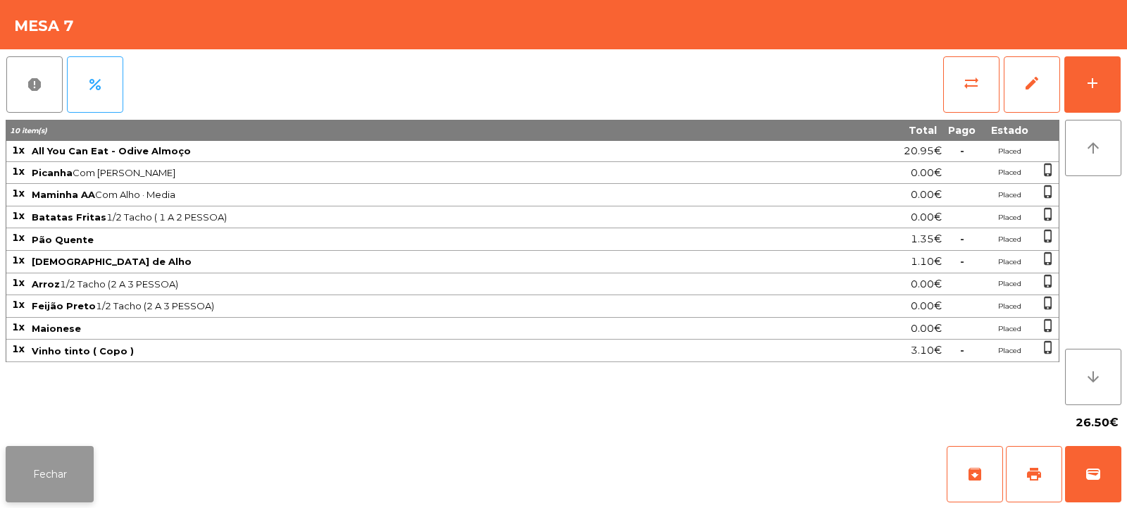
click at [68, 447] on button "Fechar" at bounding box center [50, 474] width 88 height 56
click at [955, 96] on button "sync_alt" at bounding box center [972, 84] width 56 height 56
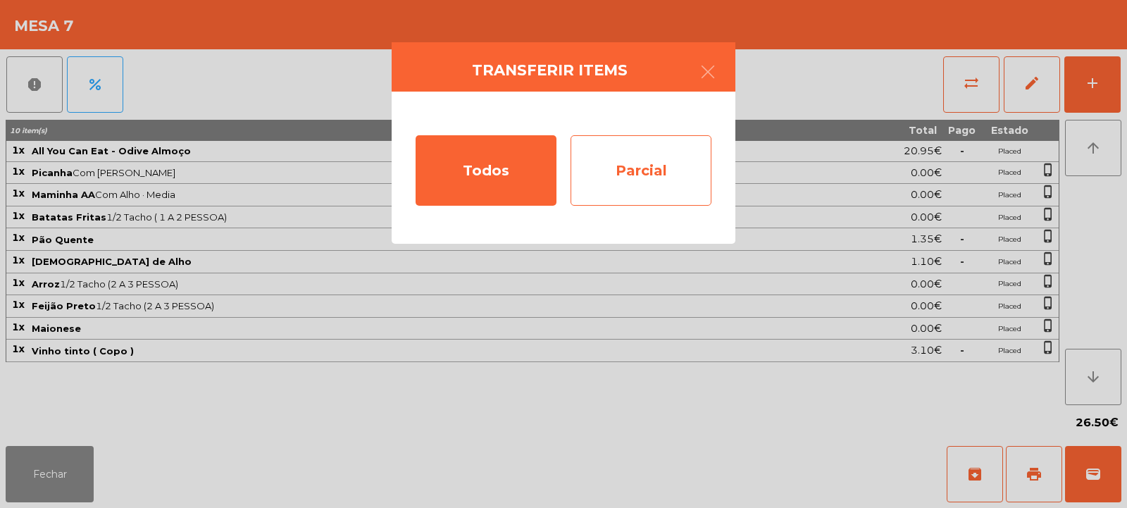
click at [686, 189] on div "Parcial" at bounding box center [641, 170] width 141 height 70
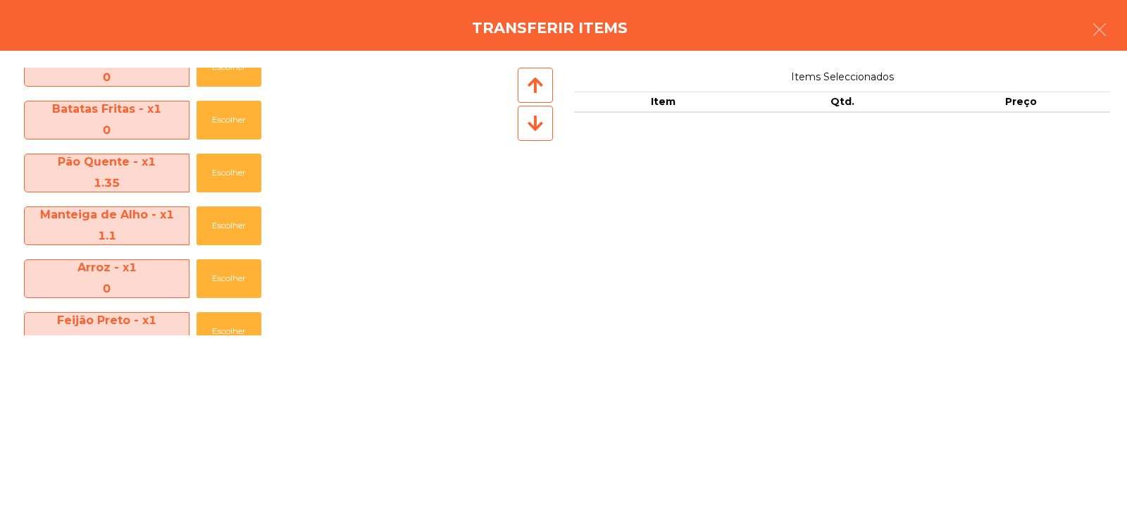
scroll to position [261, 0]
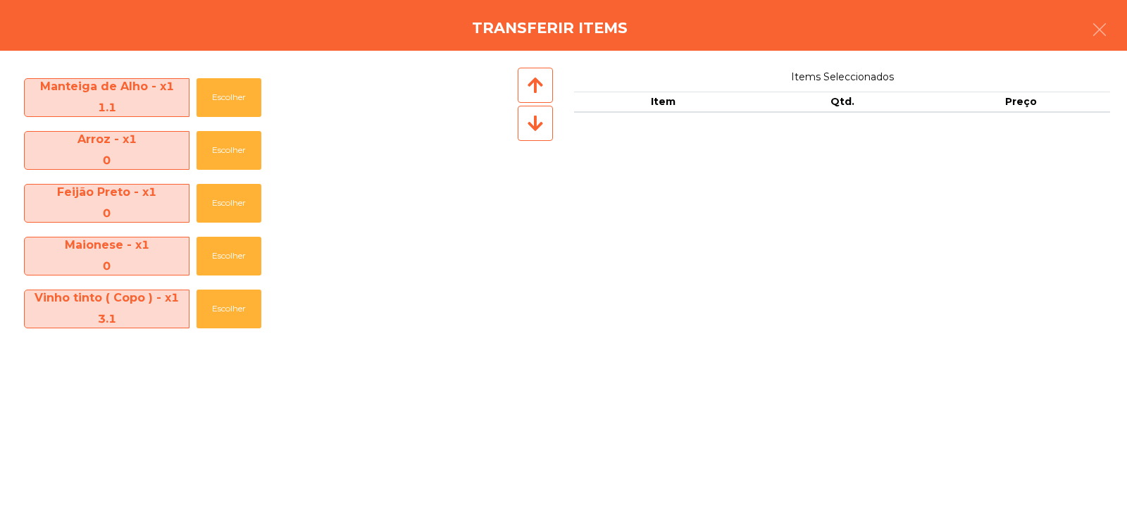
click at [1127, 37] on div "Transferir items" at bounding box center [563, 25] width 1127 height 51
click at [1092, 27] on icon "button" at bounding box center [1099, 29] width 17 height 17
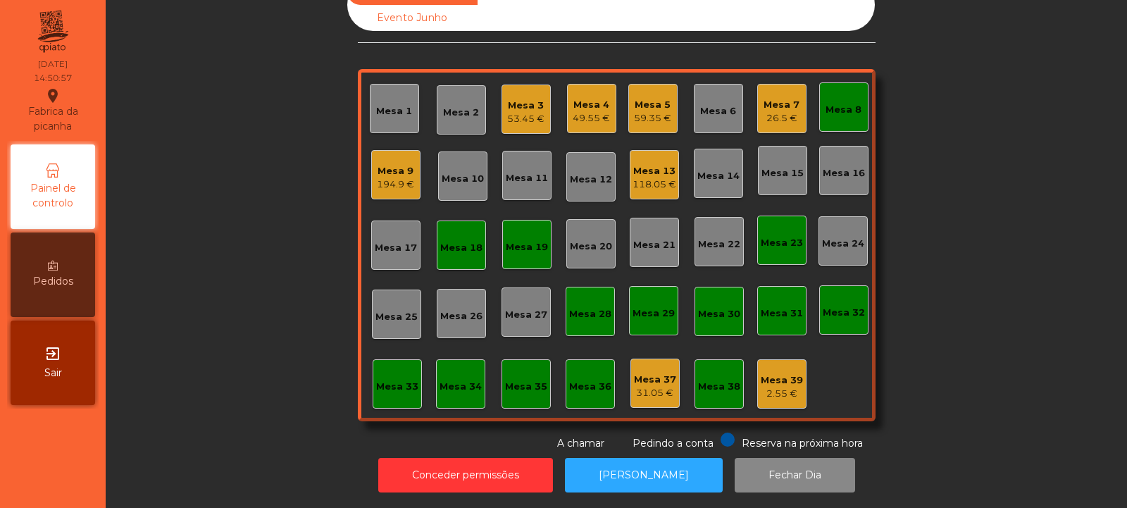
scroll to position [0, 0]
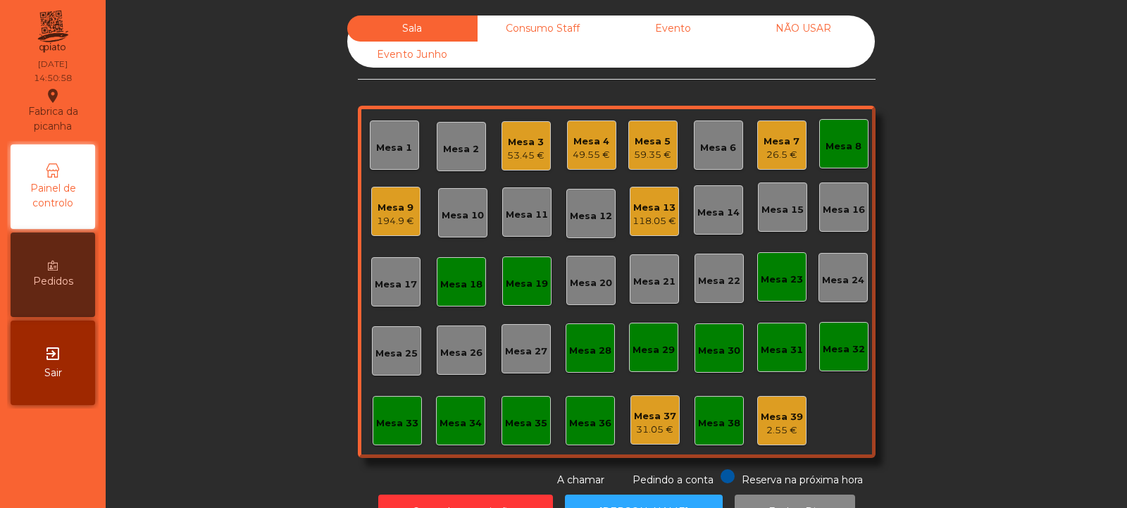
click at [460, 280] on div "Mesa 18" at bounding box center [461, 285] width 42 height 14
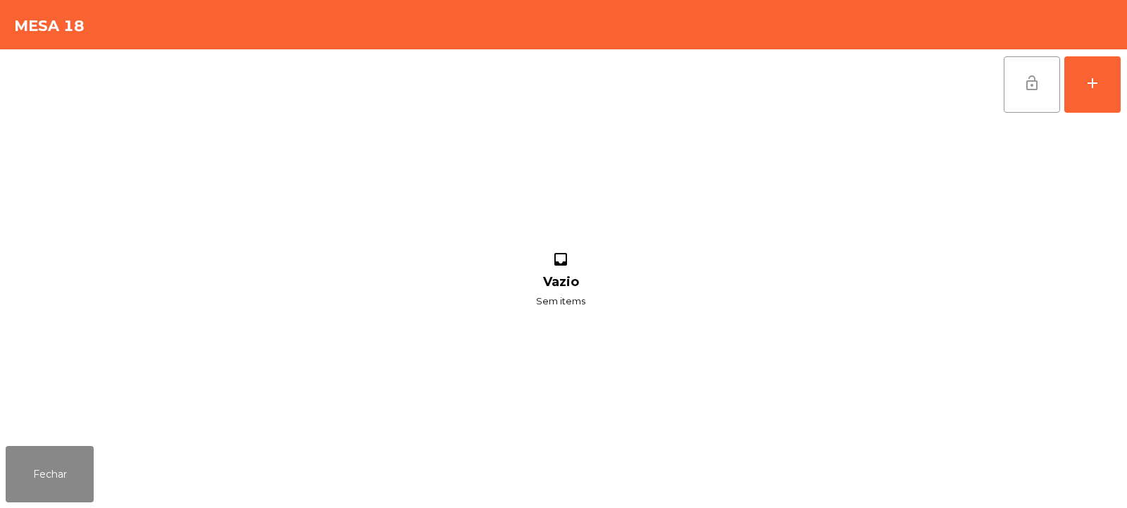
click at [1022, 85] on button "lock_open" at bounding box center [1032, 84] width 56 height 56
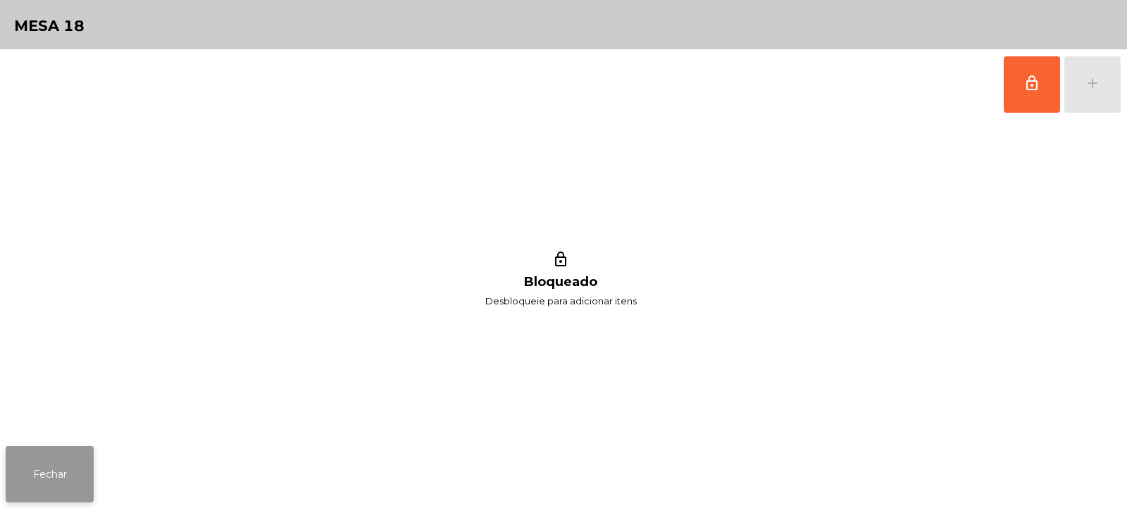
click at [75, 469] on button "Fechar" at bounding box center [50, 474] width 88 height 56
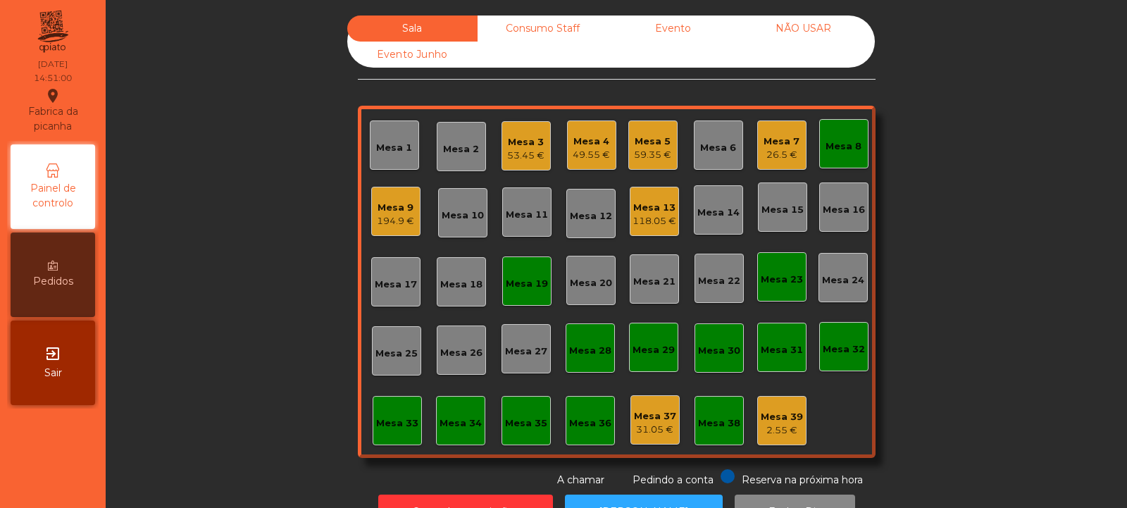
click at [397, 426] on div "Mesa 33" at bounding box center [397, 423] width 42 height 14
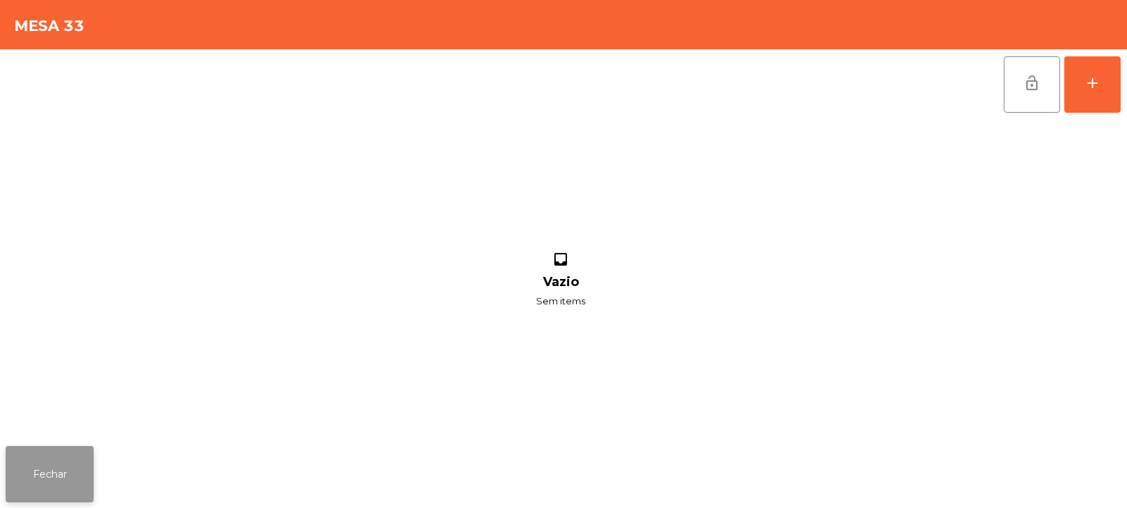
click at [47, 491] on button "Fechar" at bounding box center [50, 474] width 88 height 56
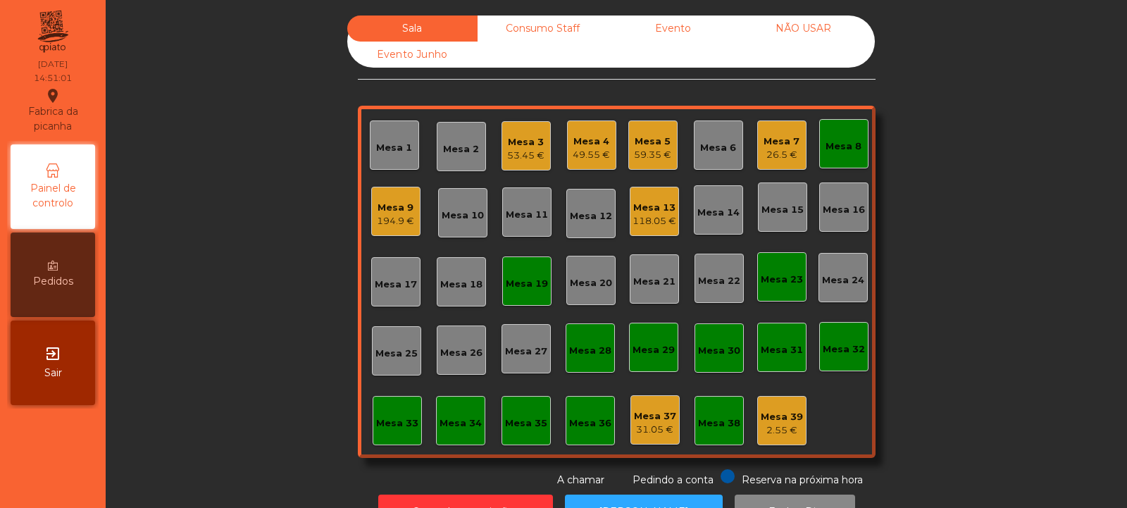
click at [389, 205] on div "Mesa 9" at bounding box center [395, 208] width 37 height 14
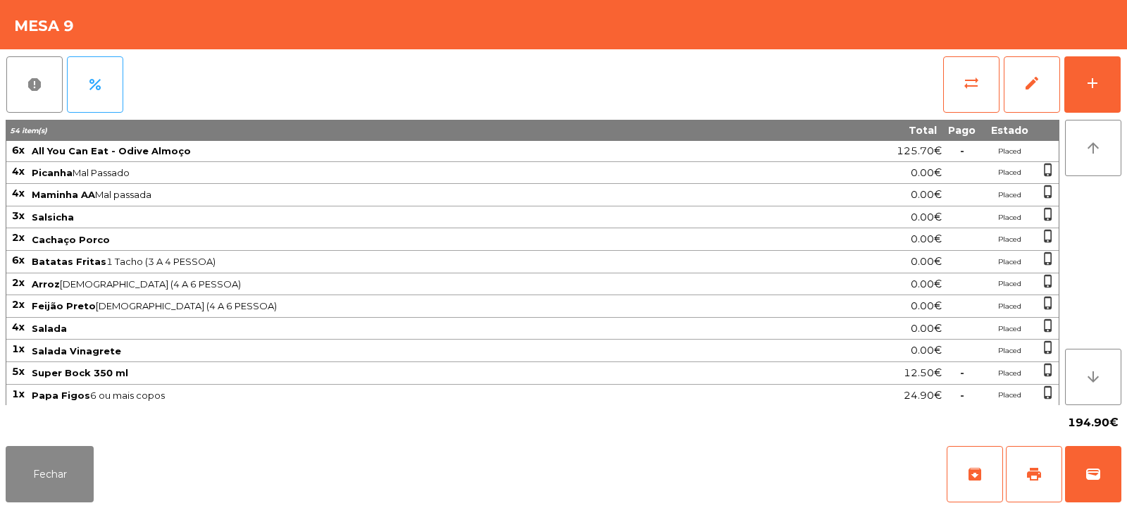
scroll to position [135, 0]
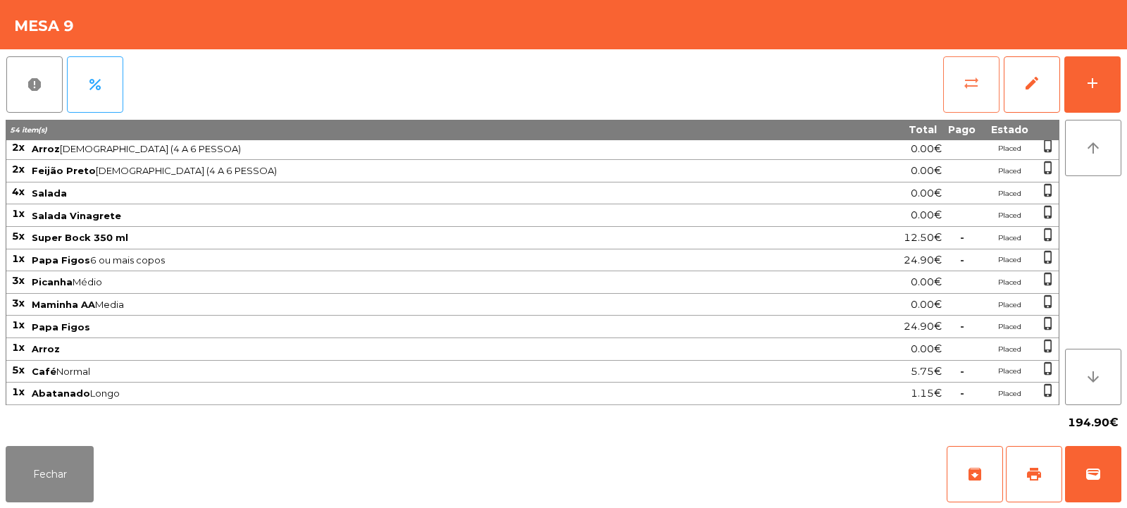
click at [951, 99] on button "sync_alt" at bounding box center [972, 84] width 56 height 56
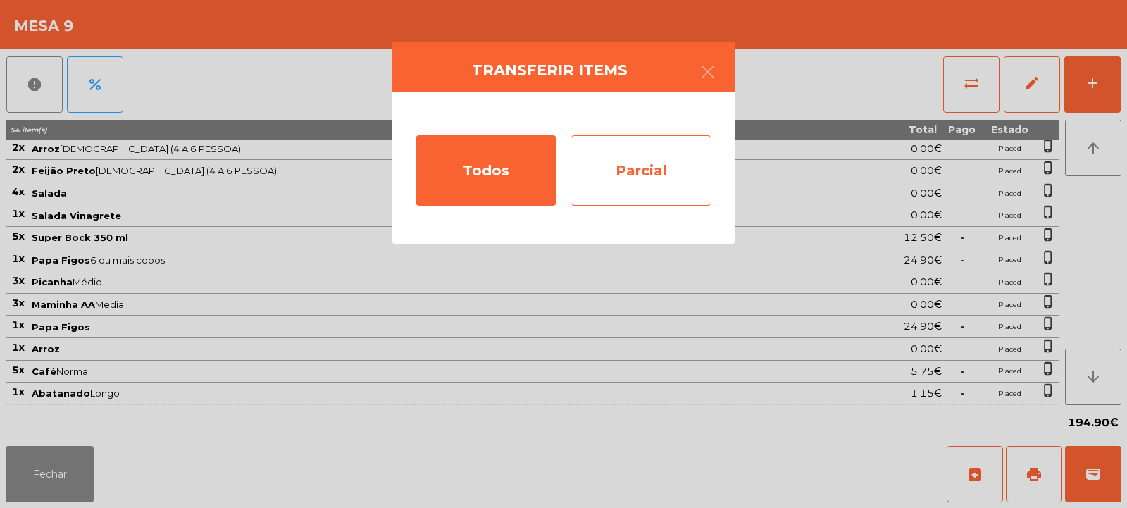
click at [657, 176] on div "Parcial" at bounding box center [641, 170] width 141 height 70
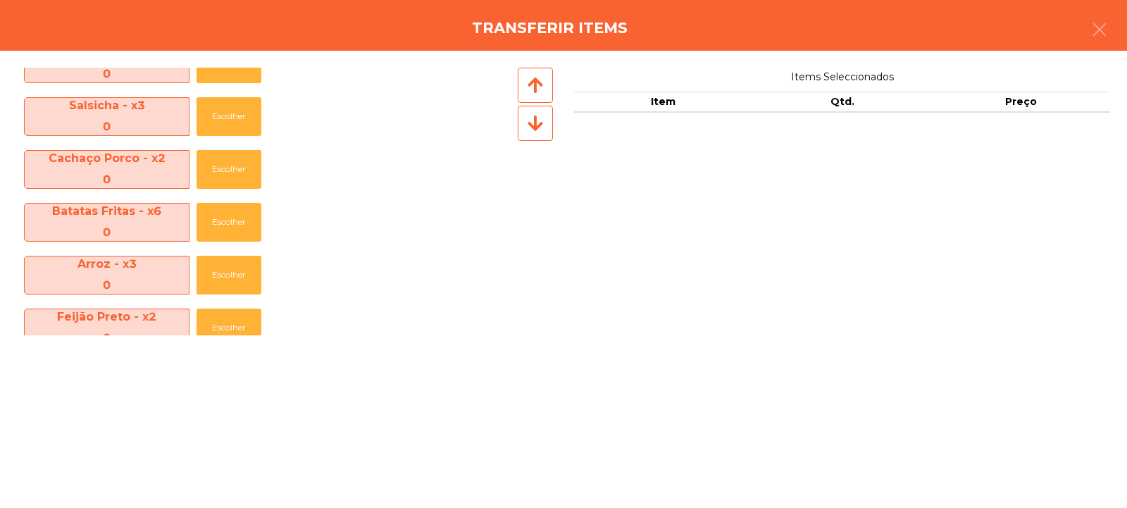
scroll to position [472, 0]
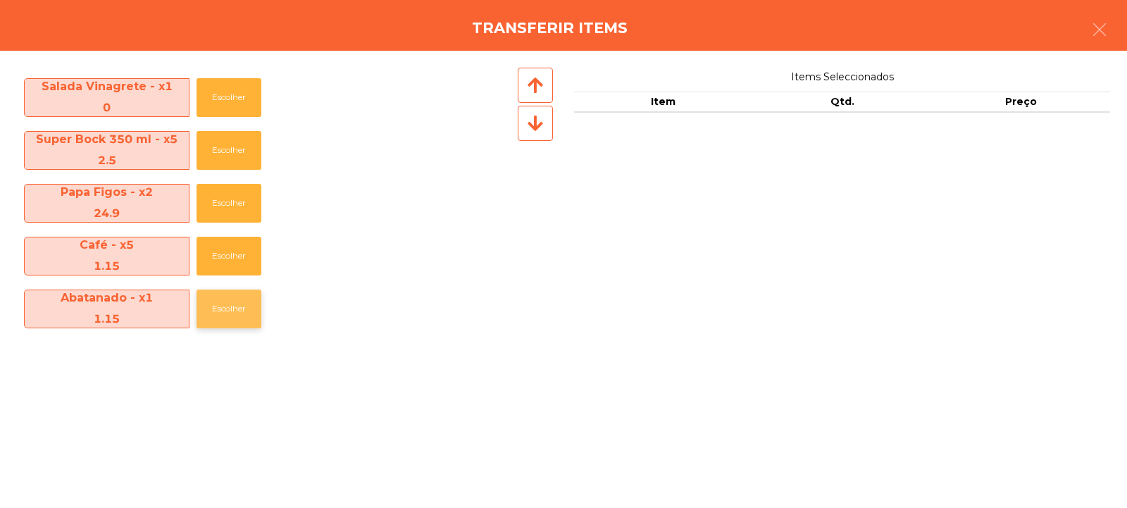
click at [205, 322] on button "Escolher" at bounding box center [229, 309] width 65 height 39
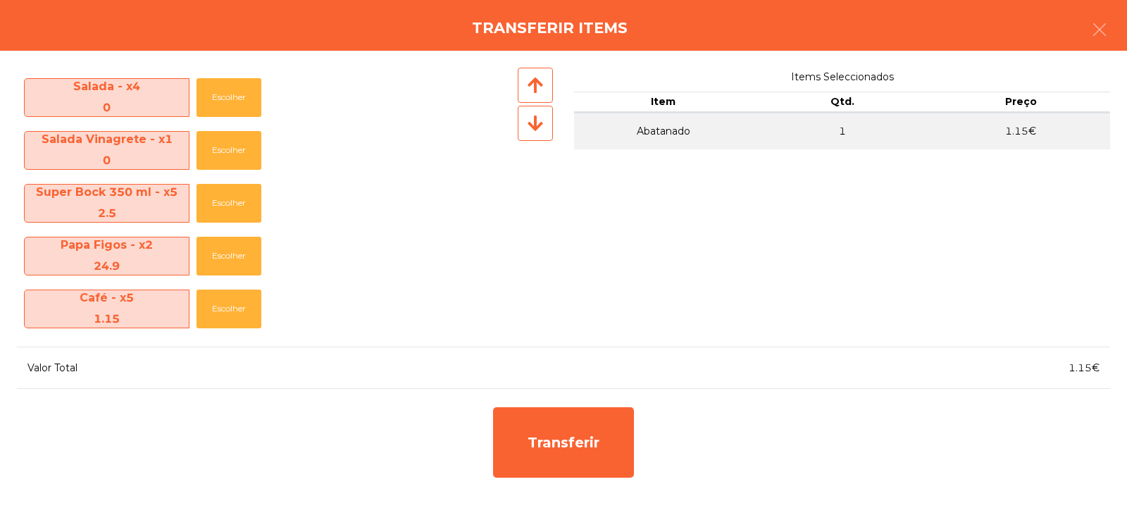
scroll to position [419, 0]
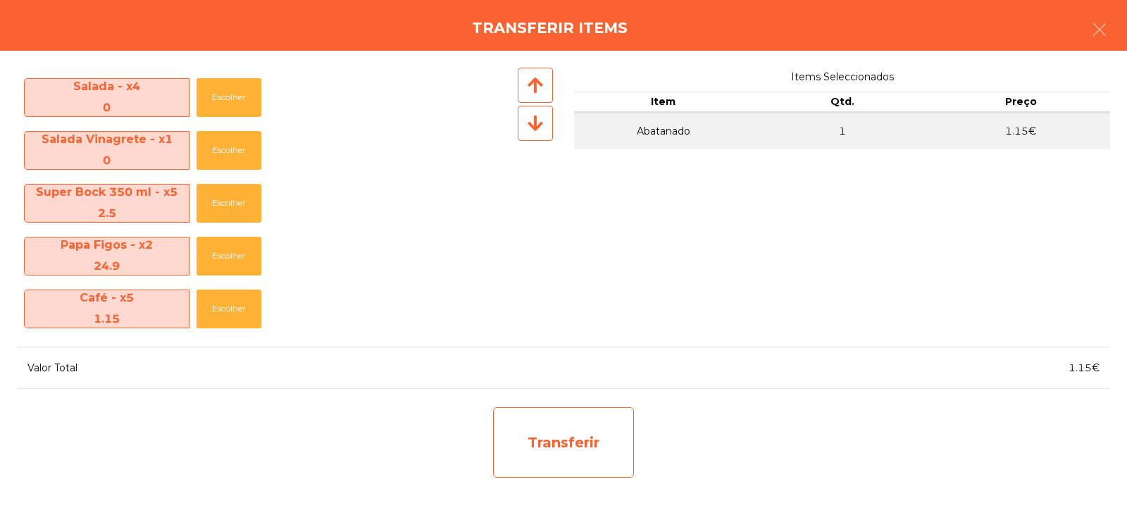
click at [588, 410] on div "Transferir" at bounding box center [563, 442] width 141 height 70
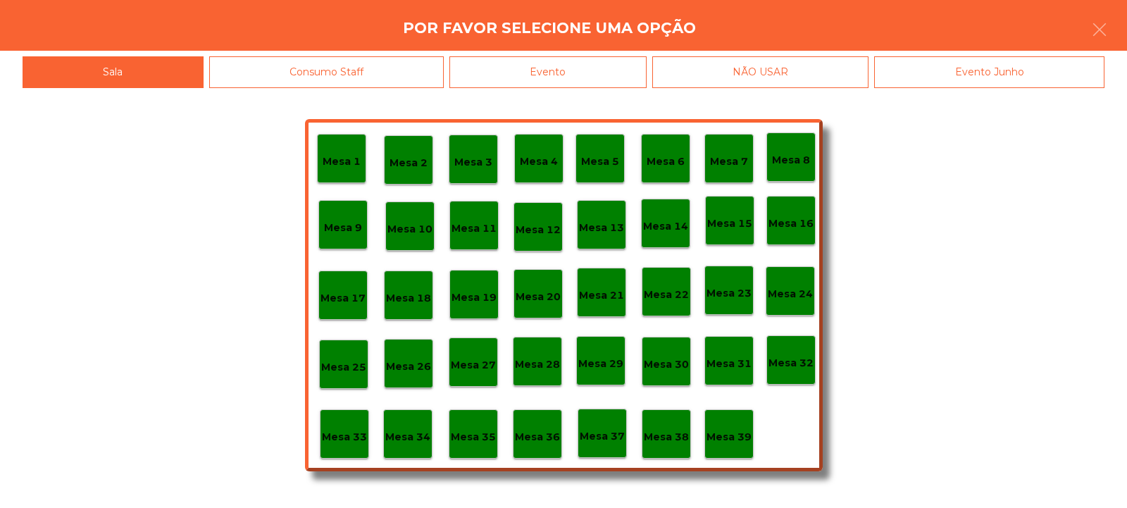
click at [599, 423] on div "Mesa 37" at bounding box center [602, 434] width 45 height 22
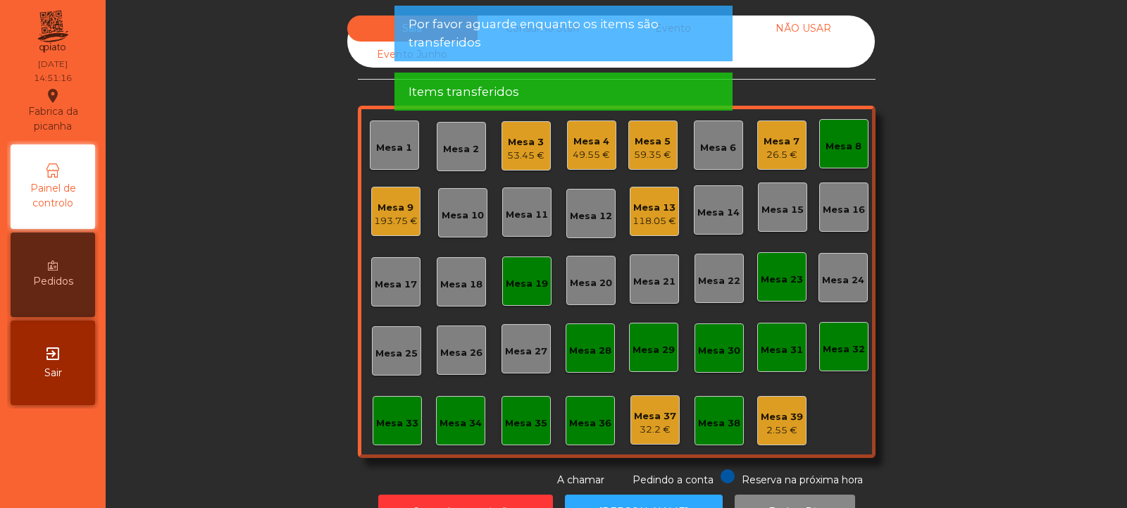
click at [383, 221] on div "193.75 €" at bounding box center [396, 221] width 44 height 14
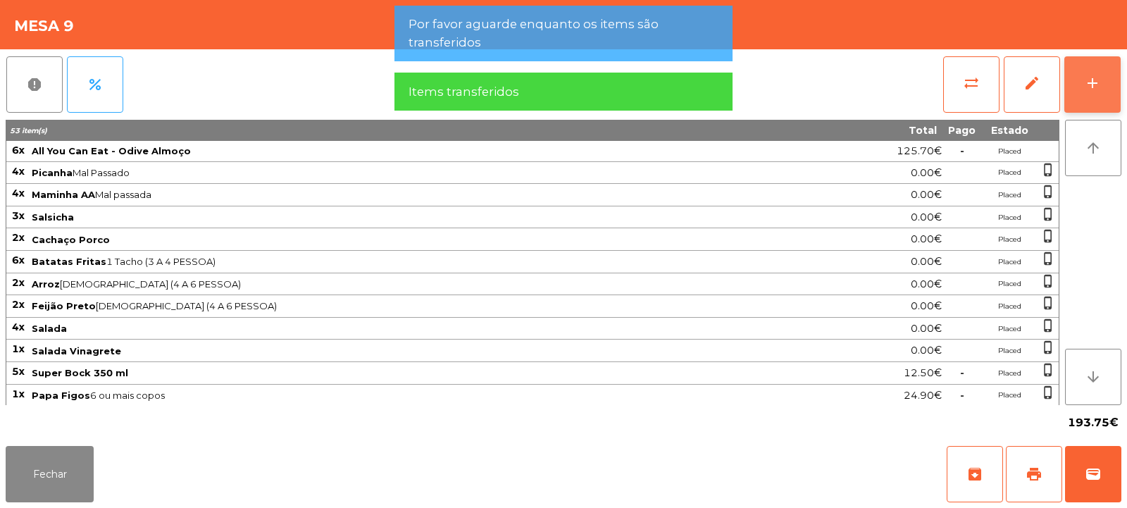
click at [1099, 78] on div "add" at bounding box center [1092, 83] width 17 height 17
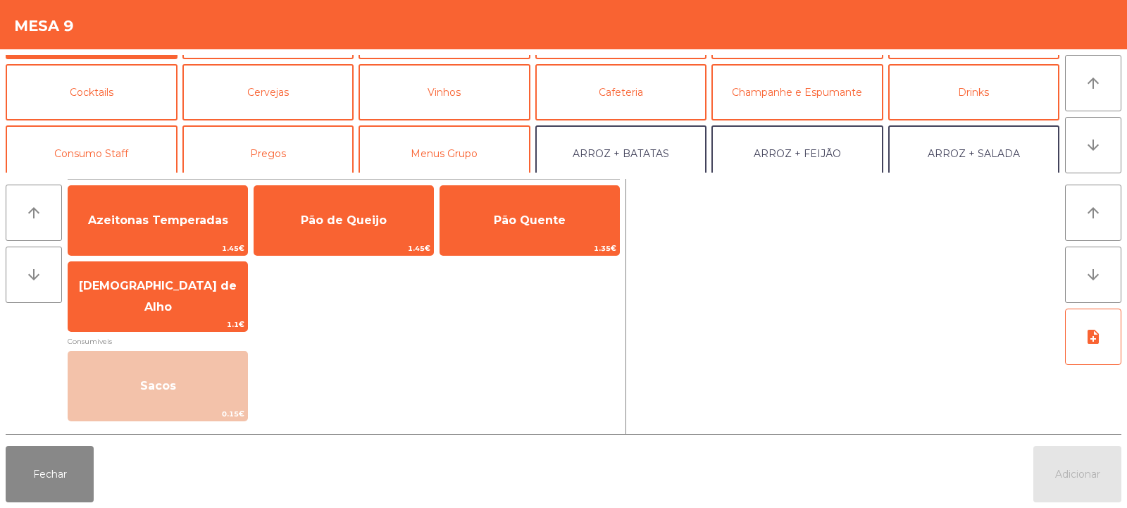
scroll to position [0, 0]
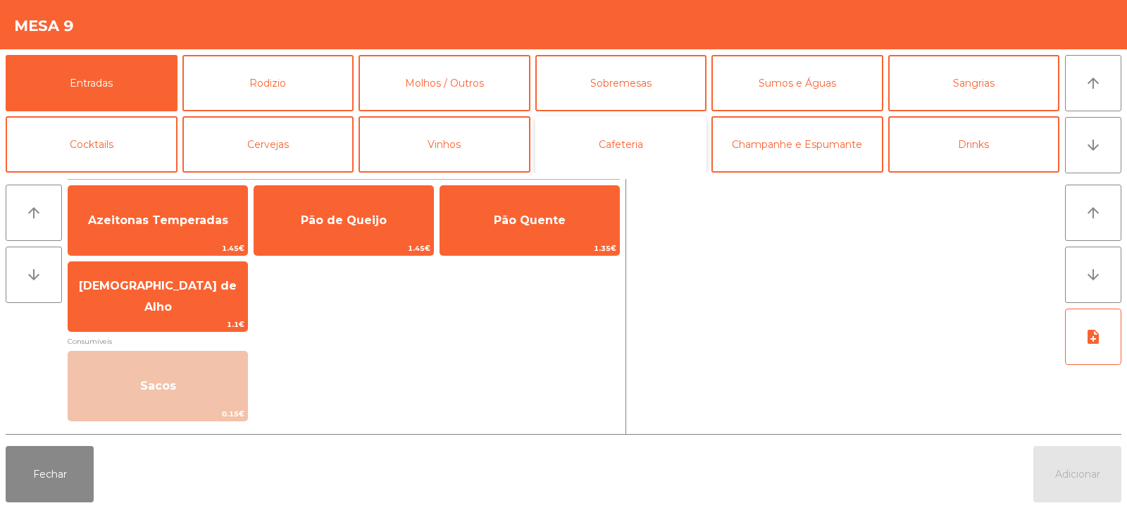
click at [645, 148] on button "Cafeteria" at bounding box center [622, 144] width 172 height 56
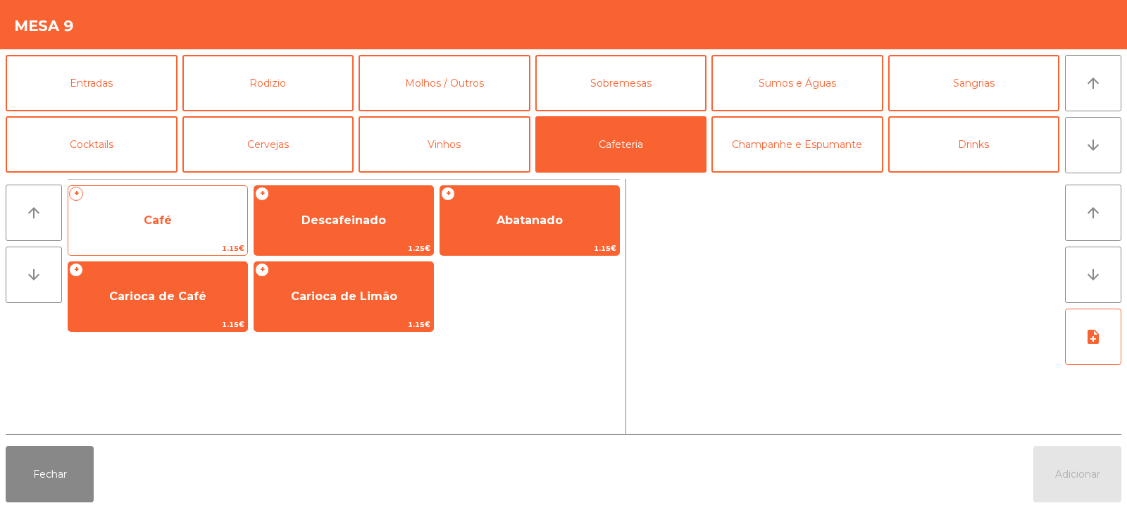
click at [197, 228] on span "Café" at bounding box center [157, 221] width 179 height 38
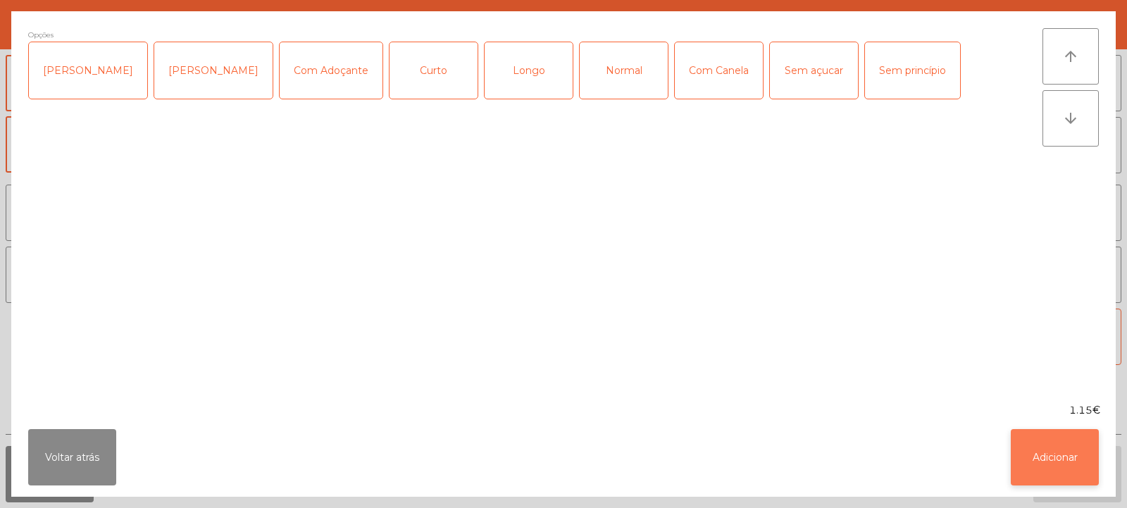
click at [1033, 450] on button "Adicionar" at bounding box center [1055, 457] width 88 height 56
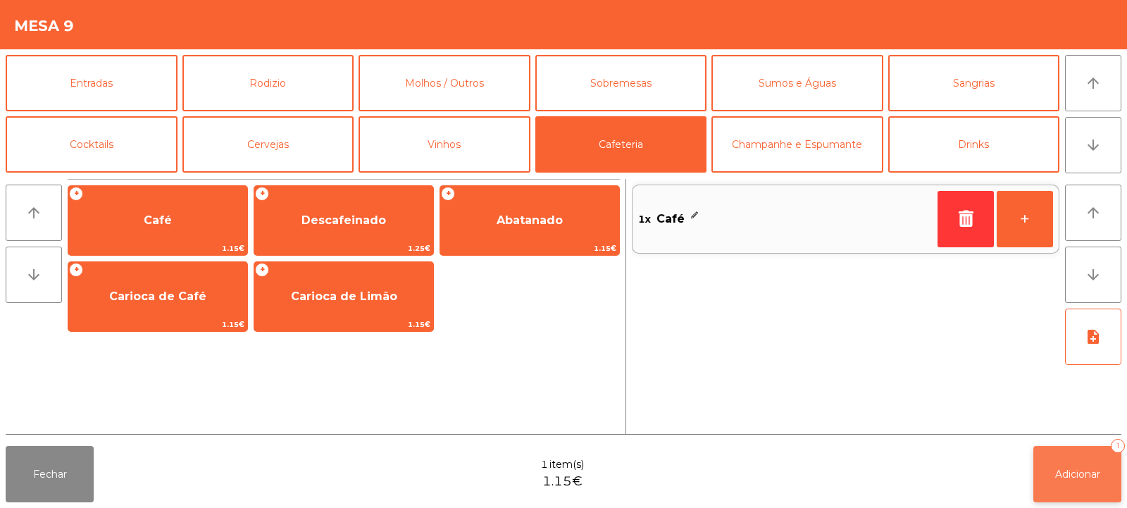
click at [1070, 469] on span "Adicionar" at bounding box center [1078, 474] width 45 height 13
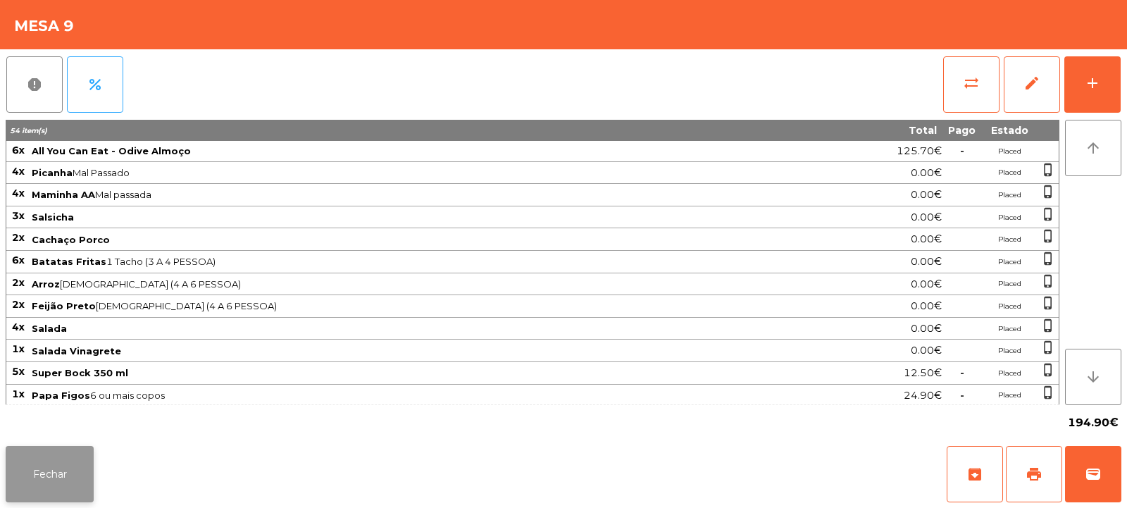
click at [61, 469] on button "Fechar" at bounding box center [50, 474] width 88 height 56
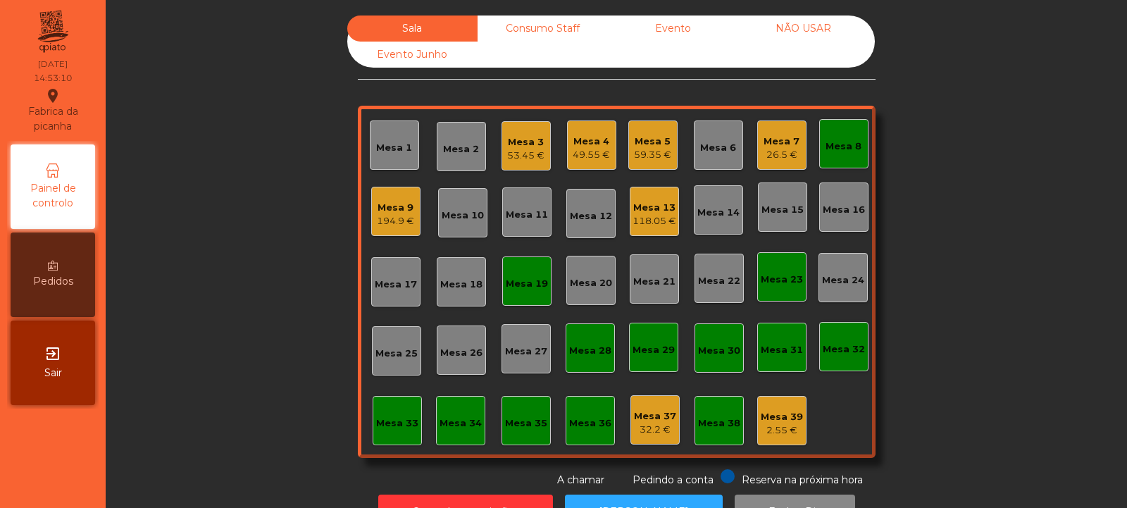
click at [514, 291] on div "Mesa 19" at bounding box center [526, 280] width 49 height 49
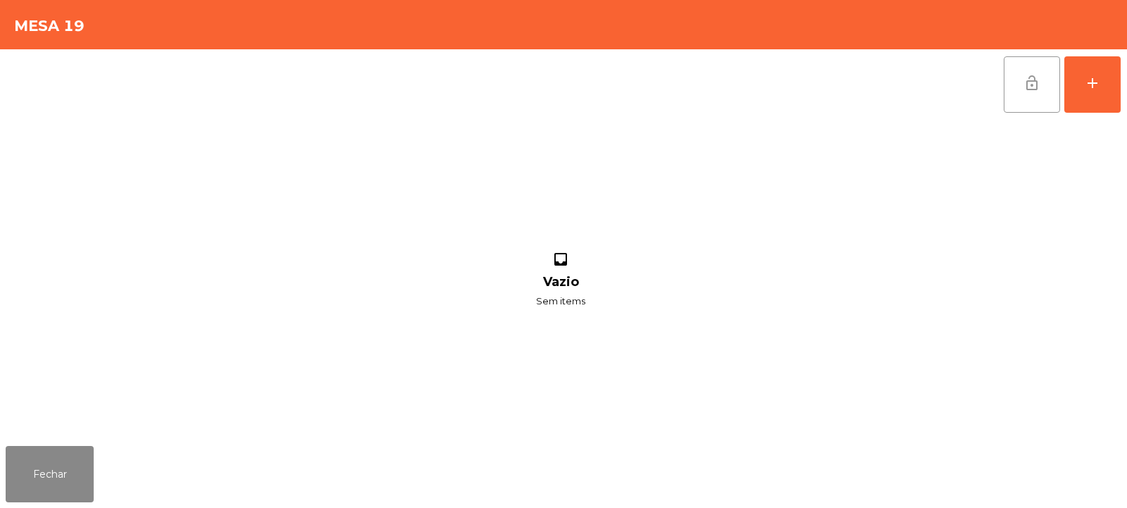
click at [1017, 80] on button "lock_open" at bounding box center [1032, 84] width 56 height 56
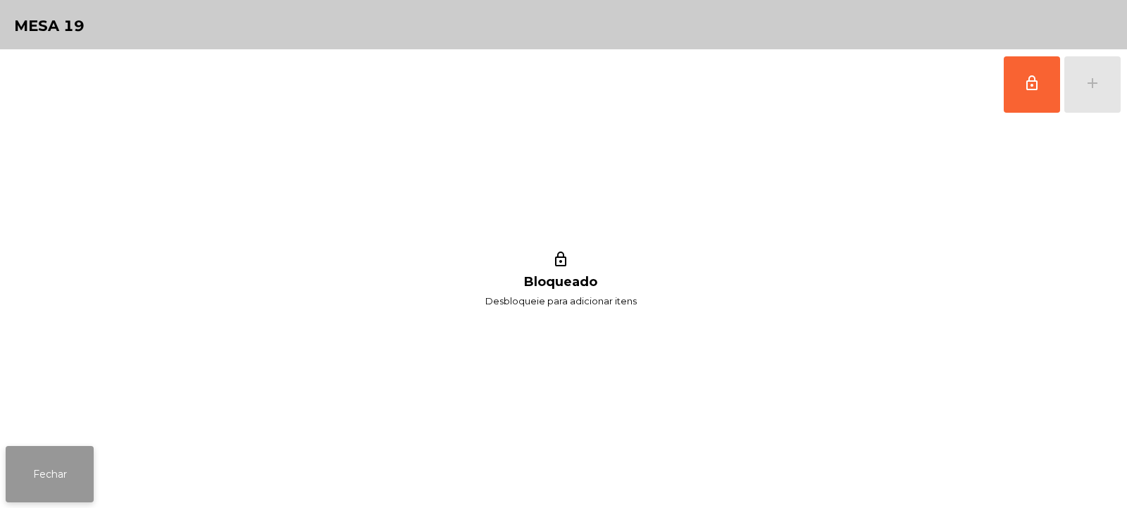
click at [82, 474] on button "Fechar" at bounding box center [50, 474] width 88 height 56
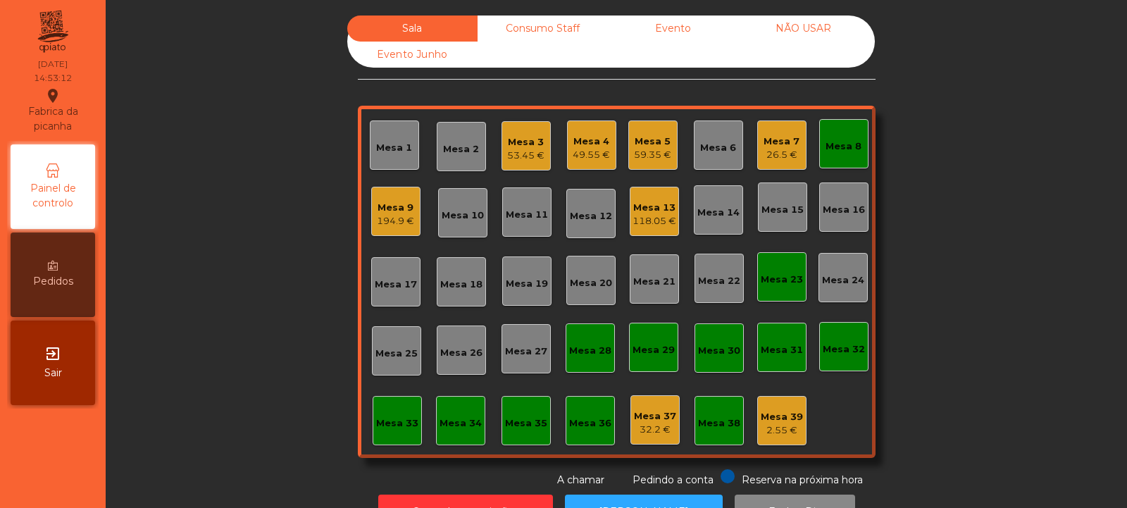
click at [826, 151] on div "Mesa 8" at bounding box center [844, 147] width 36 height 14
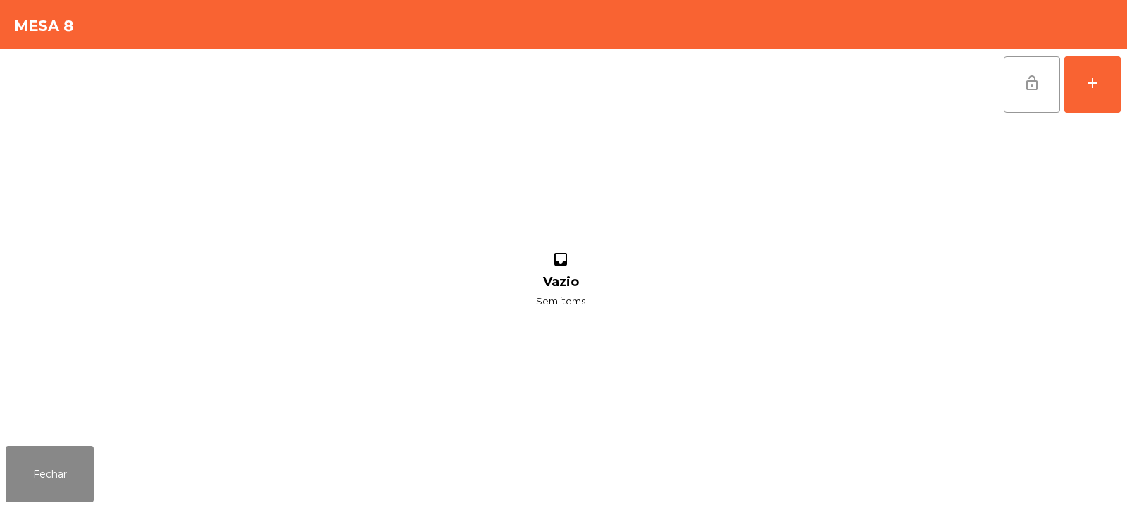
click at [1009, 98] on button "lock_open" at bounding box center [1032, 84] width 56 height 56
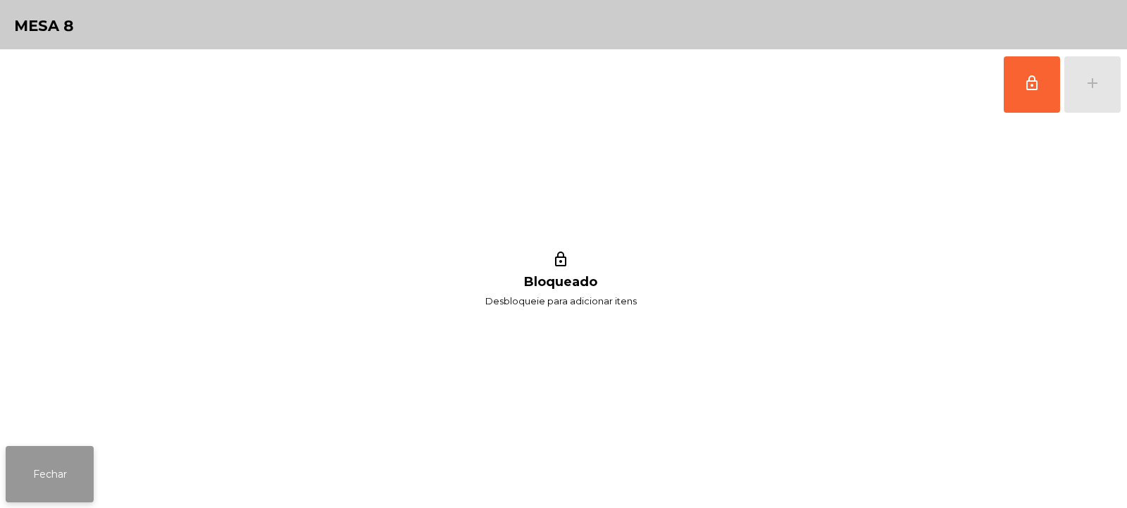
click at [32, 471] on button "Fechar" at bounding box center [50, 474] width 88 height 56
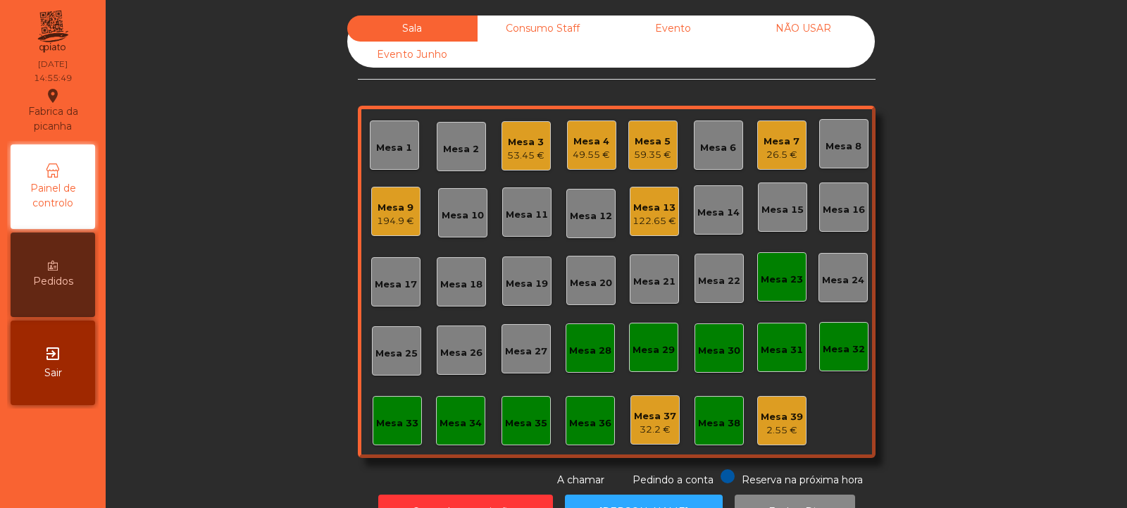
click at [532, 140] on div "Mesa 3" at bounding box center [525, 142] width 37 height 14
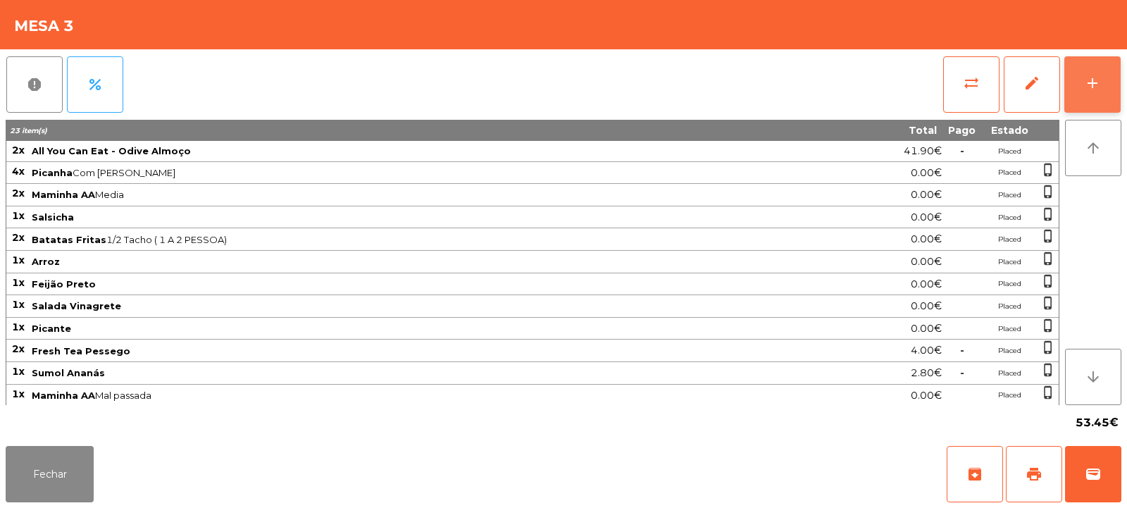
click at [1094, 76] on div "add" at bounding box center [1092, 83] width 17 height 17
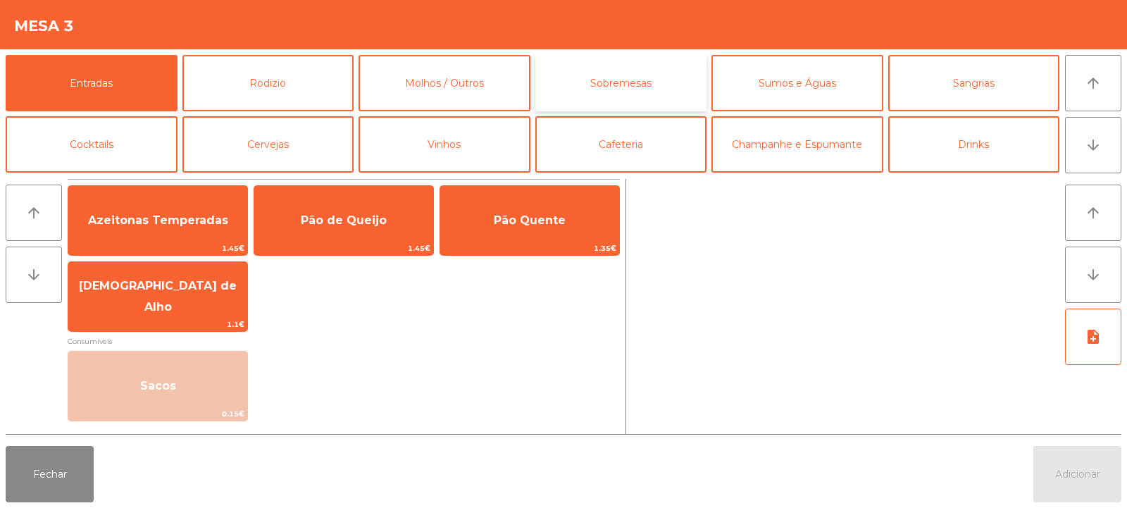
click at [643, 70] on button "Sobremesas" at bounding box center [622, 83] width 172 height 56
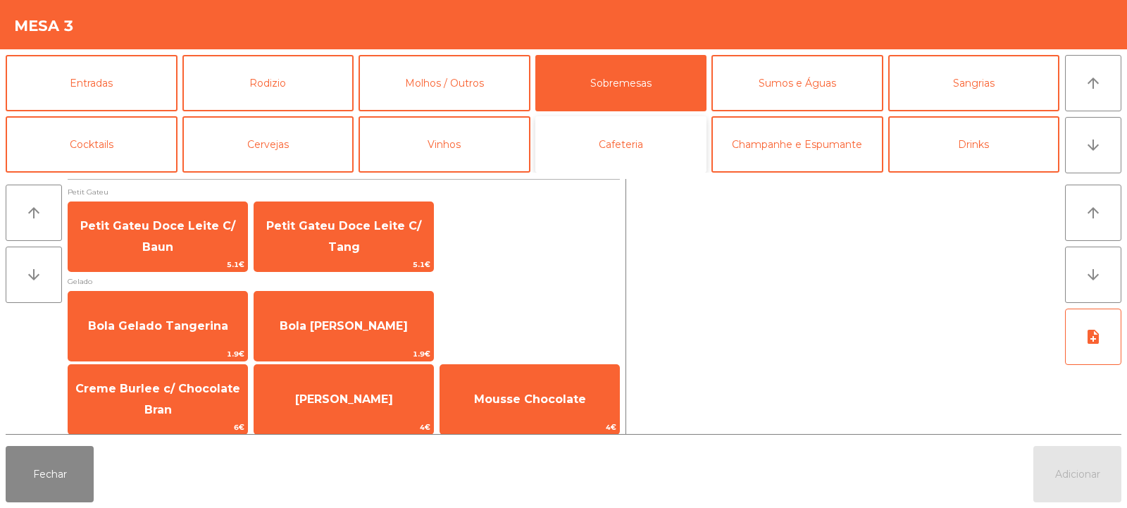
click at [628, 131] on button "Cafeteria" at bounding box center [622, 144] width 172 height 56
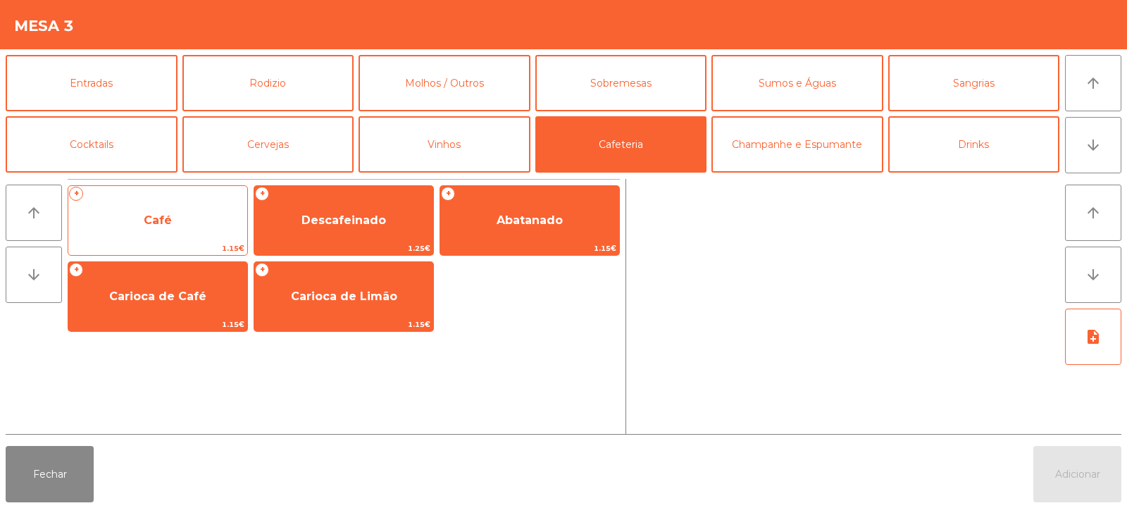
click at [197, 223] on span "Café" at bounding box center [157, 221] width 179 height 38
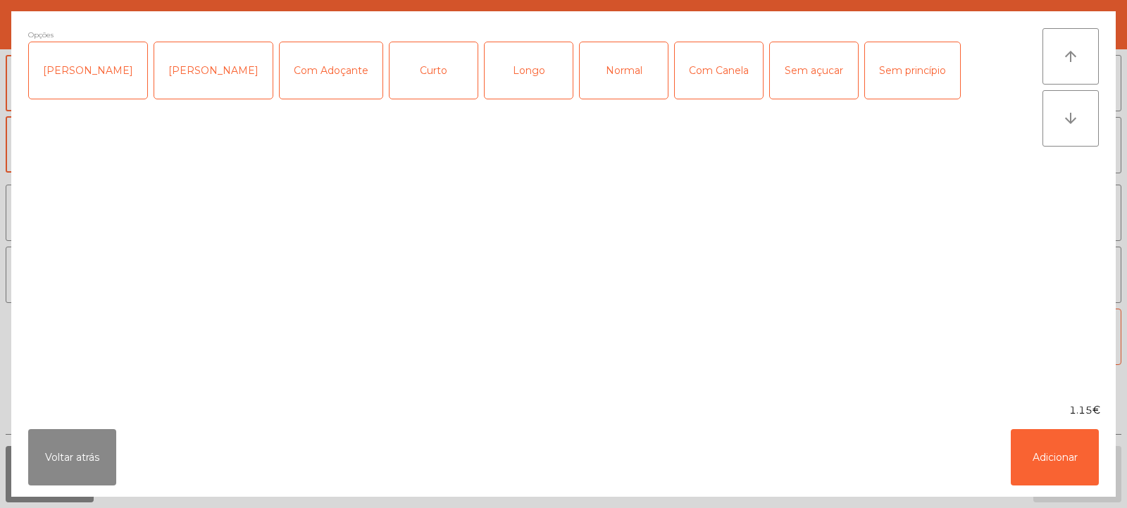
click at [497, 58] on div "Longo" at bounding box center [529, 70] width 88 height 56
click at [1065, 456] on button "Adicionar" at bounding box center [1055, 457] width 88 height 56
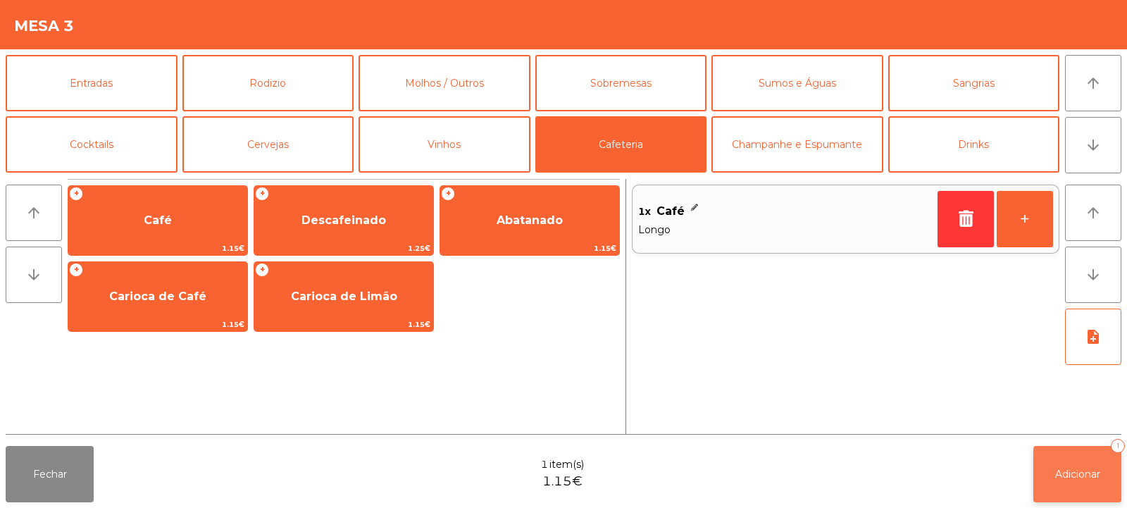
click at [1041, 471] on button "Adicionar 1" at bounding box center [1078, 474] width 88 height 56
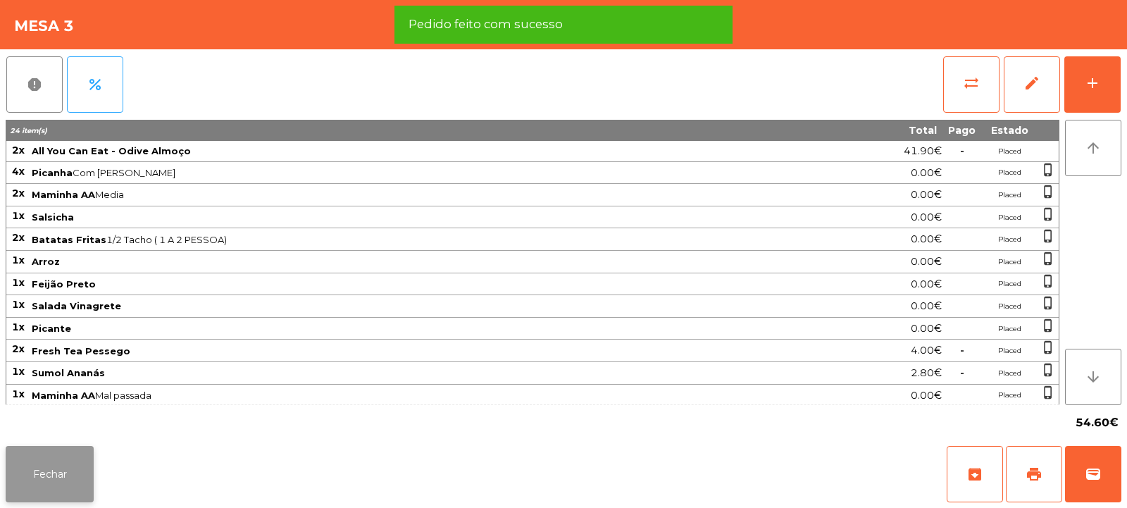
click at [32, 452] on button "Fechar" at bounding box center [50, 474] width 88 height 56
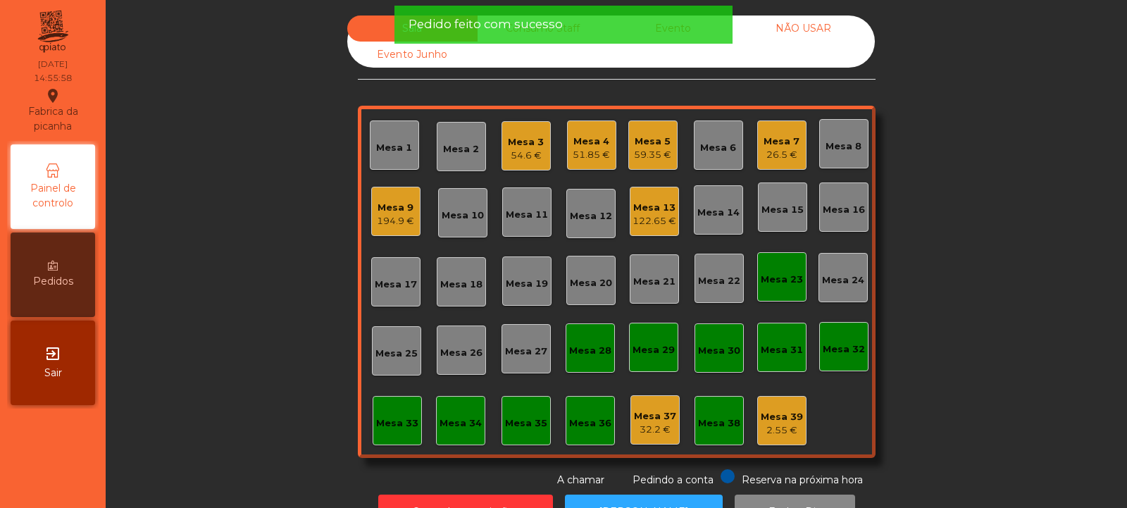
click at [638, 154] on div "59.35 €" at bounding box center [652, 155] width 37 height 14
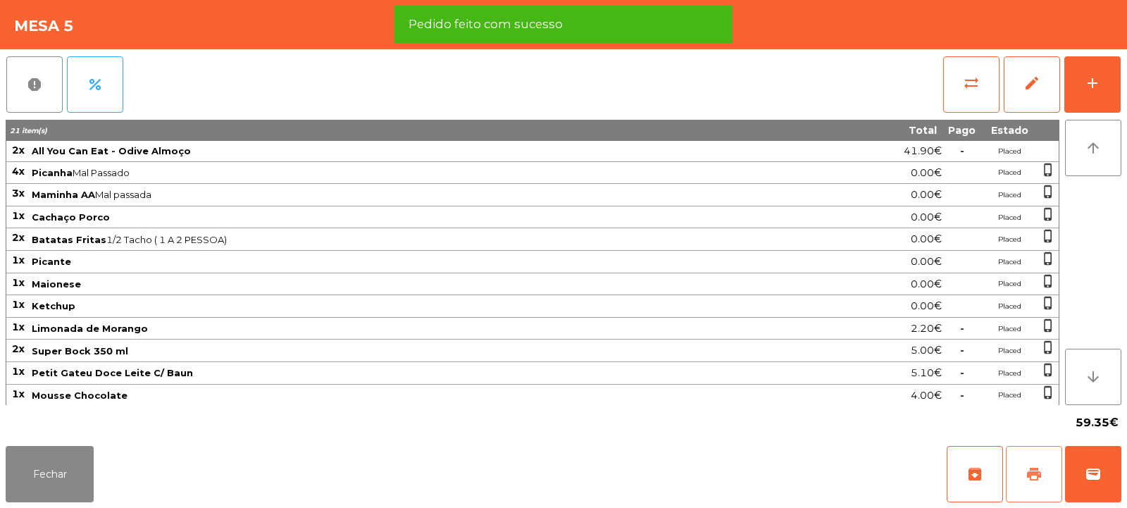
click at [1032, 483] on button "print" at bounding box center [1034, 474] width 56 height 56
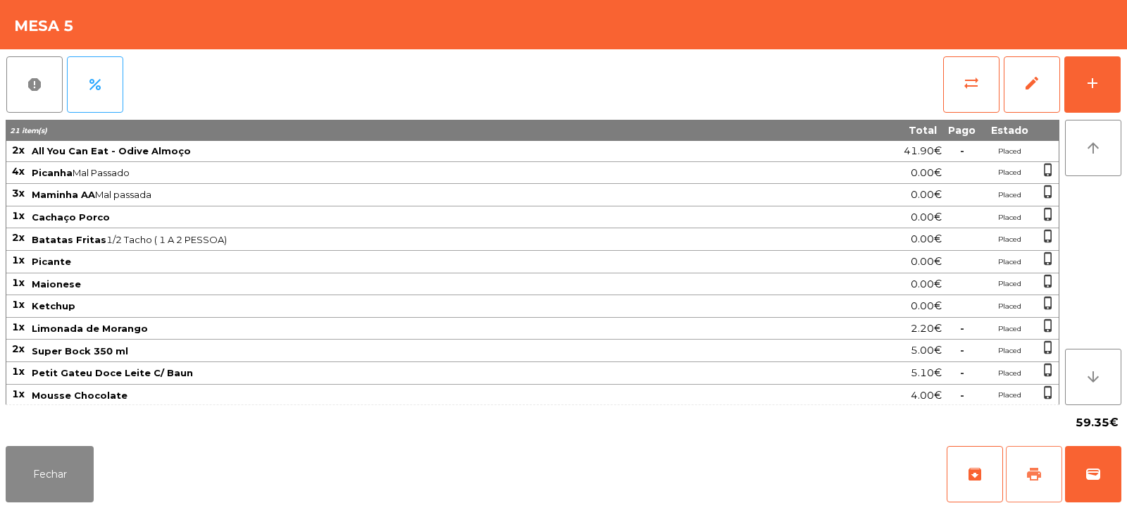
click at [1048, 469] on button "print" at bounding box center [1034, 474] width 56 height 56
click at [1105, 465] on button "wallet" at bounding box center [1093, 474] width 56 height 56
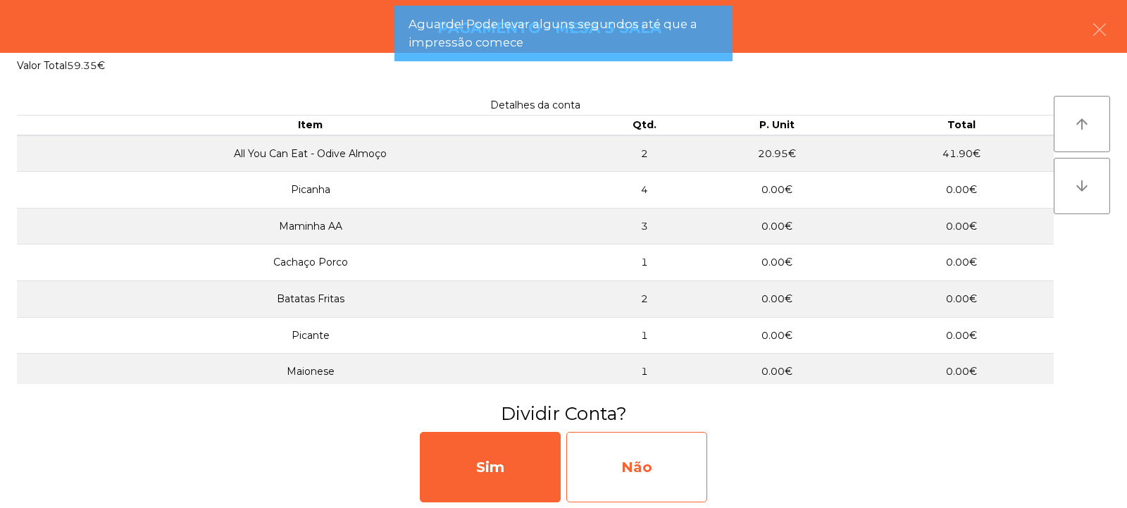
click at [650, 452] on div "Não" at bounding box center [637, 467] width 141 height 70
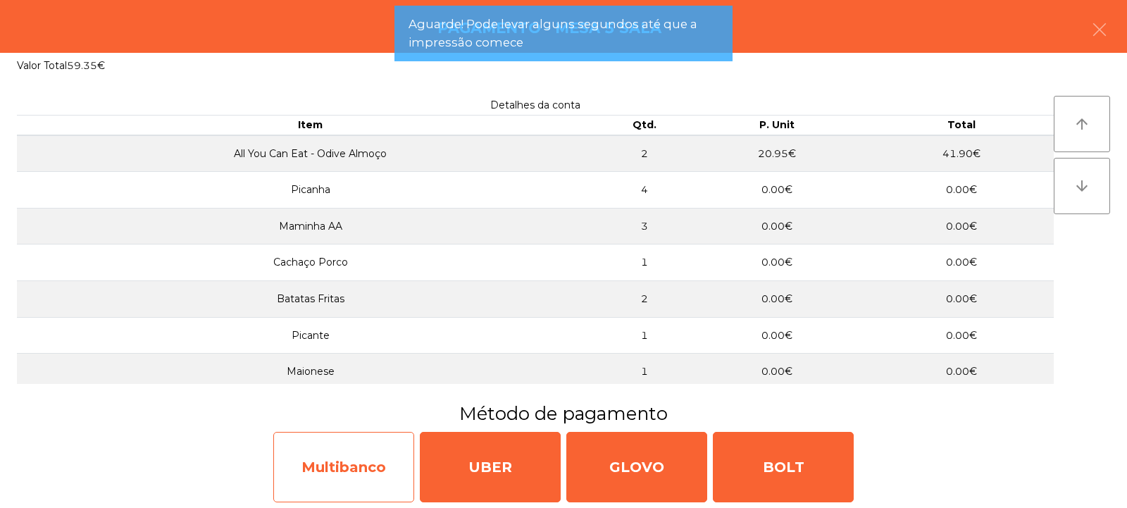
click at [340, 475] on div "Multibanco" at bounding box center [343, 467] width 141 height 70
select select "**"
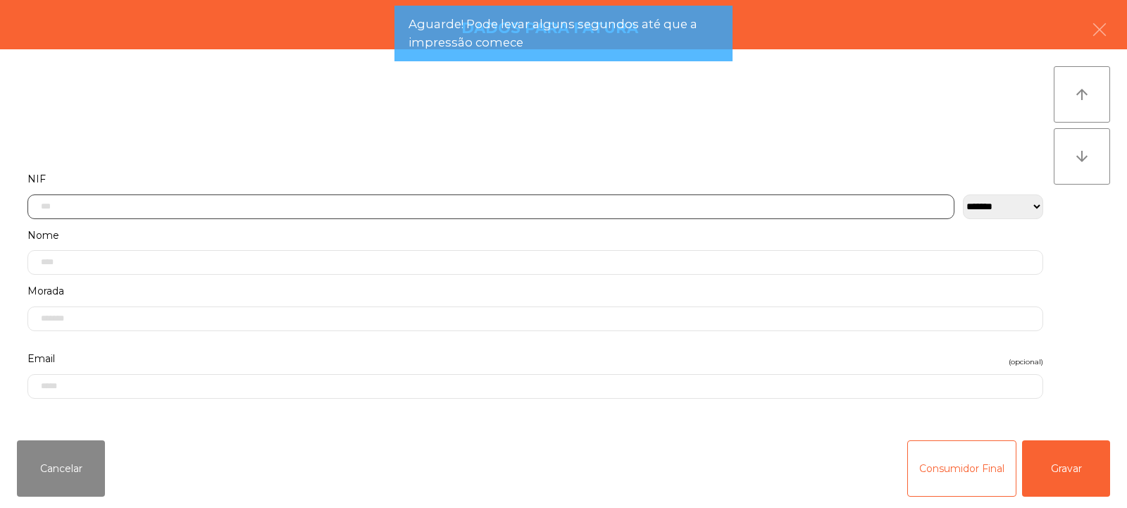
click at [311, 205] on input "text" at bounding box center [490, 206] width 927 height 25
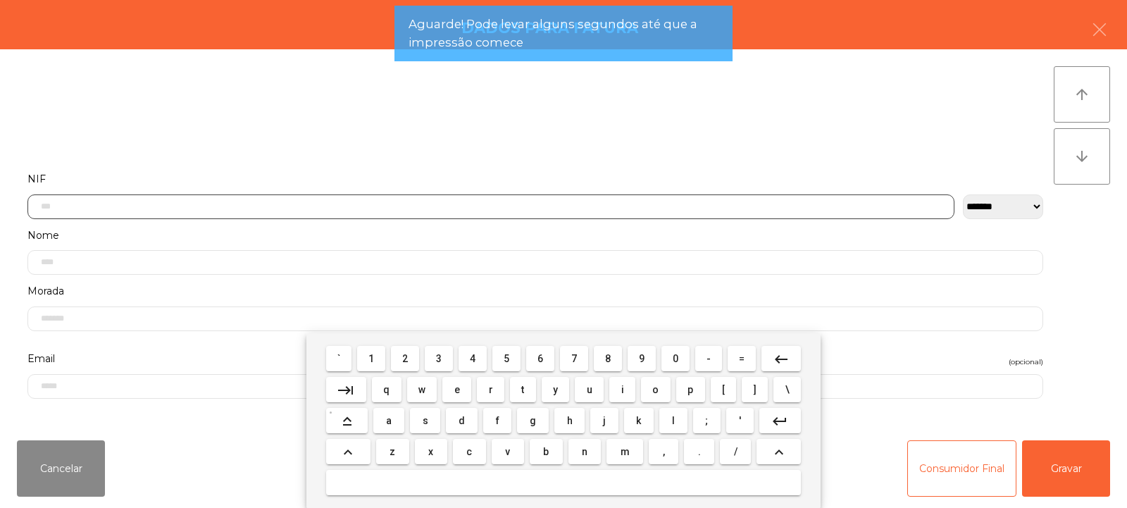
scroll to position [103, 0]
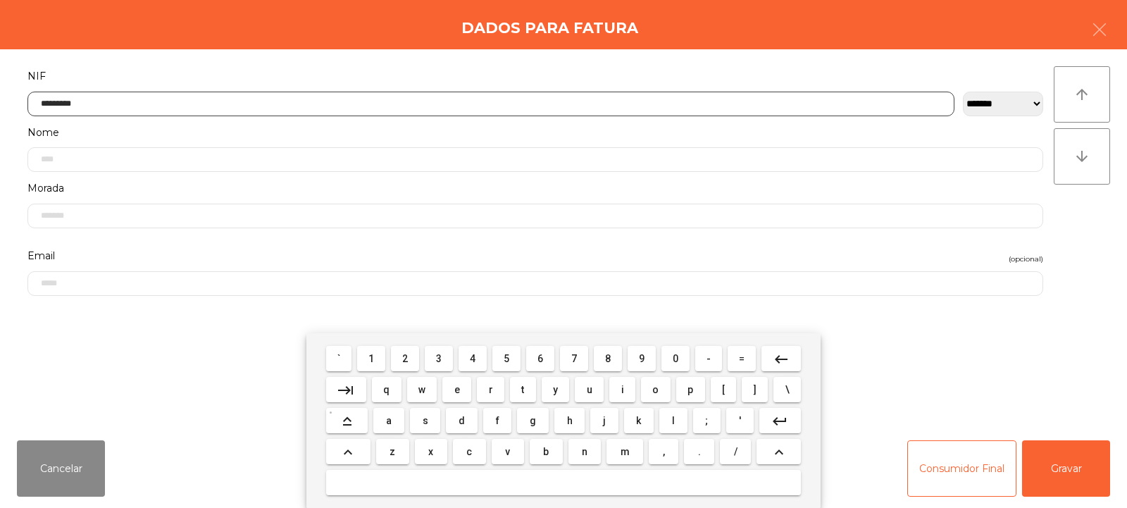
type input "*********"
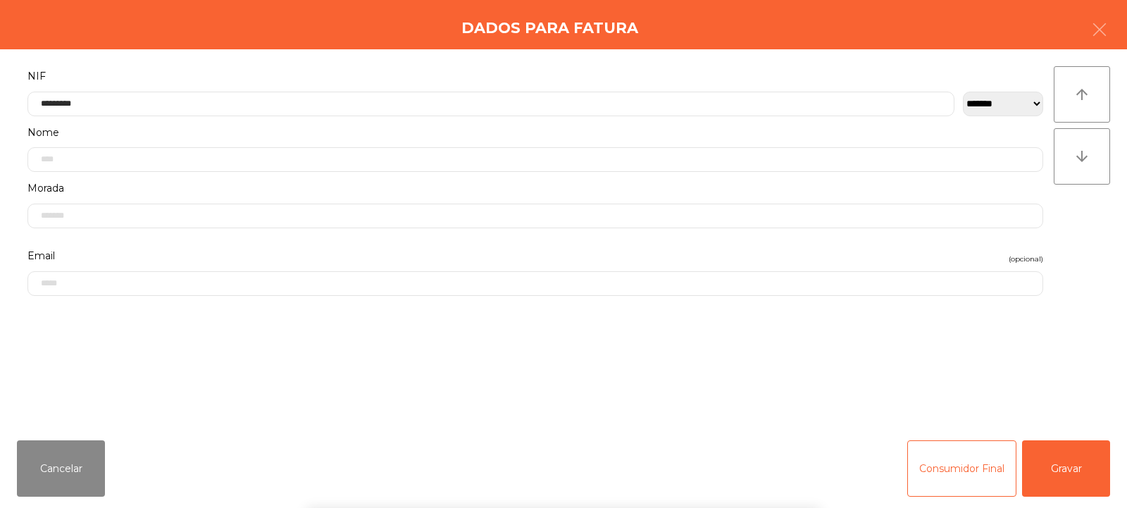
click at [1081, 472] on div "` 1 2 3 4 5 6 7 8 9 0 - = keyboard_backspace keyboard_tab q w e r t y u i o p […" at bounding box center [563, 420] width 1127 height 175
click at [1108, 472] on button "Gravar" at bounding box center [1066, 468] width 88 height 56
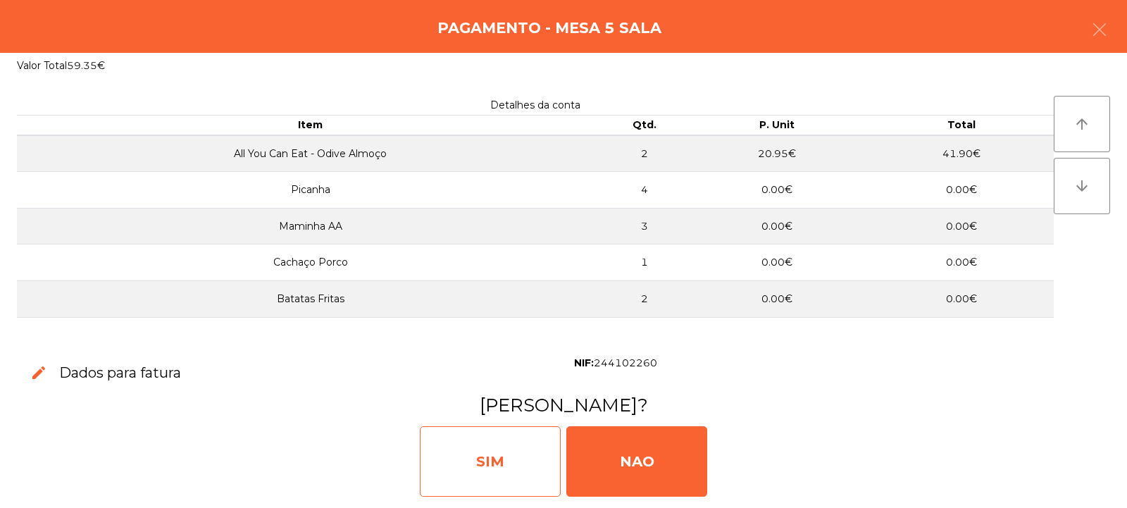
click at [503, 469] on div "SIM" at bounding box center [490, 461] width 141 height 70
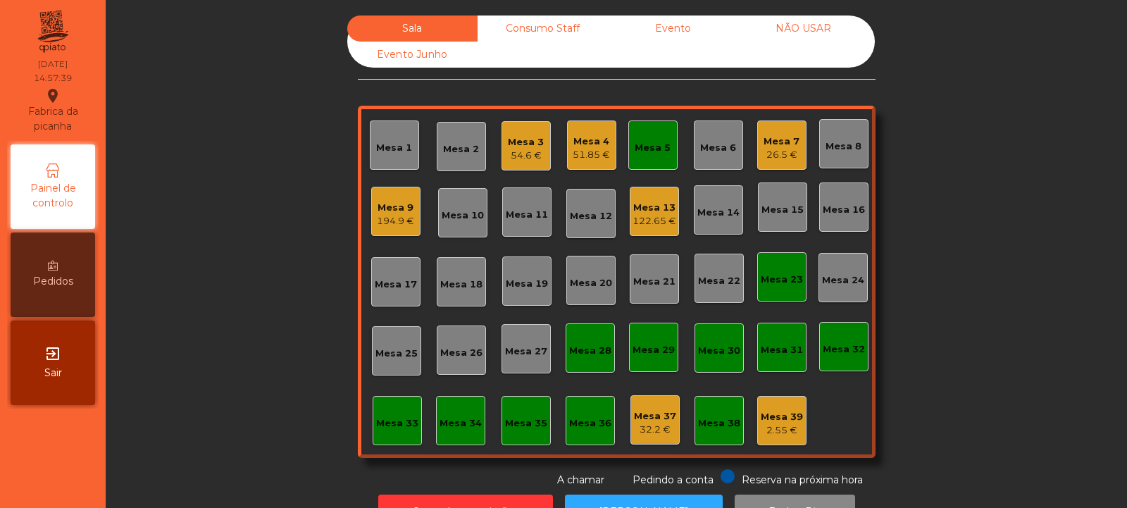
click at [629, 152] on div "Mesa 5" at bounding box center [653, 144] width 49 height 49
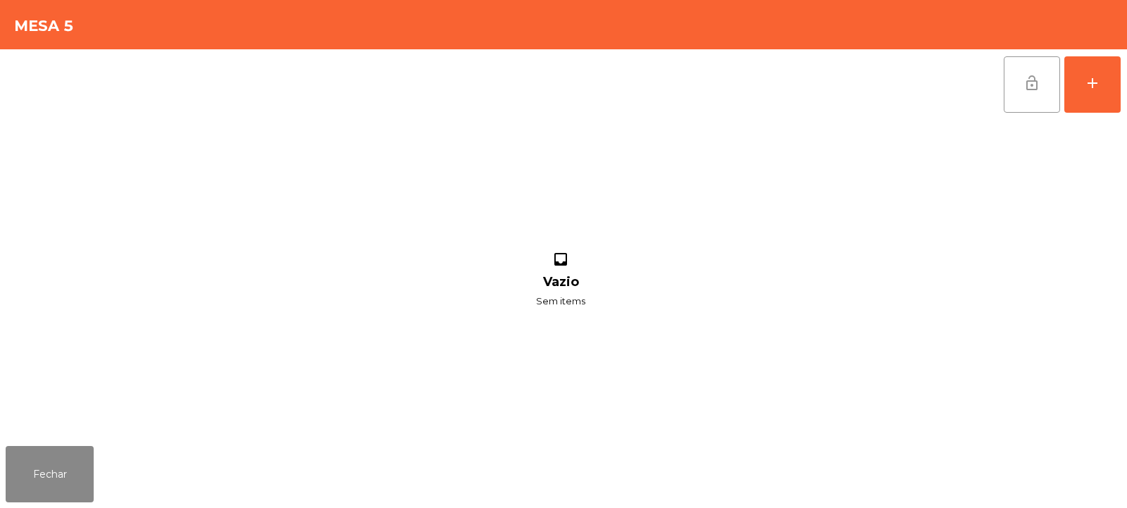
click at [1027, 93] on button "lock_open" at bounding box center [1032, 84] width 56 height 56
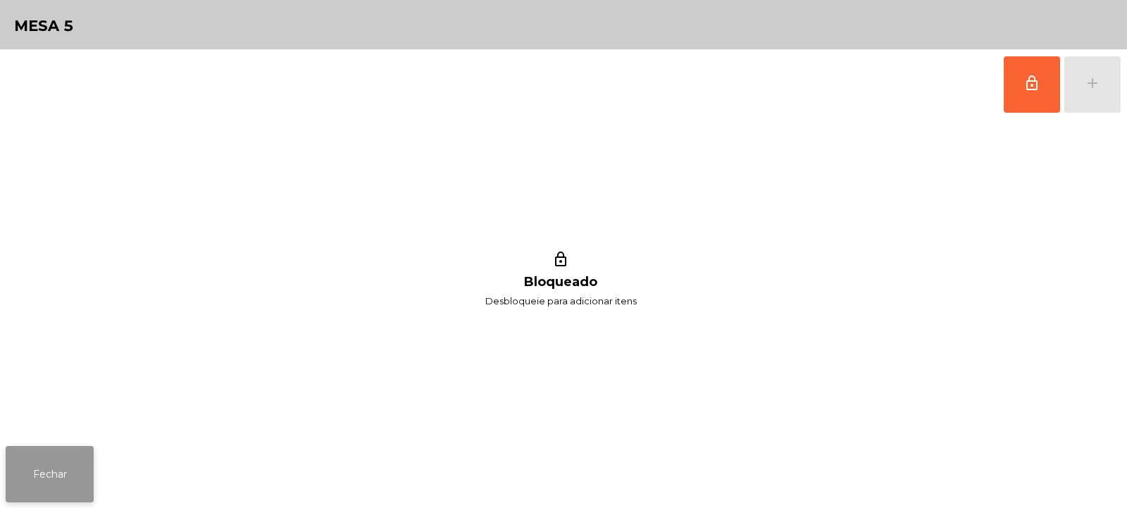
click at [66, 476] on button "Fechar" at bounding box center [50, 474] width 88 height 56
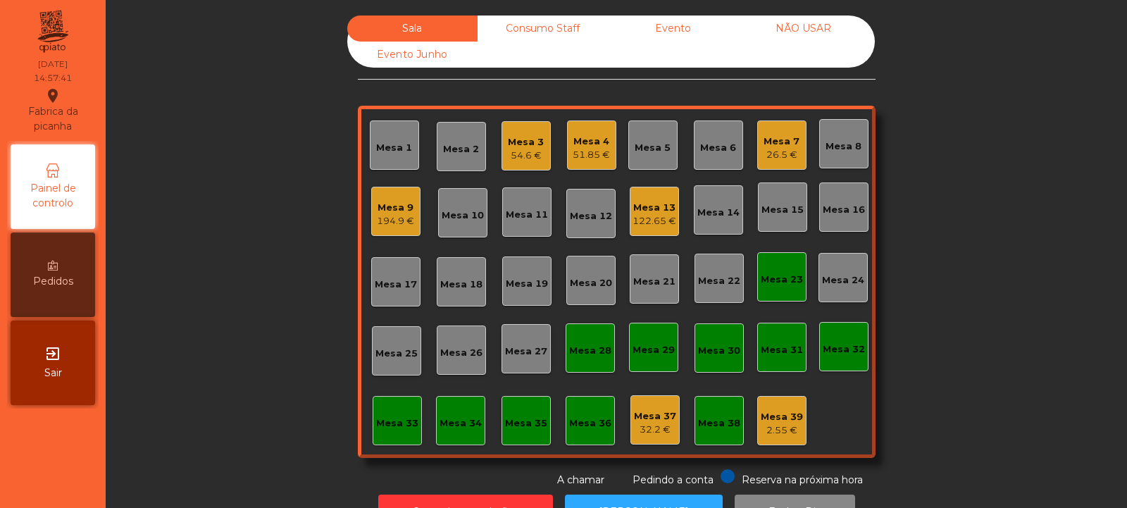
click at [785, 284] on div "Mesa 23" at bounding box center [782, 280] width 42 height 14
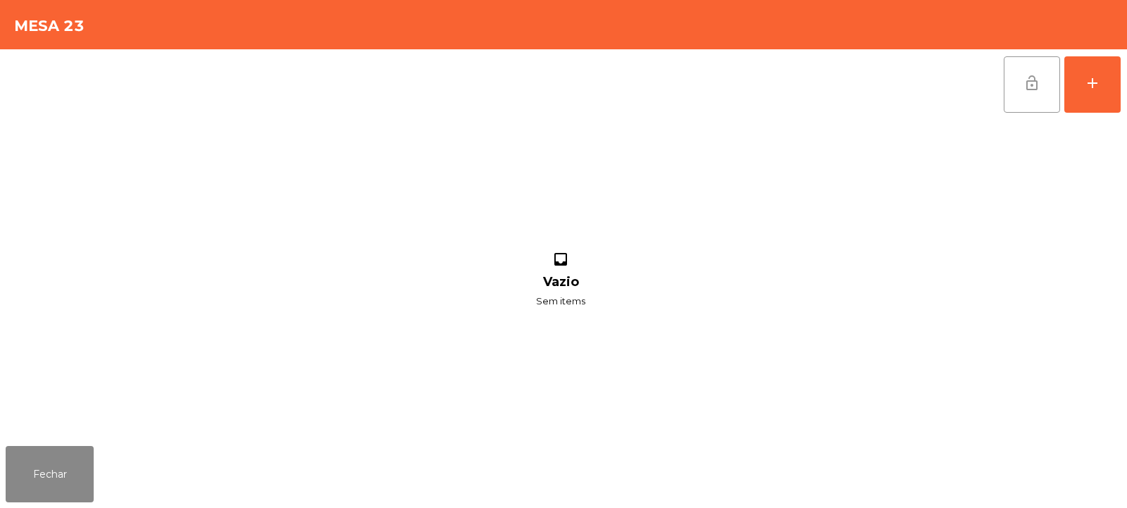
click at [1036, 83] on span "lock_open" at bounding box center [1032, 83] width 17 height 17
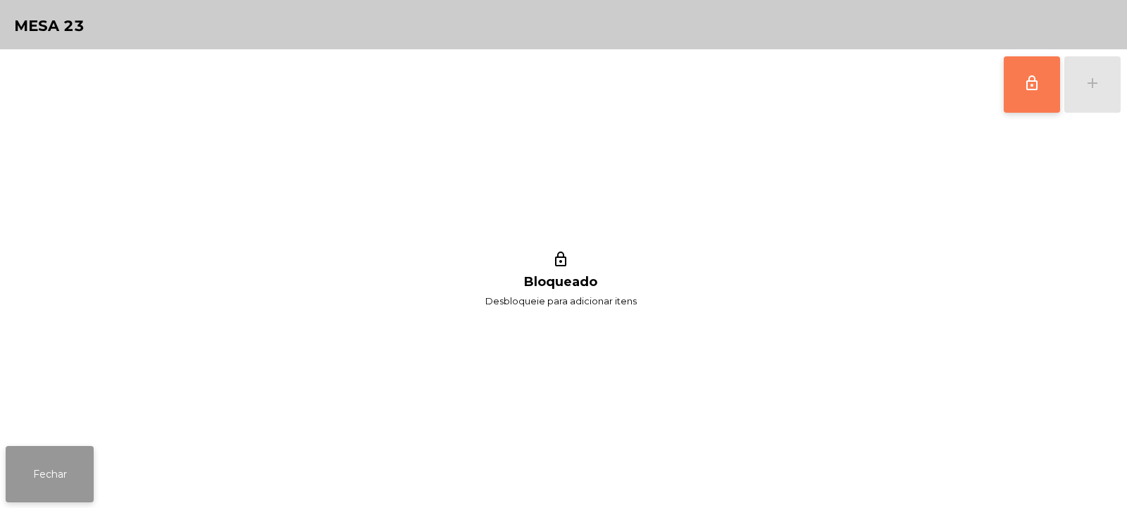
click at [79, 454] on button "Fechar" at bounding box center [50, 474] width 88 height 56
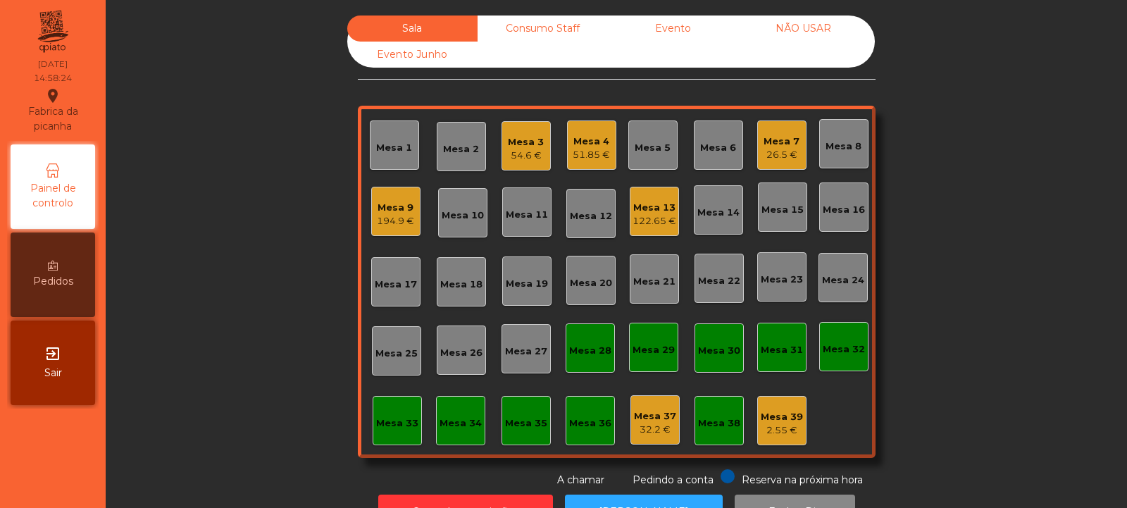
click at [390, 225] on div "194.9 €" at bounding box center [395, 221] width 37 height 14
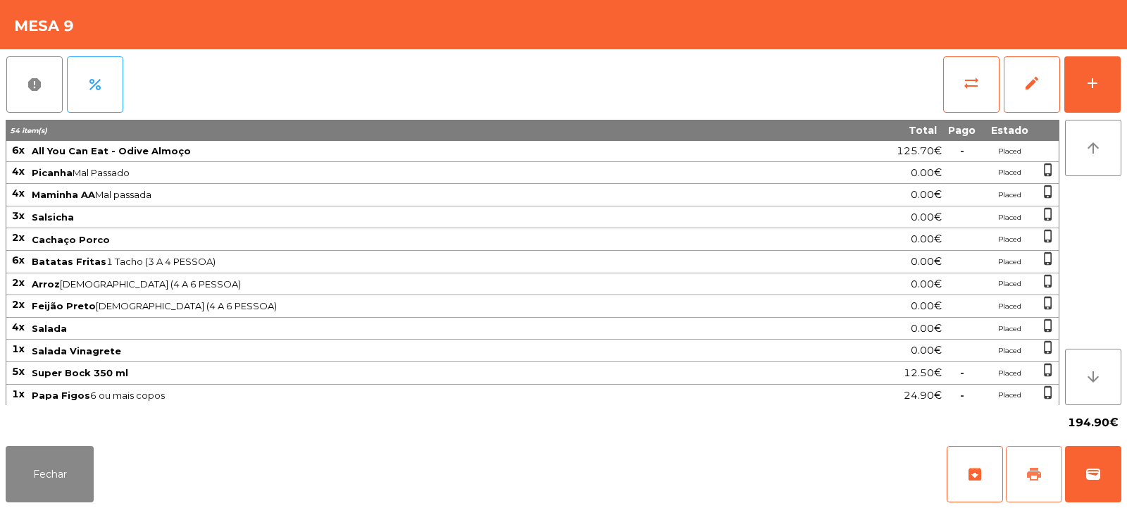
click at [1046, 474] on button "print" at bounding box center [1034, 474] width 56 height 56
click at [1015, 478] on button "print" at bounding box center [1034, 474] width 56 height 56
click at [1094, 469] on span "wallet" at bounding box center [1093, 474] width 17 height 17
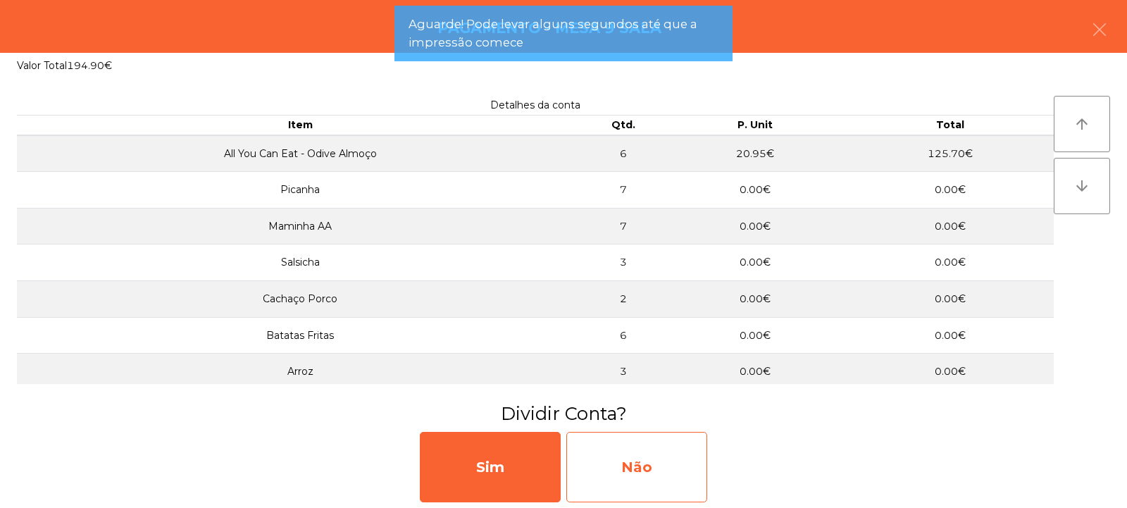
click at [645, 442] on div "Não" at bounding box center [637, 467] width 141 height 70
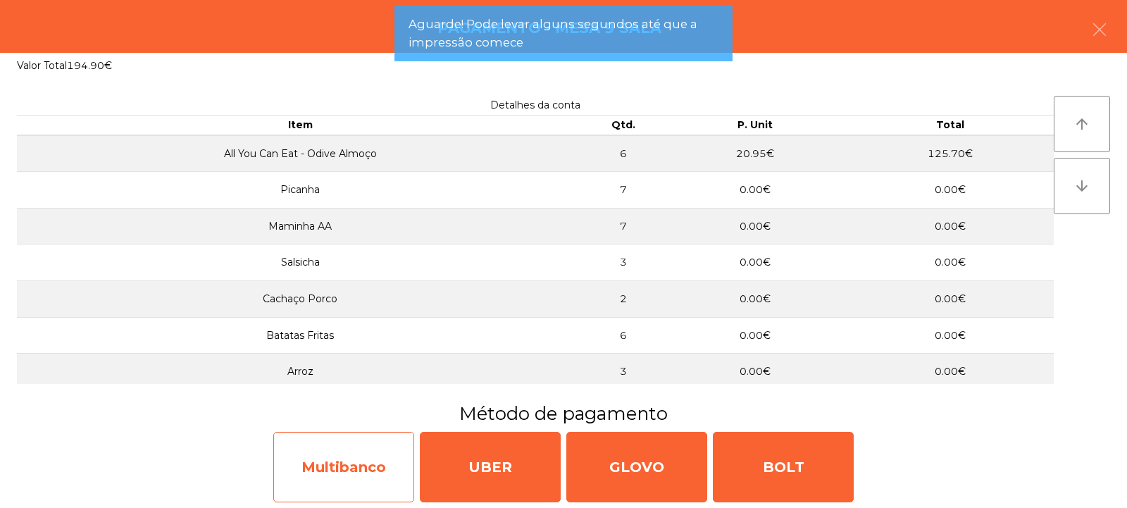
click at [337, 464] on div "Multibanco" at bounding box center [343, 467] width 141 height 70
select select "**"
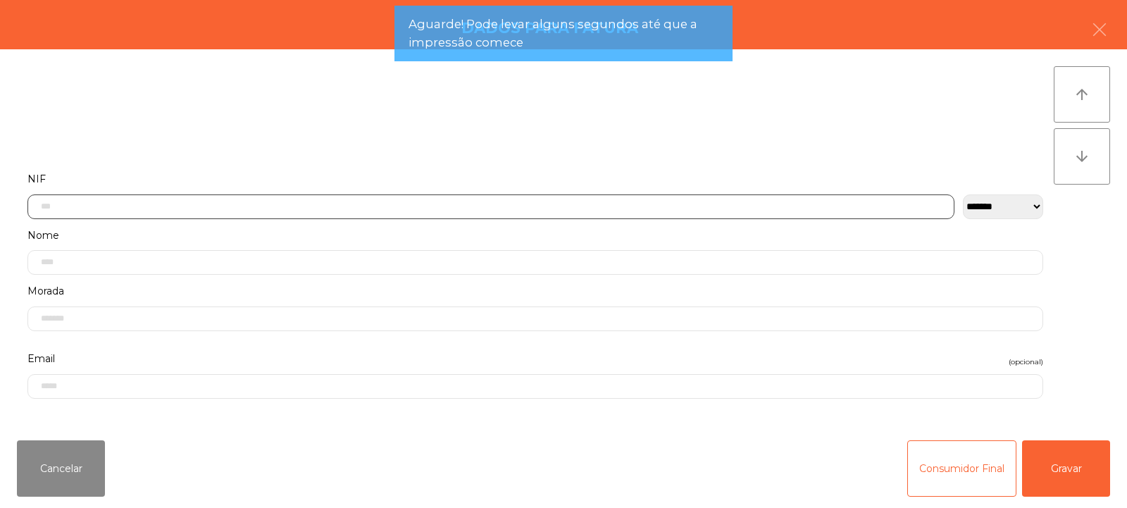
click at [413, 211] on input "text" at bounding box center [490, 206] width 927 height 25
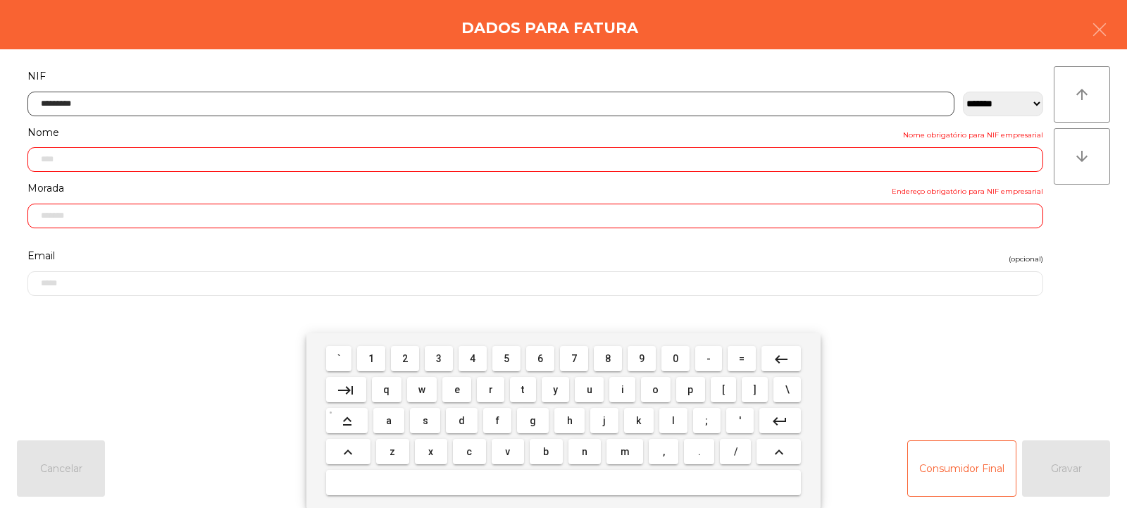
type input "*********"
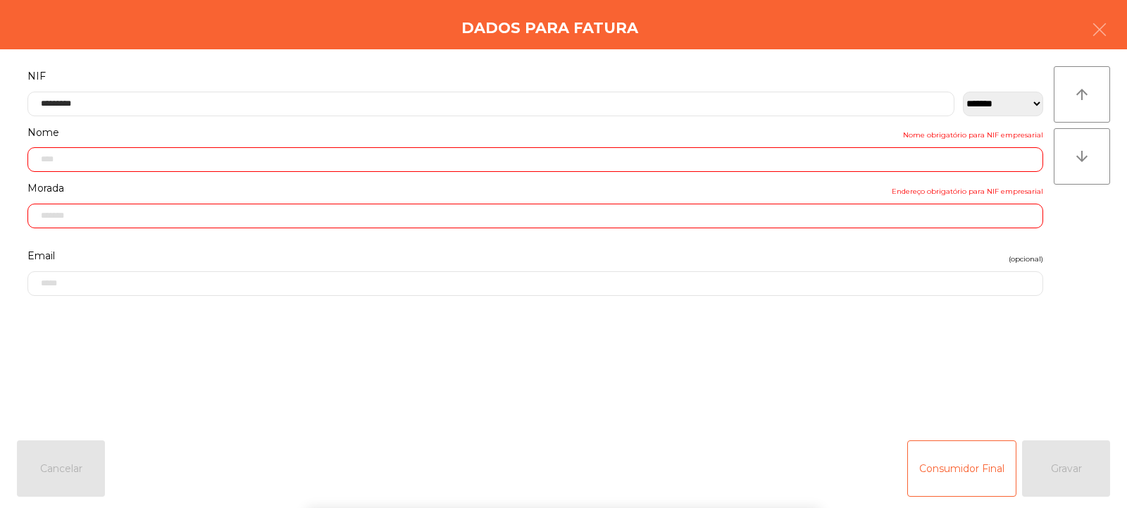
click at [1068, 473] on div "` 1 2 3 4 5 6 7 8 9 0 - = keyboard_backspace keyboard_tab q w e r t y u i o p […" at bounding box center [563, 420] width 1127 height 175
type input "**********"
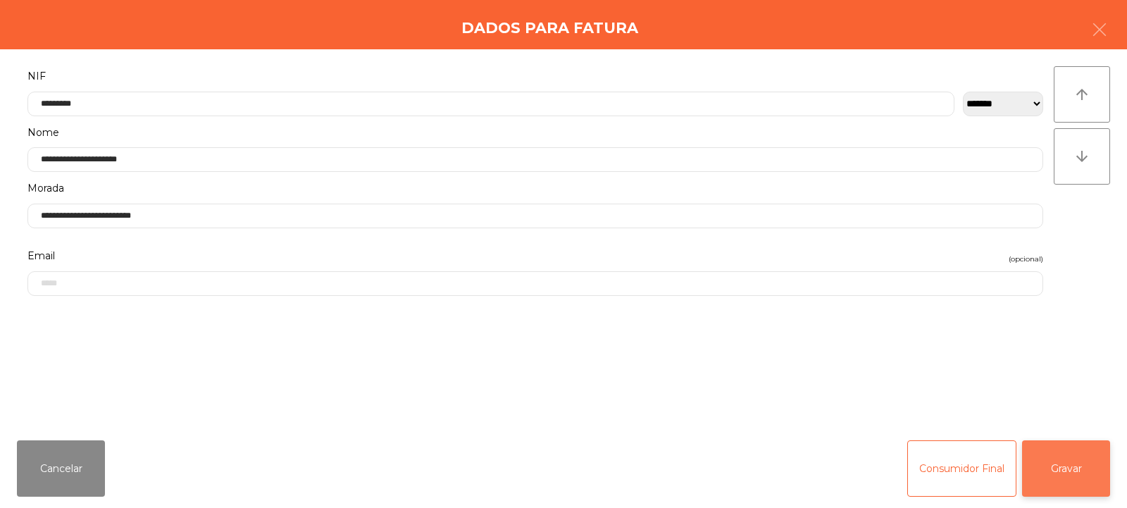
click at [1075, 466] on button "Gravar" at bounding box center [1066, 468] width 88 height 56
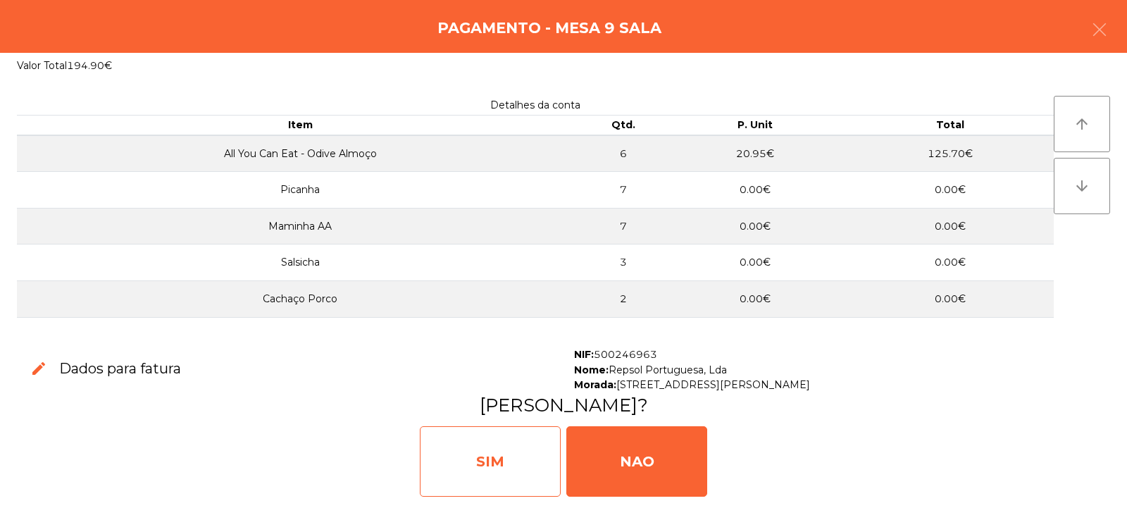
click at [530, 447] on div "SIM" at bounding box center [490, 461] width 141 height 70
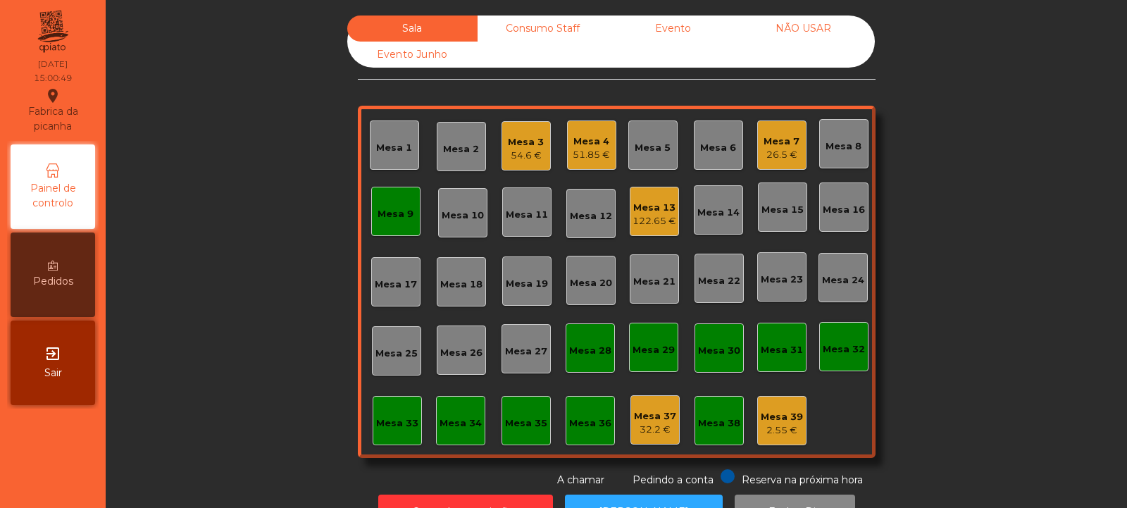
click at [270, 196] on div "Sala Consumo Staff Evento NÃO USAR Evento Junho Mesa 1 Mesa 2 Mesa 3 54.6 € Mes…" at bounding box center [617, 252] width 984 height 472
click at [590, 150] on div "51.85 €" at bounding box center [591, 155] width 37 height 14
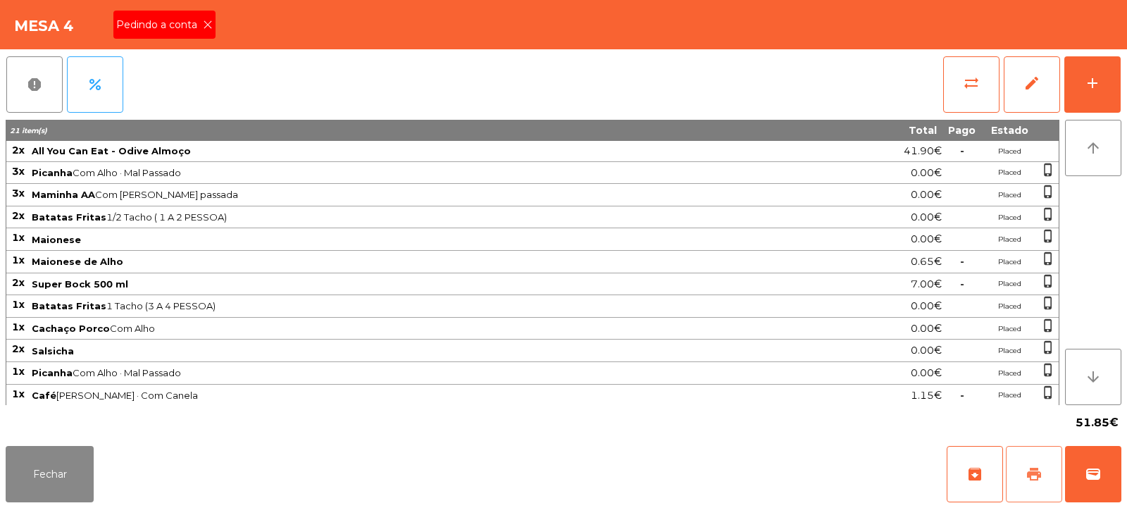
click at [1033, 471] on span "print" at bounding box center [1034, 474] width 17 height 17
click at [1037, 476] on span "print" at bounding box center [1034, 474] width 17 height 17
click at [1101, 471] on span "wallet" at bounding box center [1093, 474] width 17 height 17
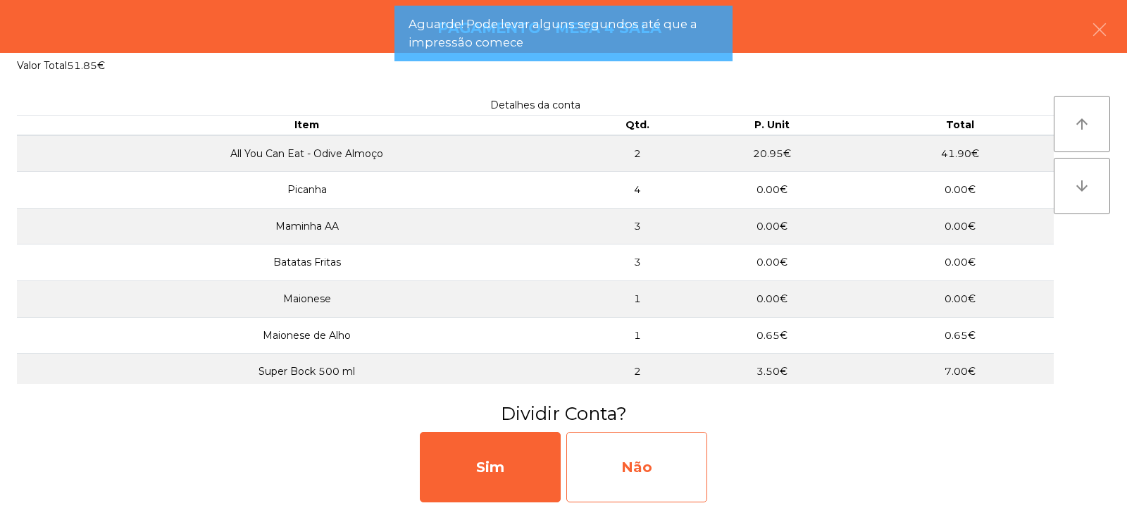
click at [650, 464] on div "Não" at bounding box center [637, 467] width 141 height 70
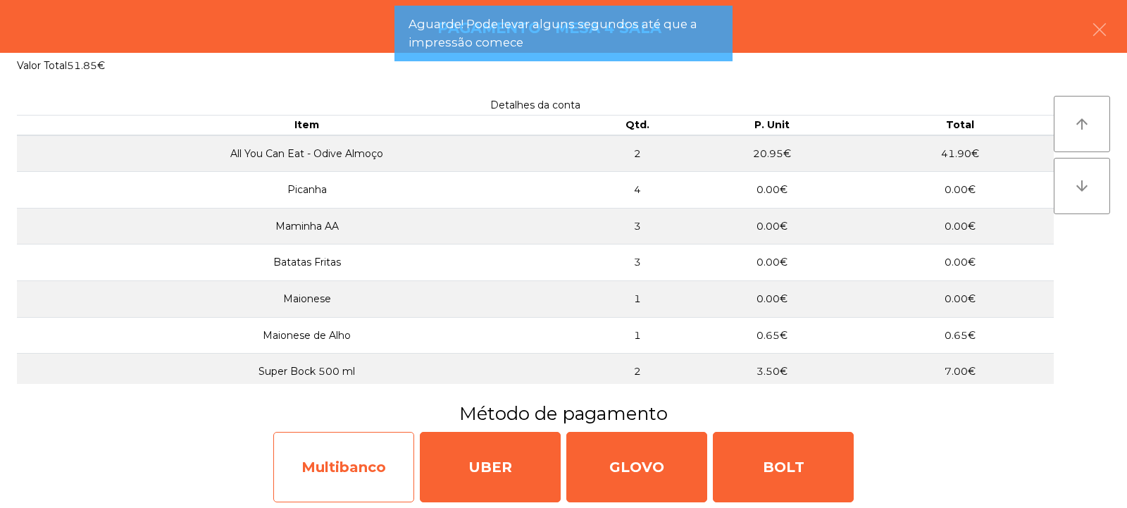
click at [353, 459] on div "Multibanco" at bounding box center [343, 467] width 141 height 70
select select "**"
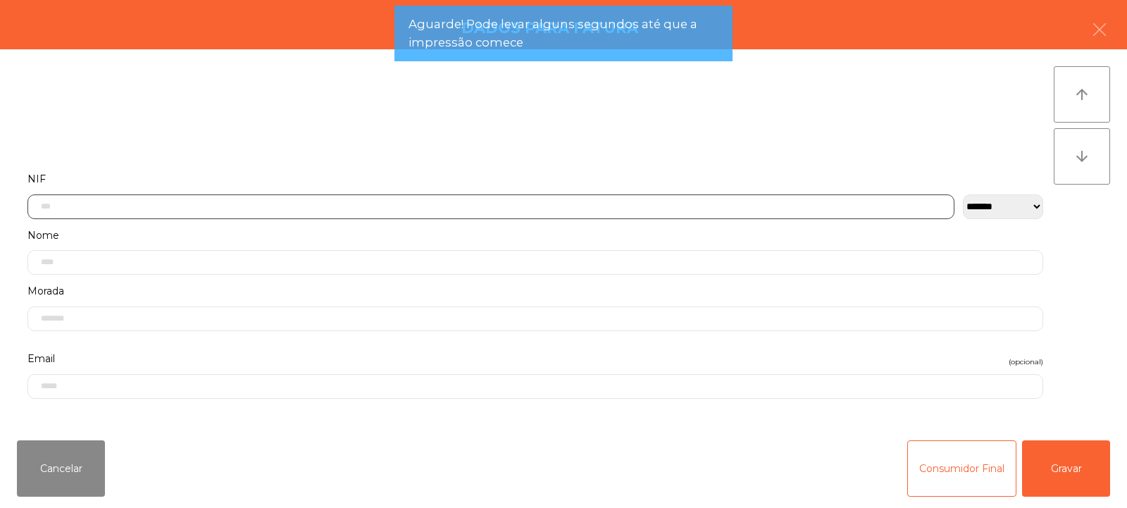
click at [370, 202] on input "text" at bounding box center [490, 206] width 927 height 25
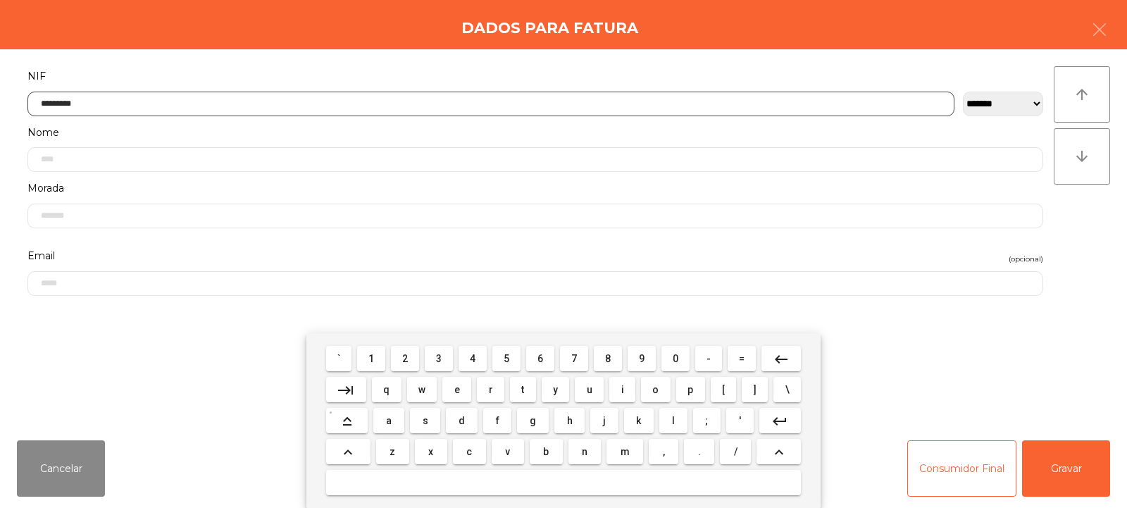
type input "*********"
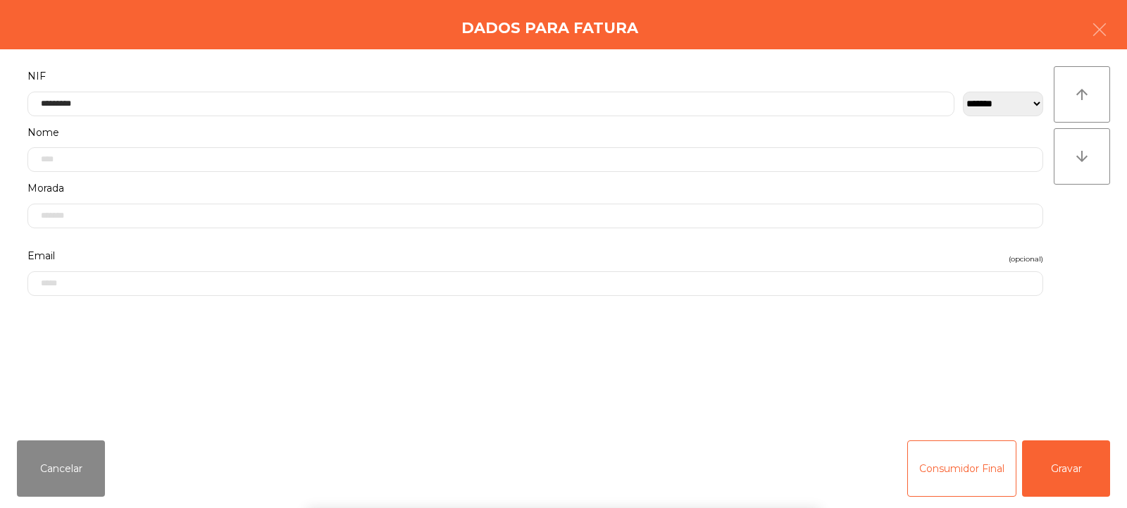
click at [1100, 451] on div "` 1 2 3 4 5 6 7 8 9 0 - = keyboard_backspace keyboard_tab q w e r t y u i o p […" at bounding box center [563, 420] width 1127 height 175
click at [1097, 455] on button "Gravar" at bounding box center [1066, 468] width 88 height 56
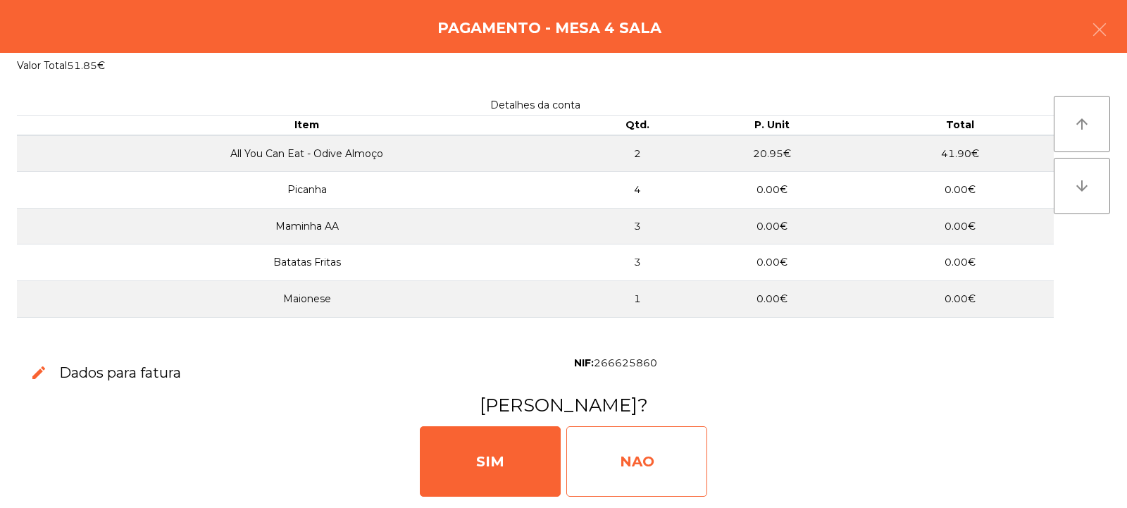
click at [646, 450] on div "NAO" at bounding box center [637, 461] width 141 height 70
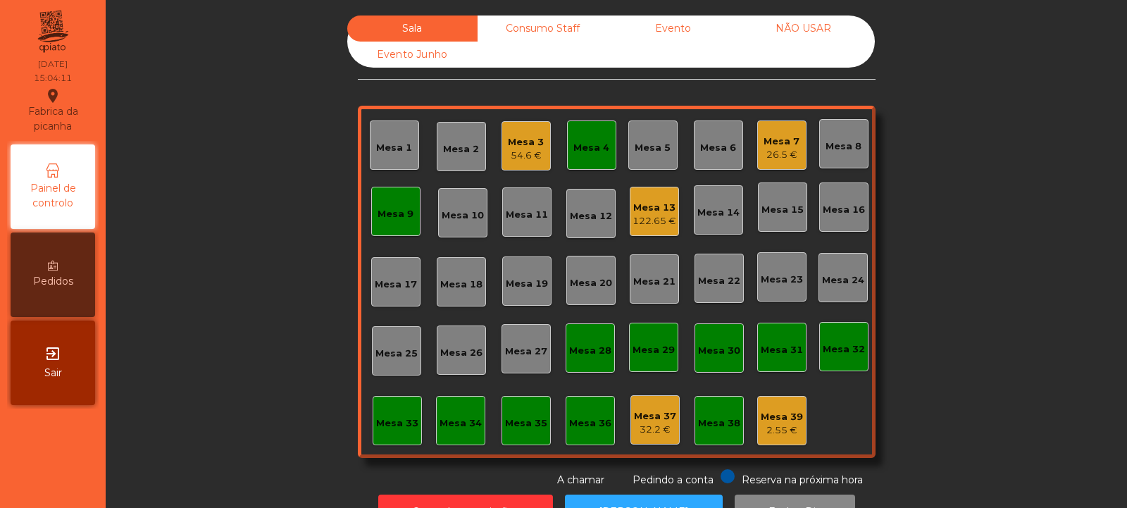
click at [784, 156] on div "26.5 €" at bounding box center [782, 155] width 36 height 14
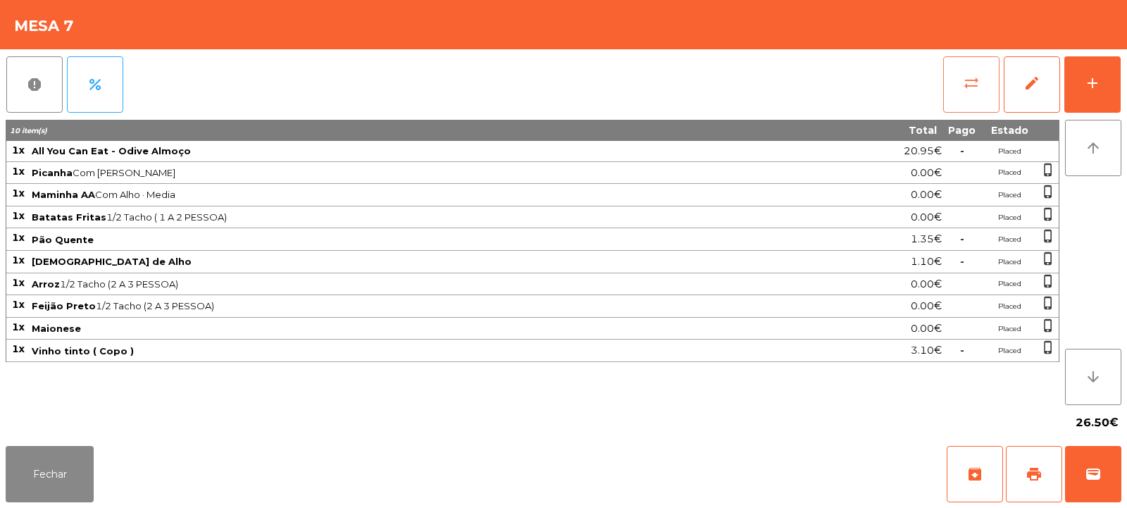
click at [963, 81] on span "sync_alt" at bounding box center [971, 83] width 17 height 17
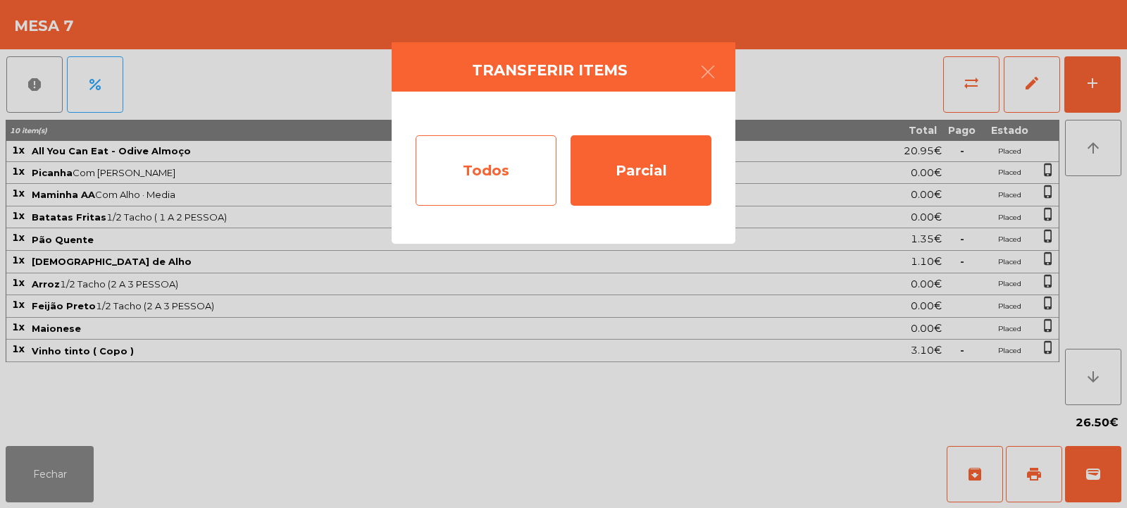
click at [470, 161] on div "Todos" at bounding box center [486, 170] width 141 height 70
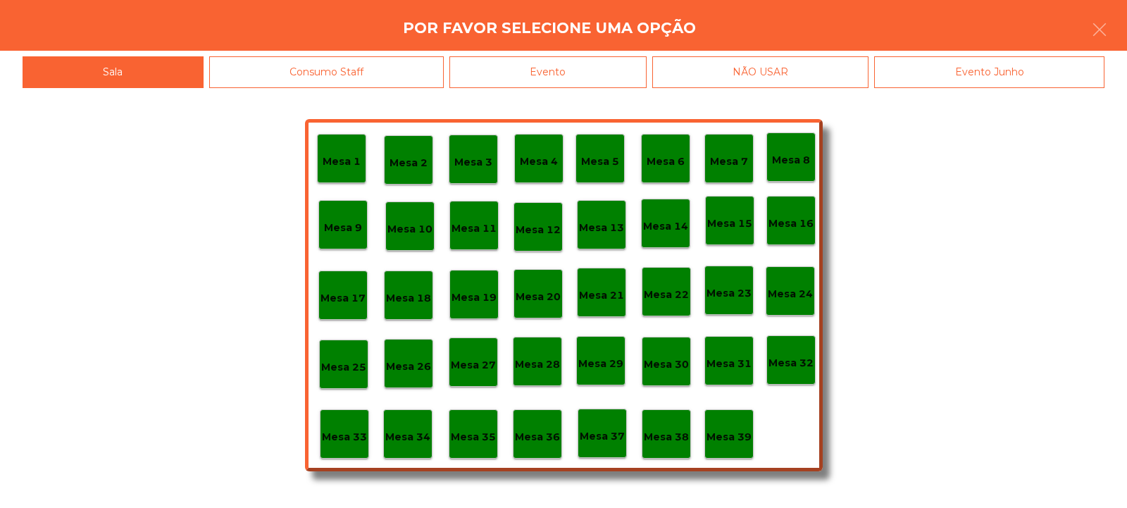
click at [597, 82] on div "Evento" at bounding box center [548, 72] width 197 height 32
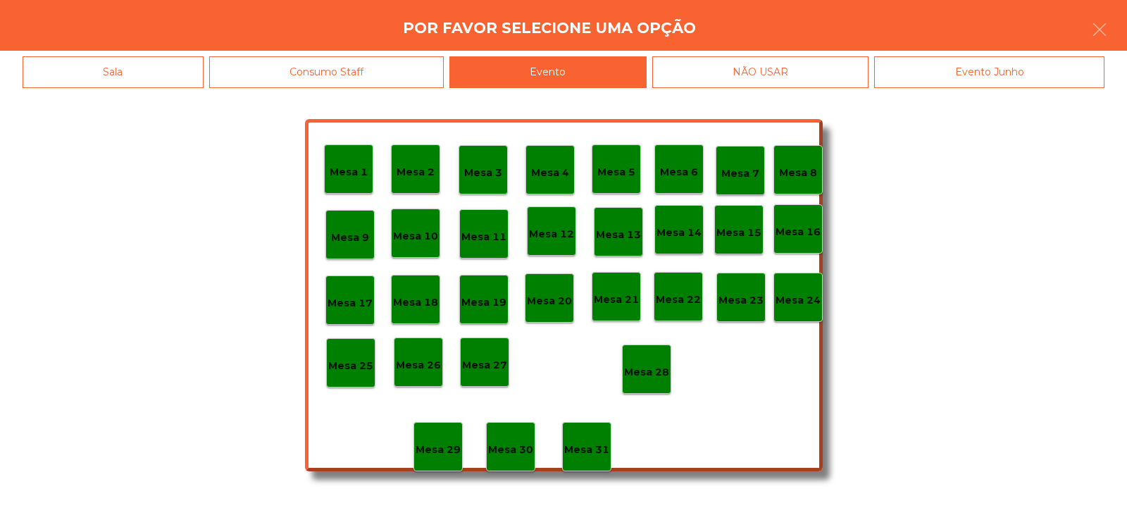
click at [667, 369] on p "Mesa 28" at bounding box center [646, 372] width 45 height 16
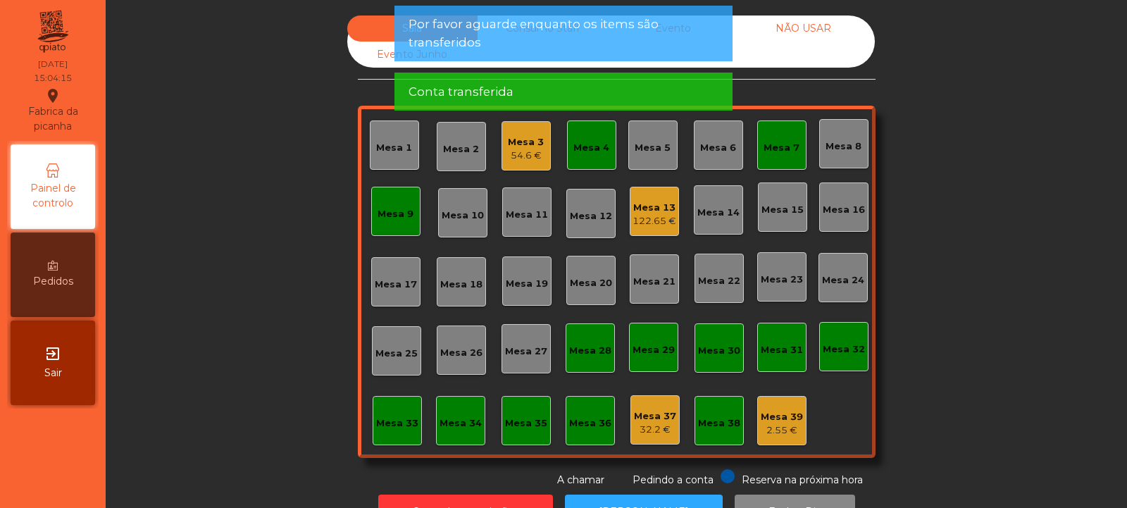
click at [588, 148] on div "Mesa 4" at bounding box center [592, 148] width 36 height 14
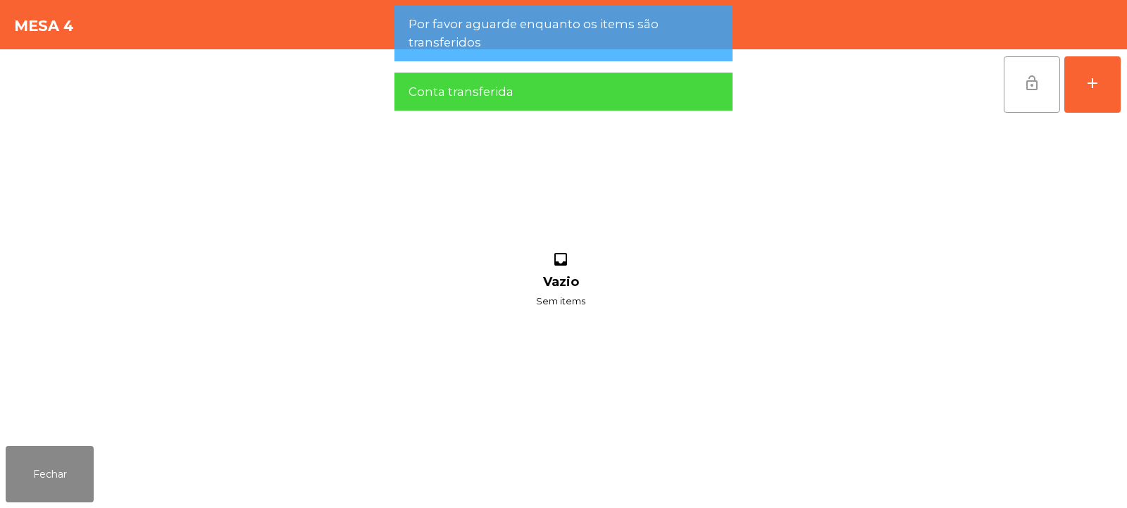
click at [1021, 80] on button "lock_open" at bounding box center [1032, 84] width 56 height 56
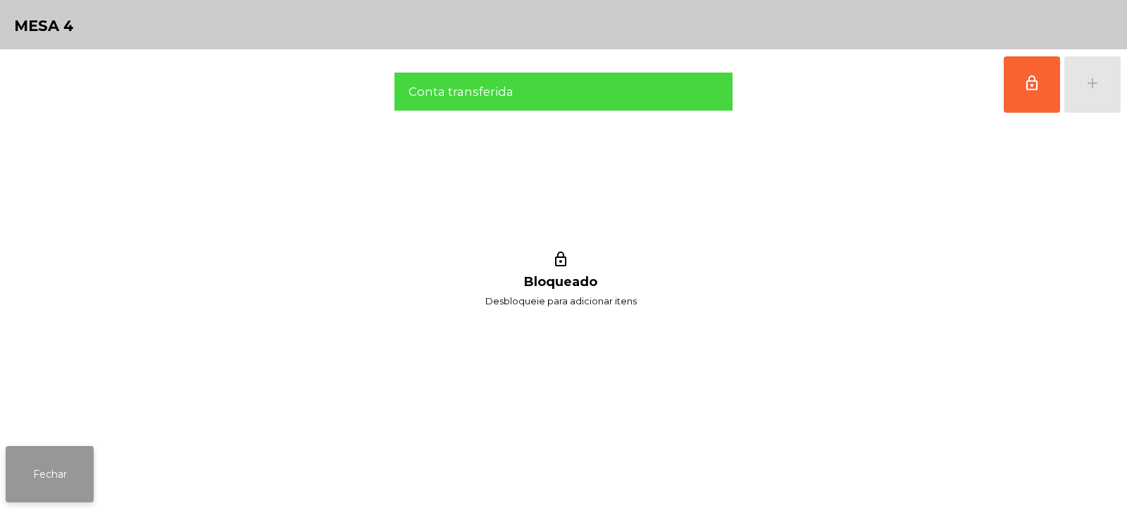
click at [47, 458] on button "Fechar" at bounding box center [50, 474] width 88 height 56
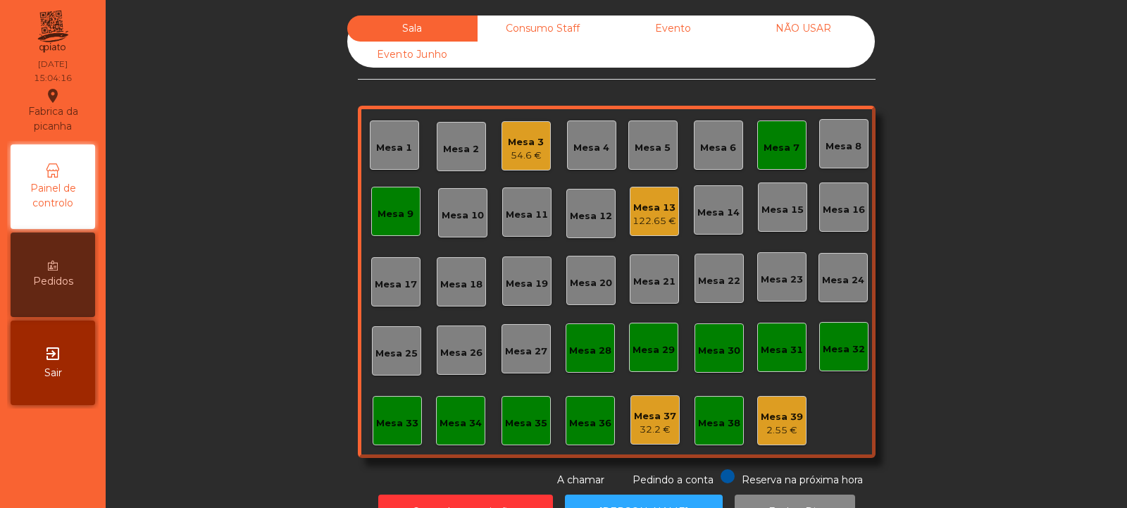
click at [764, 145] on div "Mesa 7" at bounding box center [782, 148] width 36 height 14
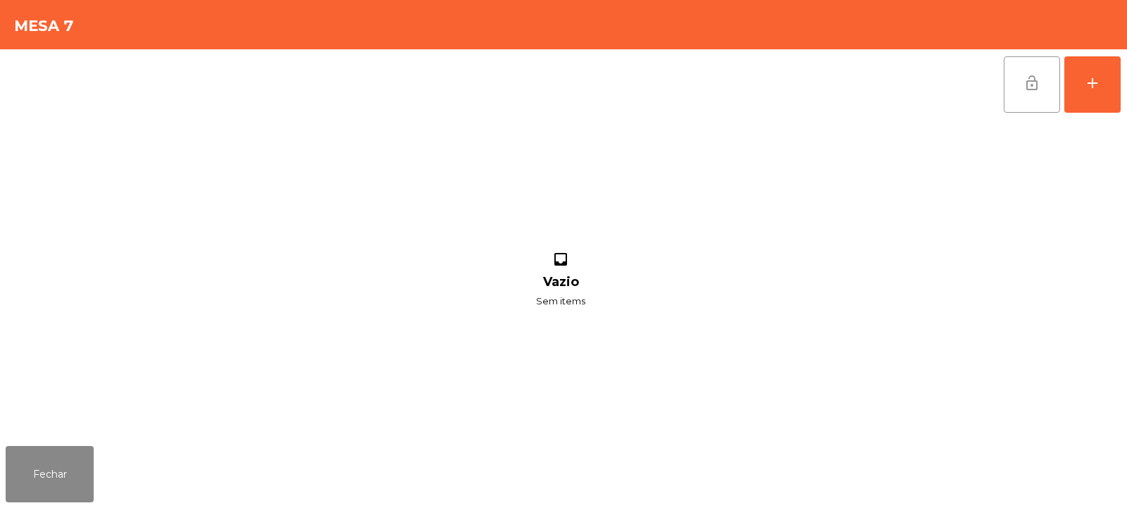
click at [1031, 92] on button "lock_open" at bounding box center [1032, 84] width 56 height 56
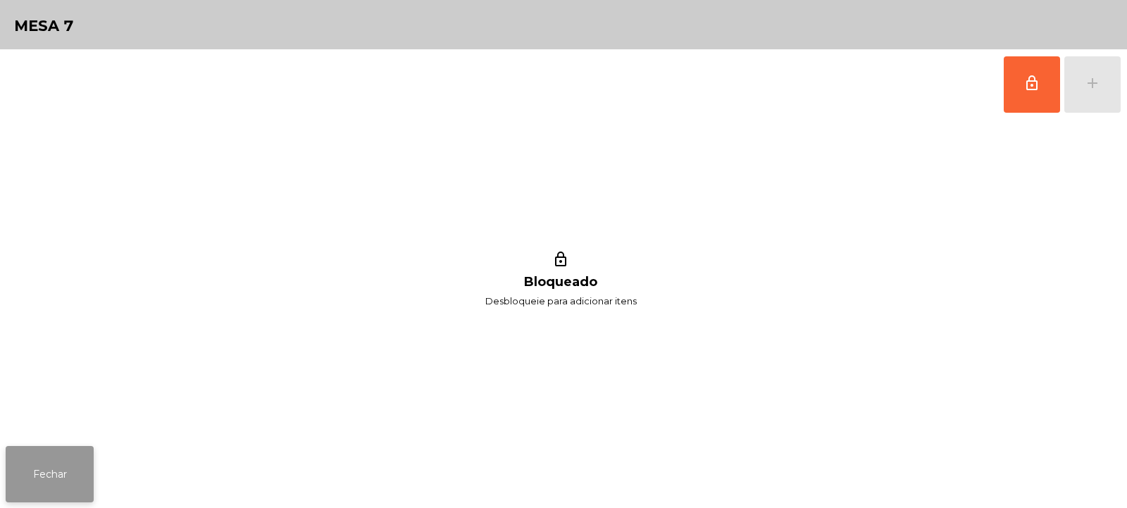
click at [54, 467] on button "Fechar" at bounding box center [50, 474] width 88 height 56
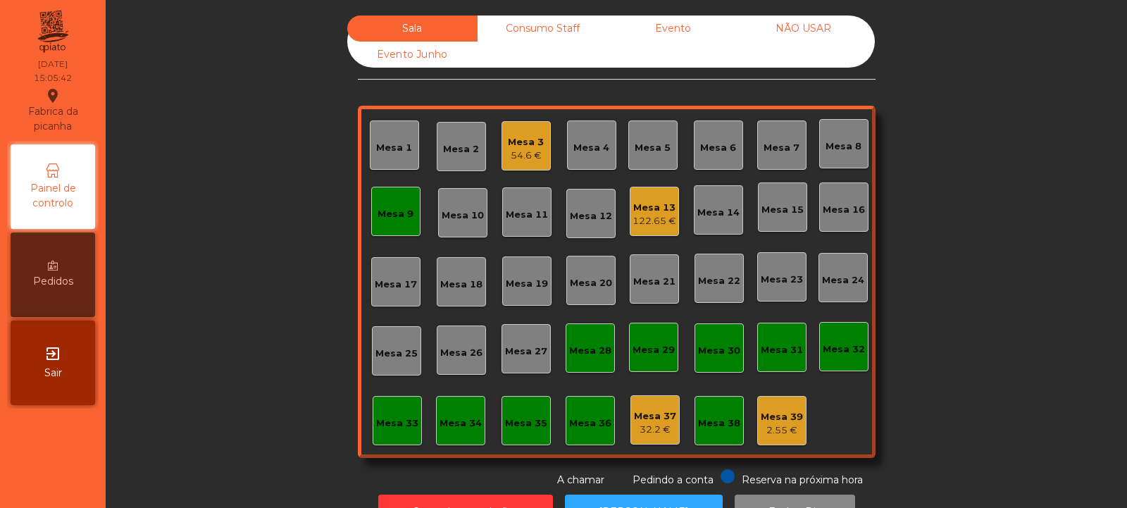
click at [532, 156] on div "54.6 €" at bounding box center [526, 156] width 36 height 14
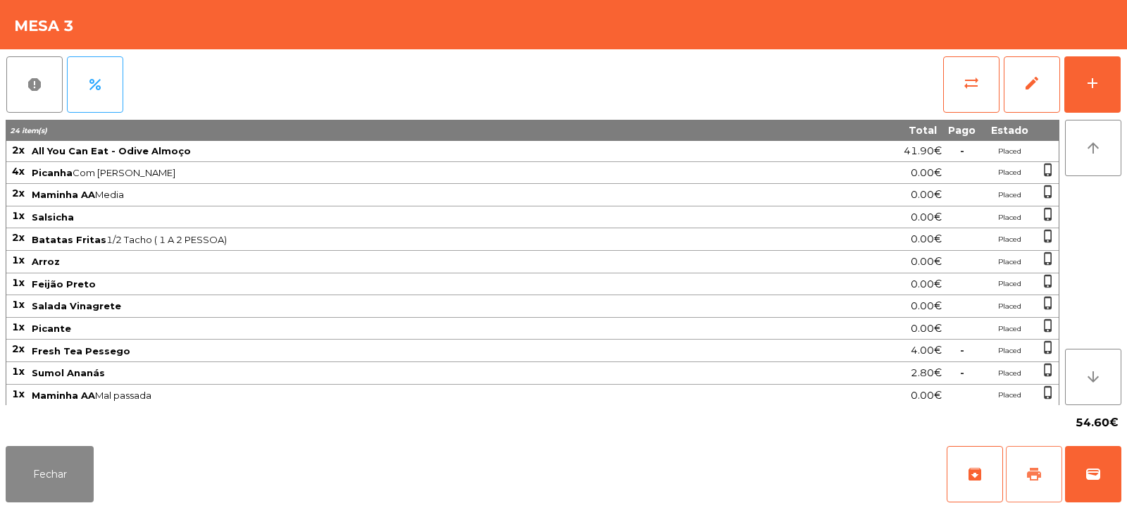
click at [1028, 474] on span "print" at bounding box center [1034, 474] width 17 height 17
click at [965, 79] on span "sync_alt" at bounding box center [971, 83] width 17 height 17
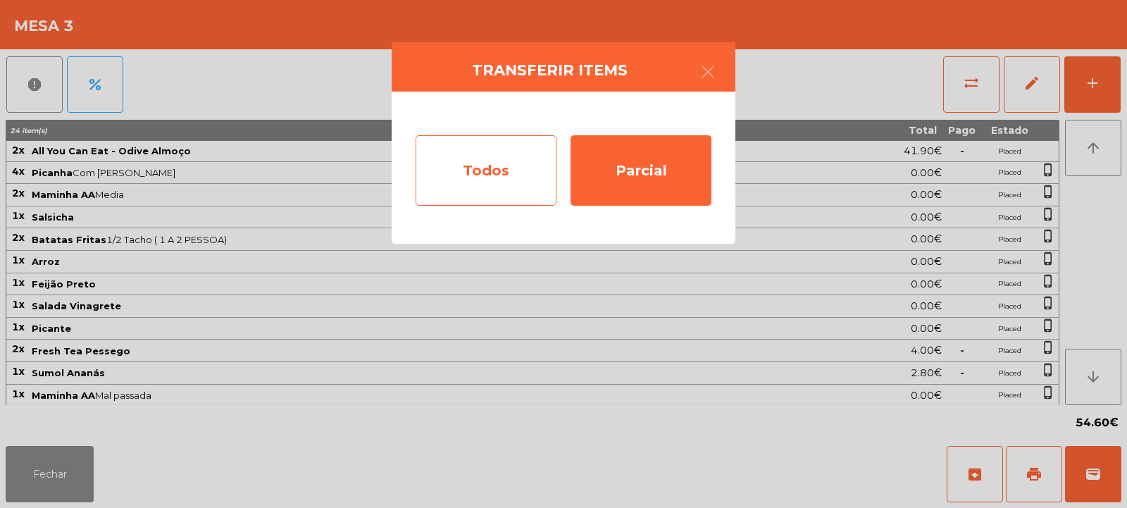
click at [494, 166] on div "Todos" at bounding box center [486, 170] width 141 height 70
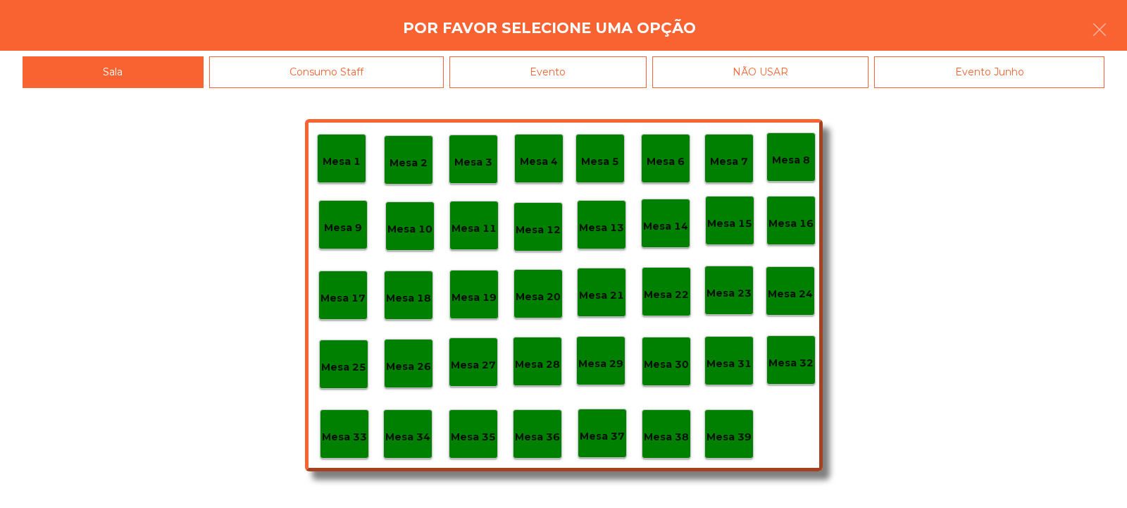
click at [580, 84] on div "Evento" at bounding box center [548, 72] width 197 height 32
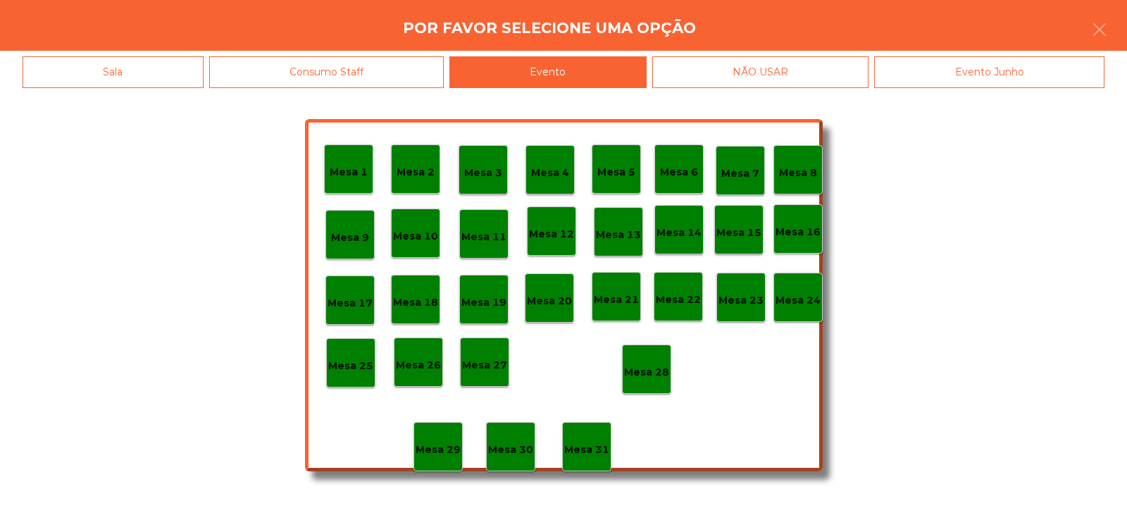
click at [636, 363] on div "Mesa 28" at bounding box center [646, 370] width 45 height 22
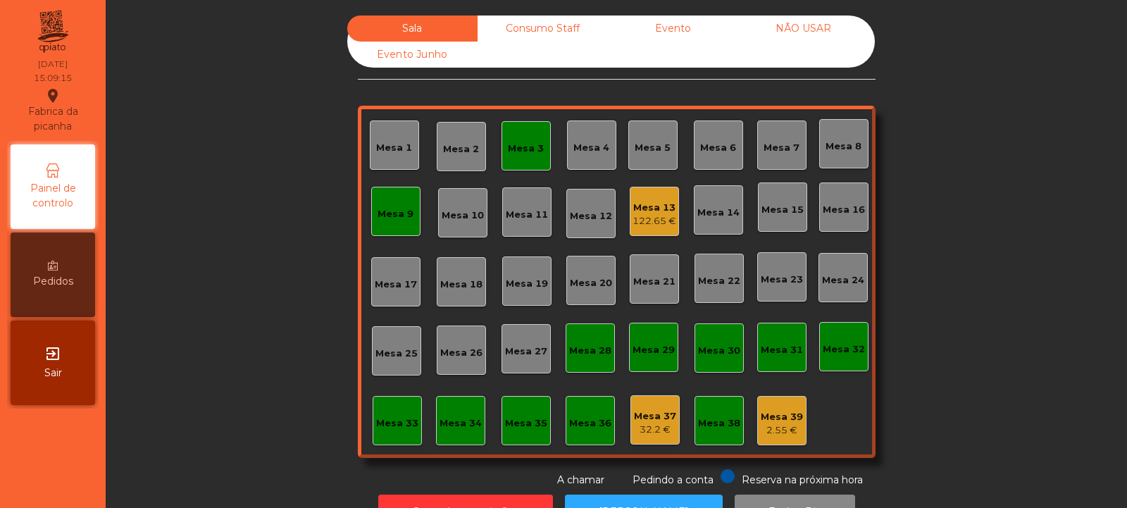
click at [664, 219] on div "122.65 €" at bounding box center [655, 221] width 44 height 14
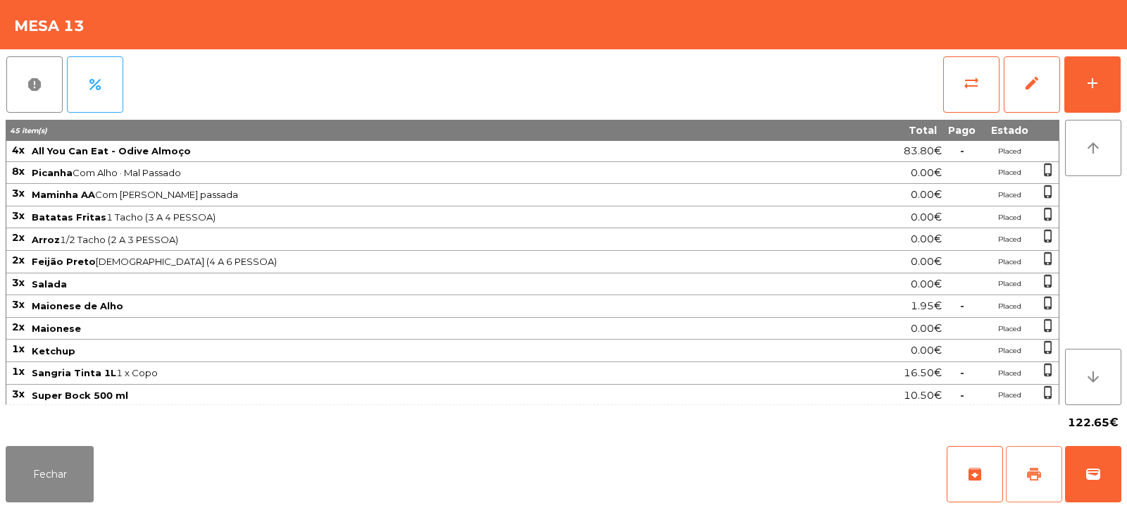
click at [1030, 470] on span "print" at bounding box center [1034, 474] width 17 height 17
click at [1025, 468] on button "print" at bounding box center [1034, 474] width 56 height 56
click at [1112, 460] on button "wallet" at bounding box center [1093, 474] width 56 height 56
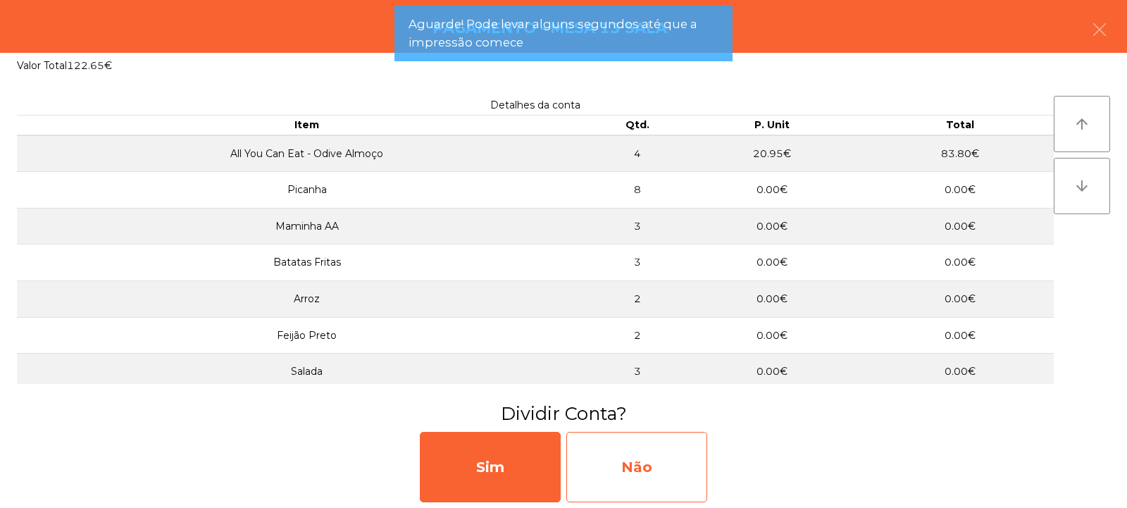
click at [664, 476] on div "Não" at bounding box center [637, 467] width 141 height 70
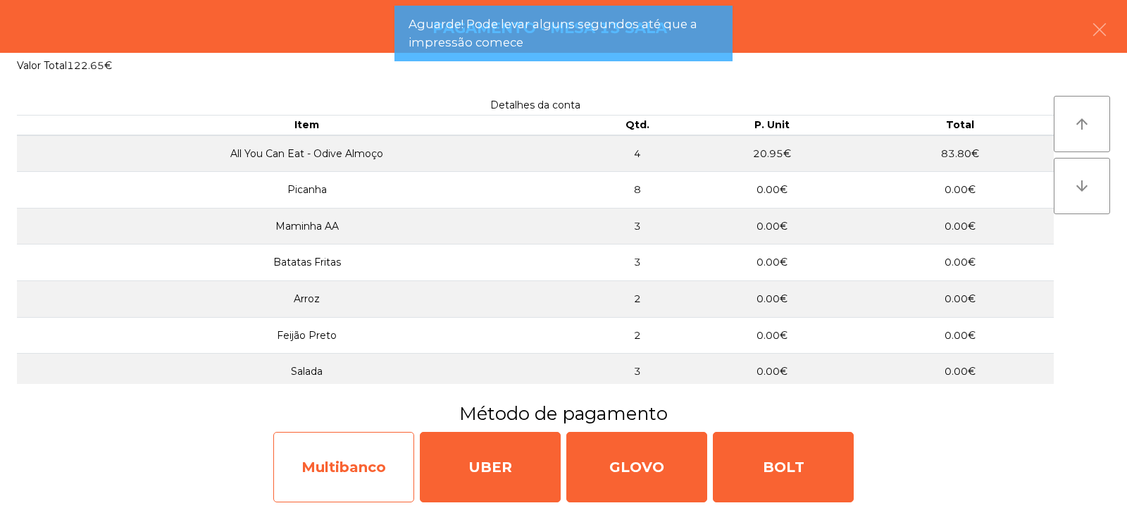
click at [321, 462] on div "Multibanco" at bounding box center [343, 467] width 141 height 70
select select "**"
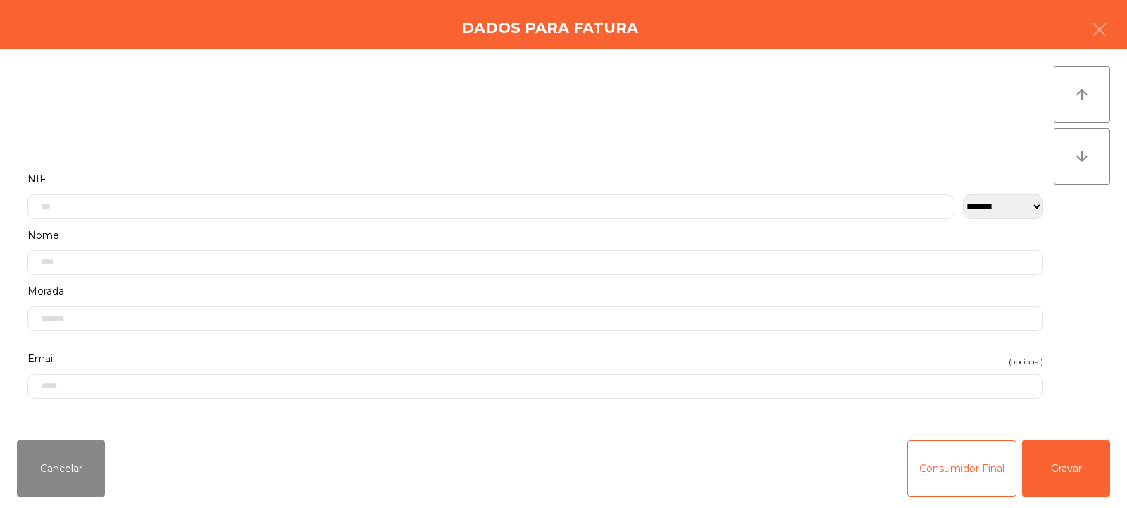
click at [231, 229] on label "Nome" at bounding box center [535, 235] width 1016 height 19
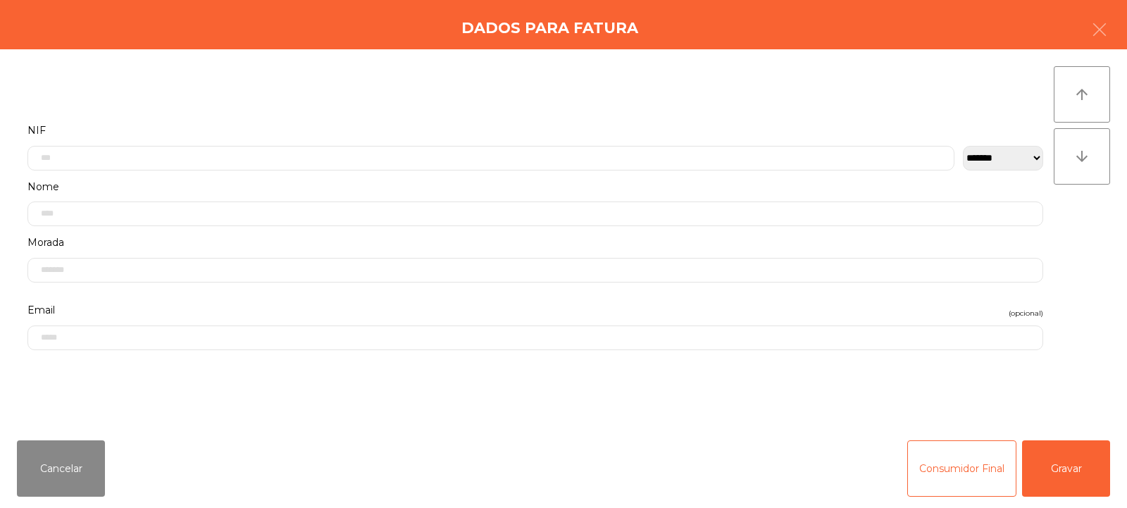
scroll to position [0, 0]
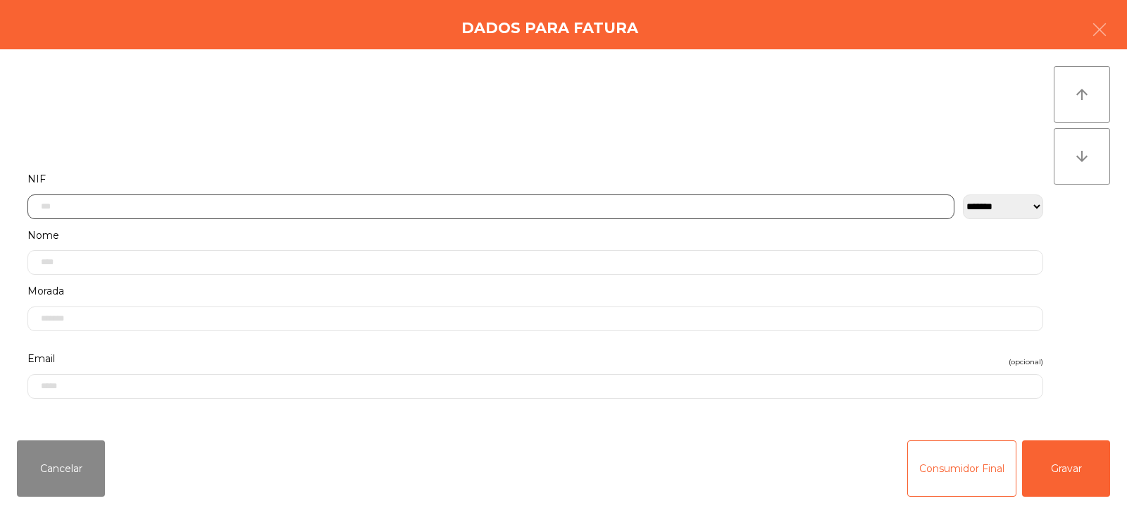
click at [250, 203] on input "text" at bounding box center [490, 206] width 927 height 25
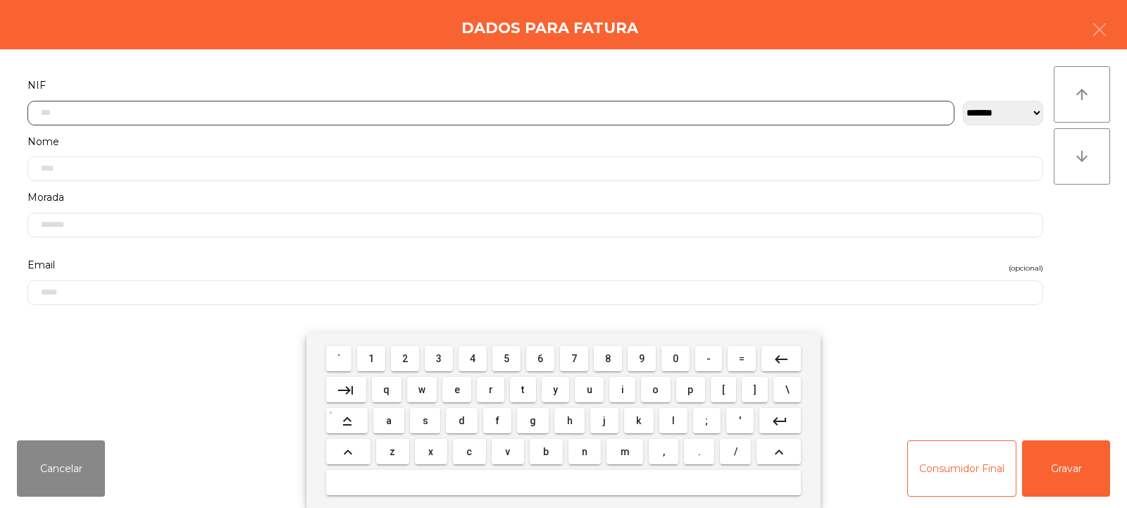
scroll to position [103, 0]
type input "*********"
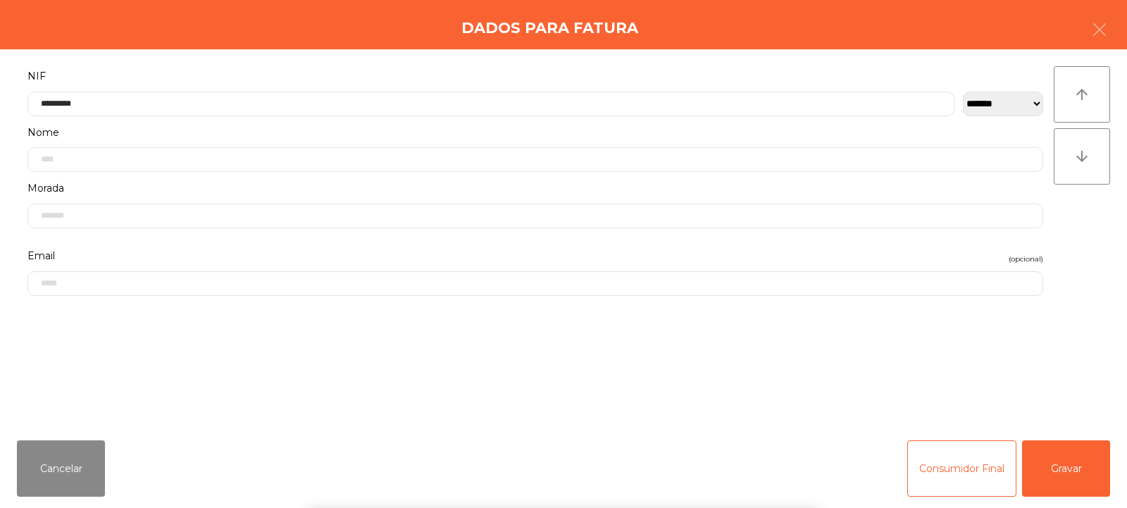
click at [1051, 473] on div "` 1 2 3 4 5 6 7 8 9 0 - = keyboard_backspace keyboard_tab q w e r t y u i o p […" at bounding box center [563, 420] width 1127 height 175
click at [1063, 465] on button "Gravar" at bounding box center [1066, 468] width 88 height 56
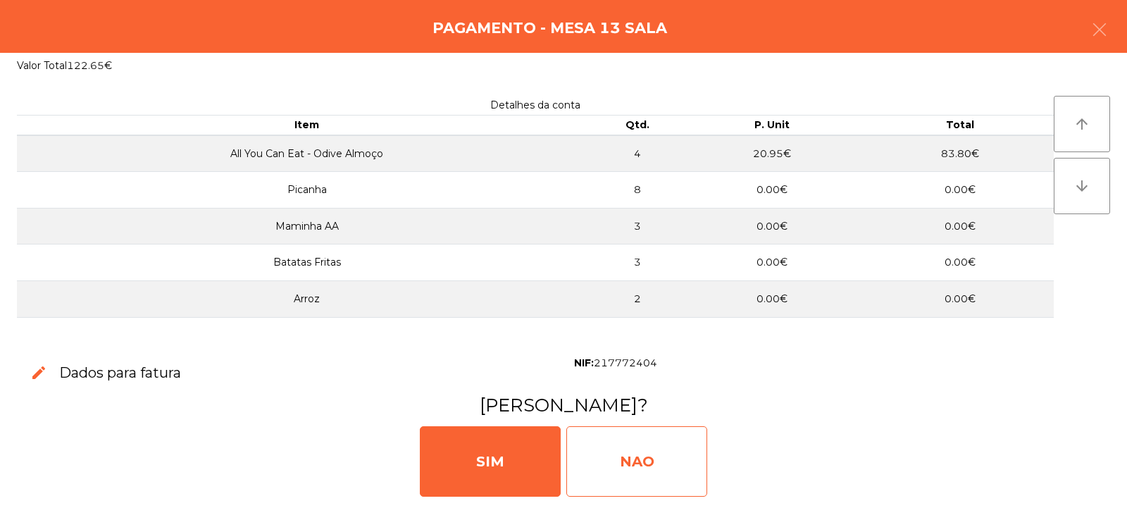
click at [645, 461] on div "NAO" at bounding box center [637, 461] width 141 height 70
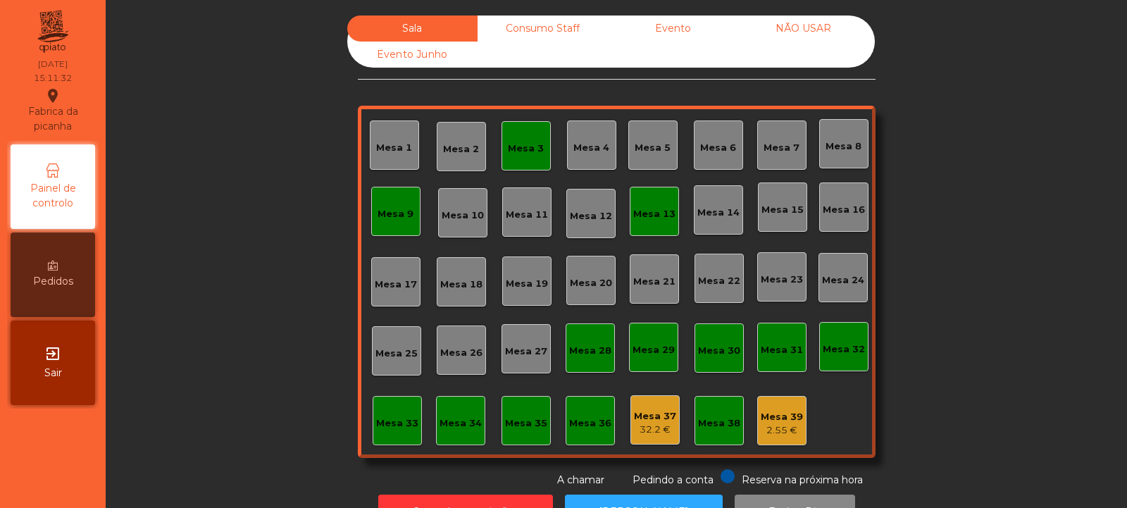
scroll to position [47, 0]
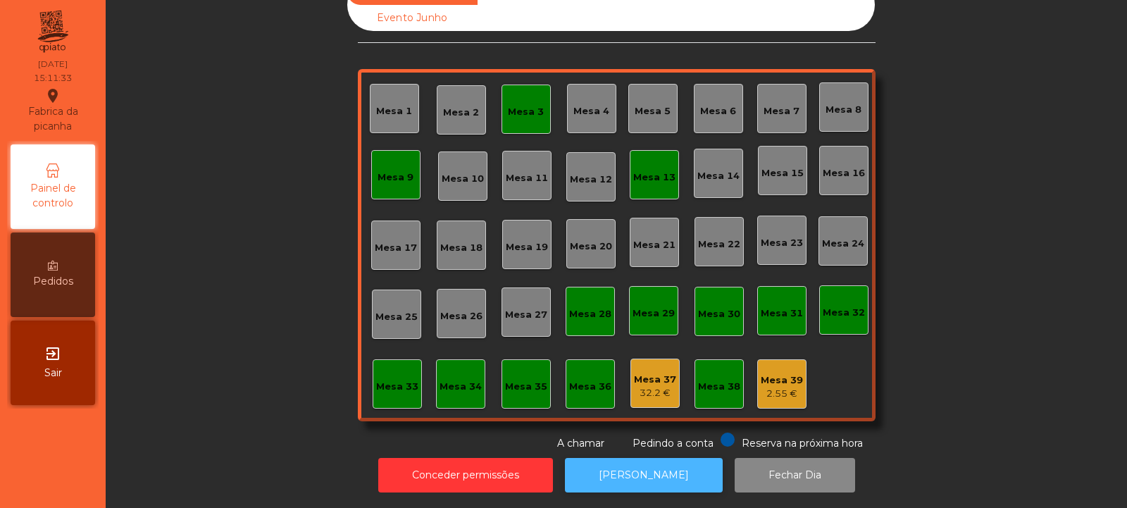
click at [607, 464] on button "[PERSON_NAME]" at bounding box center [644, 475] width 158 height 35
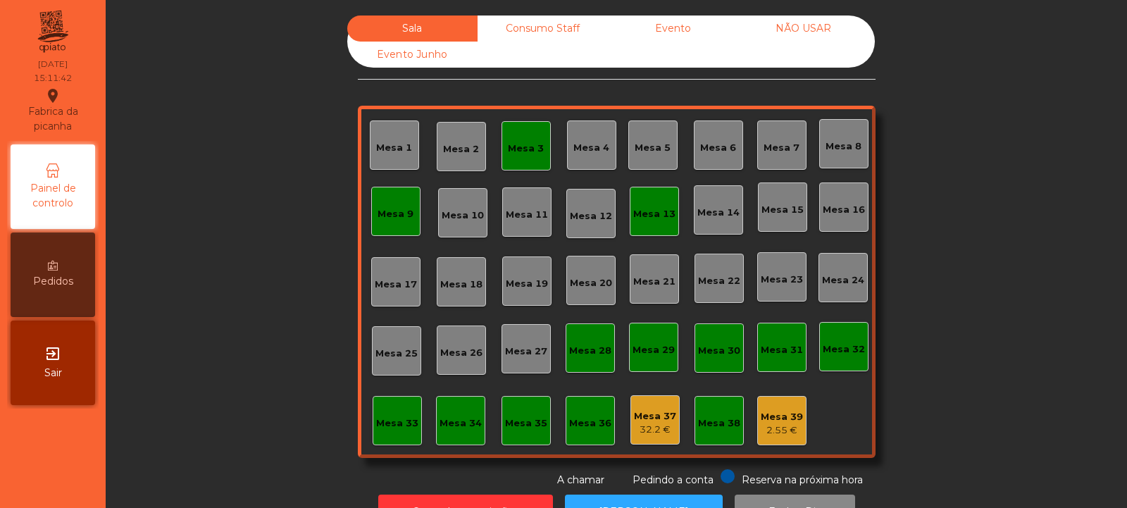
click at [548, 25] on div "Consumo Staff" at bounding box center [543, 29] width 130 height 26
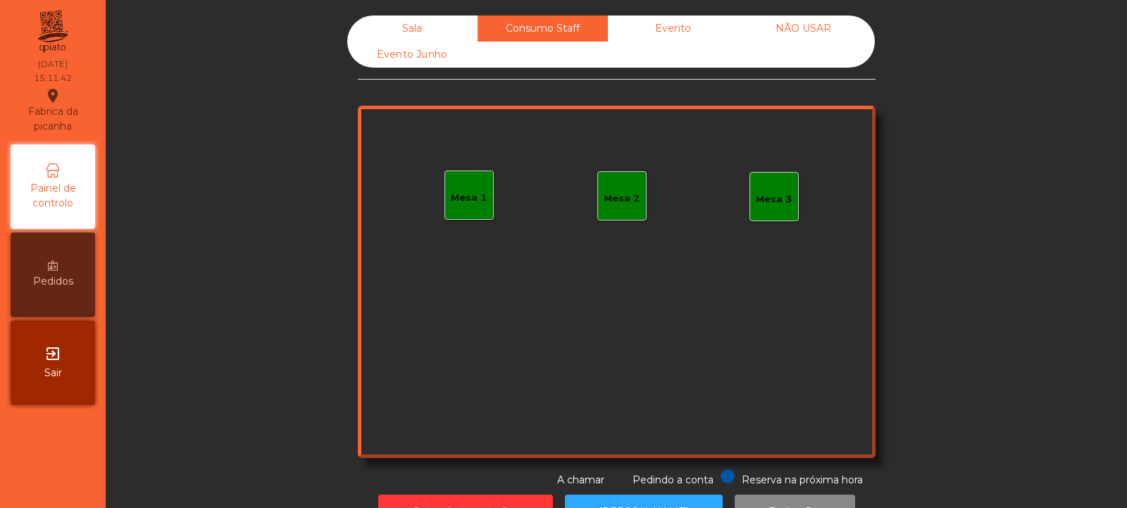
click at [690, 20] on div "Evento" at bounding box center [673, 29] width 130 height 26
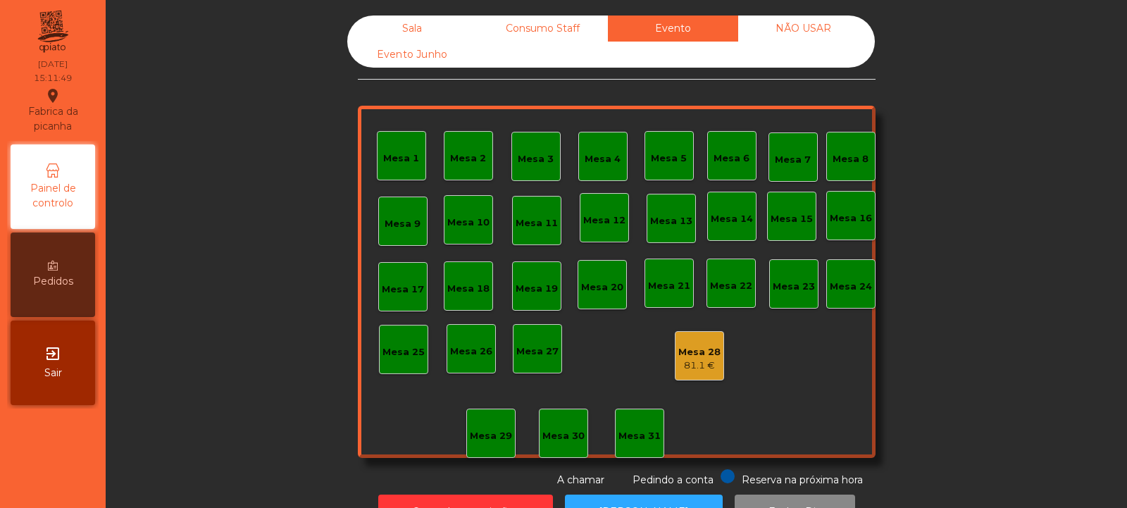
scroll to position [47, 0]
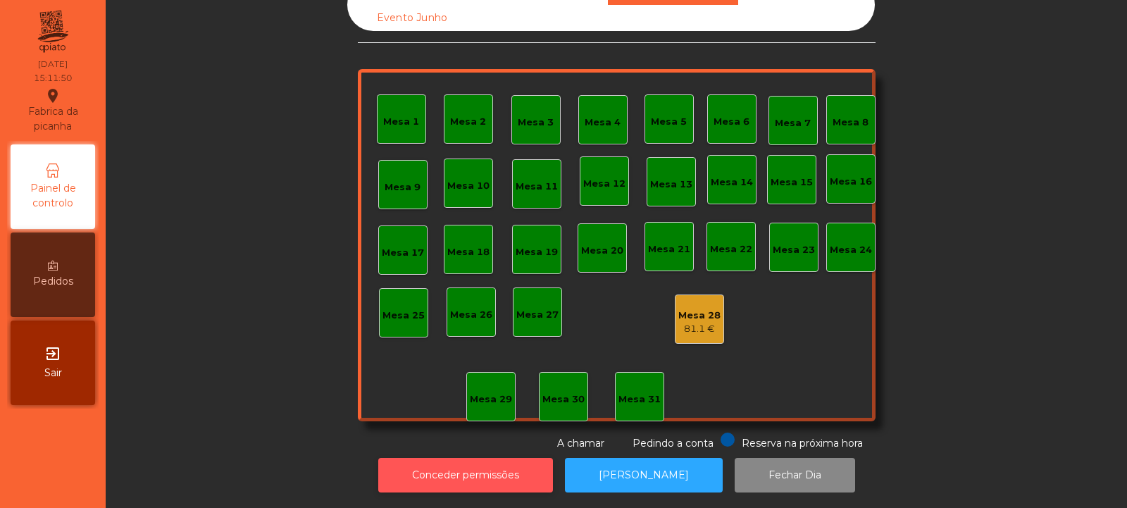
click at [469, 466] on button "Conceder permissões" at bounding box center [465, 475] width 175 height 35
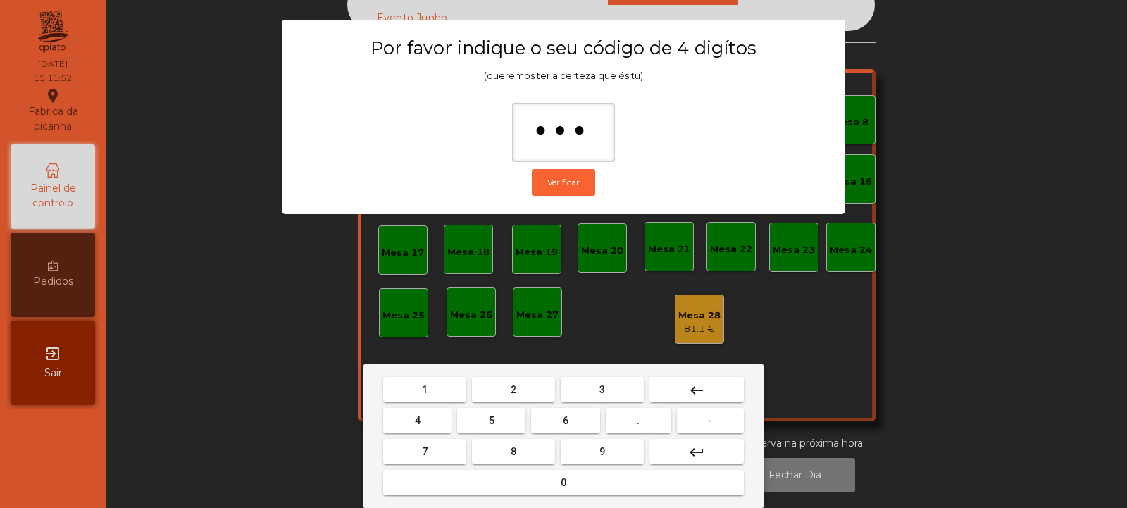
type input "****"
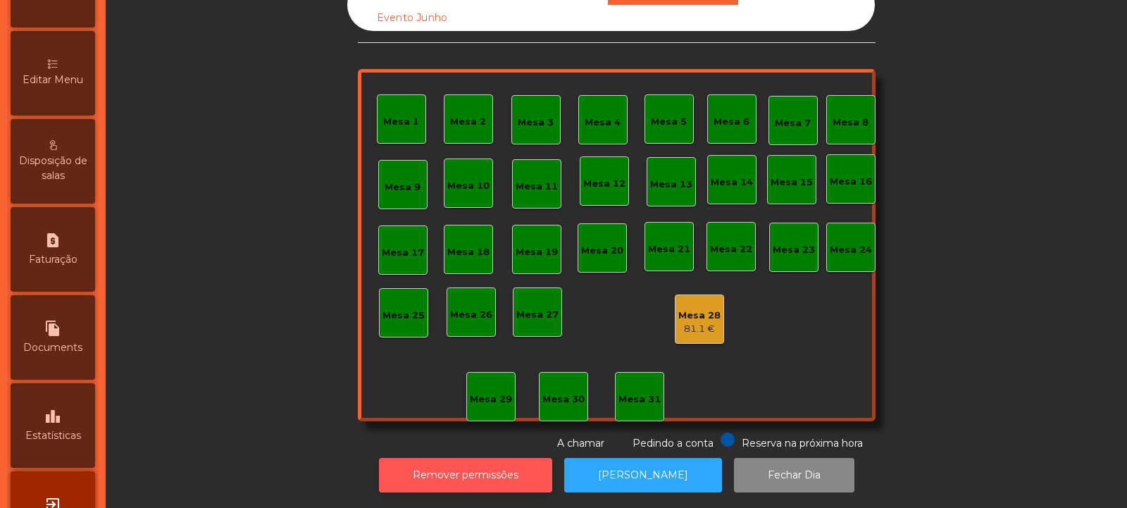
scroll to position [305, 0]
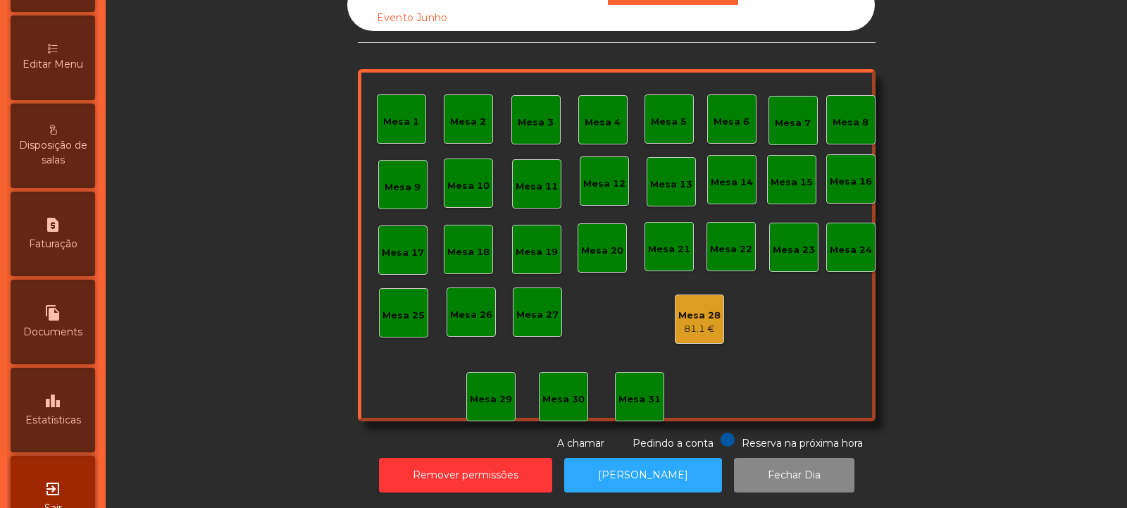
click at [68, 410] on div "leaderboard Estatísticas" at bounding box center [53, 410] width 85 height 85
